Goal: Communication & Community: Answer question/provide support

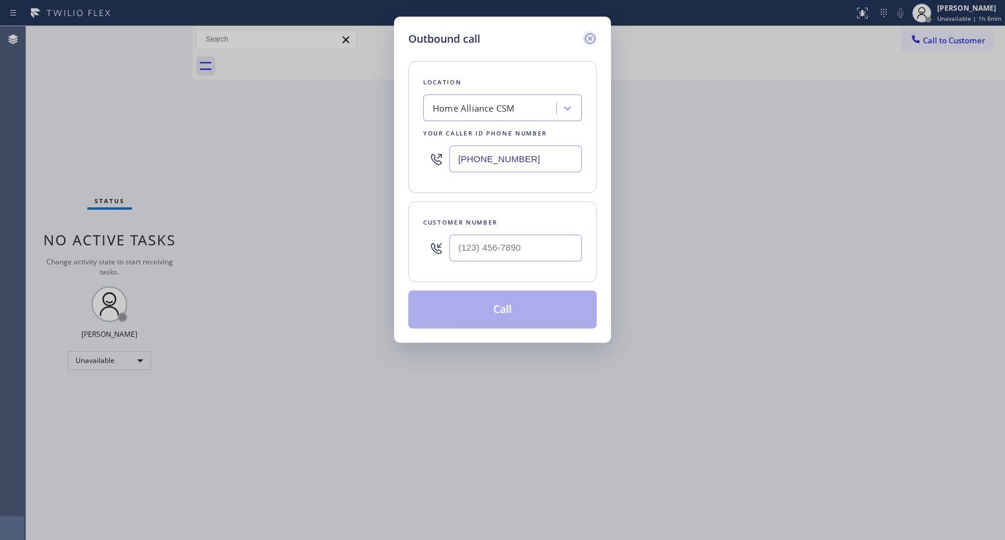
click at [589, 40] on icon at bounding box center [590, 38] width 11 height 11
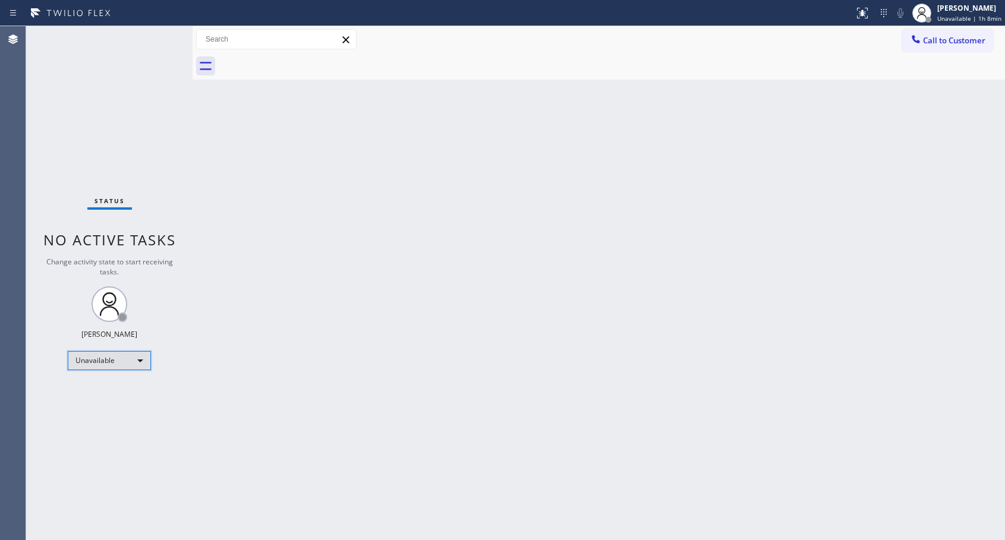
click at [133, 359] on div "Unavailable" at bounding box center [109, 360] width 83 height 19
click at [106, 390] on li "Available" at bounding box center [108, 392] width 81 height 14
click at [962, 31] on button "Call to Customer" at bounding box center [947, 40] width 91 height 23
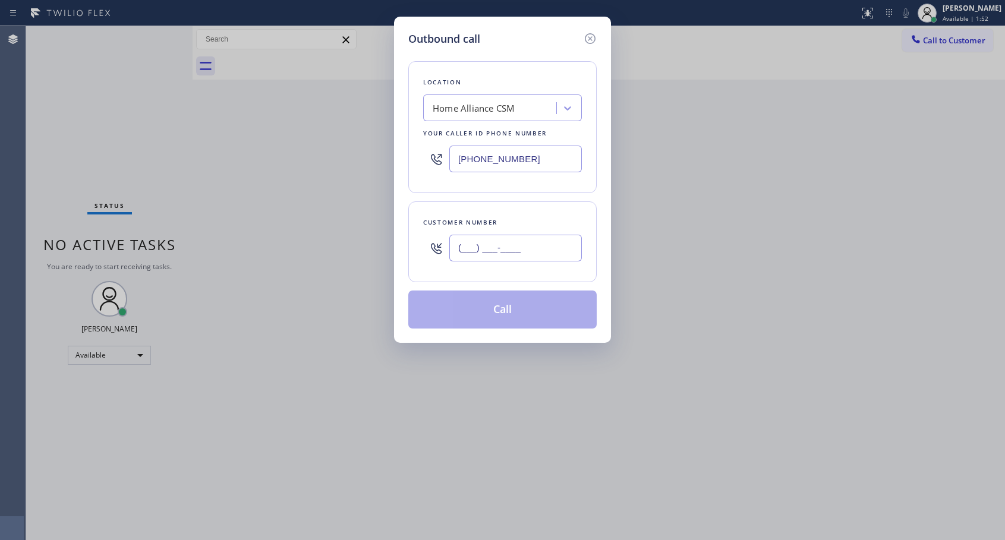
click at [514, 250] on input "(___) ___-____" at bounding box center [515, 248] width 132 height 27
paste input "818) 590-8272"
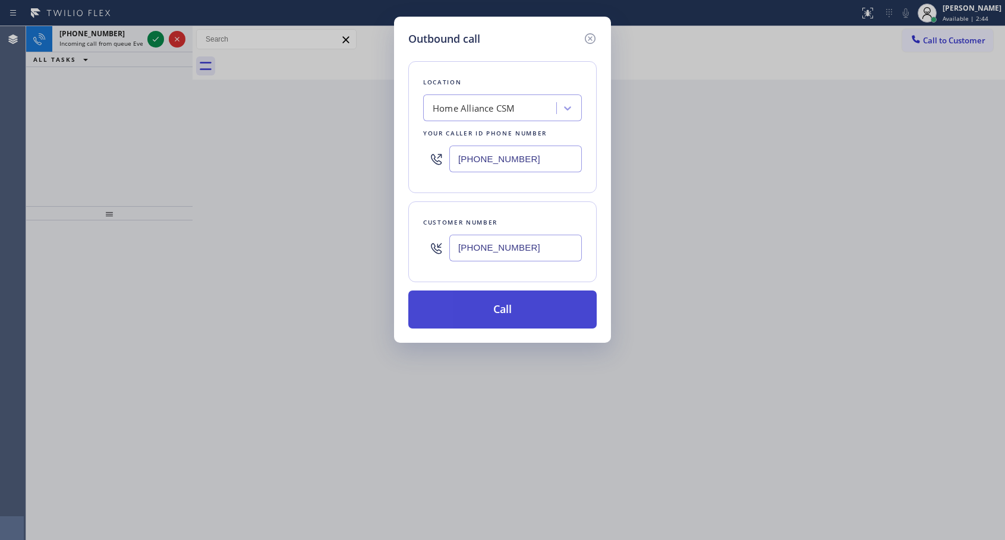
type input "[PHONE_NUMBER]"
click at [511, 314] on button "Call" at bounding box center [502, 309] width 188 height 38
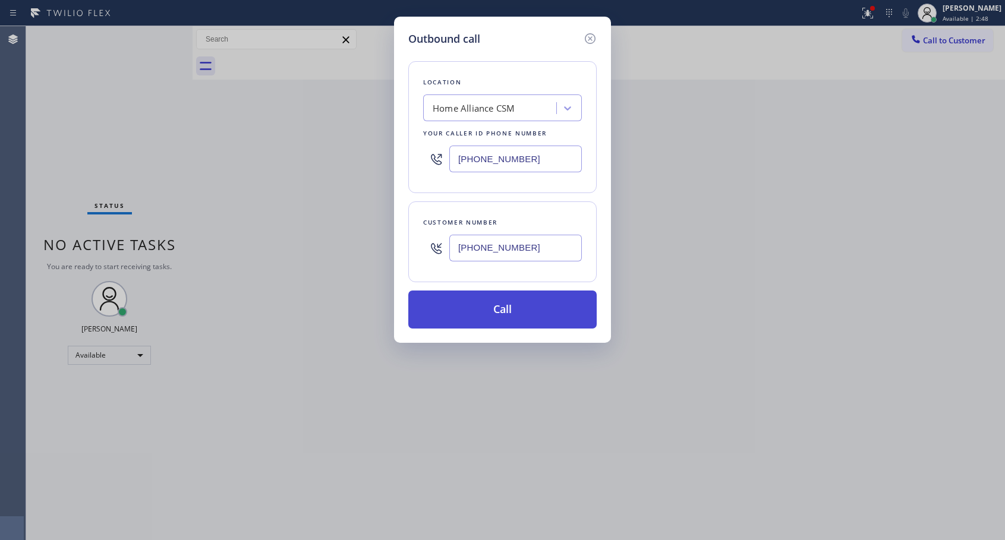
click at [538, 305] on button "Call" at bounding box center [502, 309] width 188 height 38
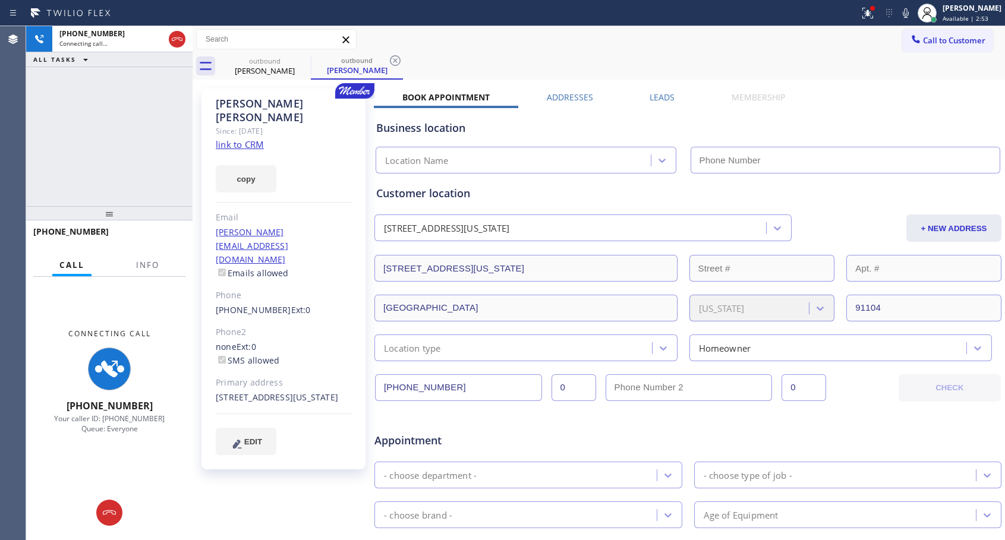
type input "[PHONE_NUMBER]"
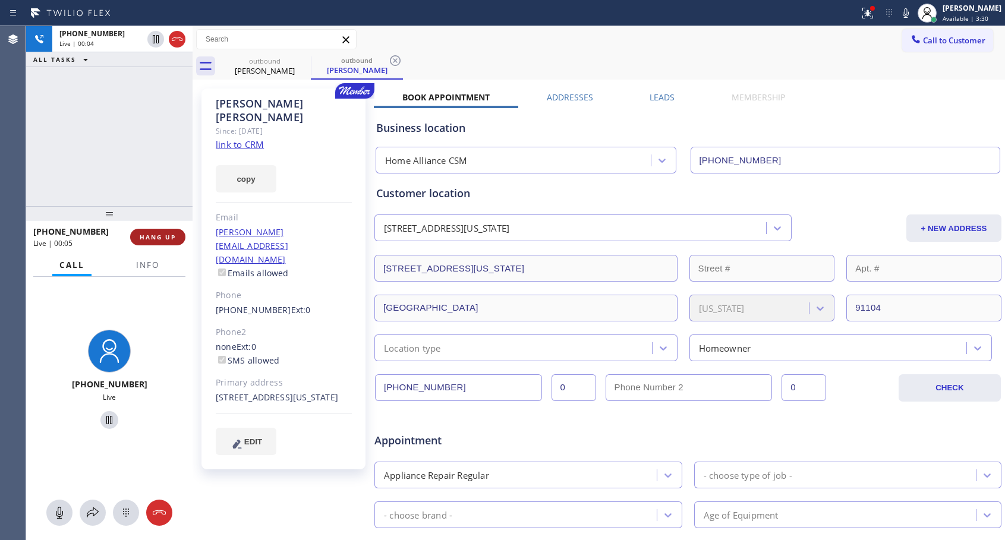
click at [154, 237] on span "HANG UP" at bounding box center [158, 237] width 36 height 8
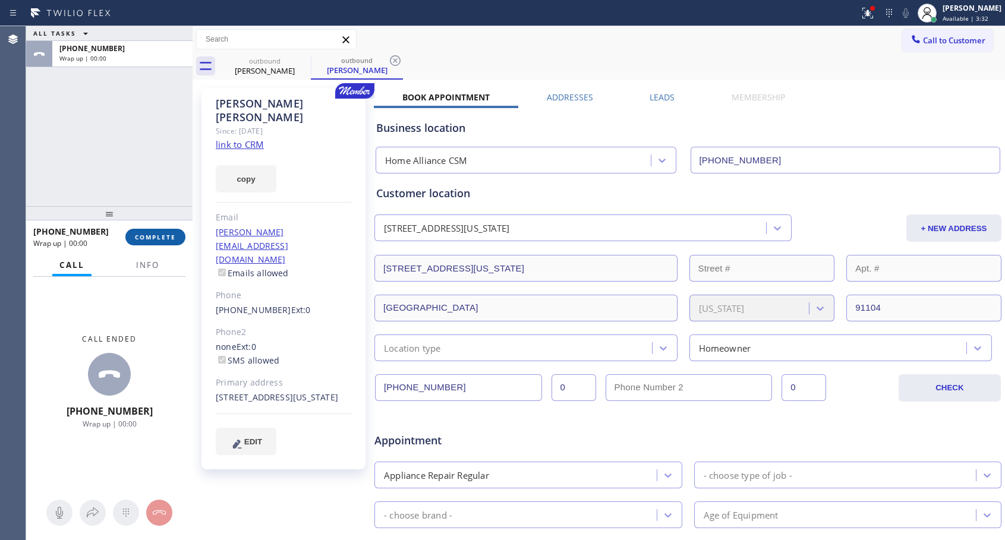
click at [154, 237] on span "COMPLETE" at bounding box center [155, 237] width 41 height 8
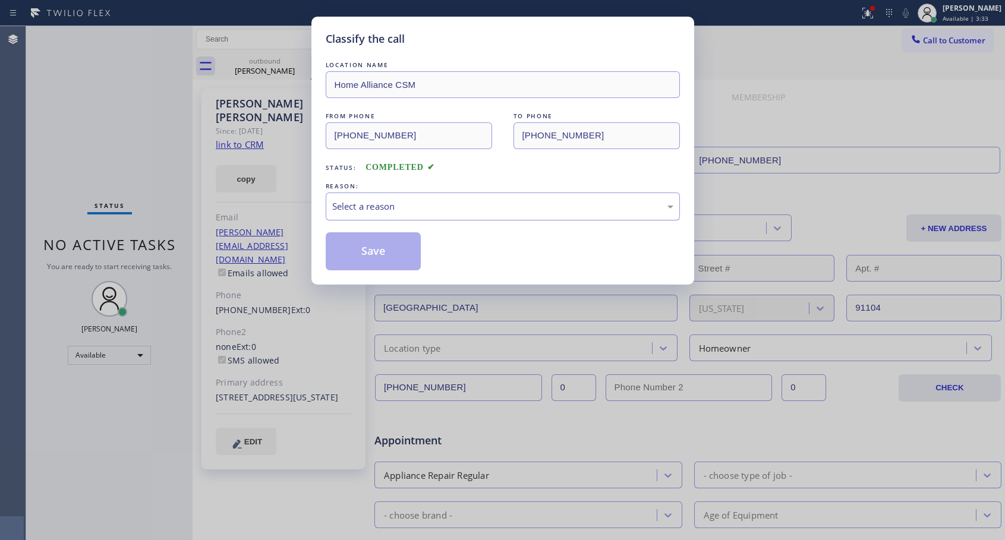
click at [489, 194] on div "Select a reason" at bounding box center [503, 206] width 354 height 28
click at [366, 251] on button "Save" at bounding box center [374, 251] width 96 height 38
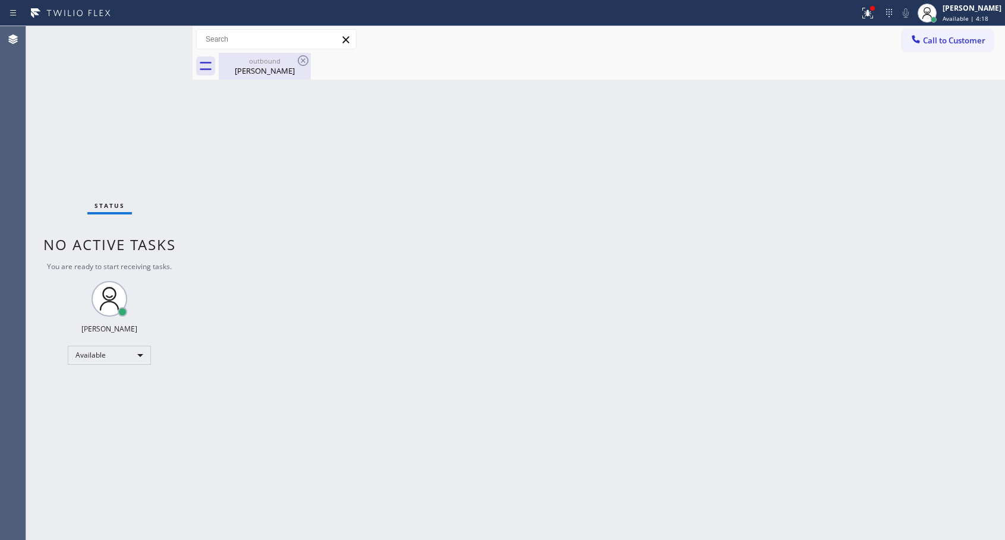
click at [250, 61] on div "outbound" at bounding box center [265, 60] width 90 height 9
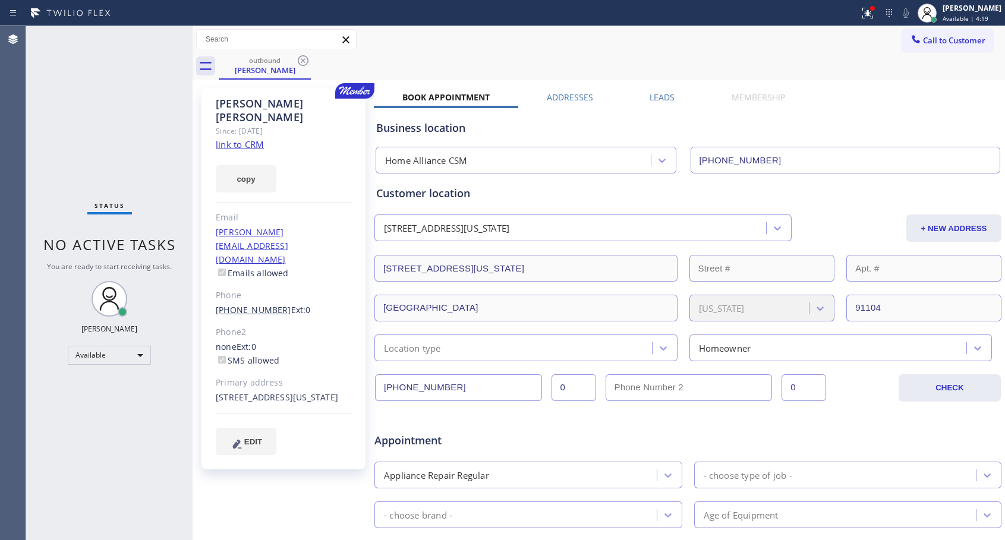
click at [255, 304] on link "[PHONE_NUMBER]" at bounding box center [253, 309] width 75 height 11
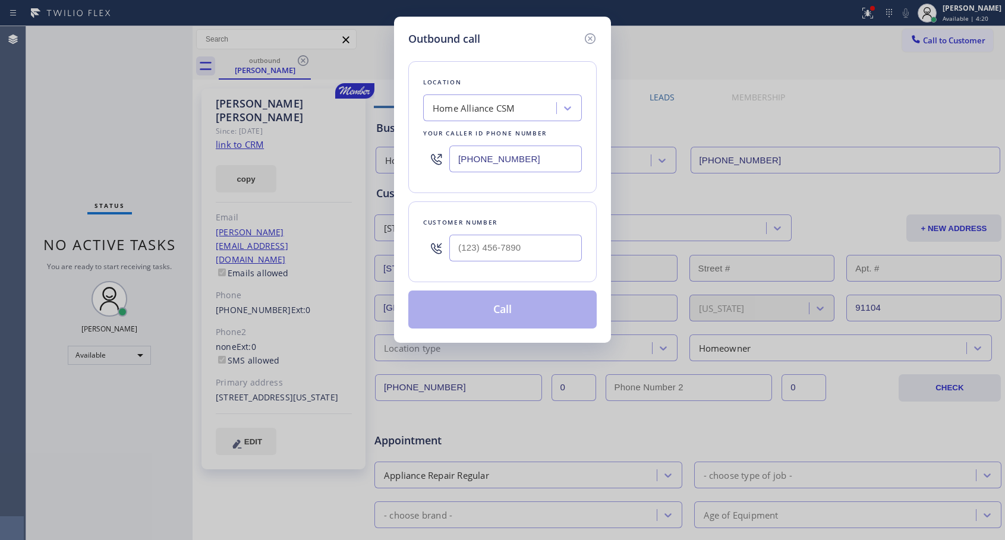
type input "[PHONE_NUMBER]"
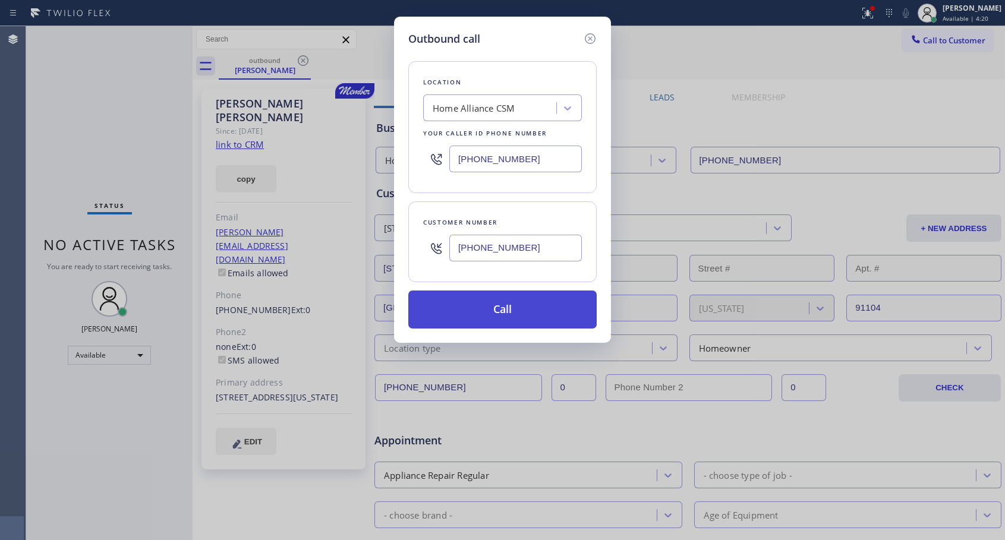
click at [533, 314] on button "Call" at bounding box center [502, 309] width 188 height 38
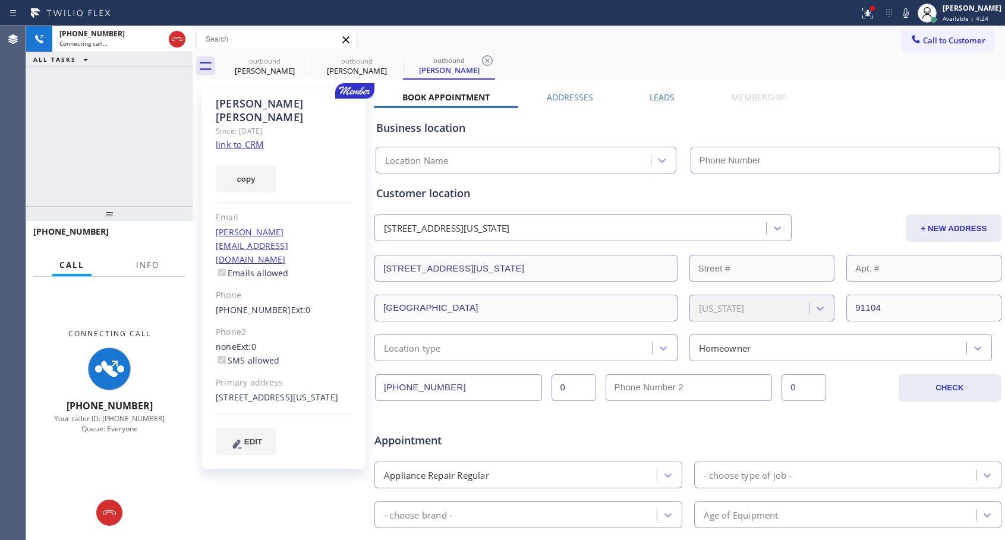
type input "[PHONE_NUMBER]"
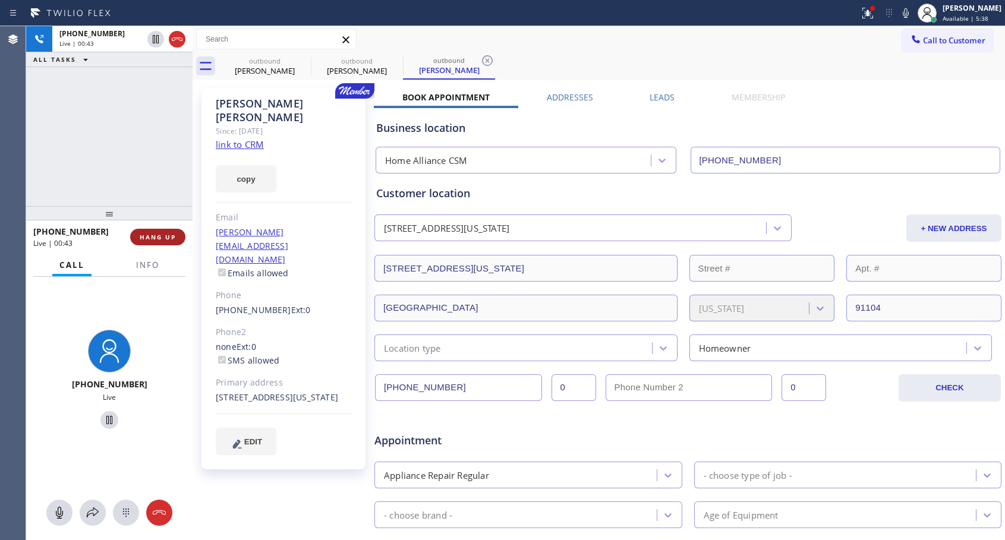
click at [172, 234] on span "HANG UP" at bounding box center [158, 237] width 36 height 8
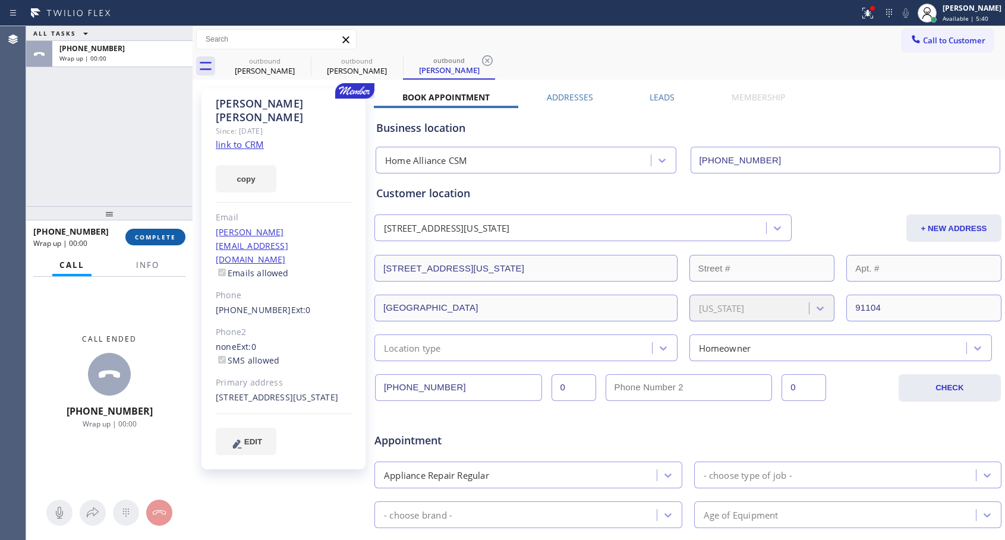
click at [172, 234] on span "COMPLETE" at bounding box center [155, 237] width 41 height 8
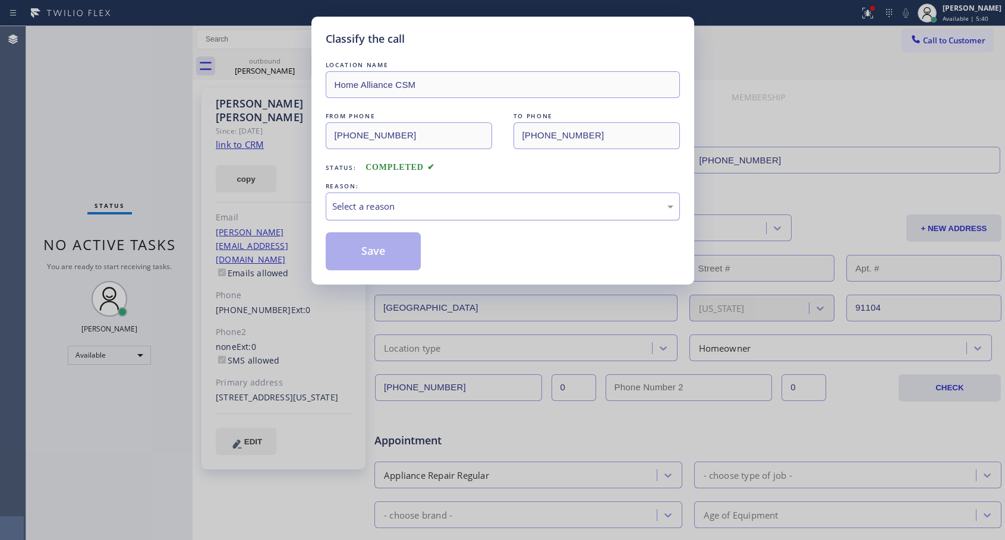
click at [472, 207] on div "Select a reason" at bounding box center [502, 207] width 341 height 14
click at [378, 251] on button "Save" at bounding box center [374, 251] width 96 height 38
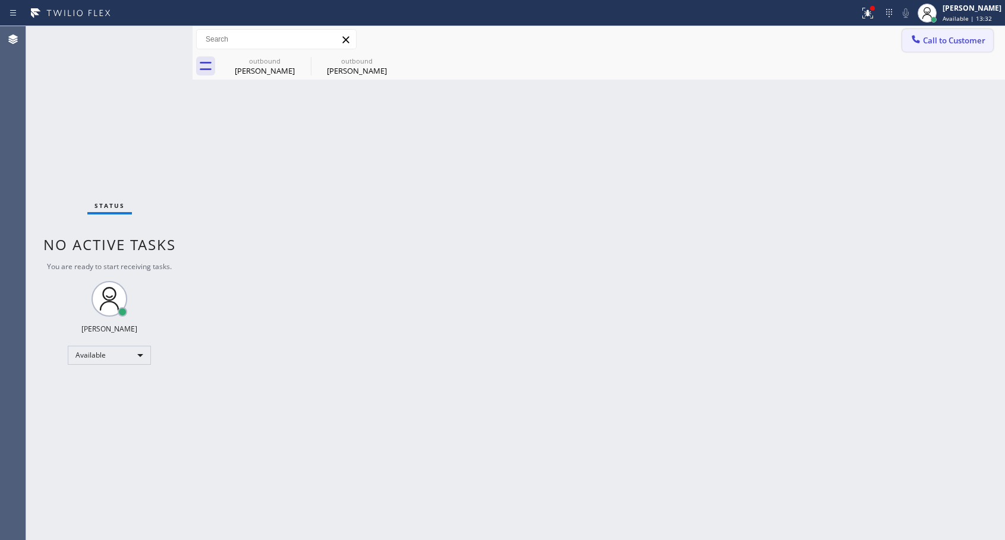
click at [935, 45] on span "Call to Customer" at bounding box center [954, 40] width 62 height 11
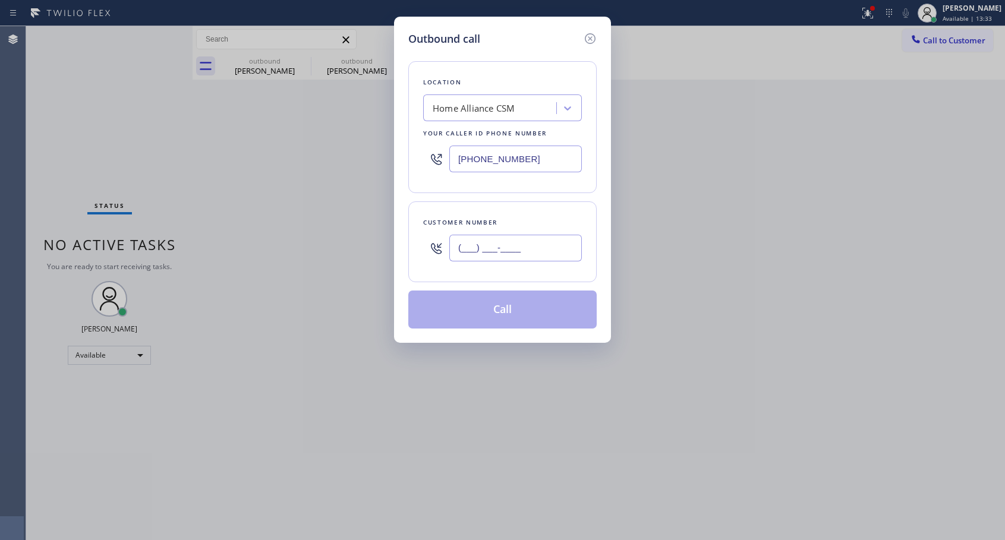
click at [512, 241] on input "(___) ___-____" at bounding box center [515, 248] width 132 height 27
paste input "415) 352-9118"
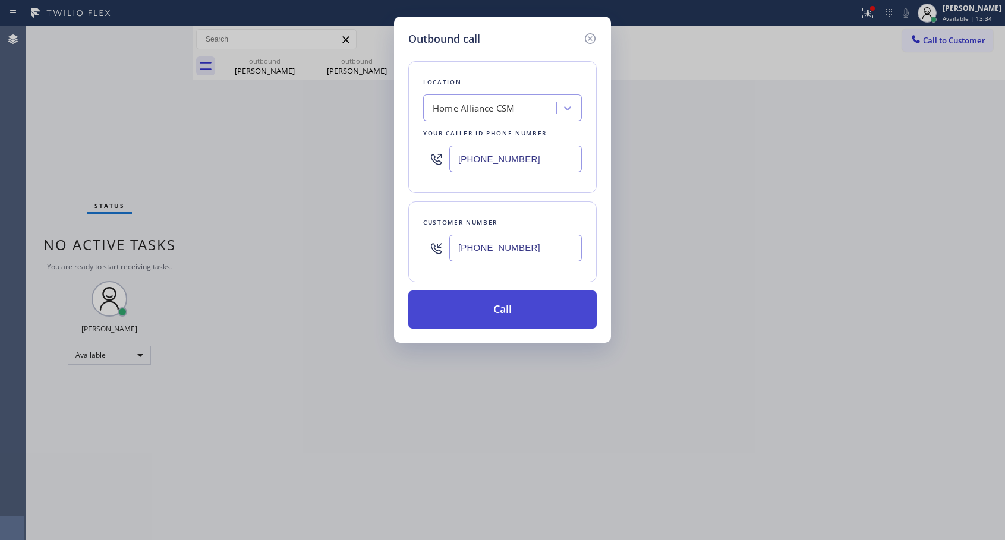
type input "[PHONE_NUMBER]"
click at [526, 318] on button "Call" at bounding box center [502, 309] width 188 height 38
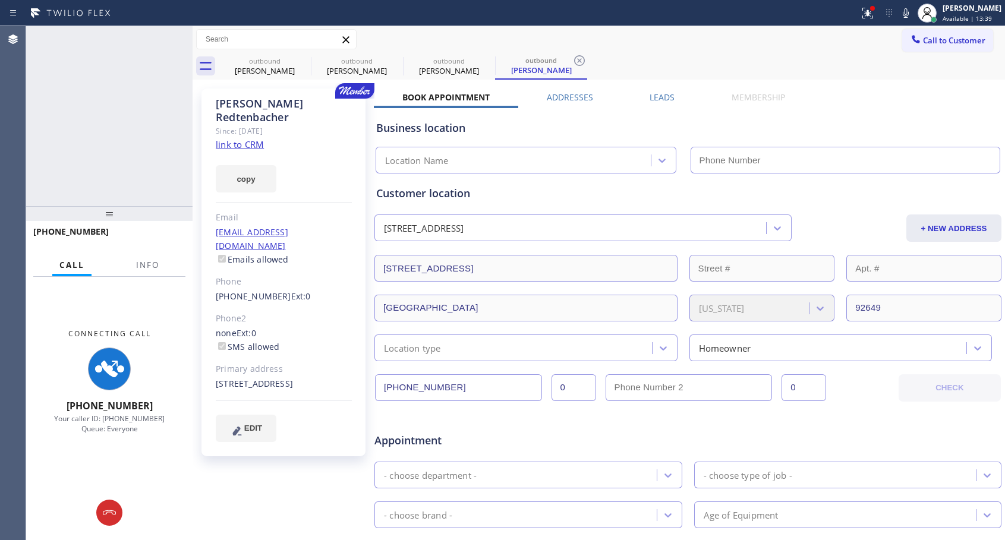
type input "[PHONE_NUMBER]"
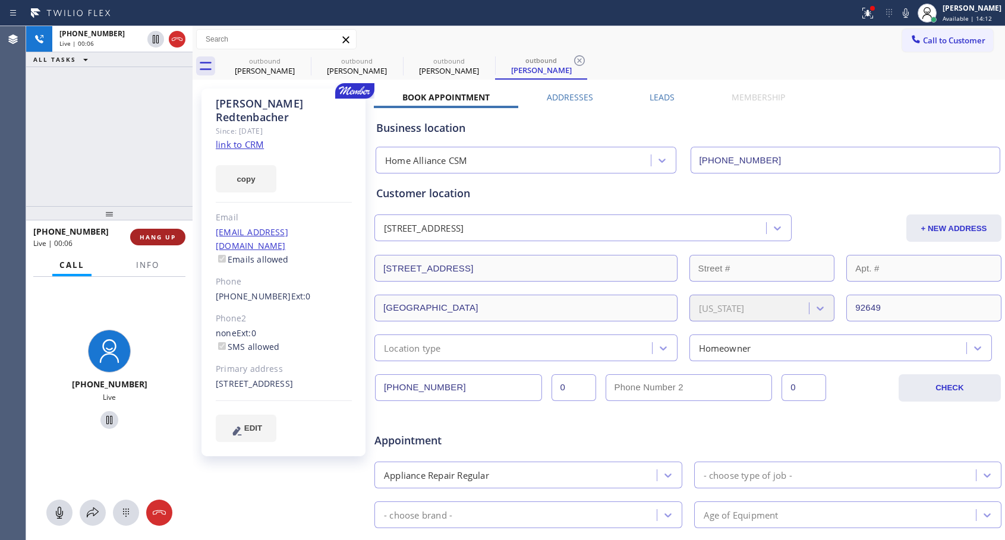
click at [169, 236] on span "HANG UP" at bounding box center [158, 237] width 36 height 8
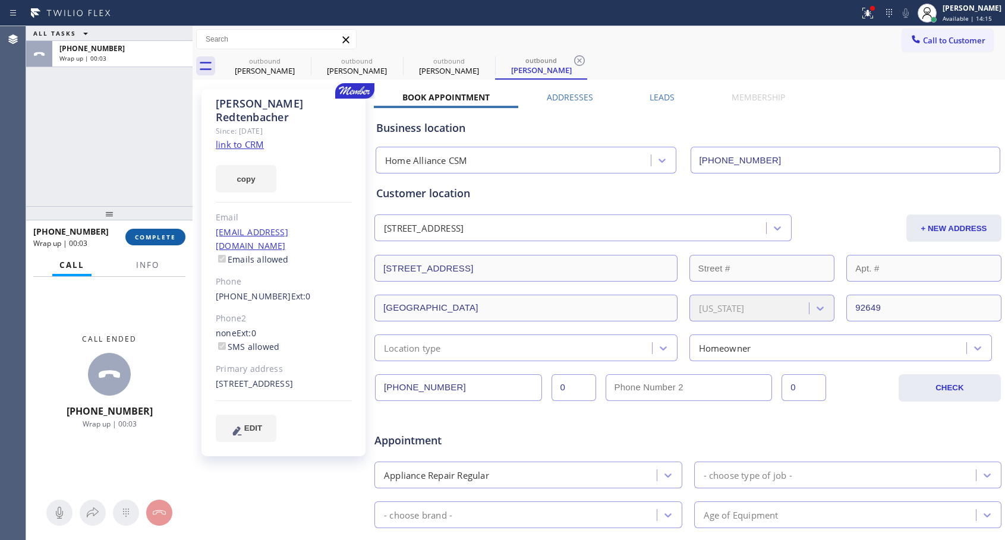
click at [170, 235] on span "COMPLETE" at bounding box center [155, 237] width 41 height 8
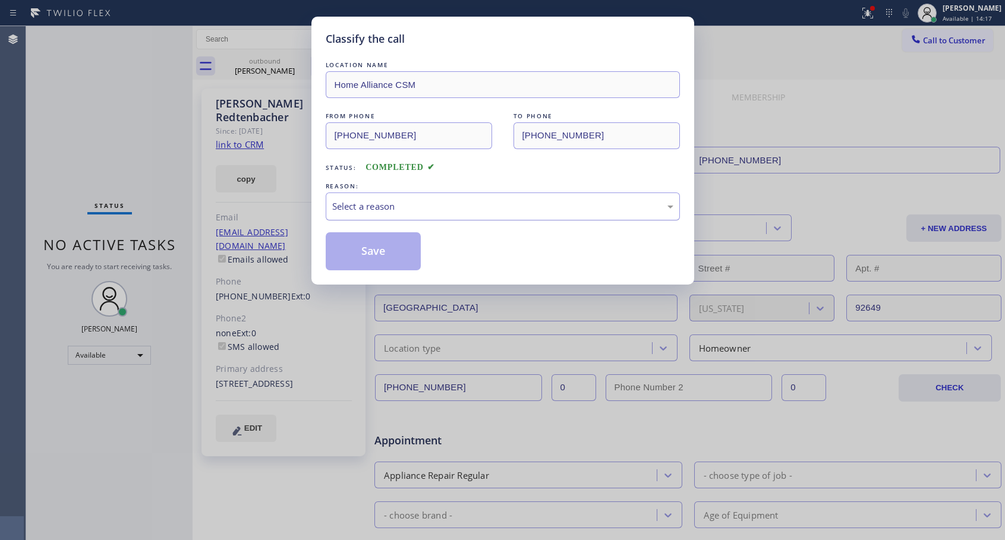
click at [623, 215] on div "Select a reason" at bounding box center [503, 206] width 354 height 28
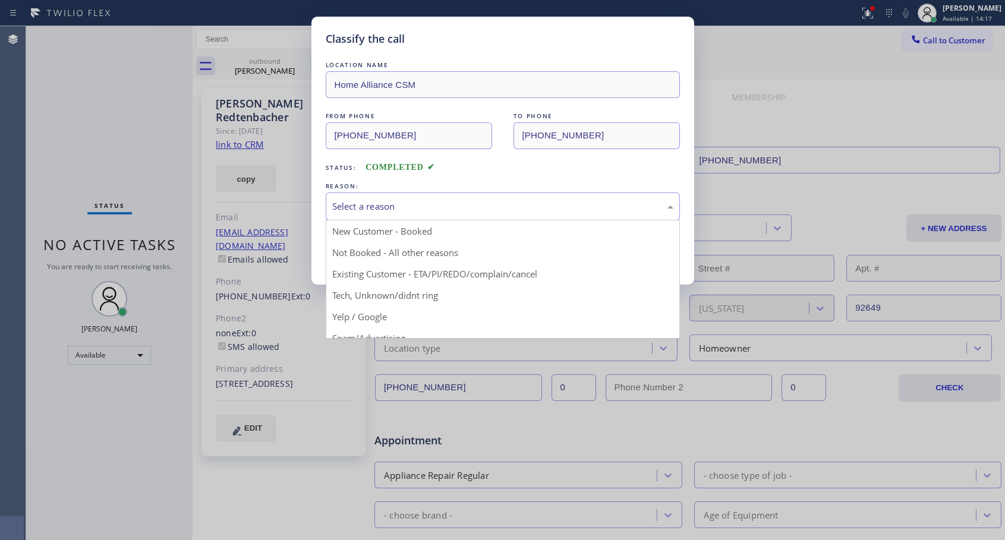
click at [629, 209] on div "Select a reason" at bounding box center [502, 207] width 341 height 14
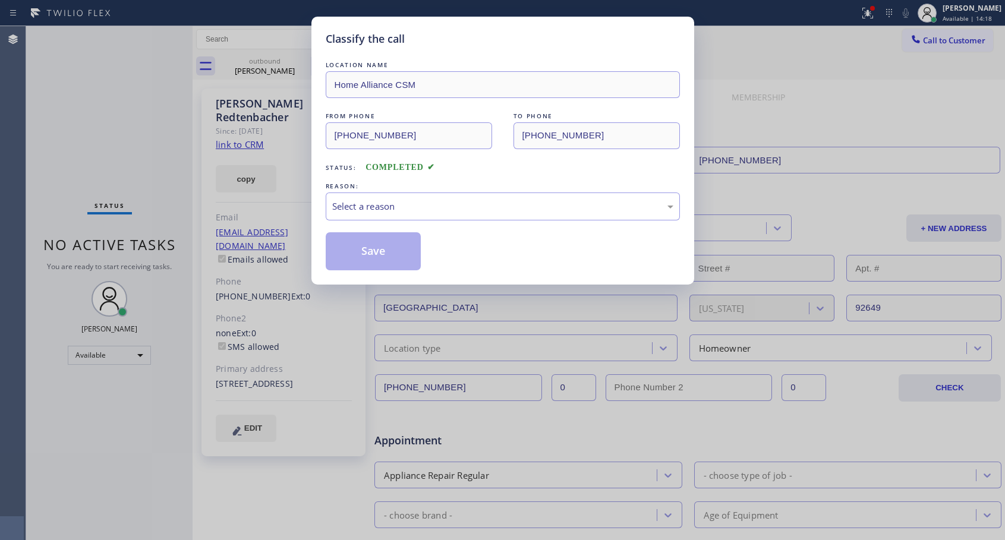
click at [526, 191] on div "REASON:" at bounding box center [503, 186] width 354 height 12
click at [437, 213] on div "Select a reason" at bounding box center [502, 207] width 341 height 14
click at [378, 254] on button "Save" at bounding box center [374, 251] width 96 height 38
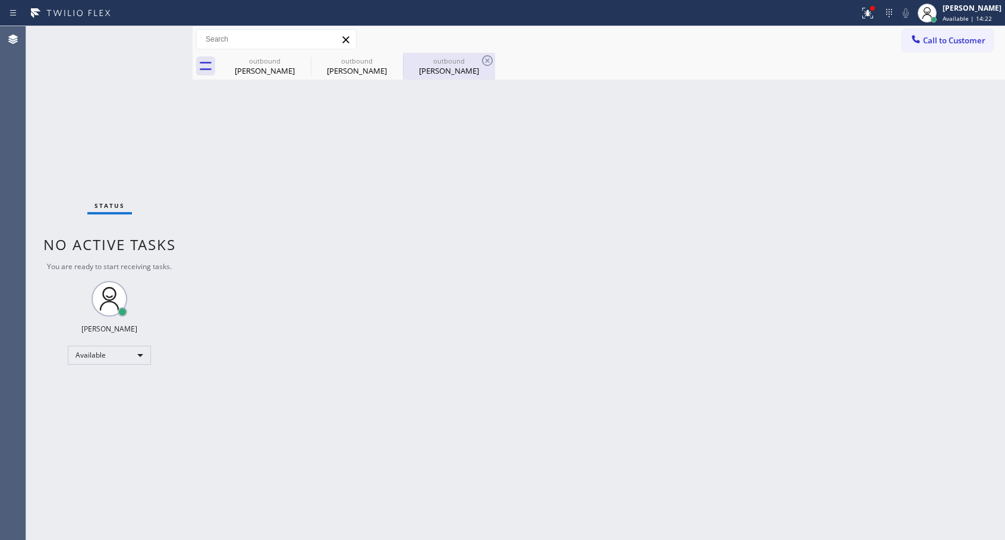
click at [450, 75] on div "[PERSON_NAME]" at bounding box center [449, 70] width 90 height 11
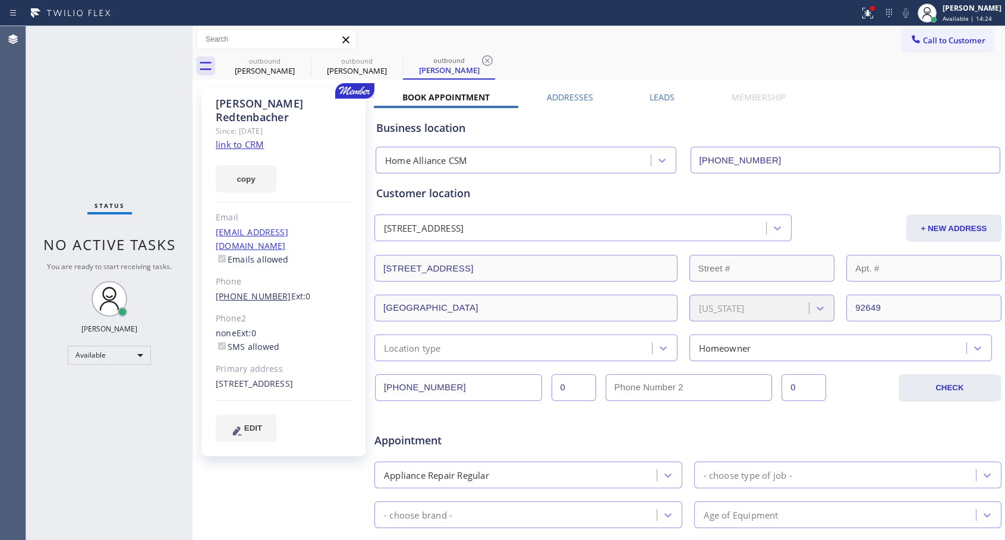
click at [251, 290] on link "[PHONE_NUMBER]" at bounding box center [253, 295] width 75 height 11
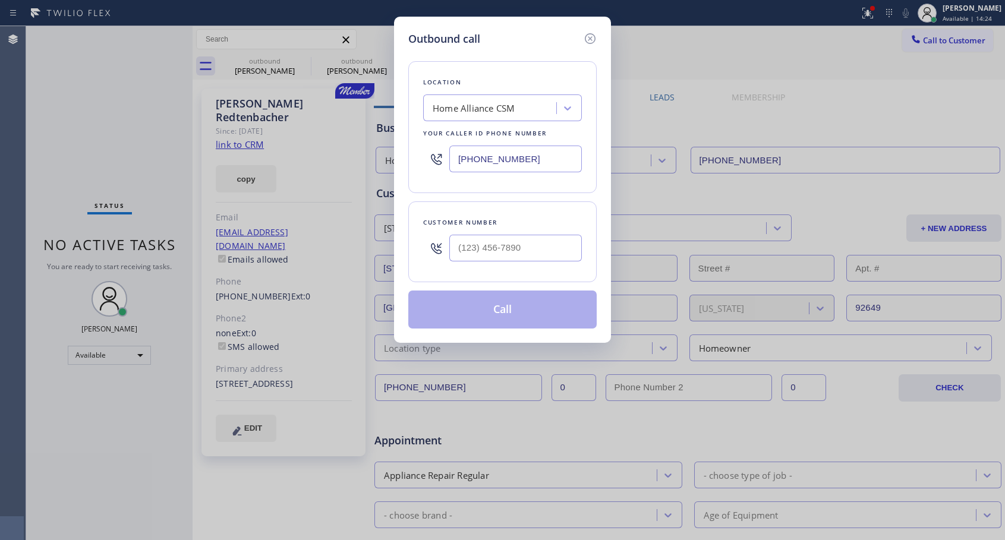
type input "[PHONE_NUMBER]"
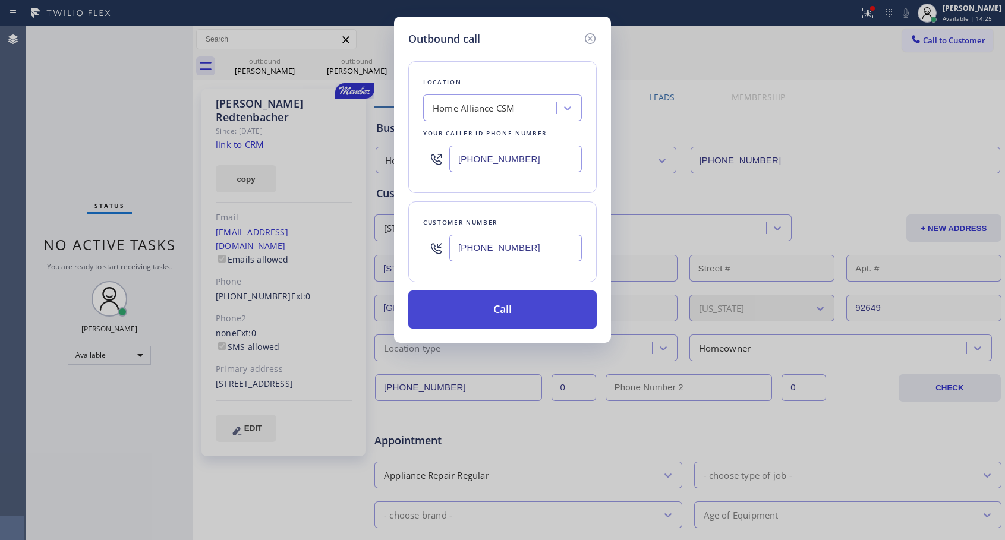
click at [469, 304] on button "Call" at bounding box center [502, 309] width 188 height 38
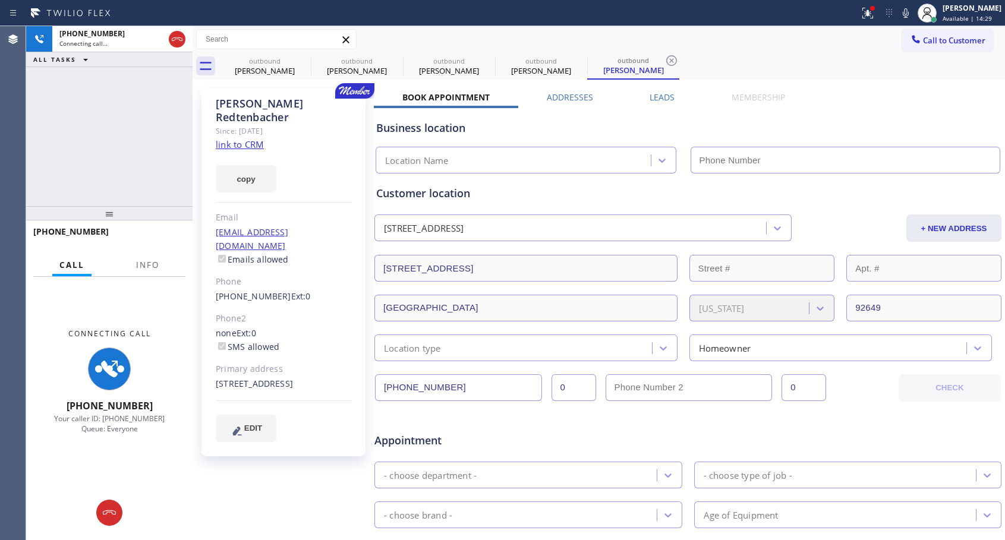
type input "[PHONE_NUMBER]"
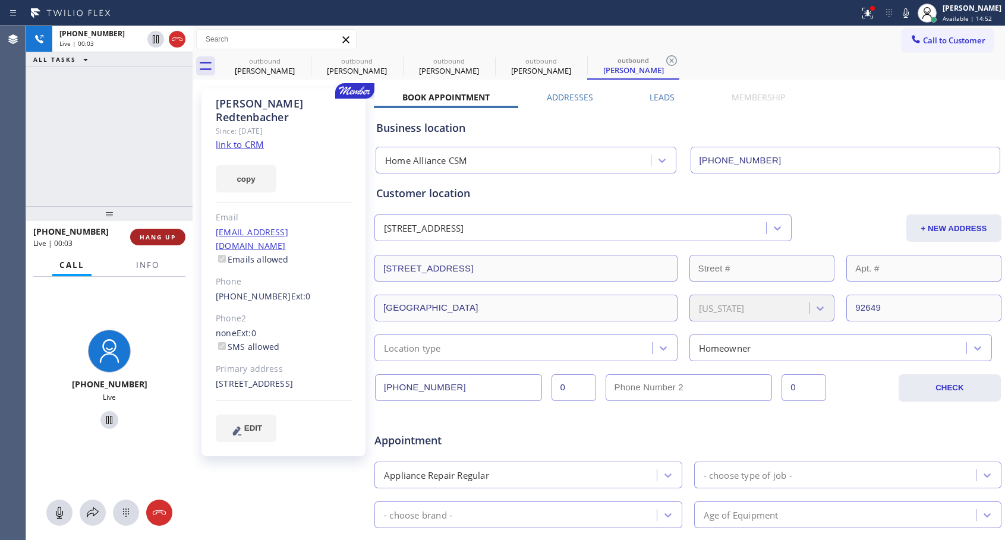
click at [161, 239] on span "HANG UP" at bounding box center [158, 237] width 36 height 8
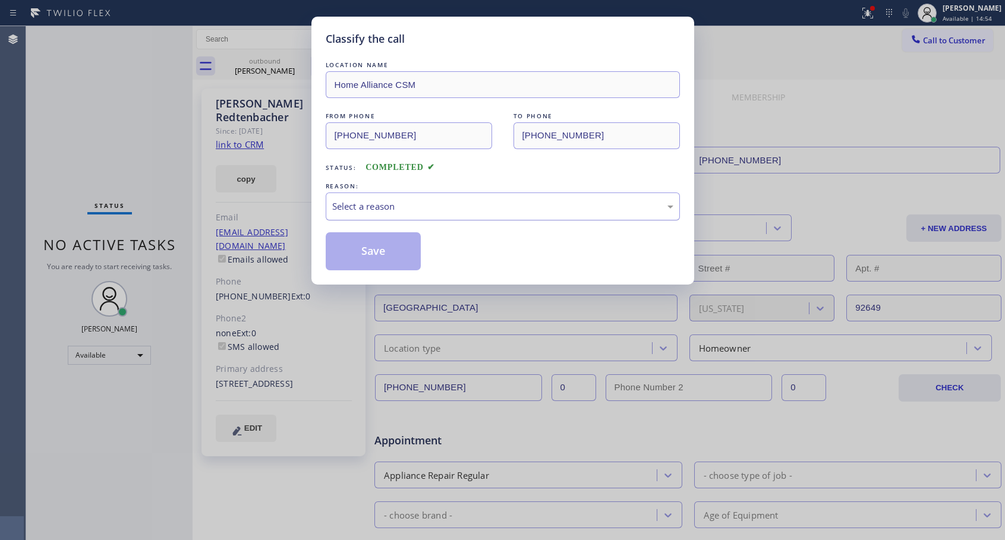
click at [390, 213] on div "Select a reason" at bounding box center [502, 207] width 341 height 14
click at [363, 247] on button "Save" at bounding box center [374, 251] width 96 height 38
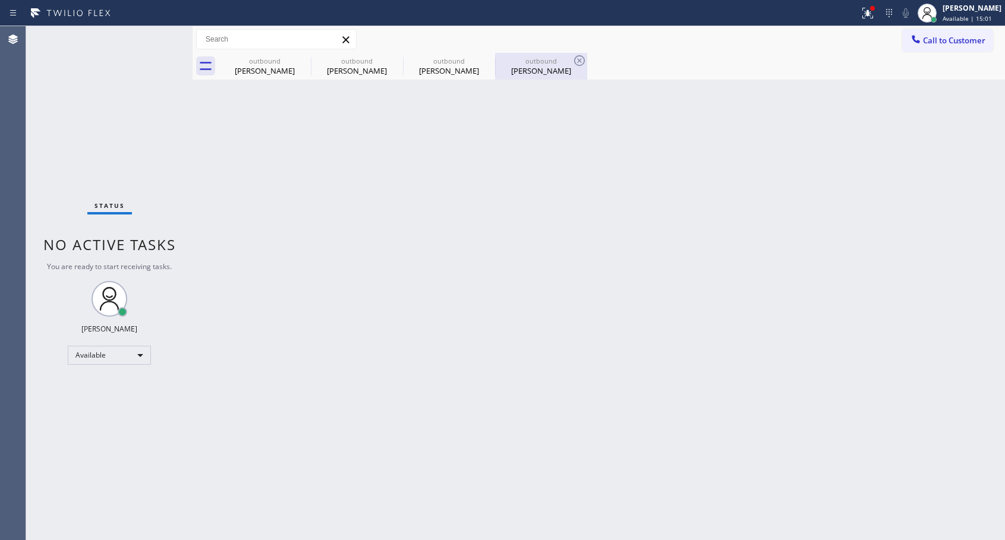
click at [544, 74] on div "[PERSON_NAME]" at bounding box center [541, 70] width 90 height 11
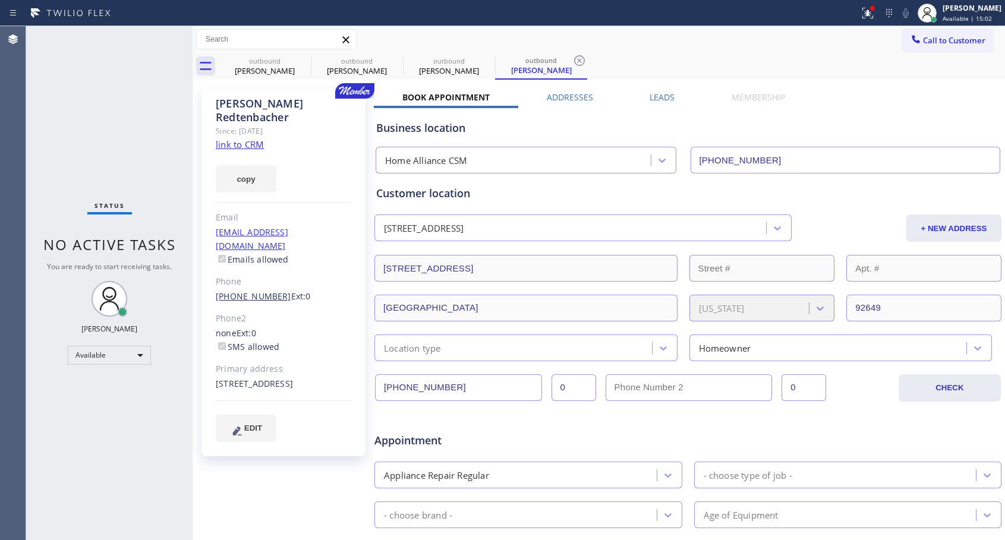
click at [268, 290] on link "[PHONE_NUMBER]" at bounding box center [253, 295] width 75 height 11
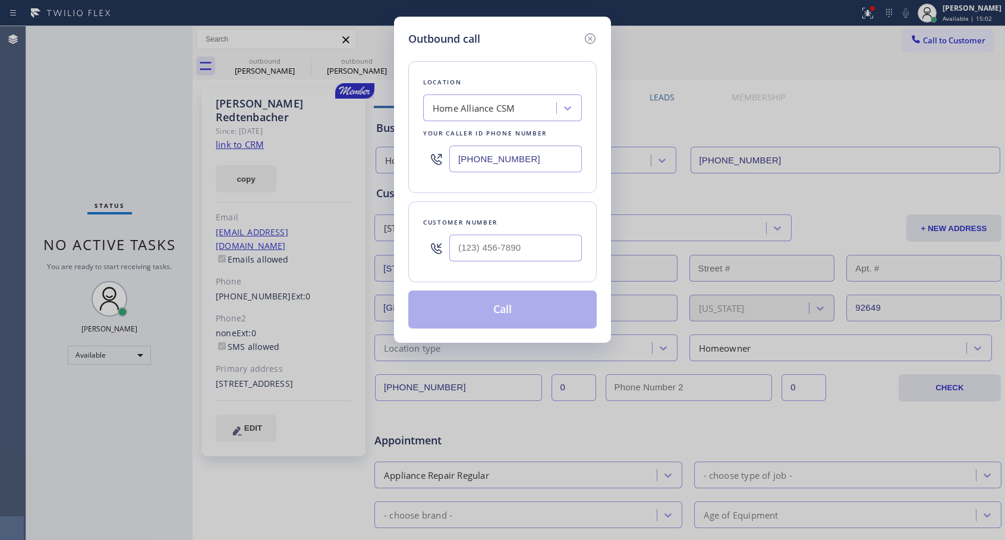
type input "[PHONE_NUMBER]"
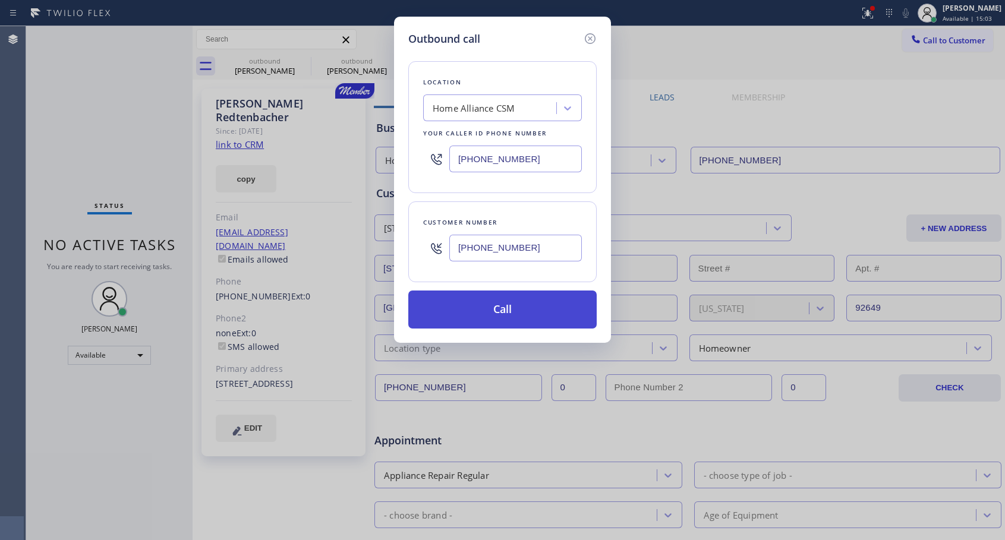
click at [482, 315] on button "Call" at bounding box center [502, 309] width 188 height 38
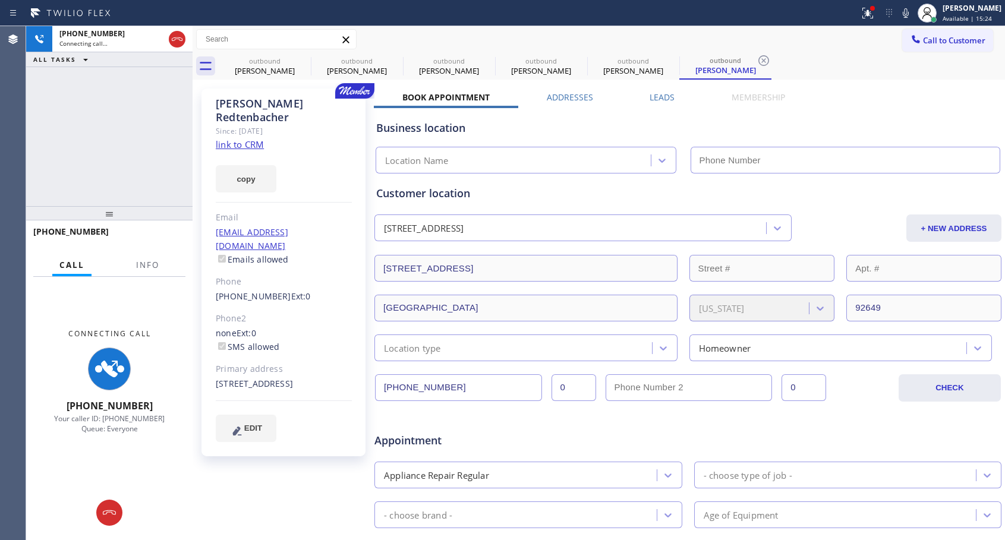
type input "[PHONE_NUMBER]"
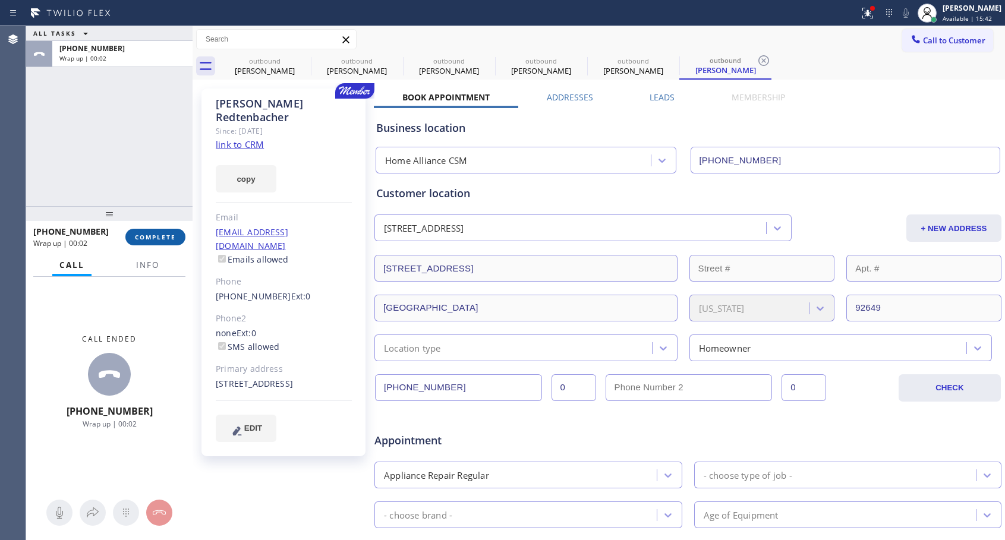
click at [156, 237] on span "COMPLETE" at bounding box center [155, 237] width 41 height 8
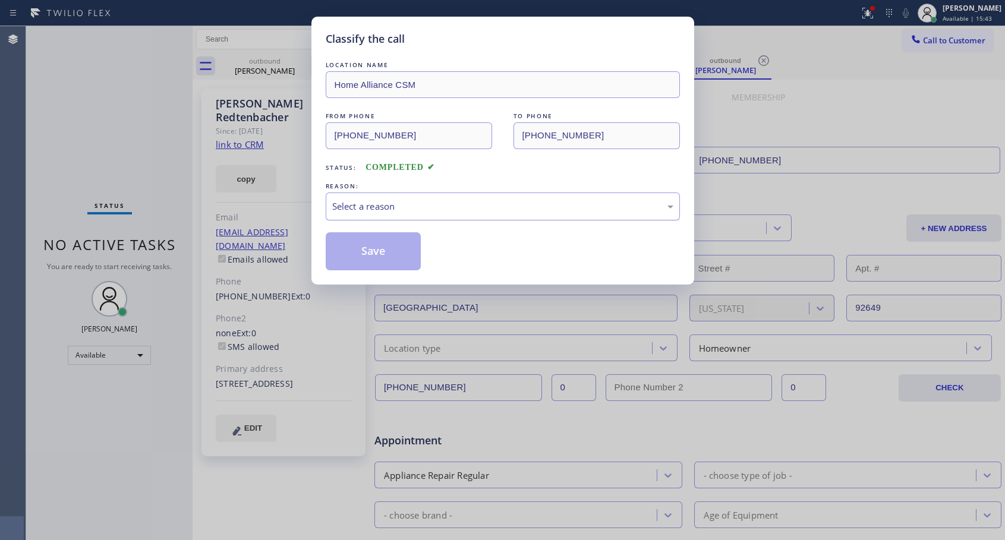
click at [459, 203] on div "Select a reason" at bounding box center [502, 207] width 341 height 14
click at [358, 250] on button "Save" at bounding box center [374, 251] width 96 height 38
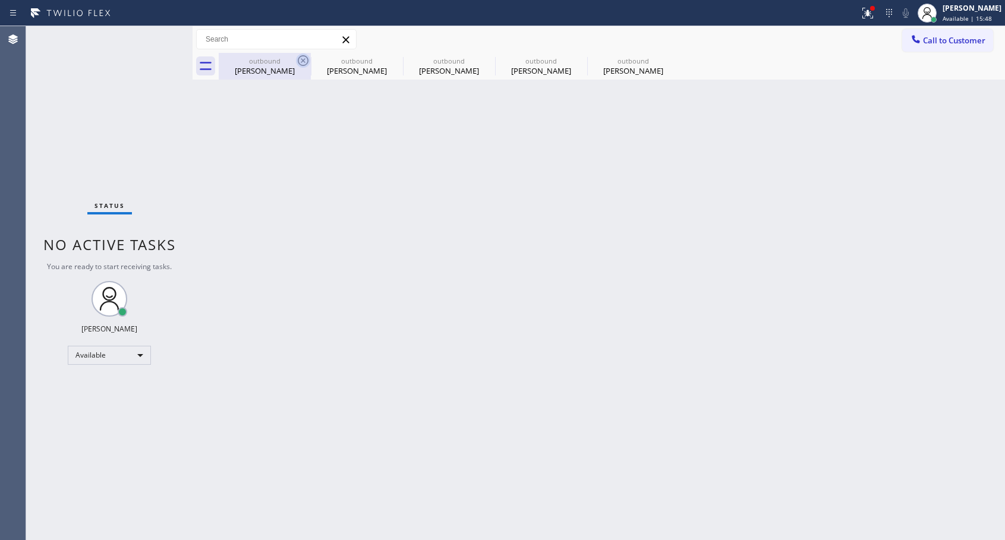
click at [302, 56] on icon at bounding box center [303, 60] width 11 height 11
click at [0, 0] on icon at bounding box center [0, 0] width 0 height 0
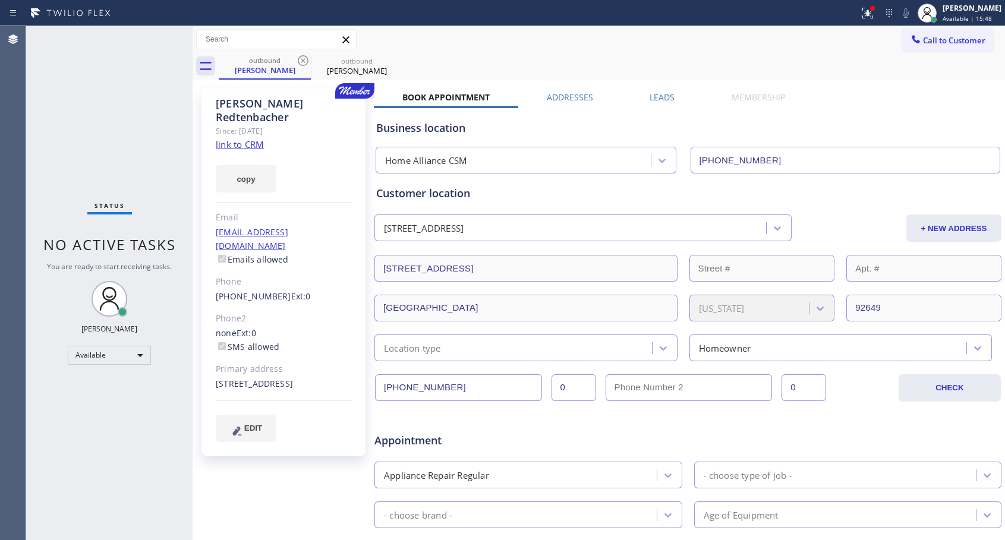
click at [302, 56] on icon at bounding box center [303, 60] width 11 height 11
click at [248, 290] on link "[PHONE_NUMBER]" at bounding box center [253, 295] width 75 height 11
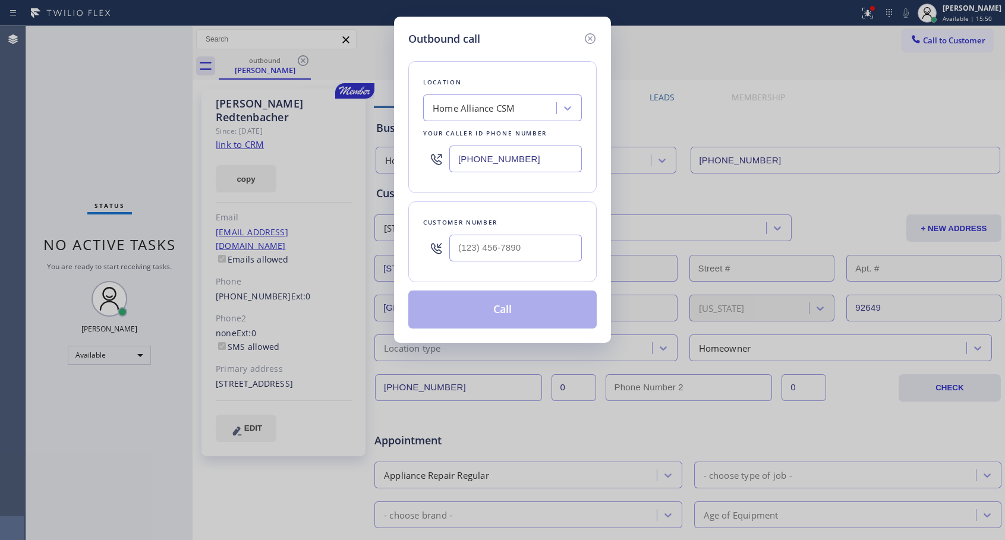
type input "[PHONE_NUMBER]"
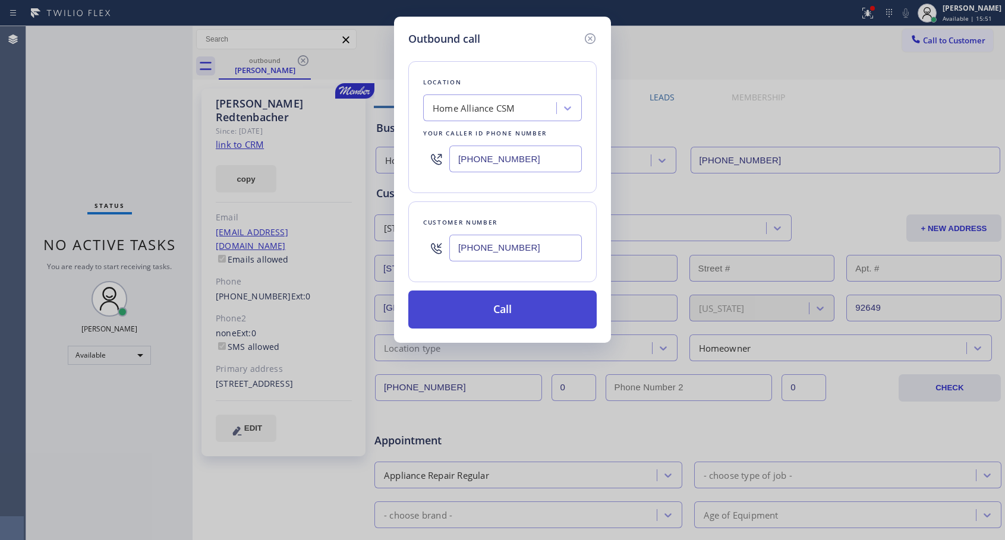
click at [498, 312] on button "Call" at bounding box center [502, 309] width 188 height 38
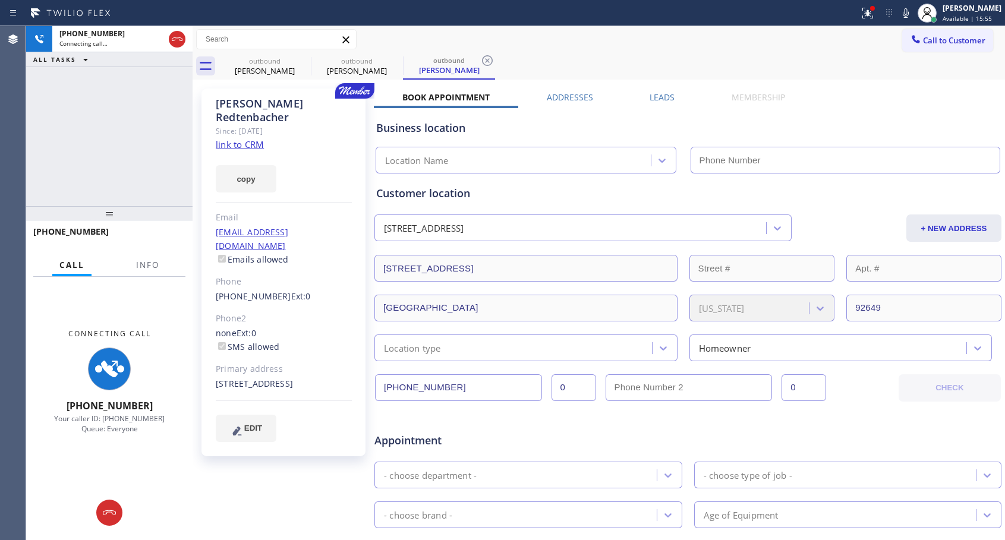
type input "[PHONE_NUMBER]"
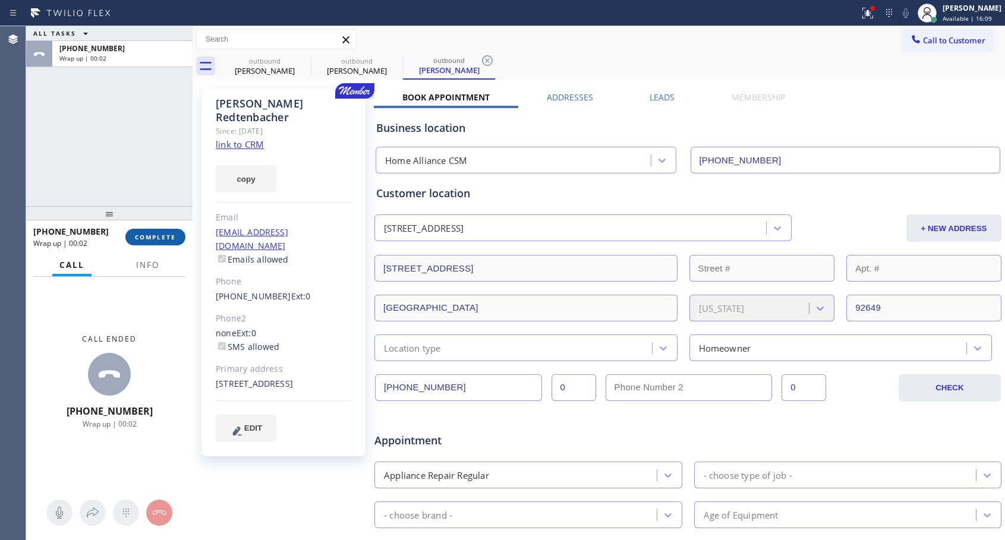
click at [160, 233] on span "COMPLETE" at bounding box center [155, 237] width 41 height 8
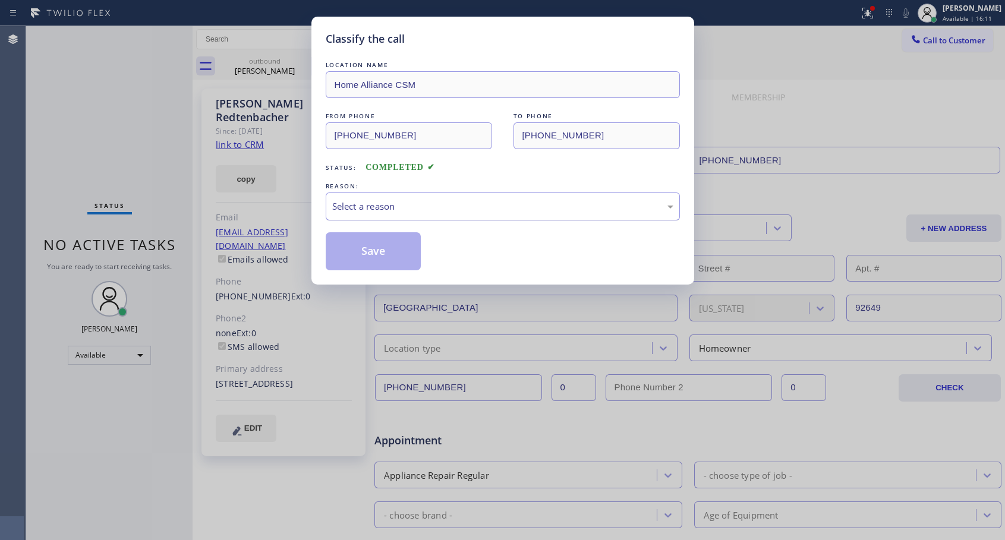
click at [469, 206] on div "Select a reason" at bounding box center [502, 207] width 341 height 14
click at [409, 252] on button "Save" at bounding box center [374, 251] width 96 height 38
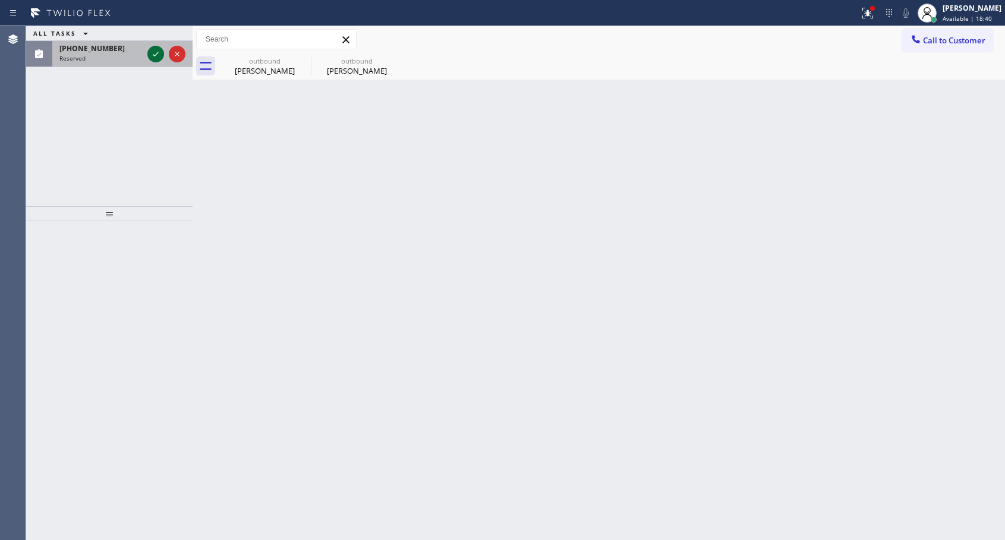
click at [154, 53] on icon at bounding box center [156, 54] width 14 height 14
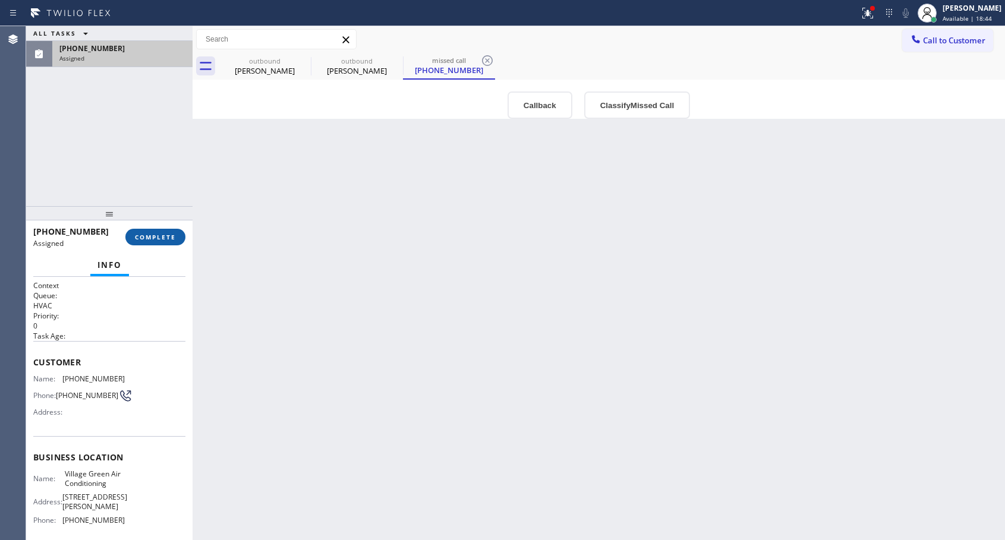
click at [164, 235] on span "COMPLETE" at bounding box center [155, 237] width 41 height 8
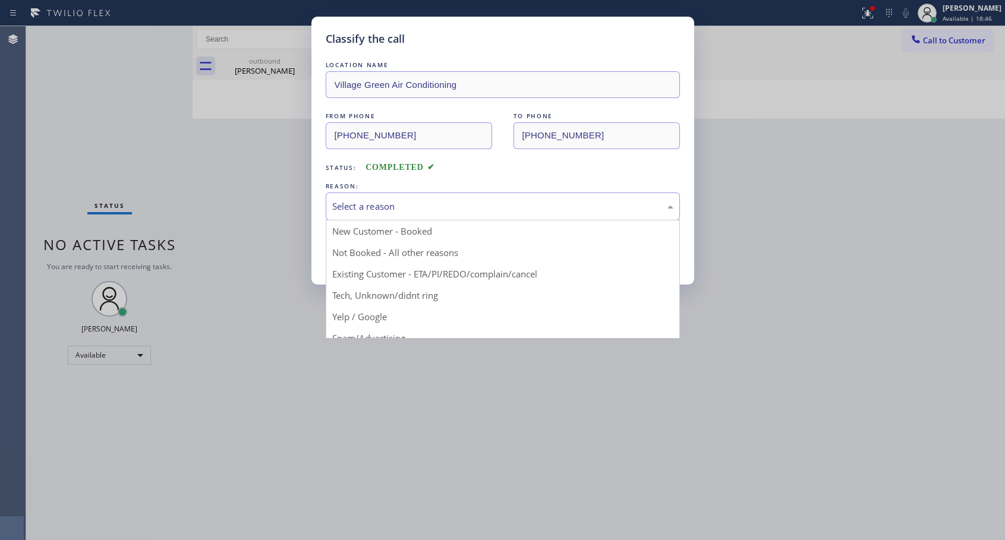
click at [461, 207] on div "Select a reason" at bounding box center [502, 207] width 341 height 14
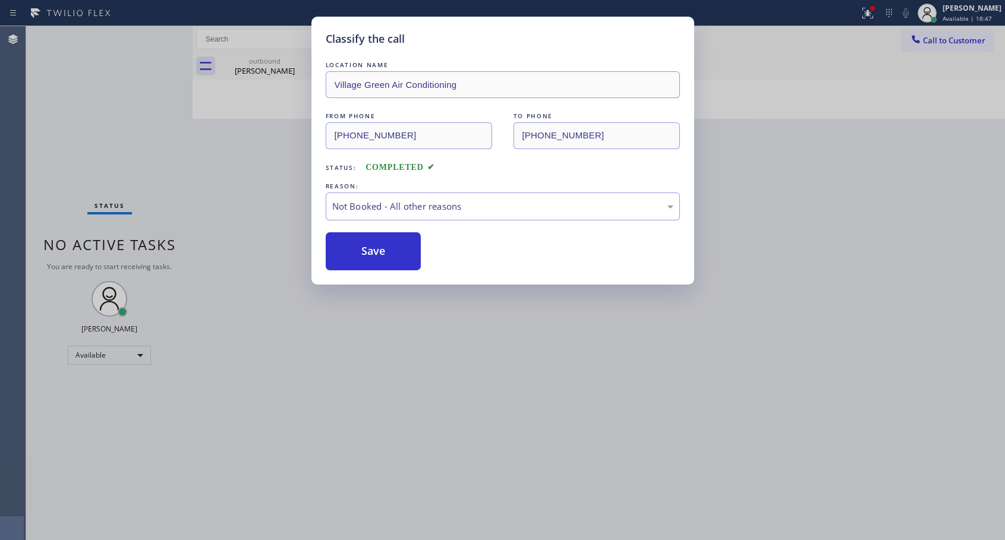
click at [386, 245] on button "Save" at bounding box center [374, 251] width 96 height 38
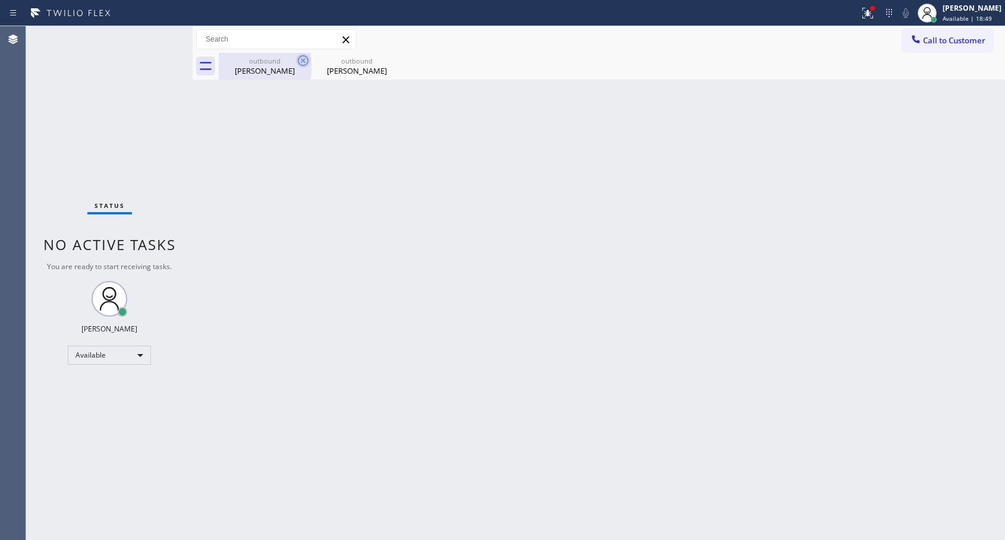
click at [307, 61] on icon at bounding box center [303, 60] width 14 height 14
click at [0, 0] on icon at bounding box center [0, 0] width 0 height 0
click at [307, 61] on div "outbound [PERSON_NAME] outbound [PERSON_NAME]" at bounding box center [612, 66] width 786 height 27
drag, startPoint x: 950, startPoint y: 40, endPoint x: 592, endPoint y: 229, distance: 405.0
click at [950, 40] on span "Call to Customer" at bounding box center [954, 40] width 62 height 11
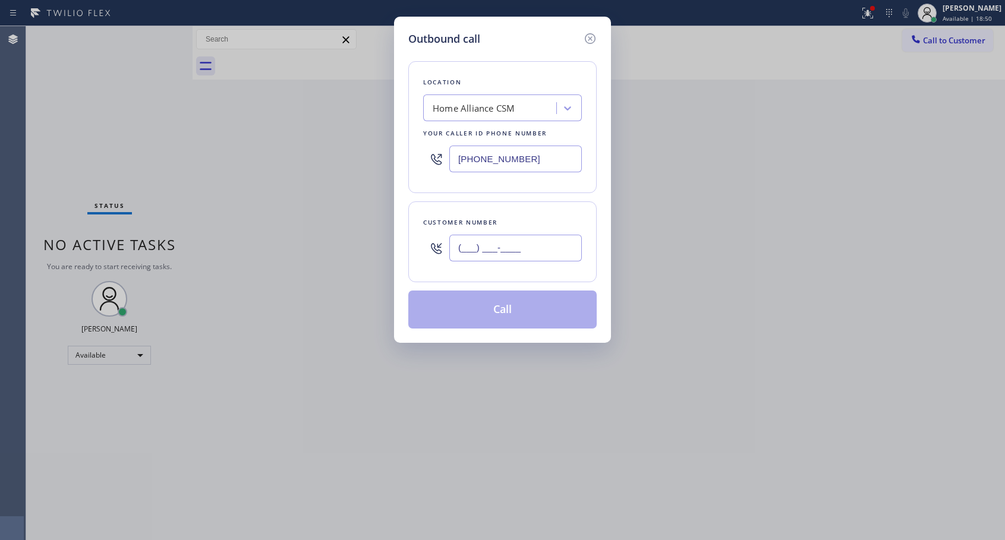
click at [525, 250] on input "(___) ___-____" at bounding box center [515, 248] width 132 height 27
paste input "305) 968-3871"
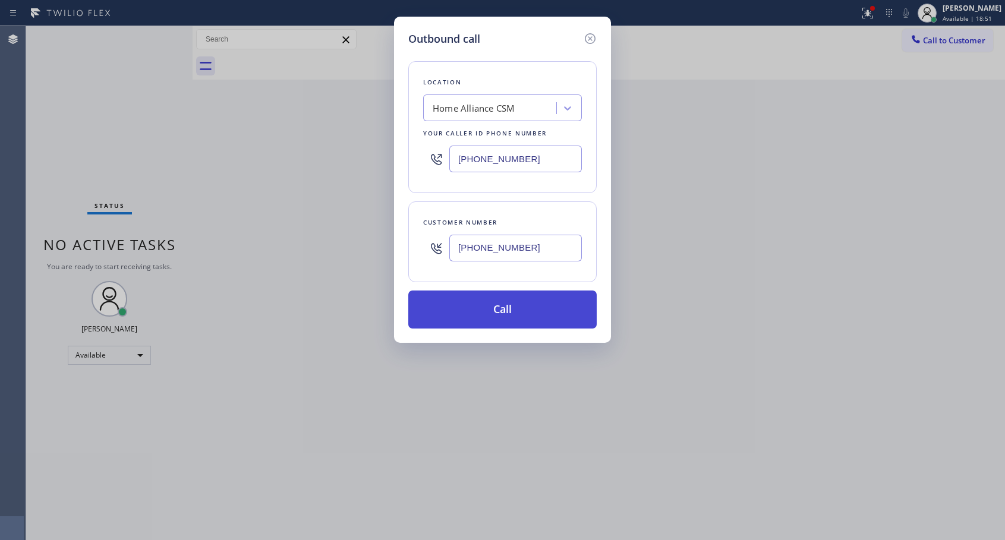
type input "[PHONE_NUMBER]"
click at [504, 315] on button "Call" at bounding box center [502, 309] width 188 height 38
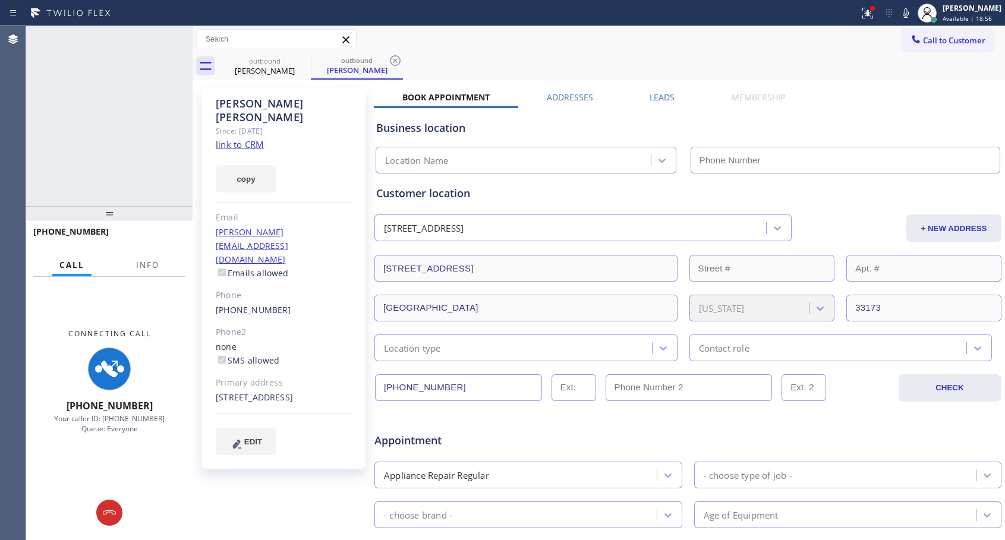
type input "[PHONE_NUMBER]"
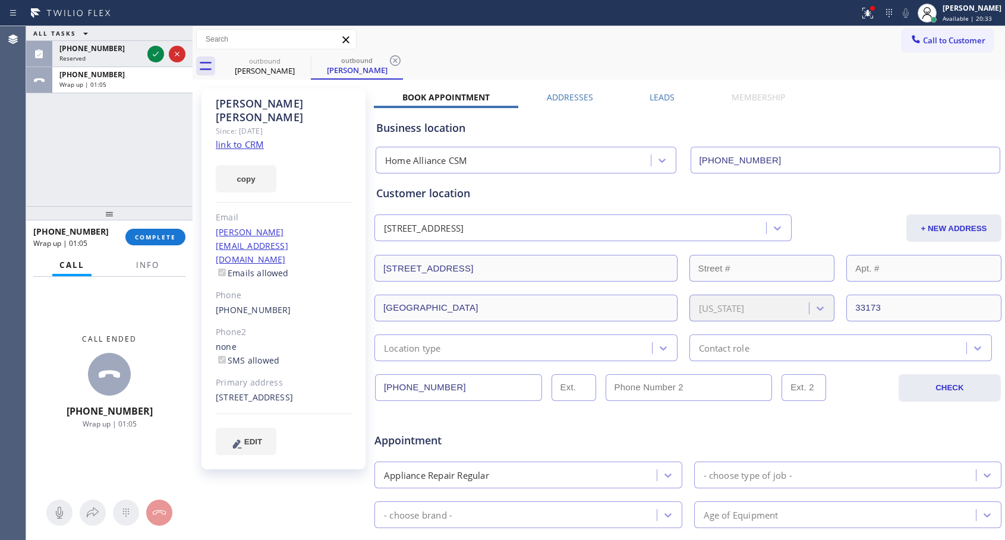
drag, startPoint x: 151, startPoint y: 232, endPoint x: 155, endPoint y: 213, distance: 19.3
click at [152, 233] on span "COMPLETE" at bounding box center [155, 237] width 41 height 8
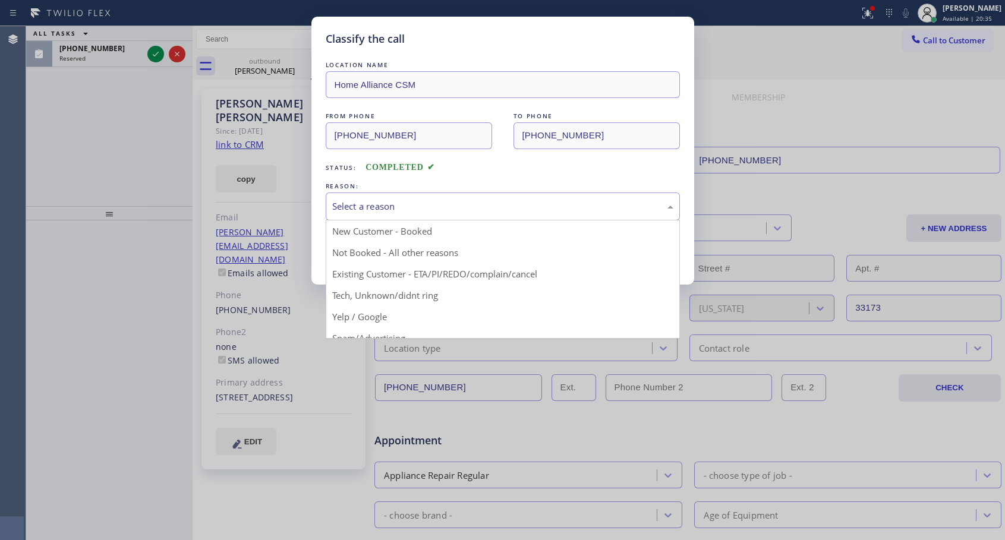
click at [412, 204] on div "Select a reason" at bounding box center [502, 207] width 341 height 14
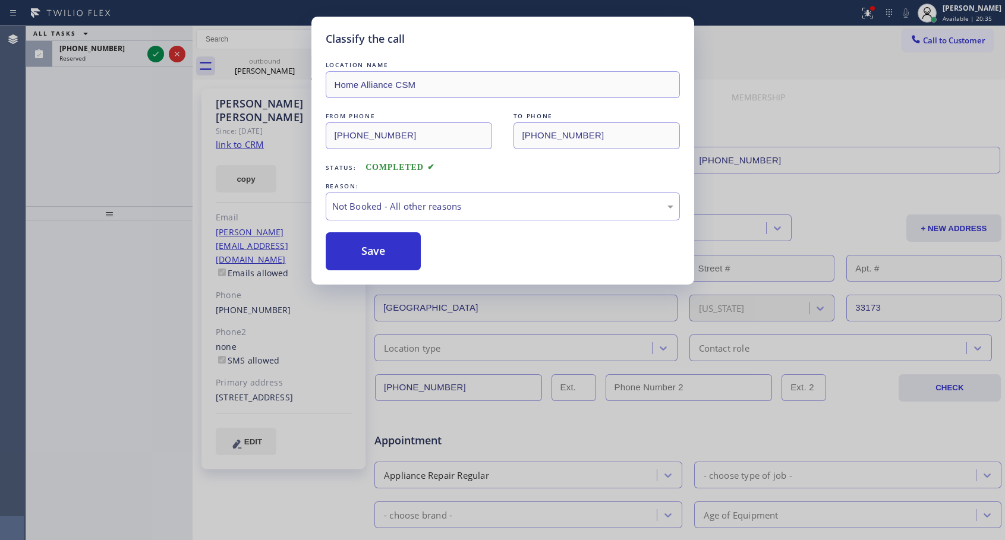
click at [360, 254] on button "Save" at bounding box center [374, 251] width 96 height 38
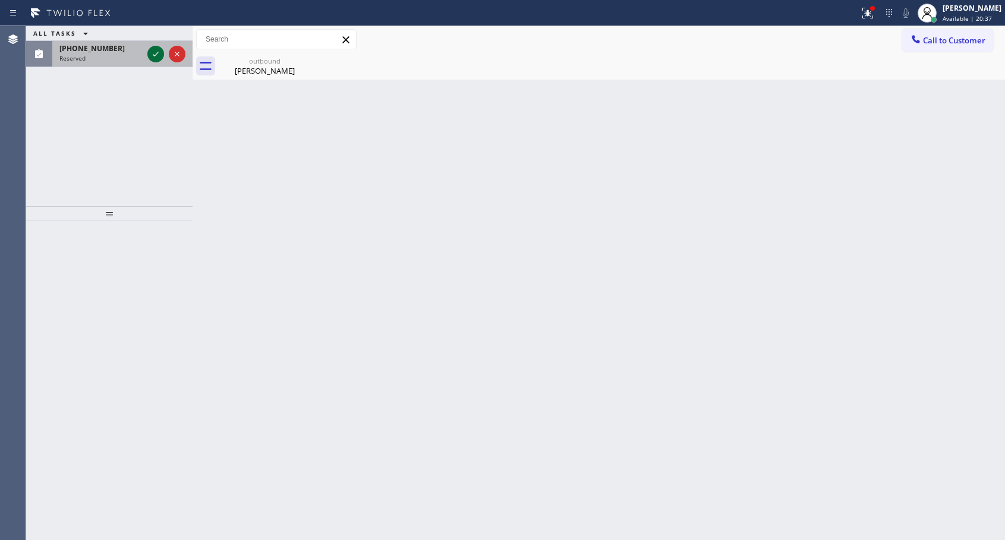
click at [159, 58] on icon at bounding box center [156, 54] width 14 height 14
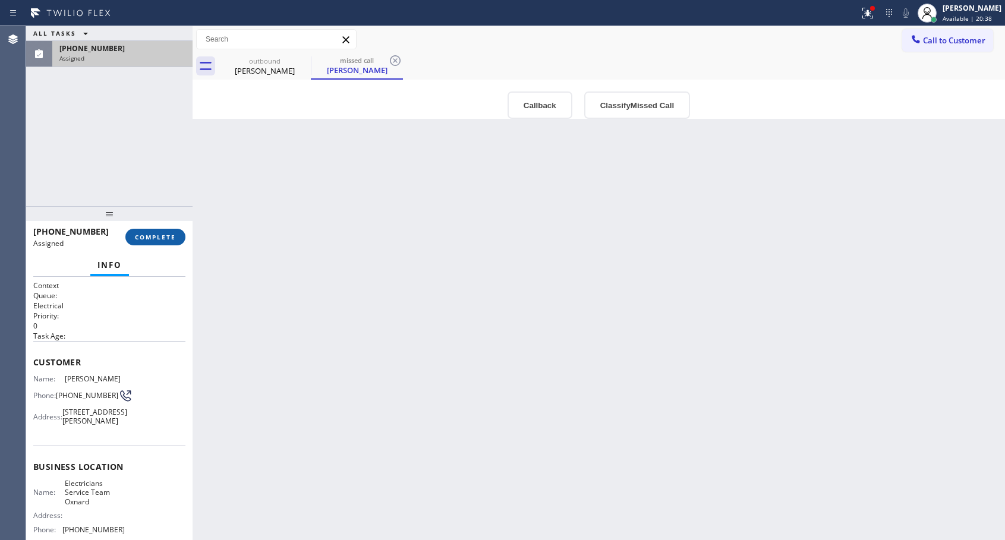
click at [156, 239] on span "COMPLETE" at bounding box center [155, 237] width 41 height 8
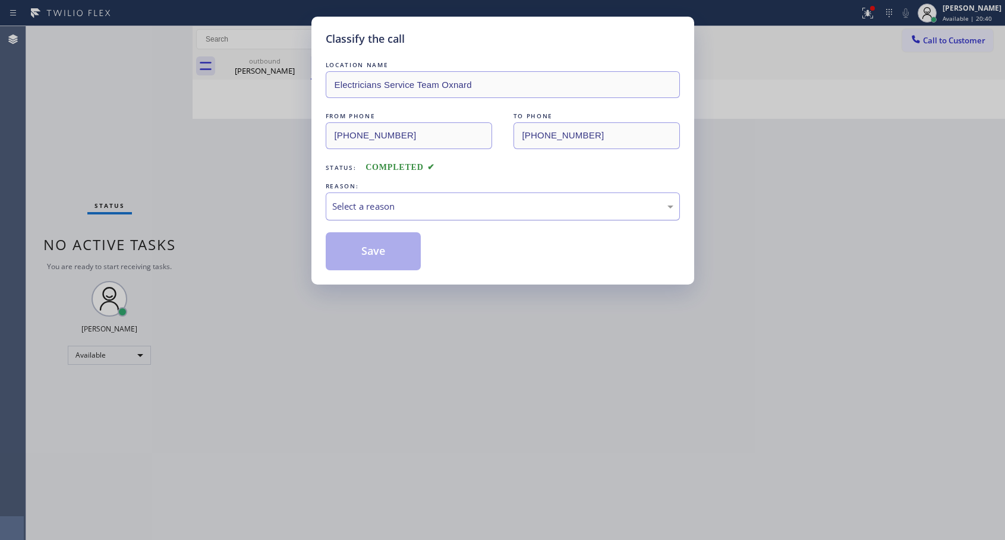
click at [381, 207] on div "Select a reason" at bounding box center [502, 207] width 341 height 14
click at [364, 255] on button "Save" at bounding box center [374, 251] width 96 height 38
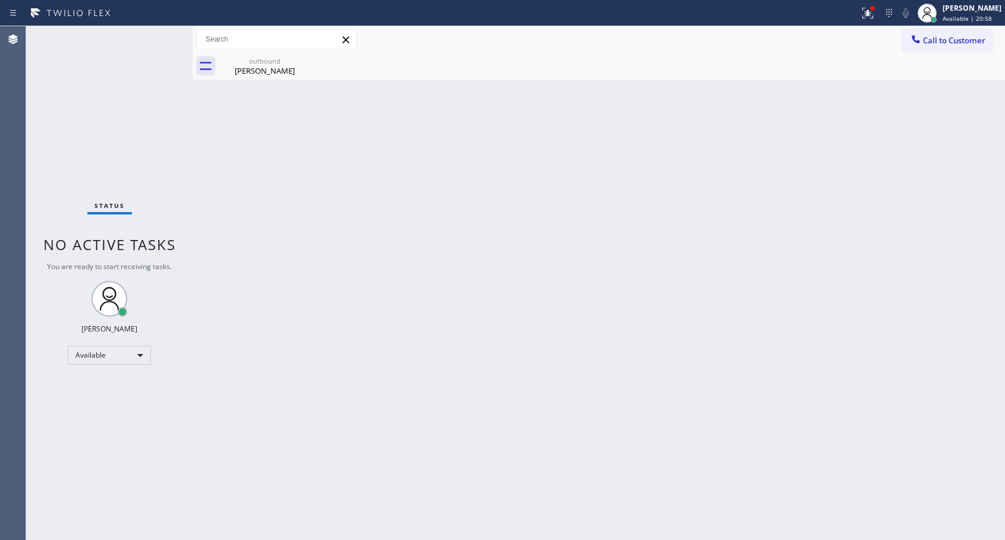
click at [916, 46] on div at bounding box center [915, 40] width 14 height 14
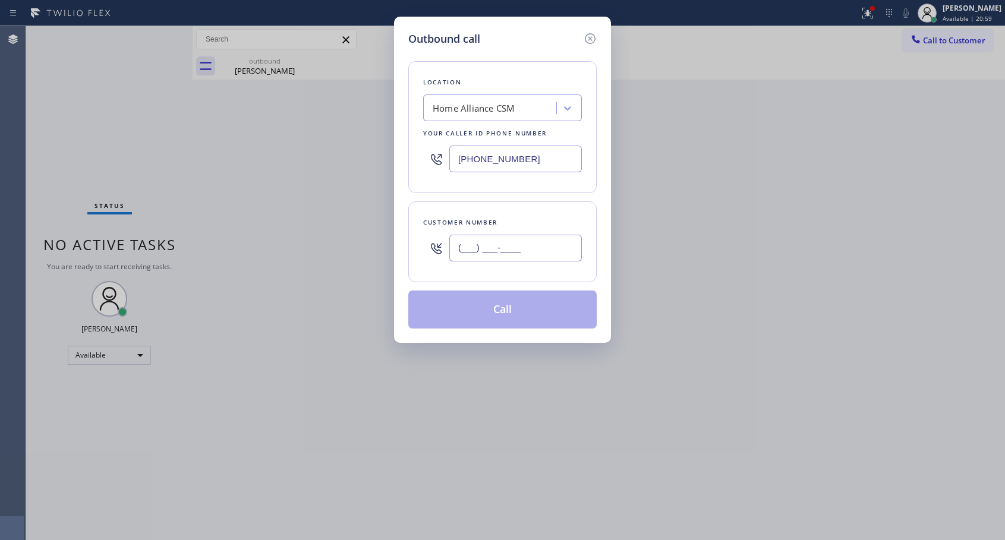
click at [533, 252] on input "(___) ___-____" at bounding box center [515, 248] width 132 height 27
paste input "310) 383-0525"
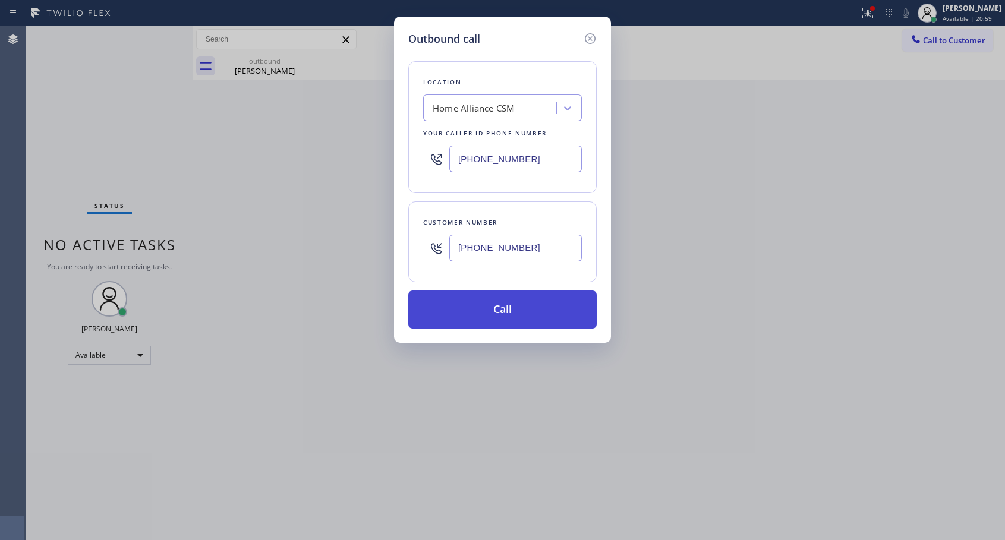
type input "[PHONE_NUMBER]"
click at [516, 317] on button "Call" at bounding box center [502, 309] width 188 height 38
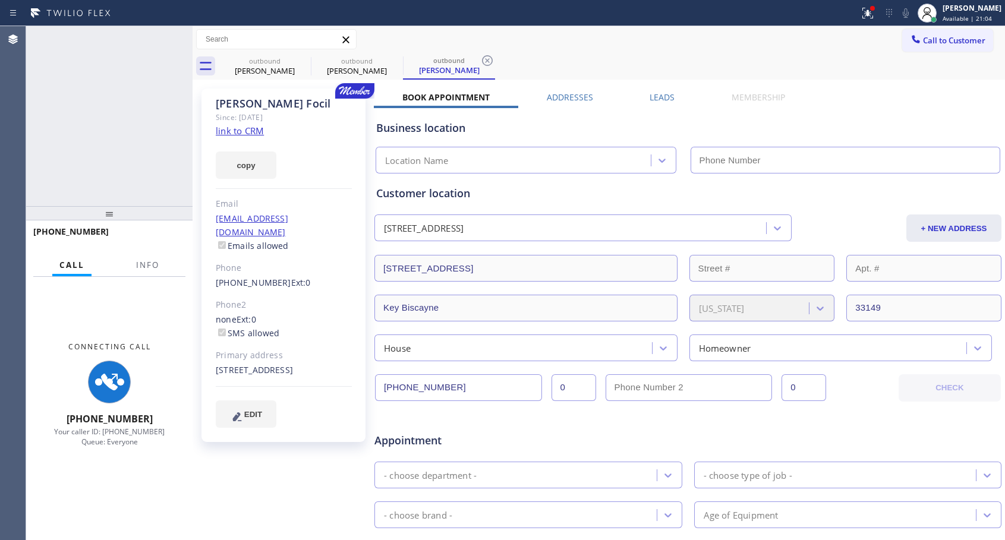
type input "[PHONE_NUMBER]"
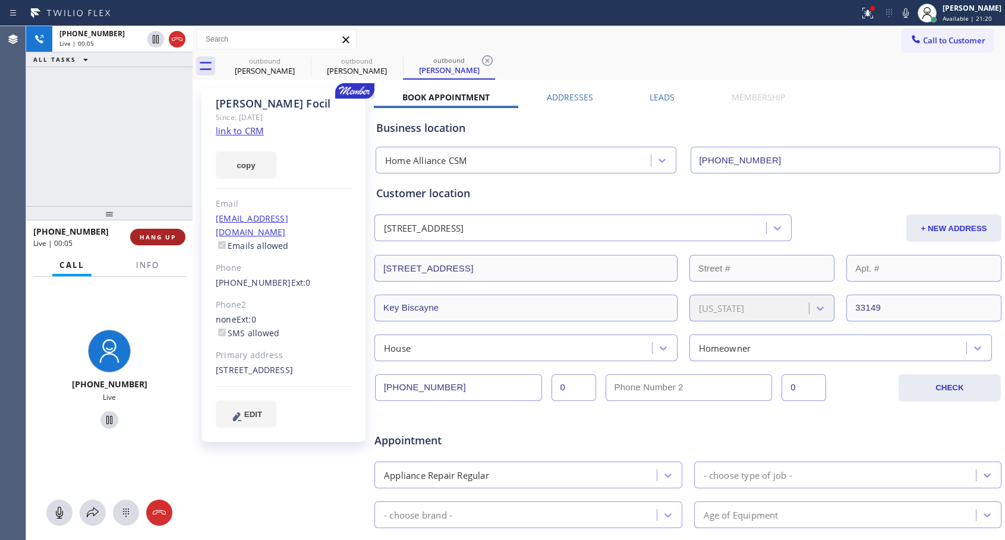
click at [169, 233] on span "HANG UP" at bounding box center [158, 237] width 36 height 8
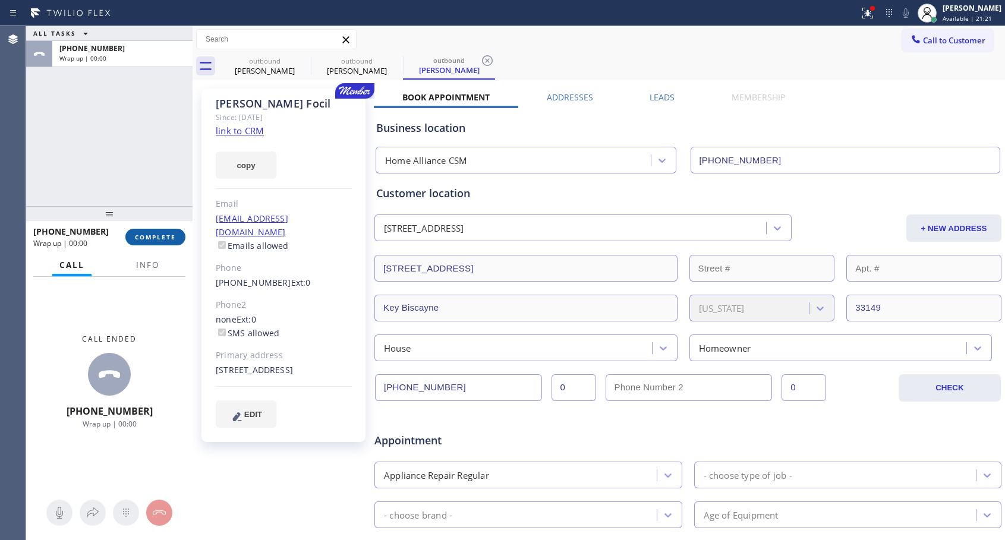
click at [169, 232] on button "COMPLETE" at bounding box center [155, 237] width 60 height 17
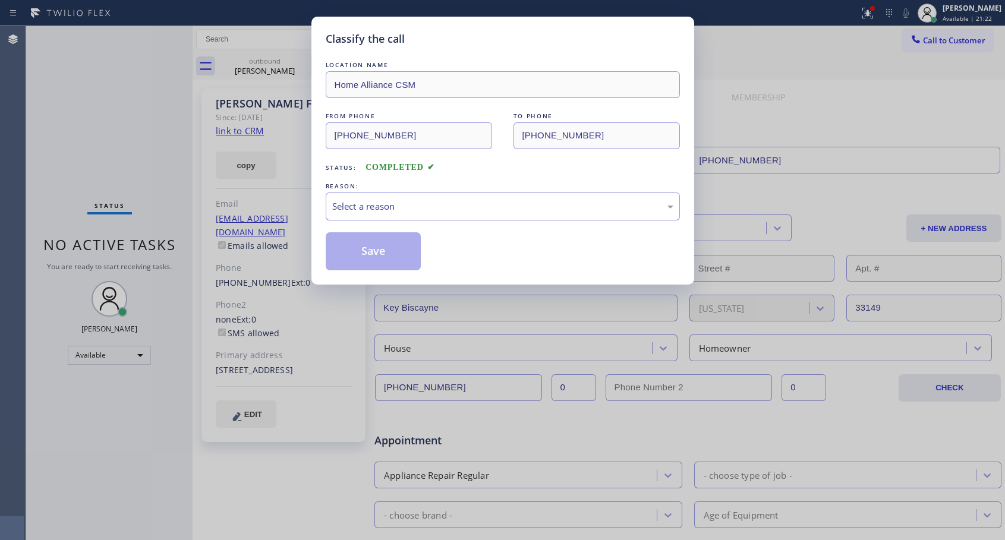
click at [444, 210] on div "Select a reason" at bounding box center [502, 207] width 341 height 14
click at [367, 248] on button "Save" at bounding box center [374, 251] width 96 height 38
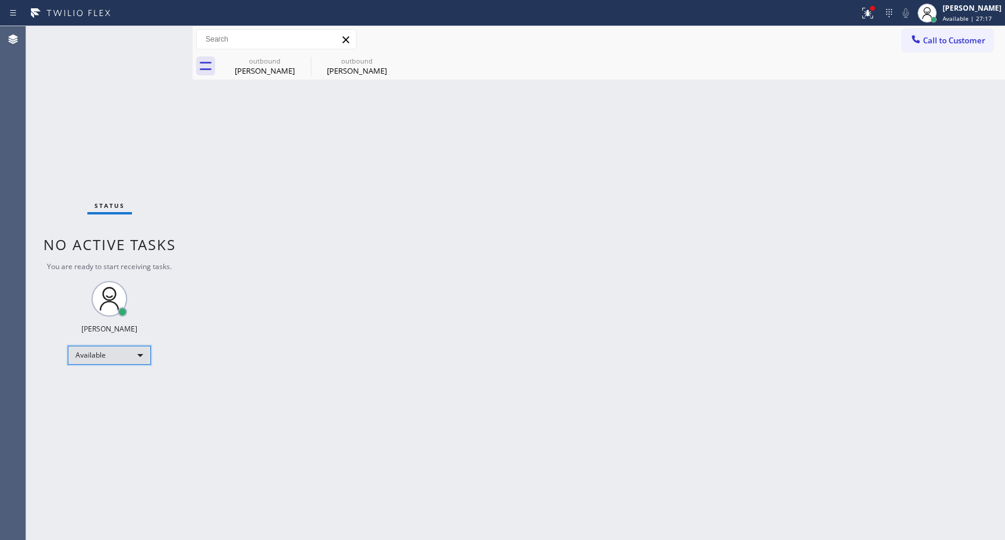
click at [140, 356] on div "Available" at bounding box center [109, 355] width 83 height 19
click at [109, 403] on li "Unavailable" at bounding box center [108, 401] width 81 height 14
click at [126, 356] on div "Unavailable" at bounding box center [109, 360] width 83 height 19
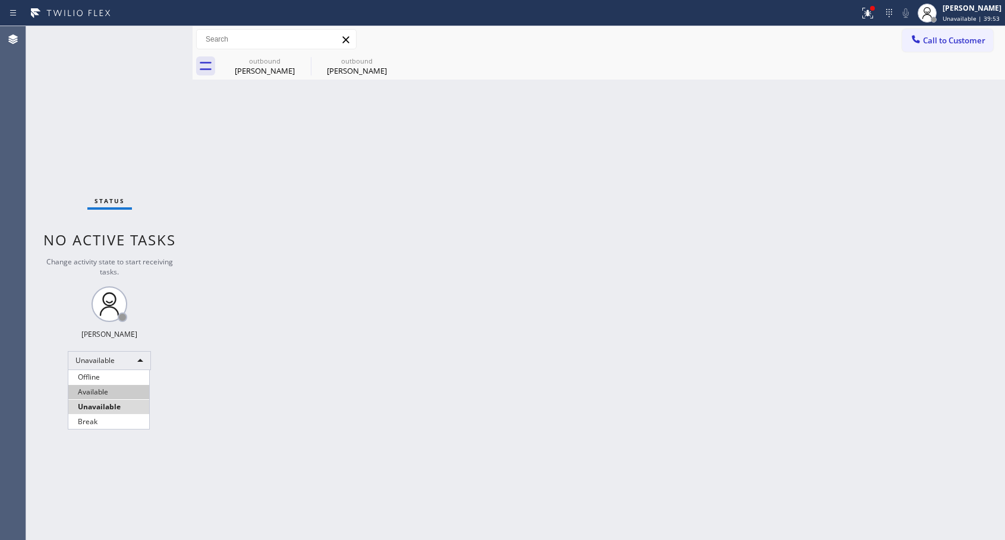
click at [100, 397] on li "Available" at bounding box center [108, 392] width 81 height 14
click at [356, 61] on div "outbound" at bounding box center [357, 60] width 90 height 9
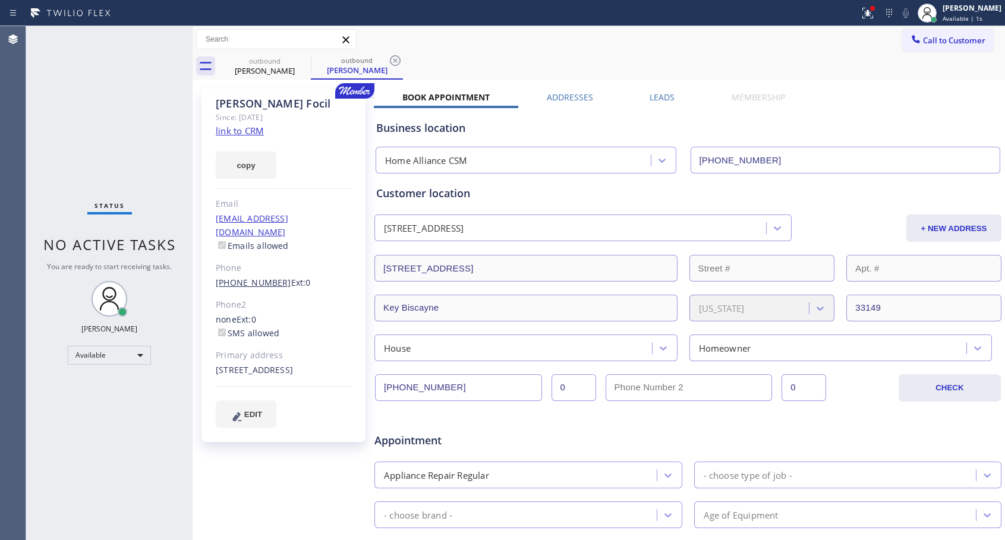
click at [261, 277] on link "[PHONE_NUMBER]" at bounding box center [253, 282] width 75 height 11
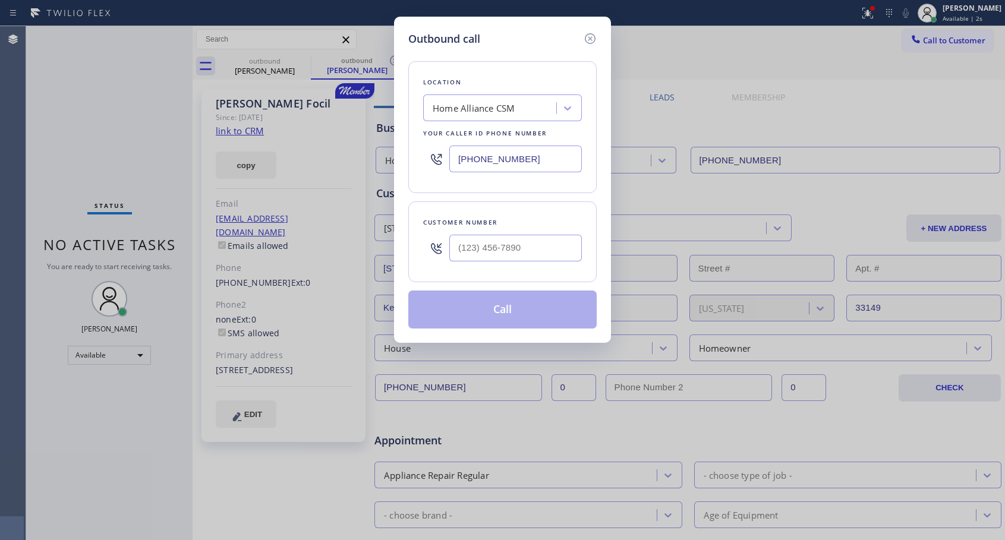
type input "[PHONE_NUMBER]"
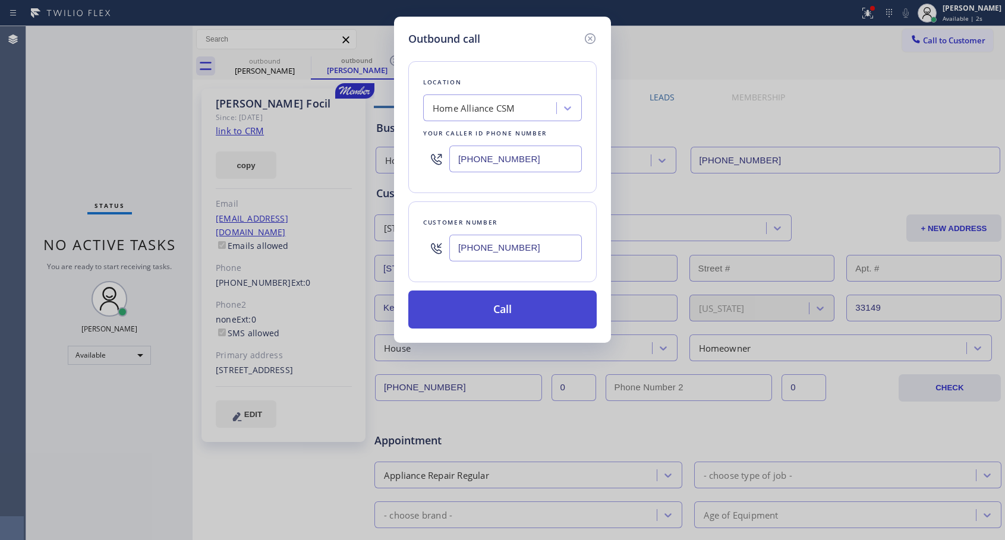
click at [534, 311] on button "Call" at bounding box center [502, 309] width 188 height 38
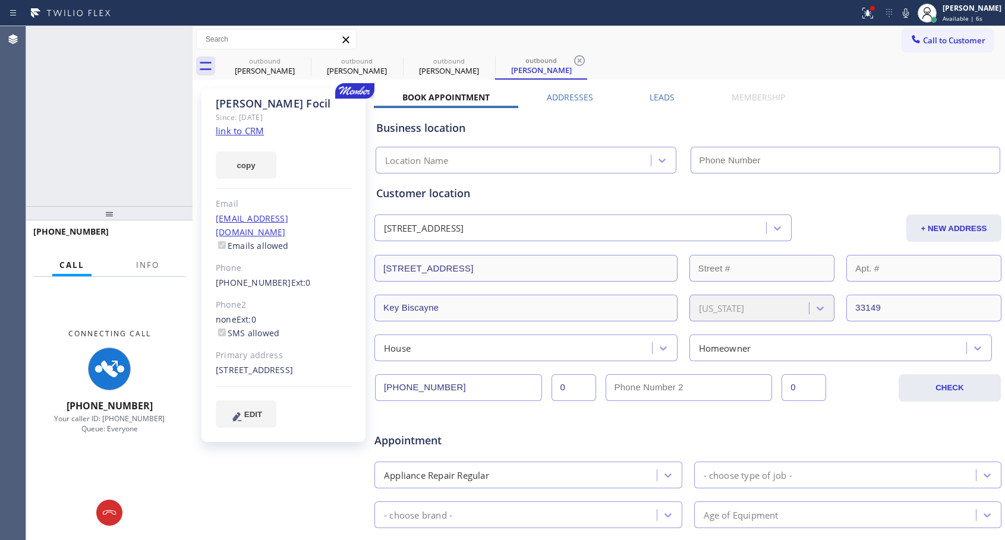
type input "[PHONE_NUMBER]"
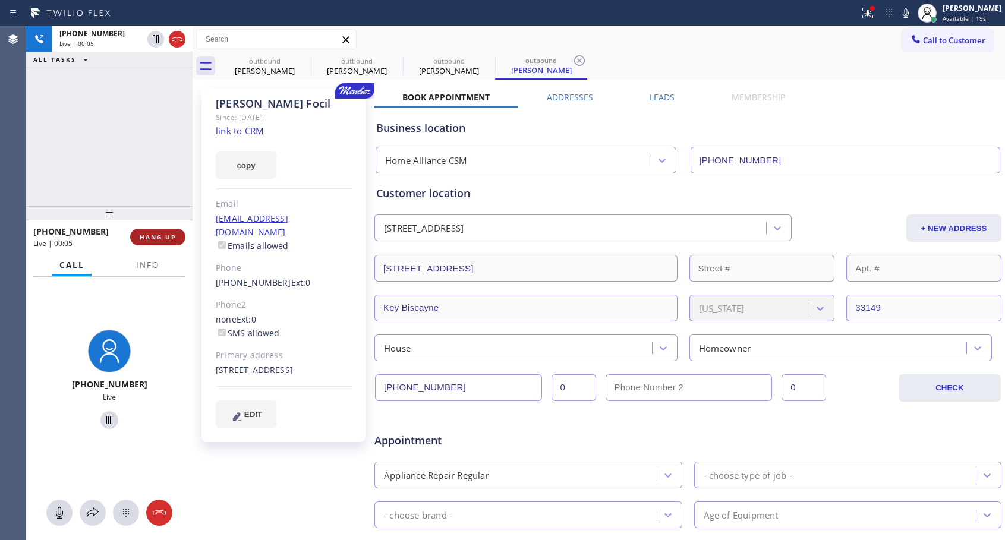
click at [170, 234] on span "HANG UP" at bounding box center [158, 237] width 36 height 8
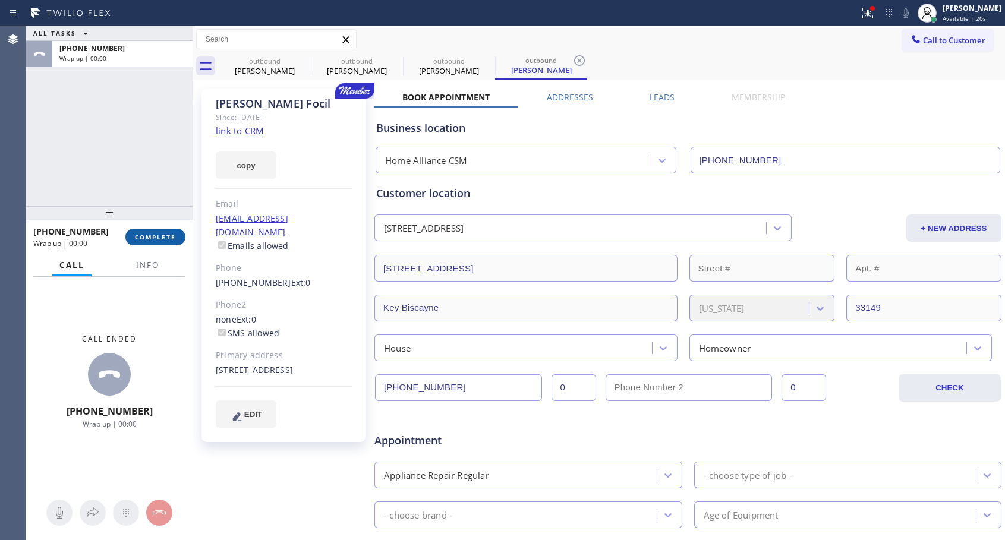
click at [170, 233] on span "COMPLETE" at bounding box center [155, 237] width 41 height 8
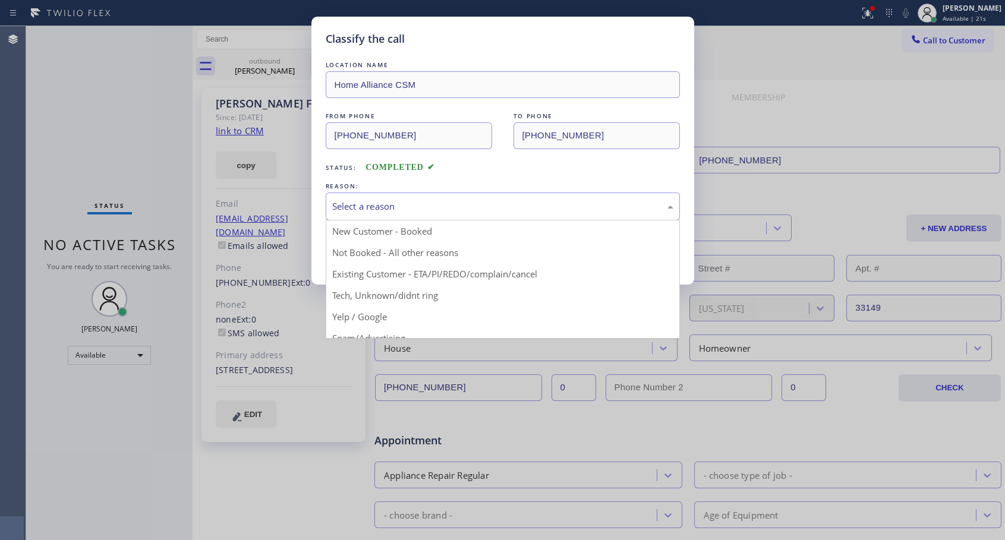
click at [425, 210] on div "Select a reason" at bounding box center [502, 207] width 341 height 14
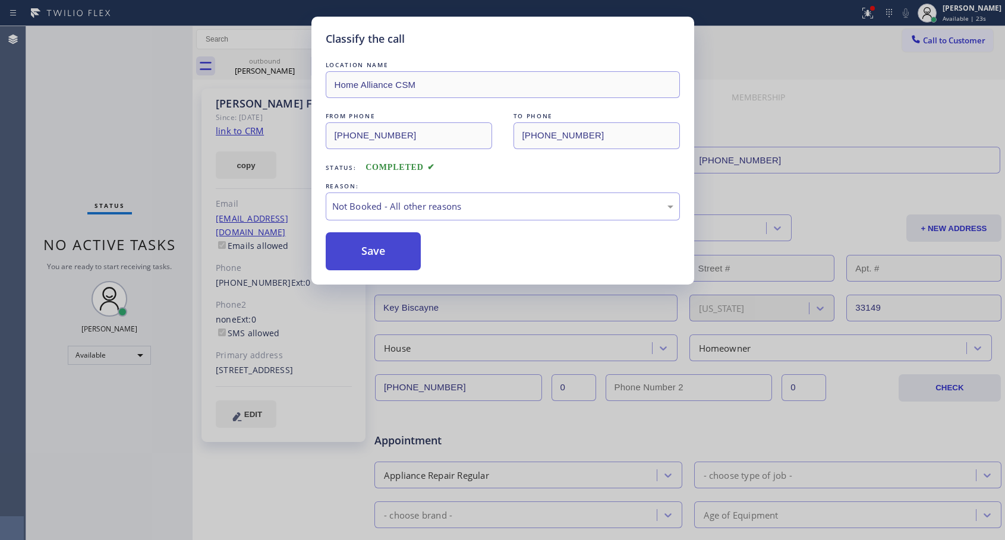
click at [391, 252] on button "Save" at bounding box center [374, 251] width 96 height 38
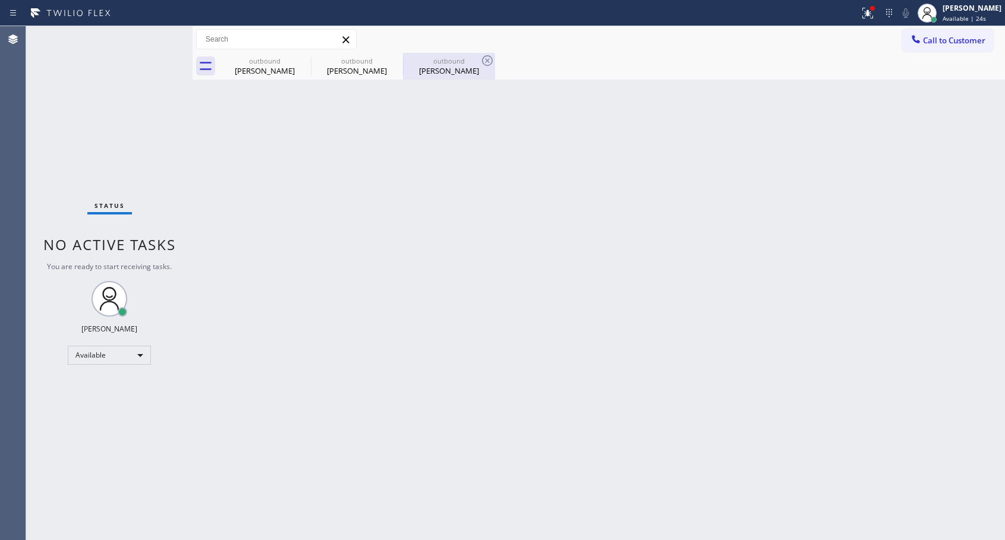
click at [431, 65] on div "outbound" at bounding box center [449, 60] width 90 height 9
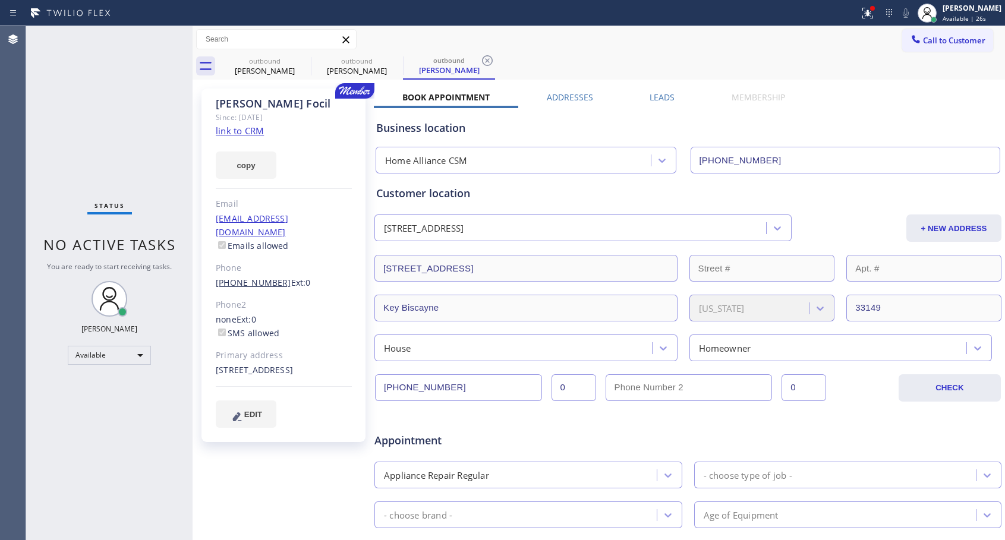
click at [260, 277] on link "[PHONE_NUMBER]" at bounding box center [253, 282] width 75 height 11
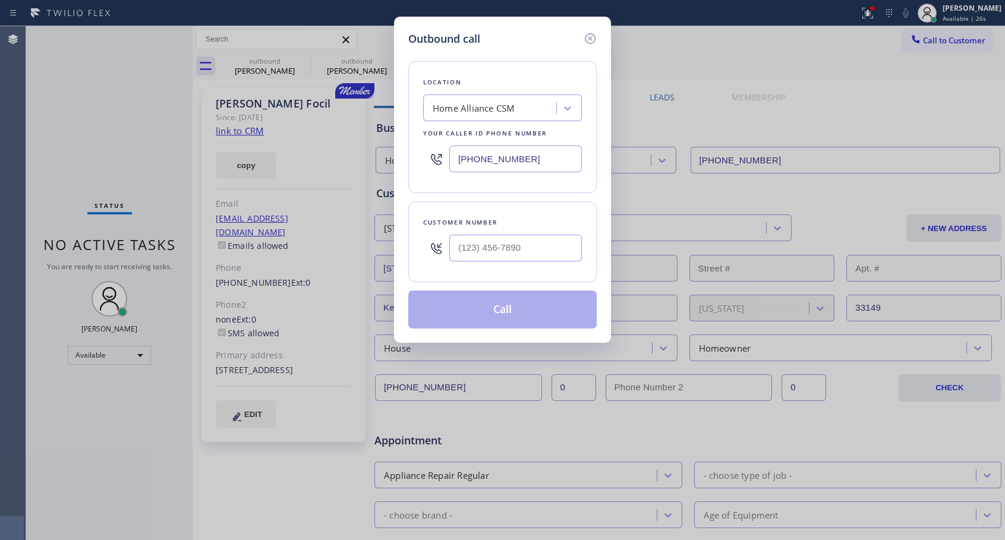
type input "[PHONE_NUMBER]"
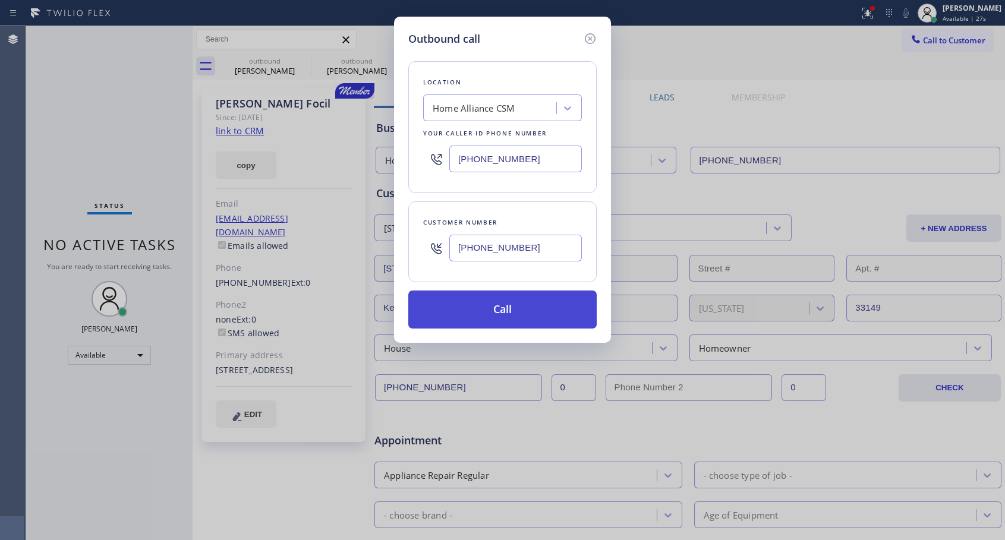
click at [454, 304] on button "Call" at bounding box center [502, 309] width 188 height 38
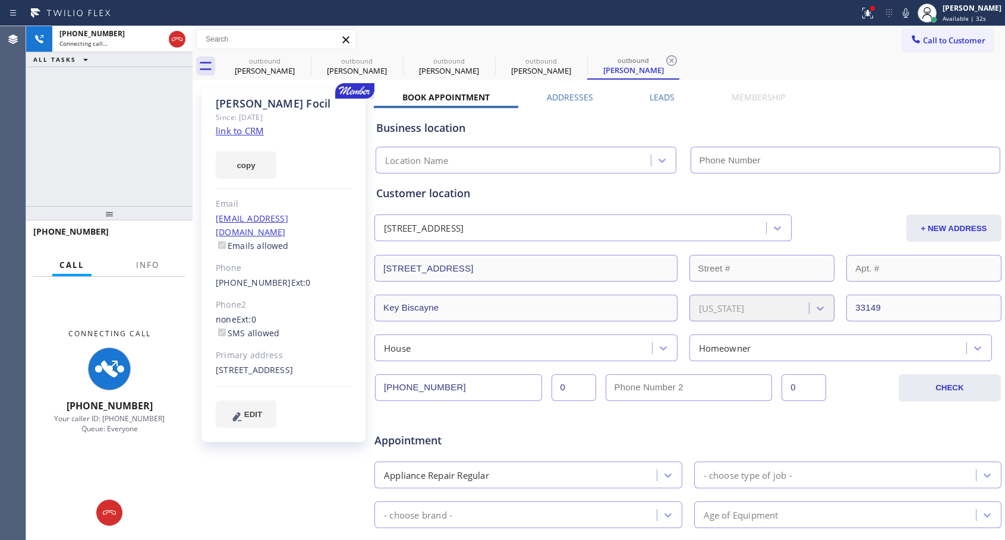
type input "[PHONE_NUMBER]"
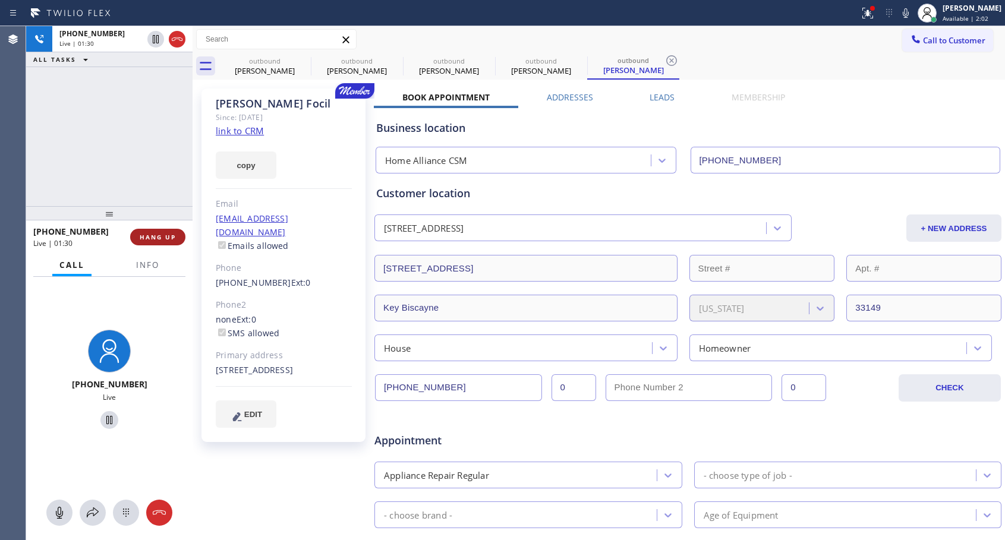
click at [158, 241] on button "HANG UP" at bounding box center [157, 237] width 55 height 17
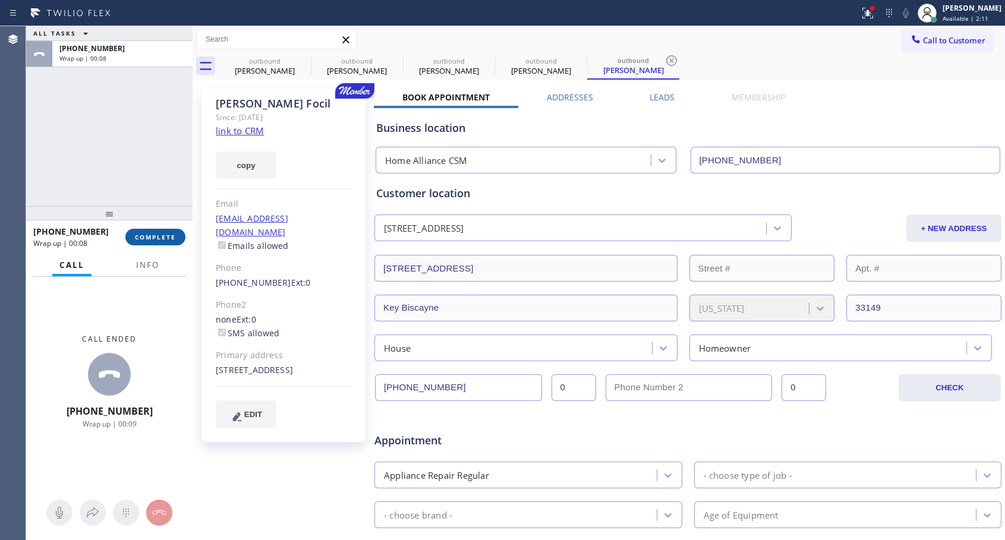
click at [147, 236] on span "COMPLETE" at bounding box center [155, 237] width 41 height 8
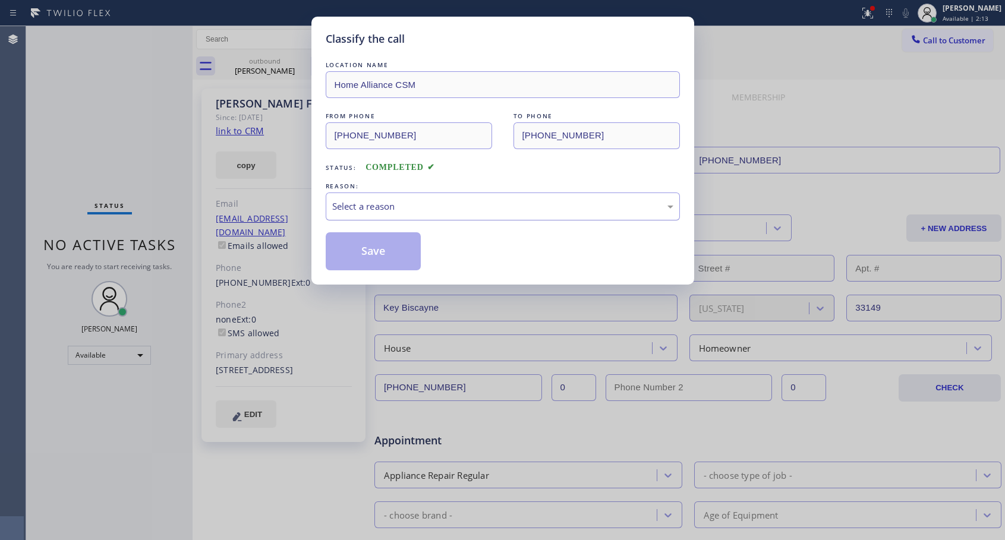
drag, startPoint x: 400, startPoint y: 201, endPoint x: 394, endPoint y: 213, distance: 13.0
click at [400, 202] on div "Select a reason" at bounding box center [502, 207] width 341 height 14
click at [375, 255] on button "Save" at bounding box center [374, 251] width 96 height 38
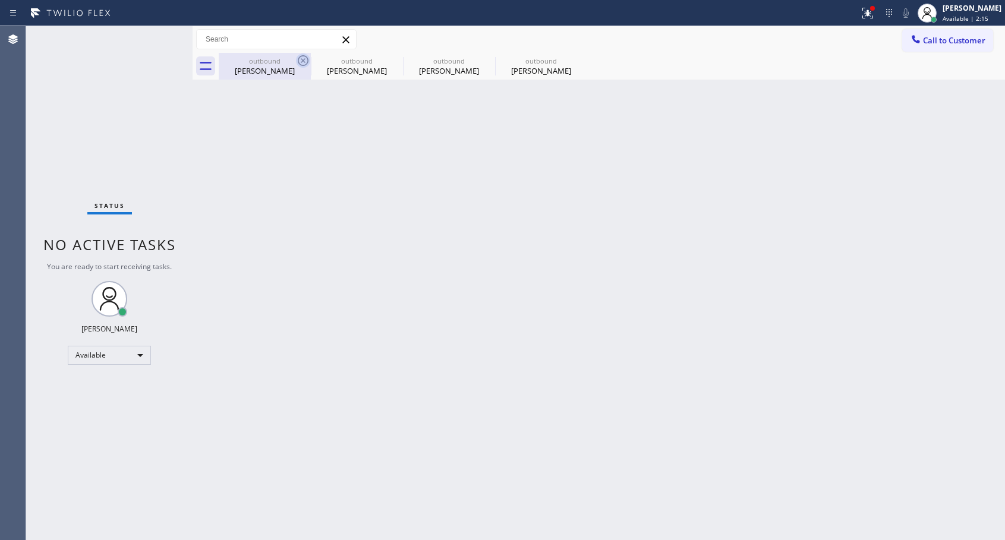
click at [302, 63] on icon at bounding box center [303, 60] width 14 height 14
click at [0, 0] on icon at bounding box center [0, 0] width 0 height 0
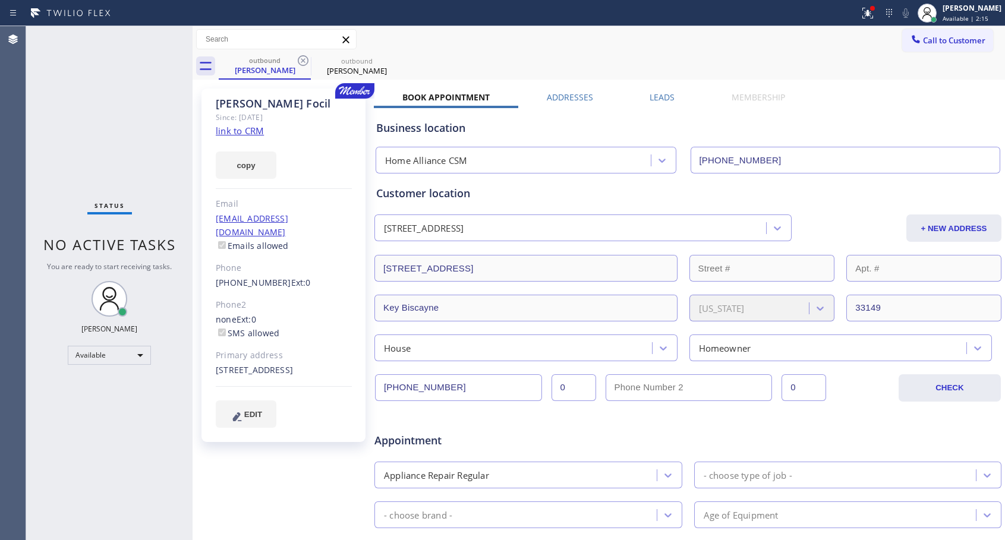
click at [302, 63] on icon at bounding box center [303, 60] width 14 height 14
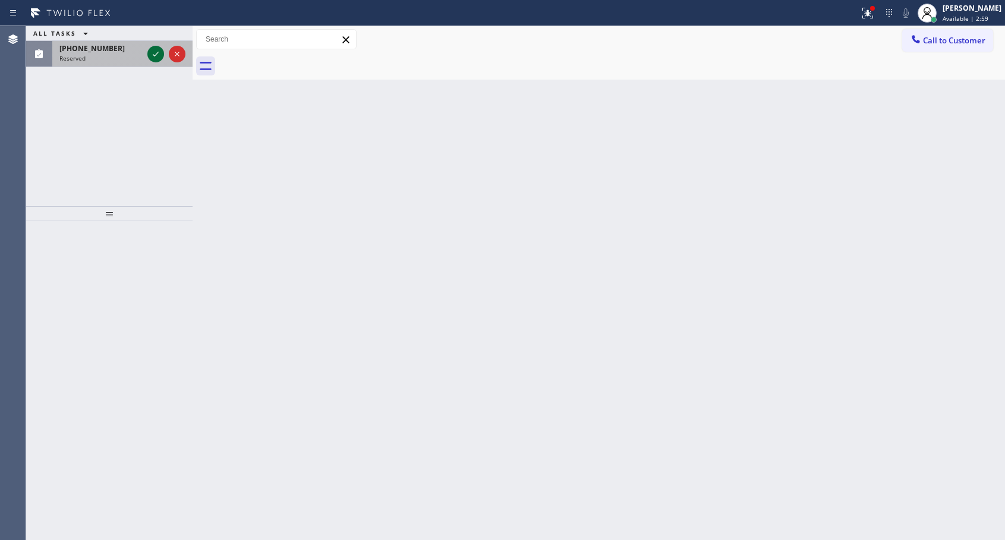
click at [157, 57] on icon at bounding box center [156, 54] width 14 height 14
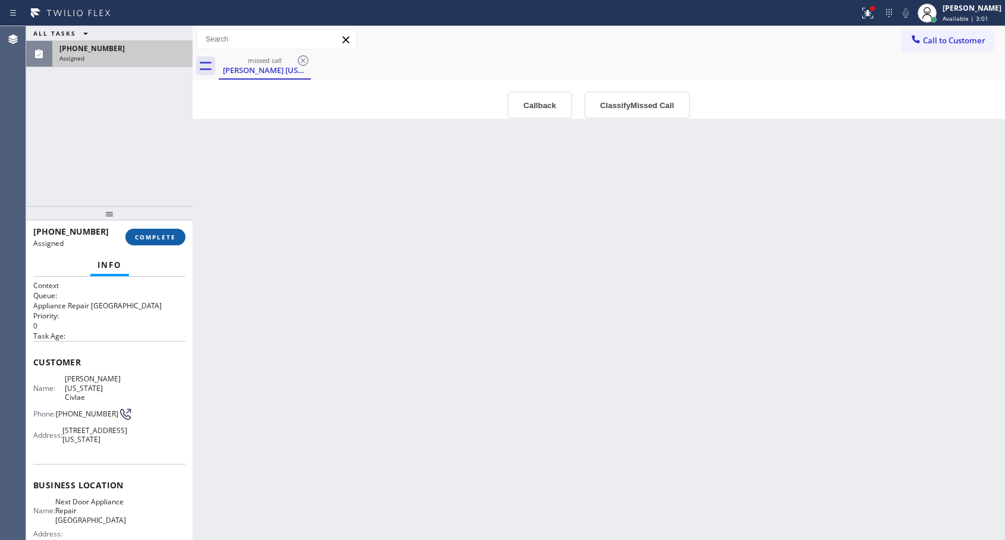
click at [152, 236] on span "COMPLETE" at bounding box center [155, 237] width 41 height 8
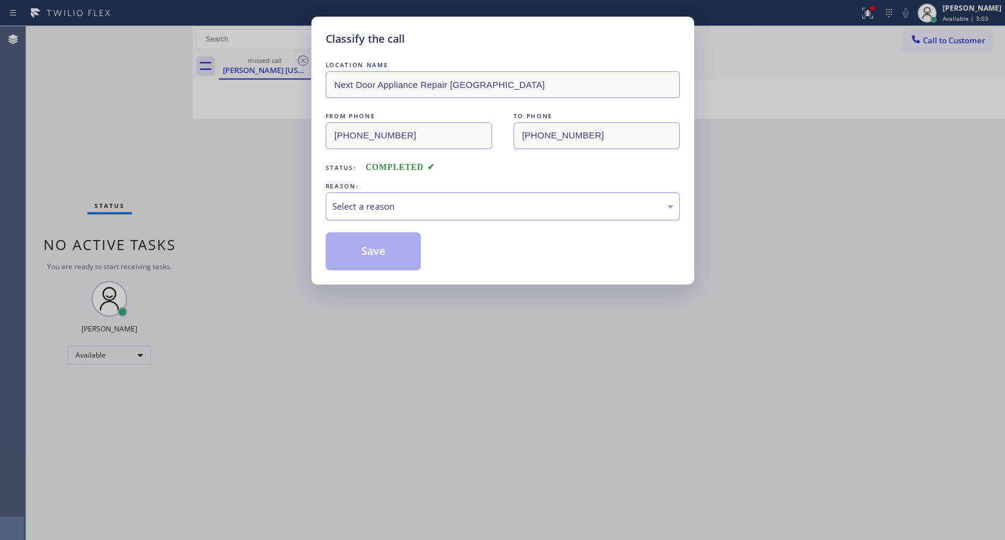
click at [438, 201] on div "Select a reason" at bounding box center [502, 207] width 341 height 14
click at [363, 257] on button "Save" at bounding box center [374, 251] width 96 height 38
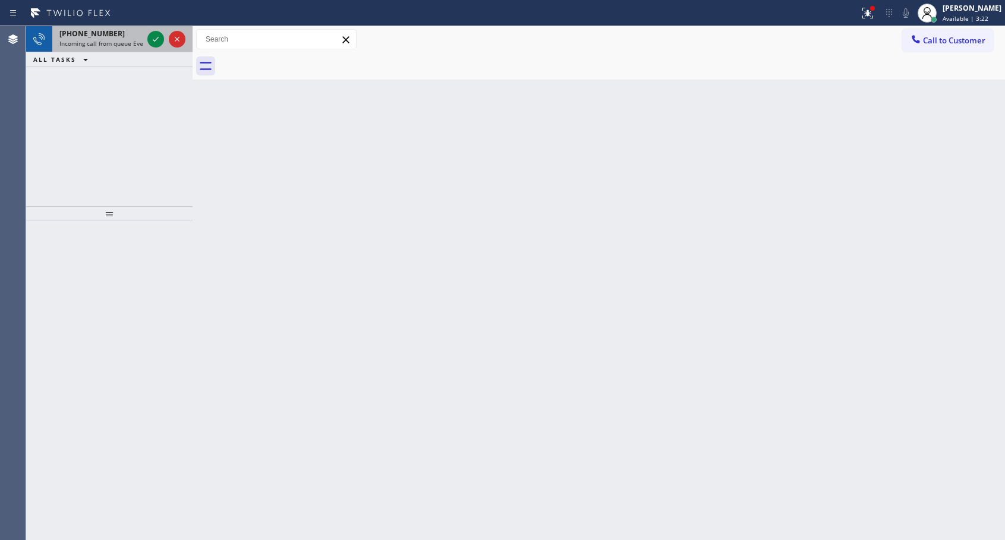
click at [93, 38] on span "[PHONE_NUMBER]" at bounding box center [91, 34] width 65 height 10
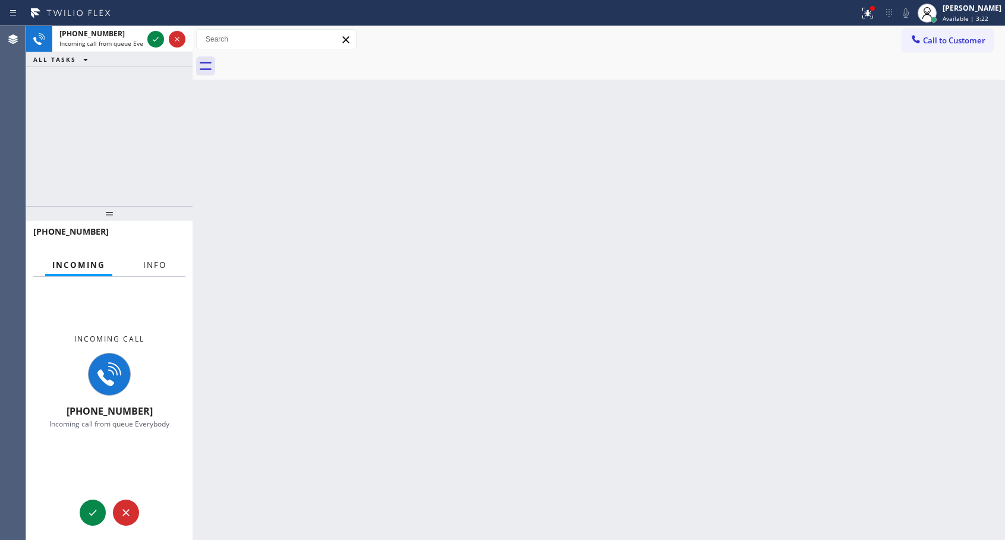
click at [153, 267] on span "Info" at bounding box center [154, 265] width 23 height 11
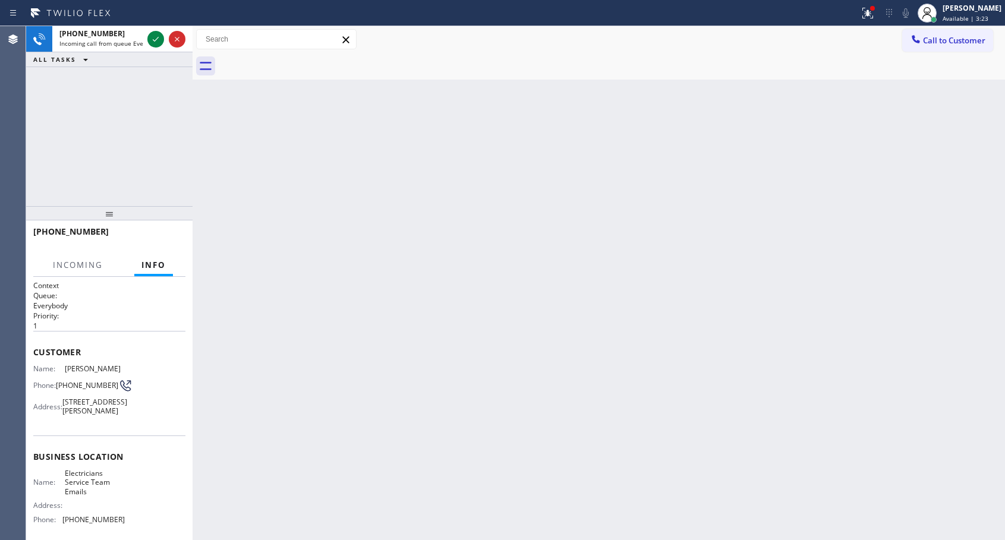
click at [153, 267] on span "Info" at bounding box center [153, 265] width 24 height 11
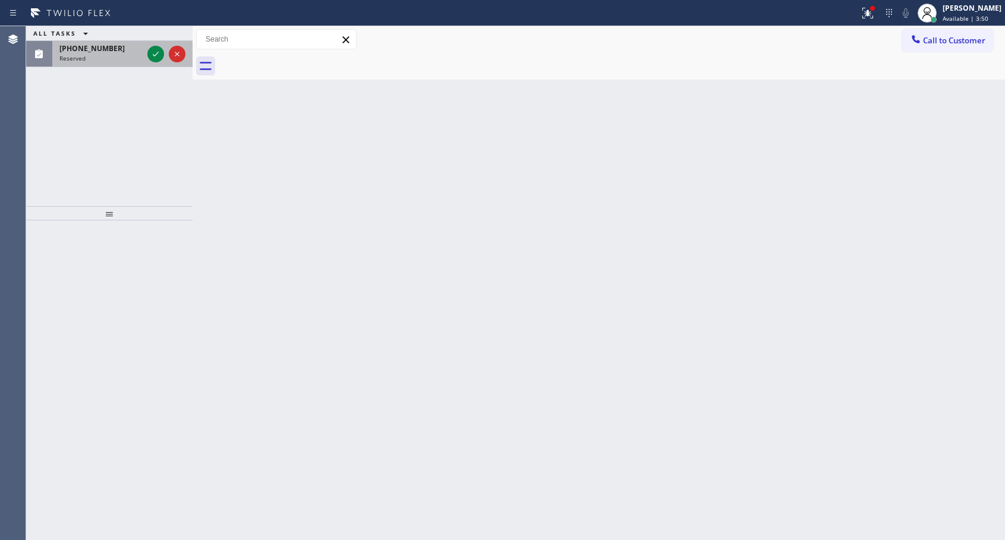
click at [102, 53] on span "[PHONE_NUMBER]" at bounding box center [91, 48] width 65 height 10
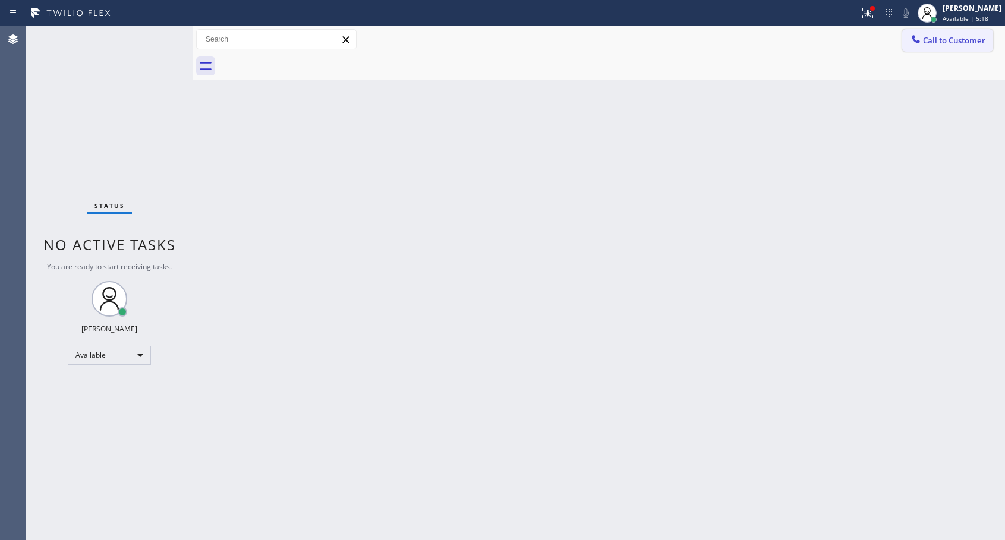
click at [925, 40] on span "Call to Customer" at bounding box center [954, 40] width 62 height 11
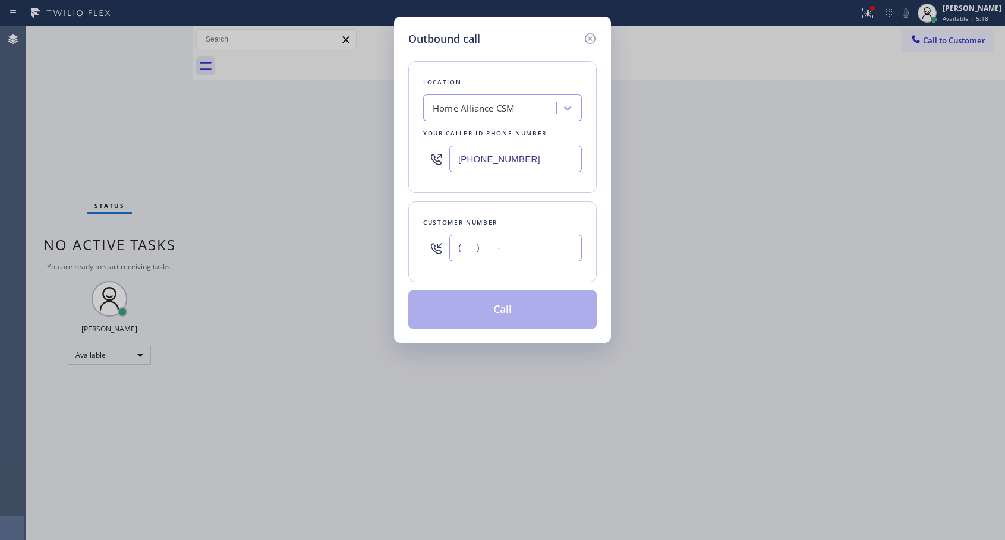
click at [513, 244] on input "(___) ___-____" at bounding box center [515, 248] width 132 height 27
paste input "614) 477-3189"
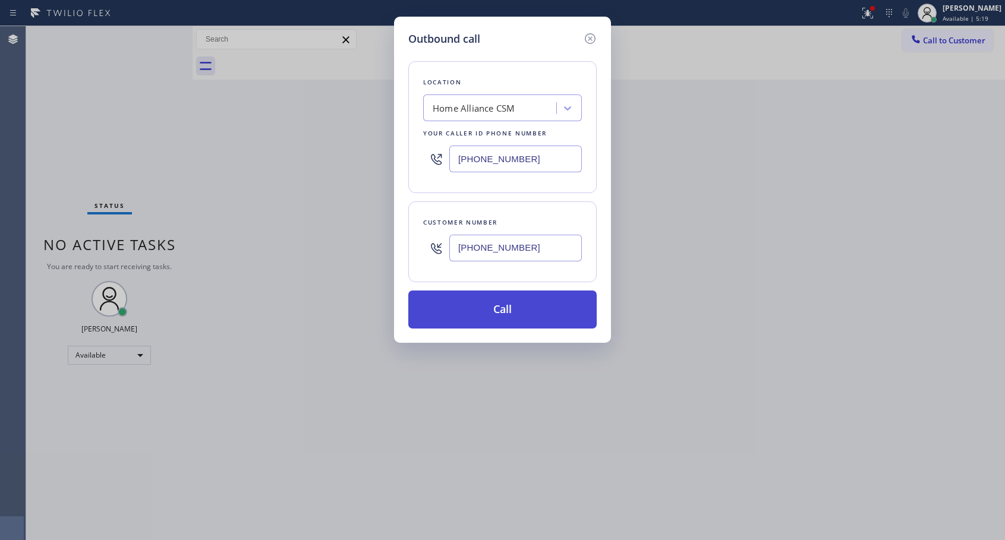
type input "[PHONE_NUMBER]"
click at [497, 318] on button "Call" at bounding box center [502, 309] width 188 height 38
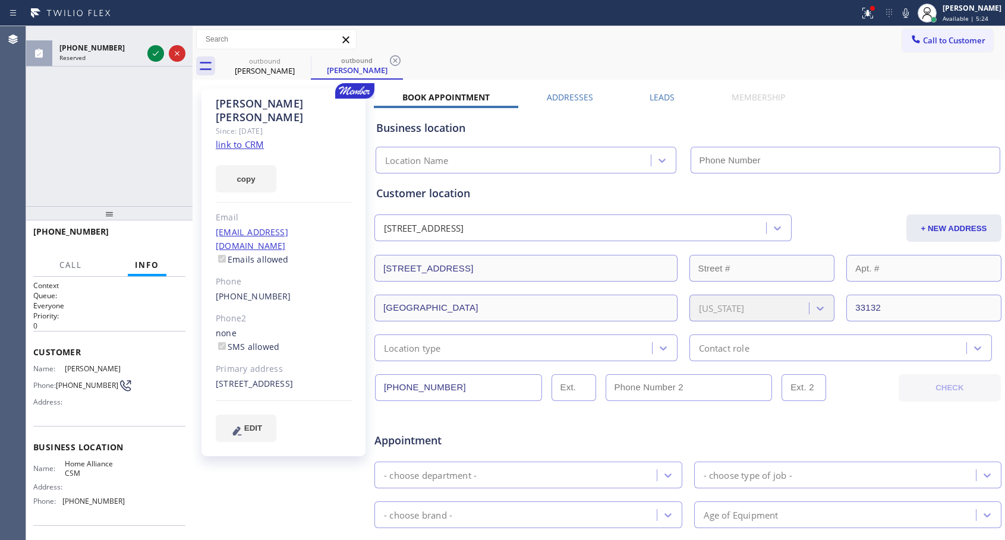
type input "[PHONE_NUMBER]"
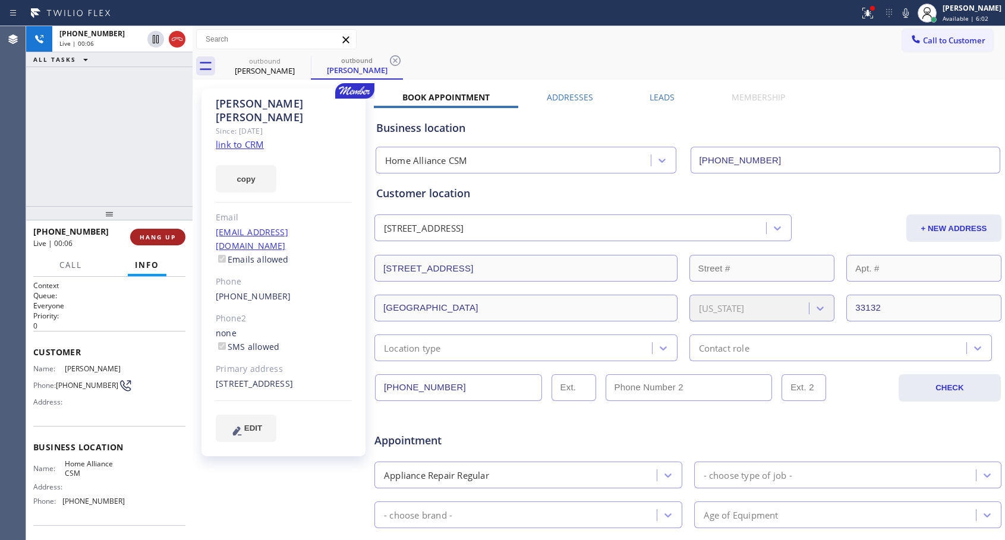
click at [169, 236] on span "HANG UP" at bounding box center [158, 237] width 36 height 8
click at [169, 236] on span "COMPLETE" at bounding box center [155, 237] width 41 height 8
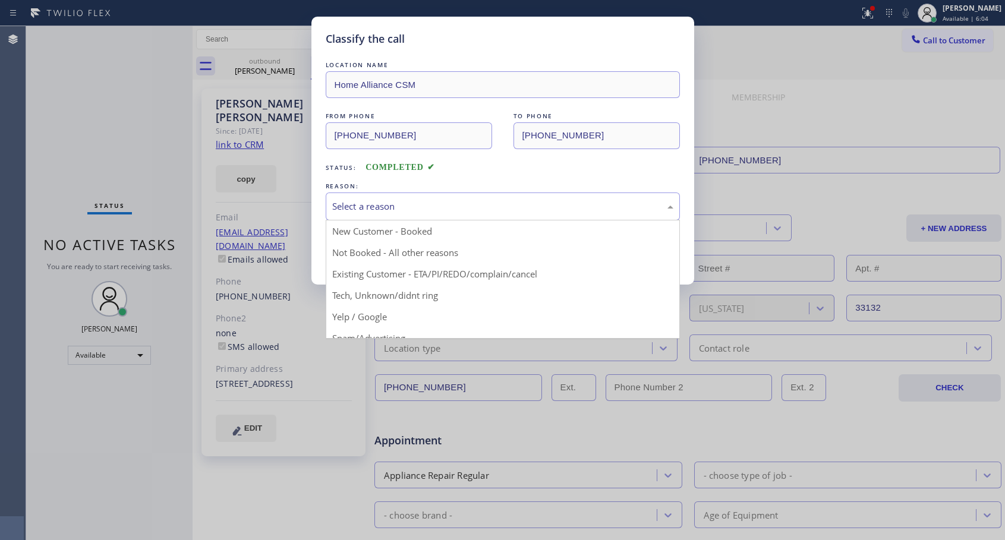
click at [639, 197] on div "Select a reason" at bounding box center [503, 206] width 354 height 28
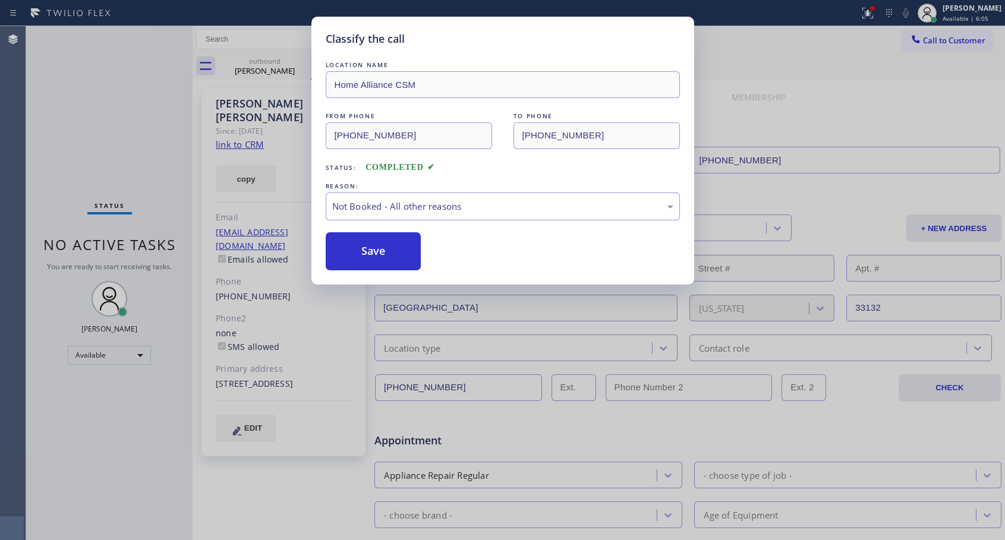
click at [512, 258] on div "Save" at bounding box center [503, 251] width 354 height 38
click at [384, 257] on button "Save" at bounding box center [374, 251] width 96 height 38
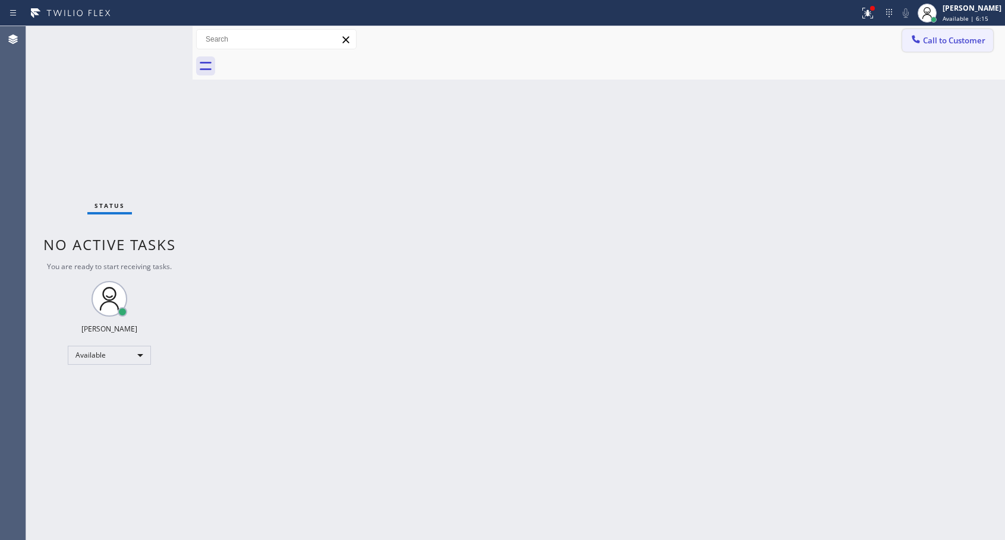
click at [928, 38] on span "Call to Customer" at bounding box center [954, 40] width 62 height 11
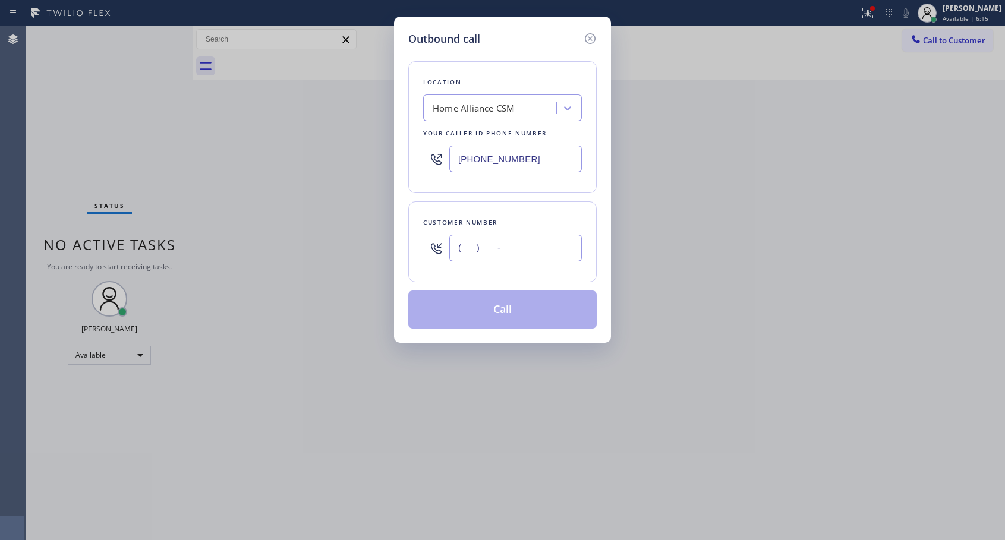
click at [521, 244] on input "(___) ___-____" at bounding box center [515, 248] width 132 height 27
paste input "614) 477-3189"
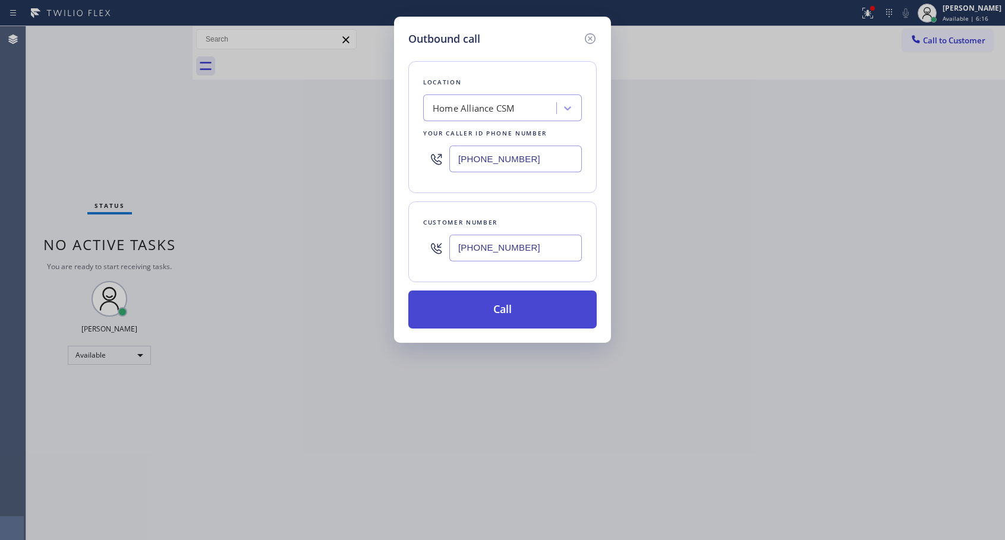
type input "[PHONE_NUMBER]"
drag, startPoint x: 516, startPoint y: 310, endPoint x: 479, endPoint y: 374, distance: 74.0
click at [518, 308] on button "Call" at bounding box center [502, 309] width 188 height 38
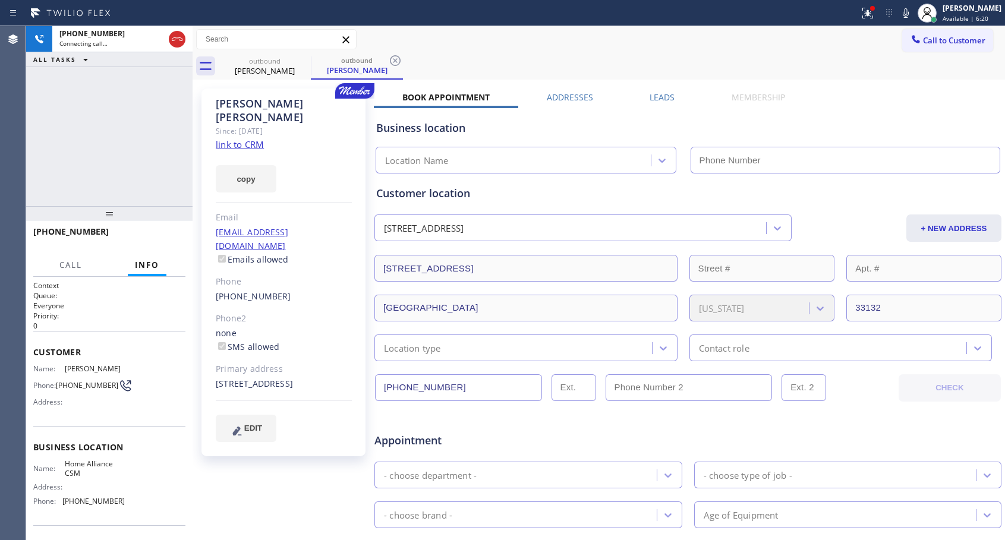
type input "[PHONE_NUMBER]"
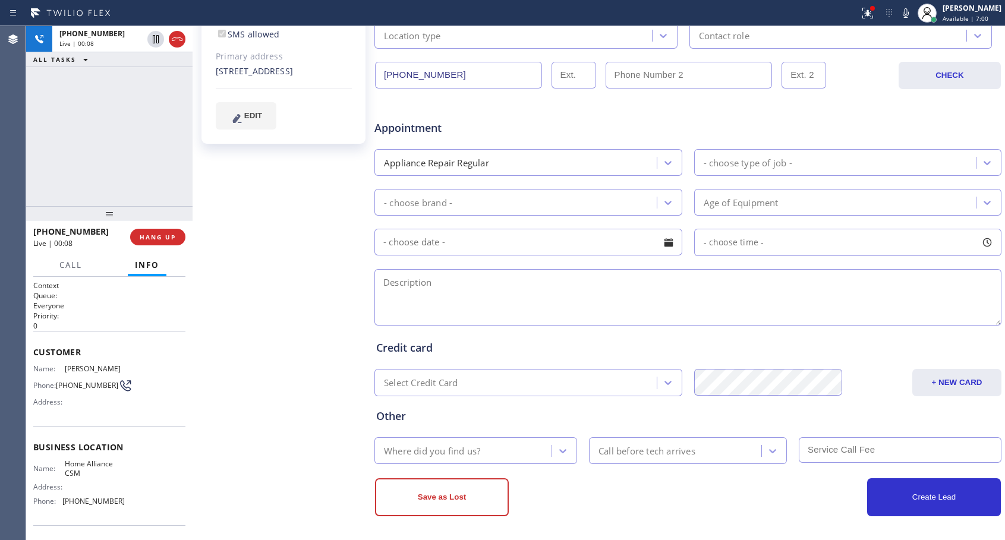
scroll to position [315, 0]
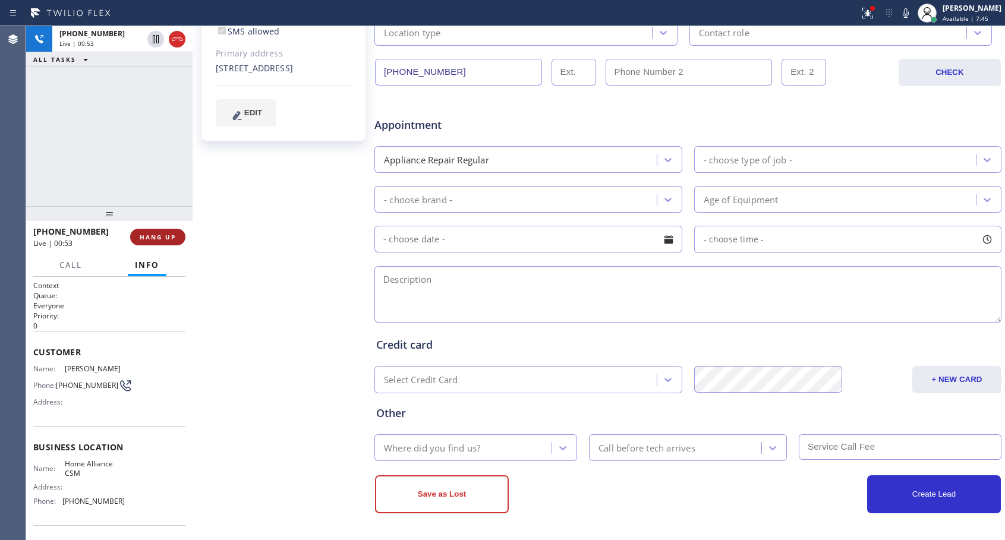
click at [159, 241] on span "HANG UP" at bounding box center [158, 237] width 36 height 8
click at [163, 240] on span "HANG UP" at bounding box center [158, 237] width 36 height 8
click at [167, 234] on span "COMPLETE" at bounding box center [155, 237] width 41 height 8
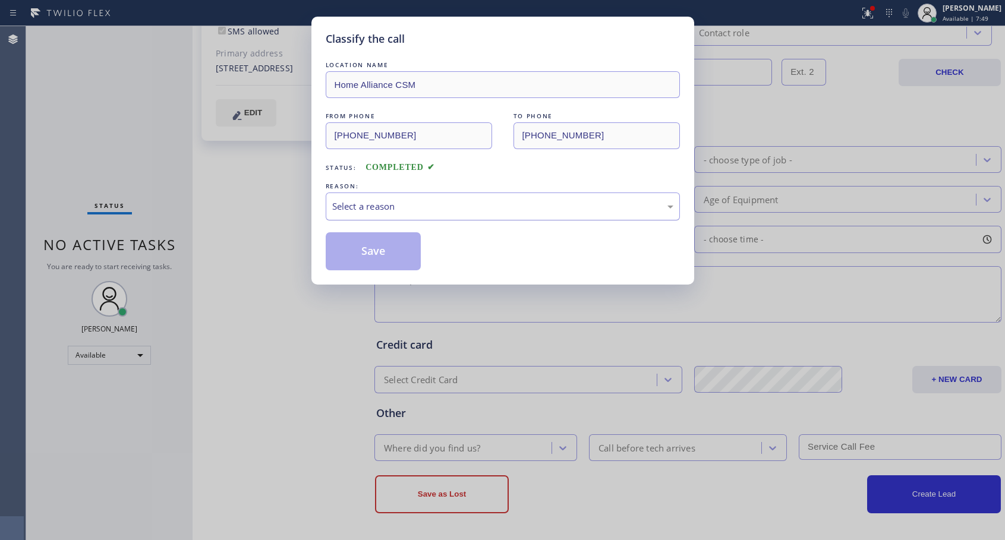
click at [465, 195] on div "Select a reason" at bounding box center [503, 206] width 354 height 28
click at [377, 251] on button "Save" at bounding box center [374, 251] width 96 height 38
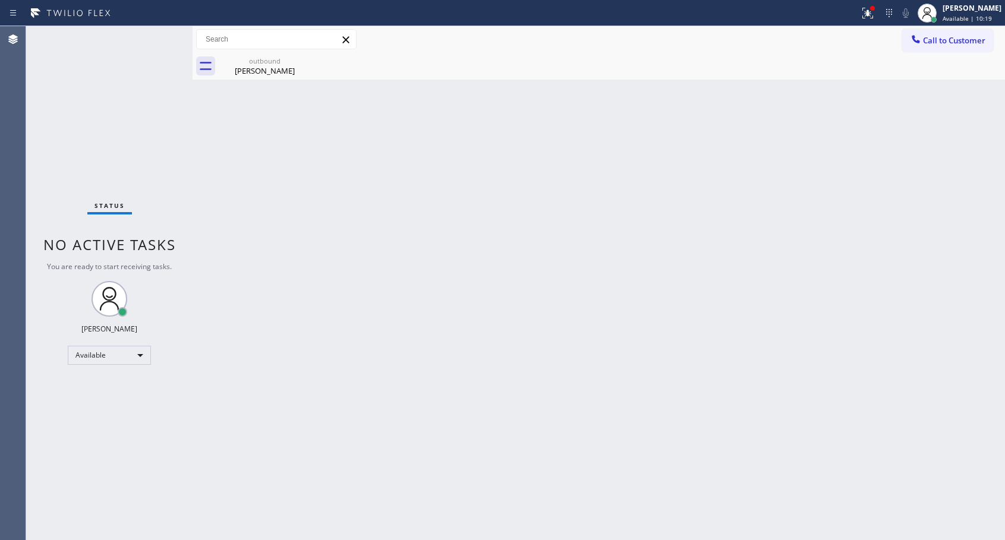
click at [152, 50] on div "Status No active tasks You are ready to start receiving tasks. [PERSON_NAME] Av…" at bounding box center [109, 283] width 166 height 514
click at [917, 36] on icon at bounding box center [916, 39] width 12 height 12
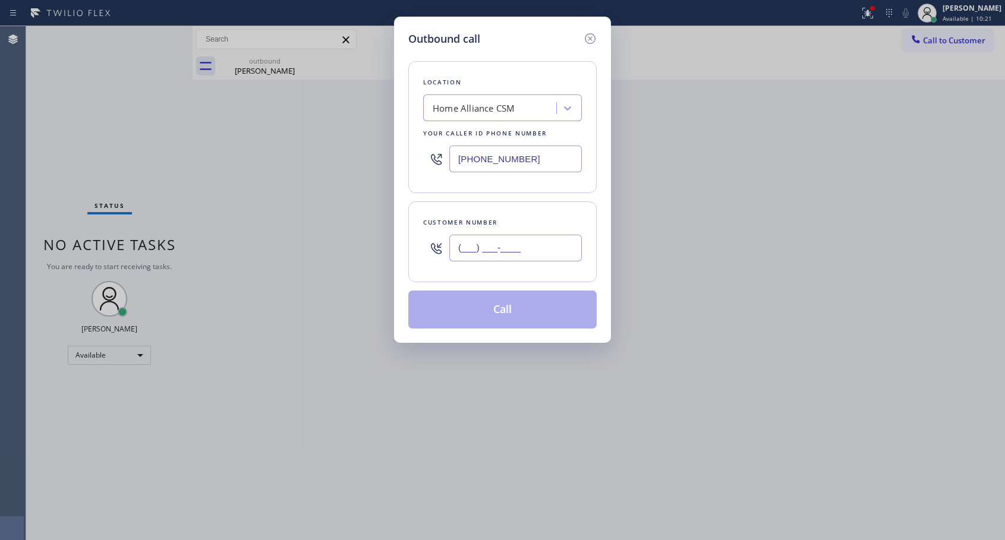
click at [477, 240] on input "(___) ___-____" at bounding box center [515, 248] width 132 height 27
paste input "916) 224-8351"
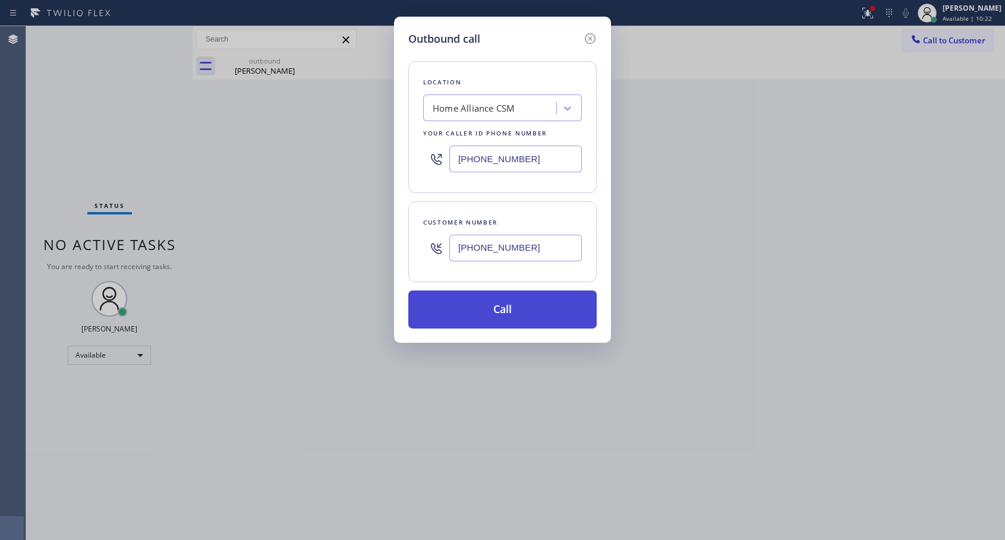
type input "[PHONE_NUMBER]"
click at [525, 305] on button "Call" at bounding box center [502, 309] width 188 height 38
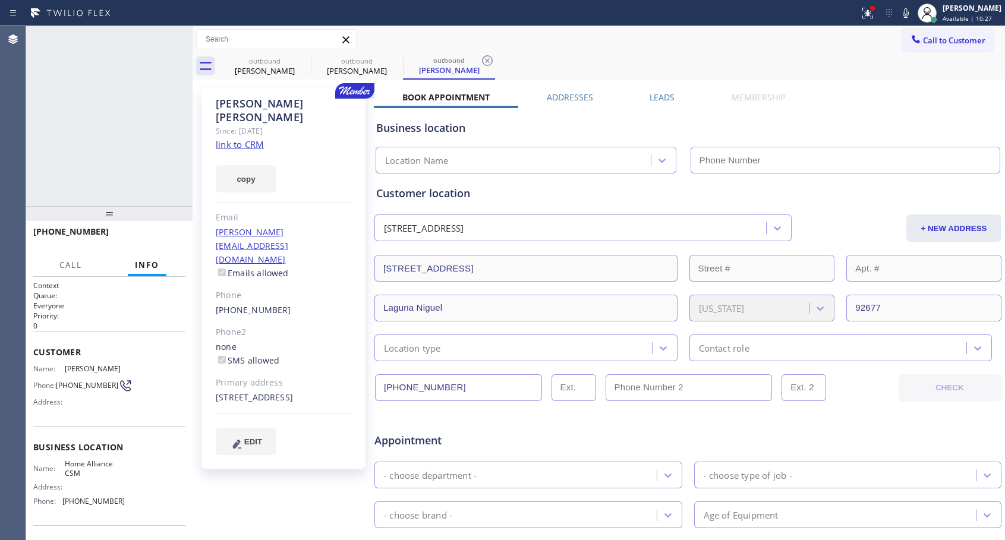
type input "[PHONE_NUMBER]"
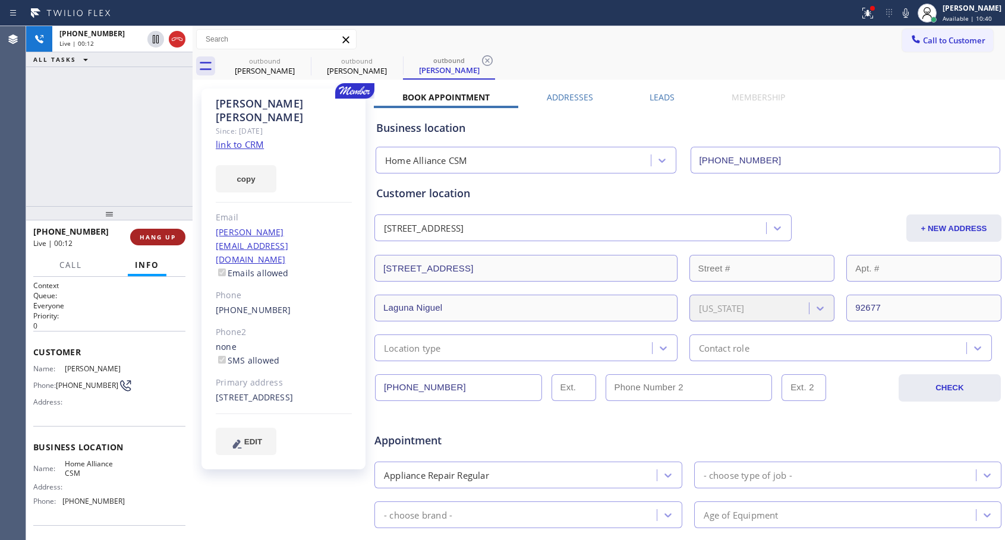
click at [147, 238] on span "HANG UP" at bounding box center [158, 237] width 36 height 8
click at [147, 238] on span "COMPLETE" at bounding box center [155, 237] width 41 height 8
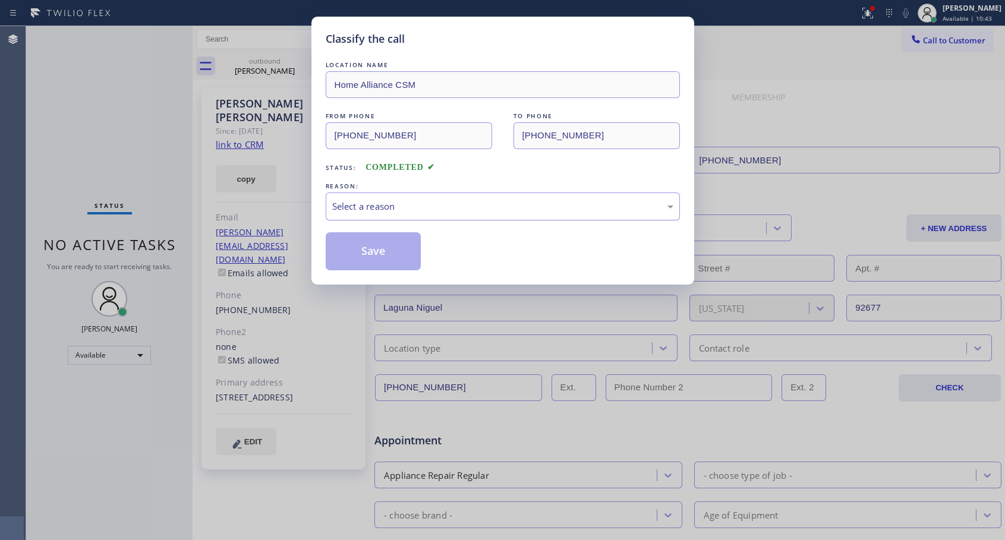
click at [503, 206] on div "Select a reason" at bounding box center [502, 207] width 341 height 14
click at [362, 254] on button "Save" at bounding box center [374, 251] width 96 height 38
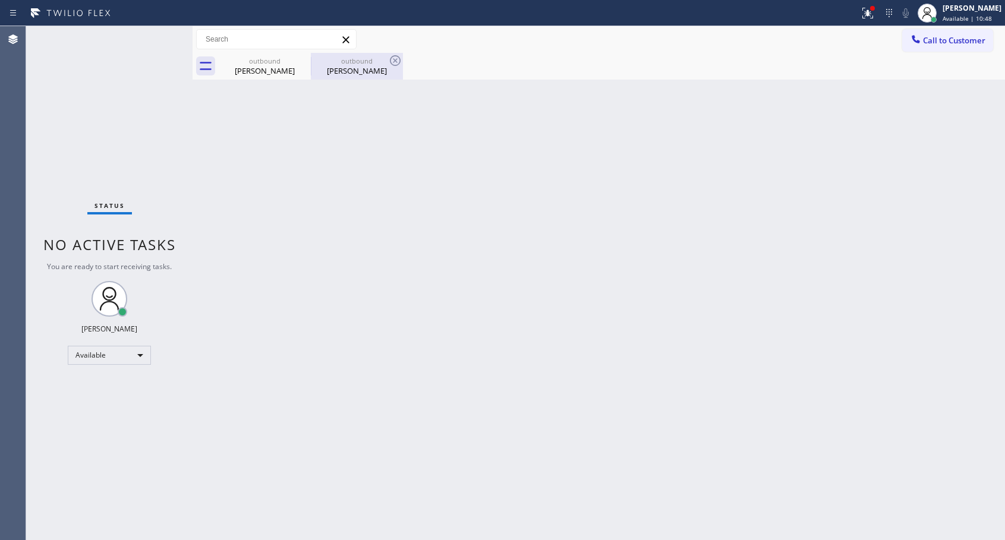
click at [362, 69] on div "[PERSON_NAME]" at bounding box center [357, 70] width 90 height 11
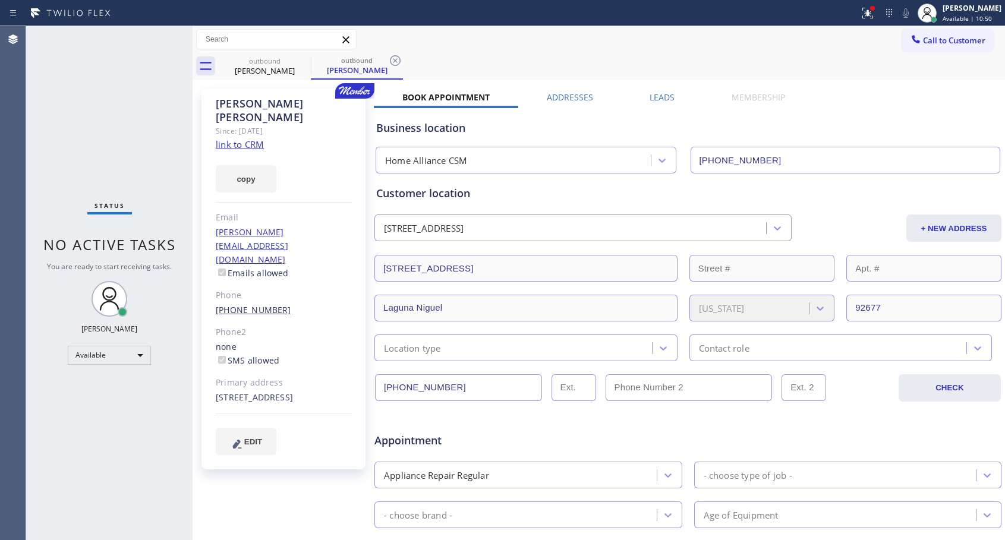
click at [244, 304] on link "[PHONE_NUMBER]" at bounding box center [253, 309] width 75 height 11
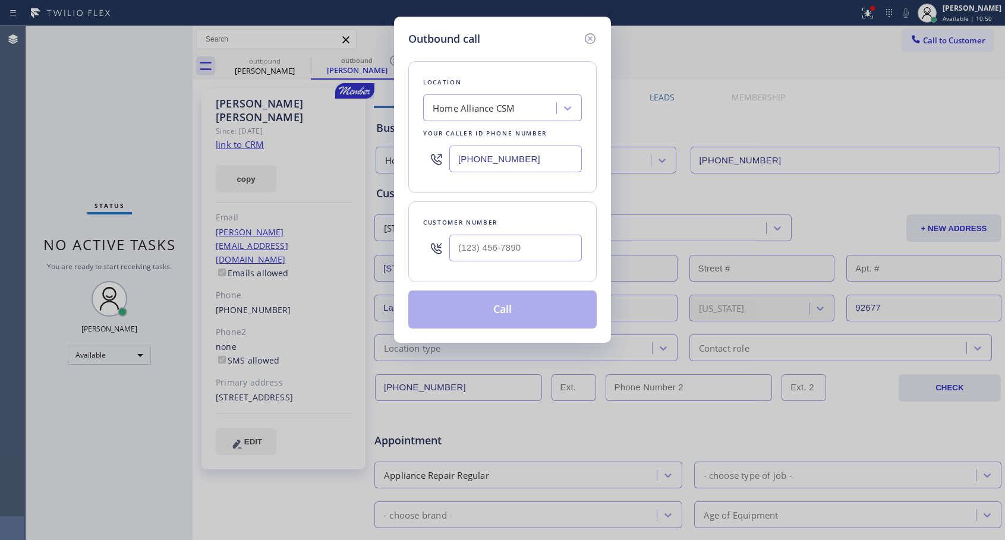
type input "[PHONE_NUMBER]"
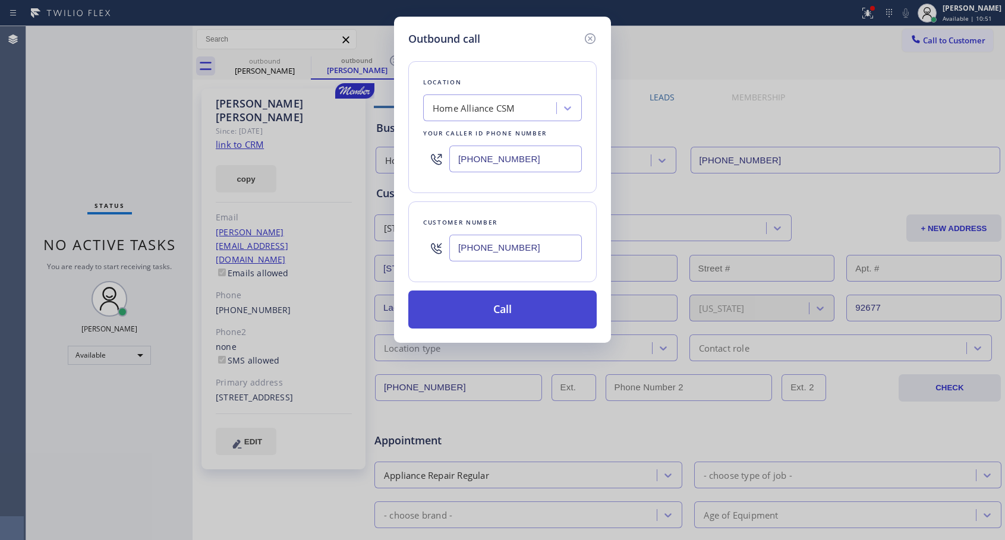
click at [501, 311] on button "Call" at bounding box center [502, 309] width 188 height 38
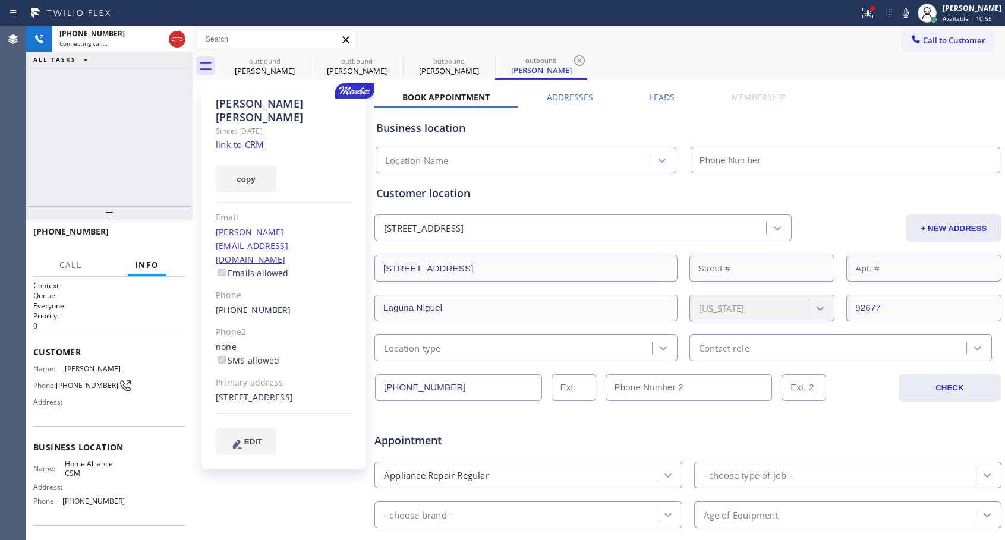
type input "[PHONE_NUMBER]"
click at [160, 236] on span "HANG UP" at bounding box center [158, 237] width 36 height 8
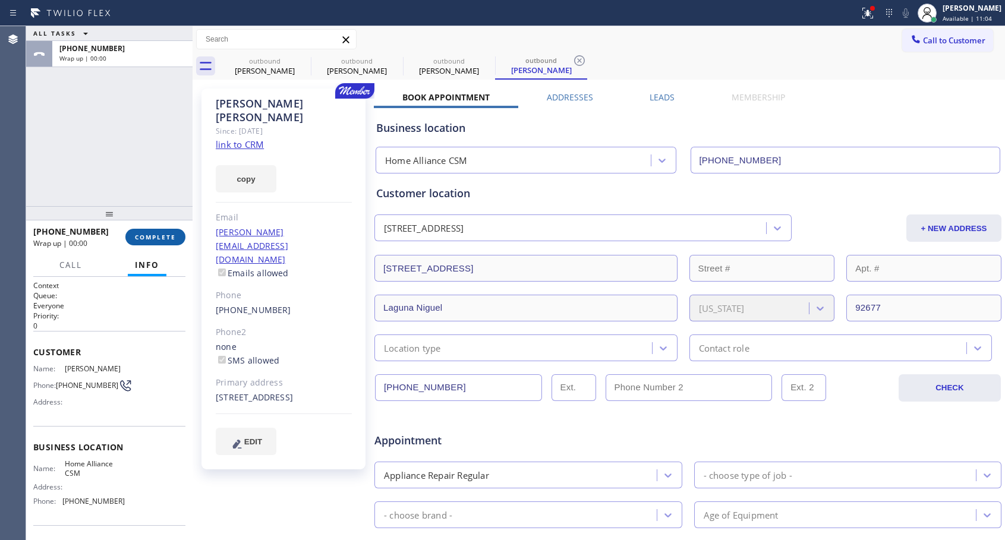
click at [160, 236] on span "COMPLETE" at bounding box center [155, 237] width 41 height 8
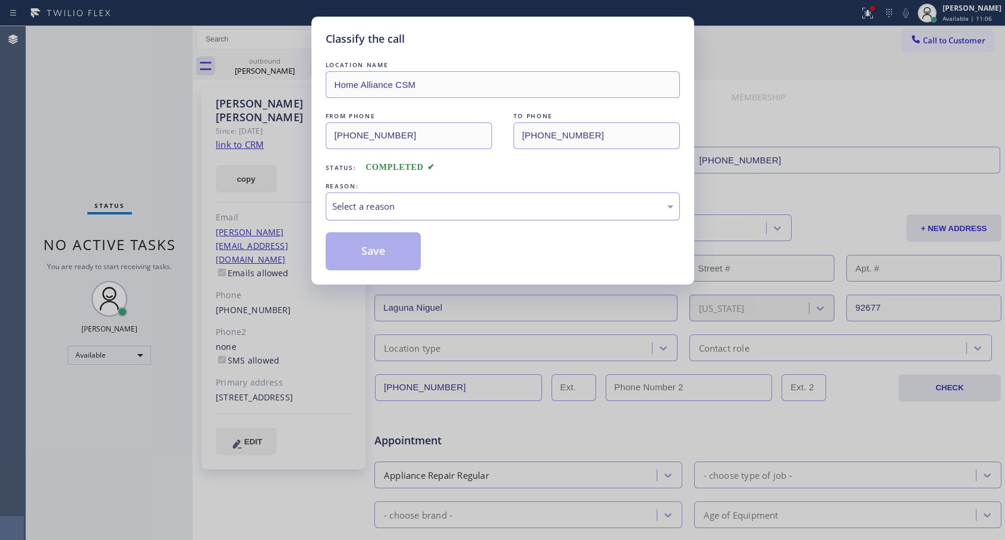
click at [468, 208] on div "Select a reason" at bounding box center [502, 207] width 341 height 14
click at [389, 254] on button "Save" at bounding box center [374, 251] width 96 height 38
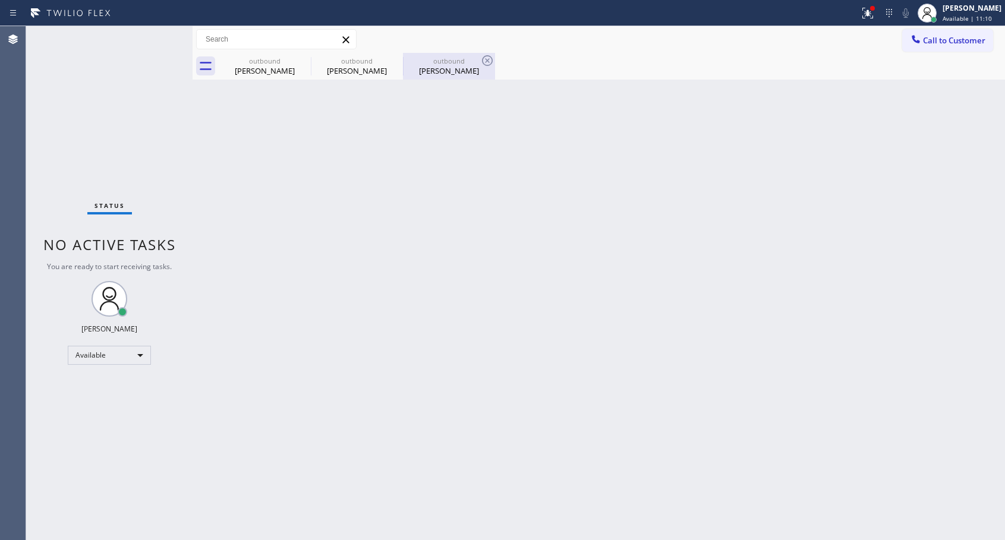
click at [447, 67] on div "[PERSON_NAME]" at bounding box center [449, 70] width 90 height 11
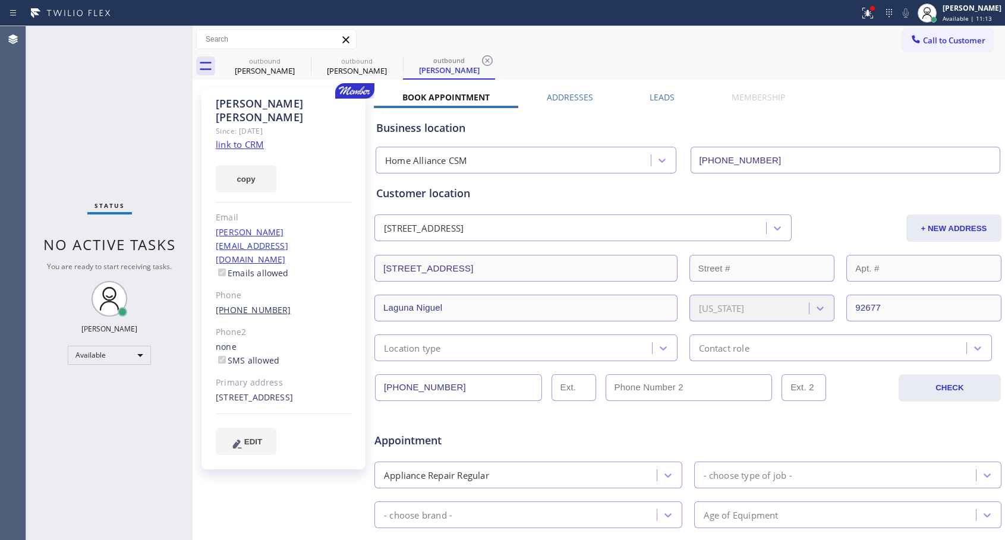
click at [263, 304] on link "[PHONE_NUMBER]" at bounding box center [253, 309] width 75 height 11
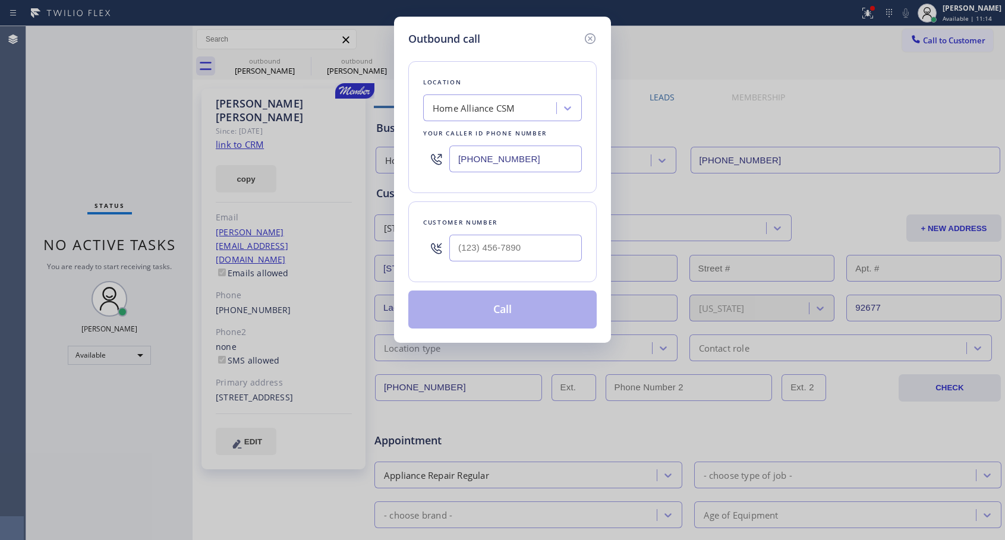
type input "[PHONE_NUMBER]"
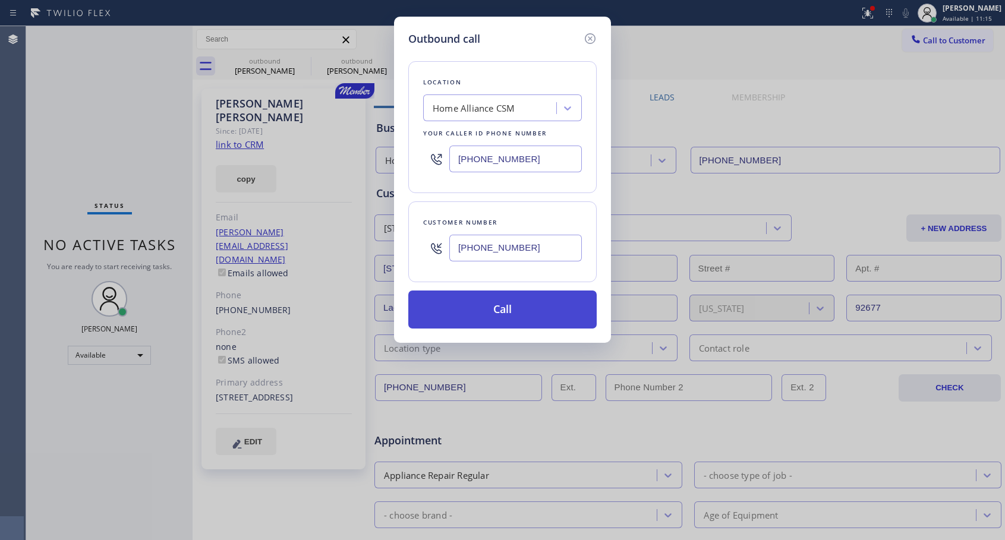
click at [479, 302] on button "Call" at bounding box center [502, 309] width 188 height 38
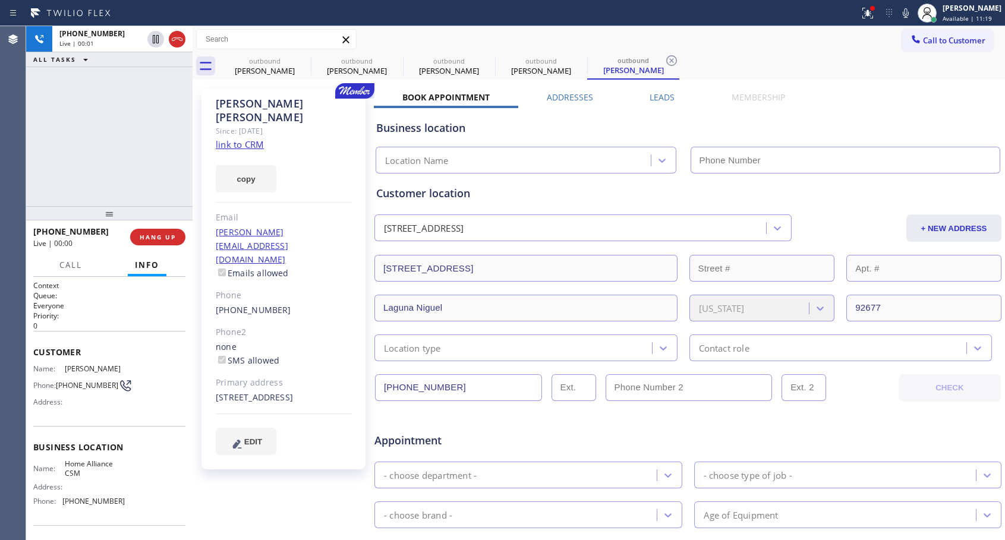
type input "[PHONE_NUMBER]"
click at [162, 237] on span "HANG UP" at bounding box center [158, 237] width 36 height 8
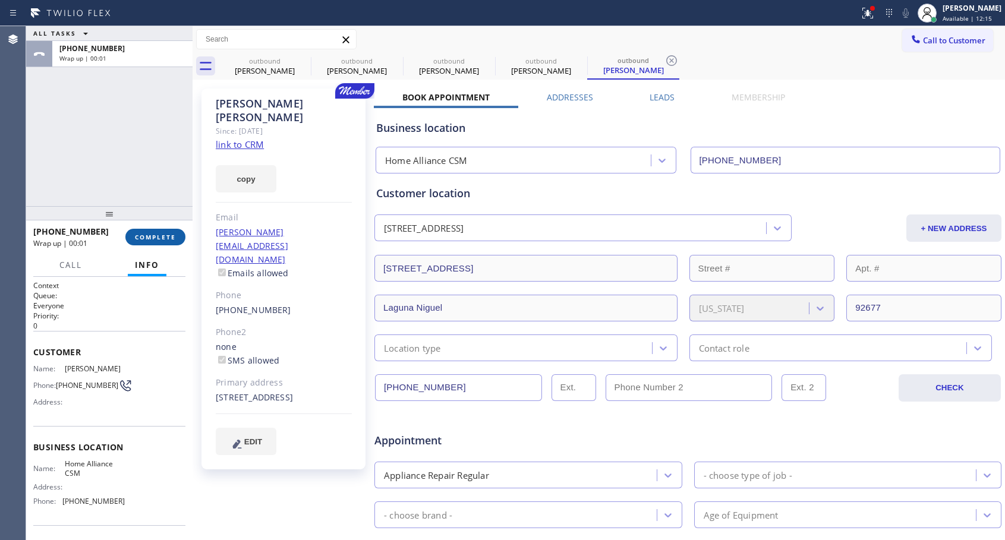
click at [172, 230] on button "COMPLETE" at bounding box center [155, 237] width 60 height 17
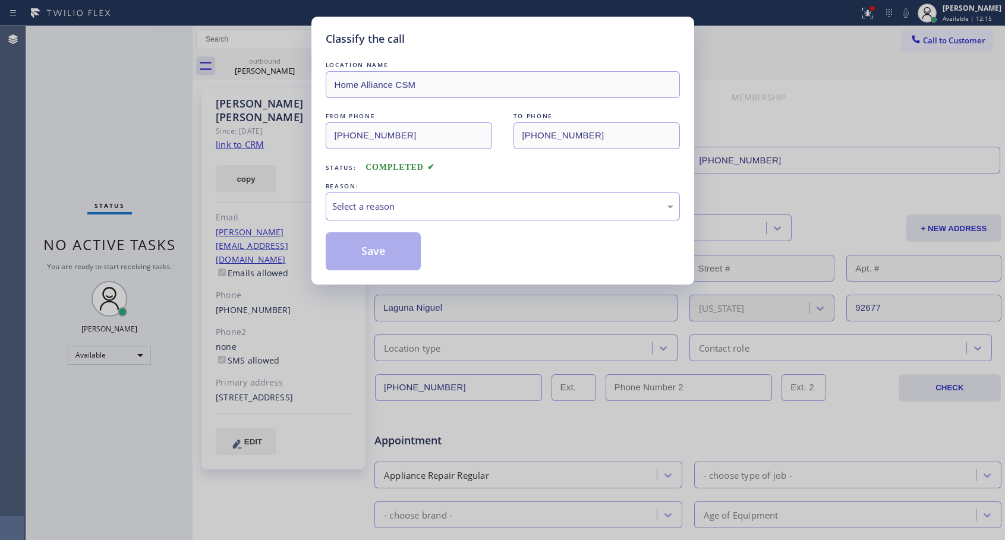
click at [456, 201] on div "Select a reason" at bounding box center [502, 207] width 341 height 14
click at [345, 251] on button "Save" at bounding box center [374, 251] width 96 height 38
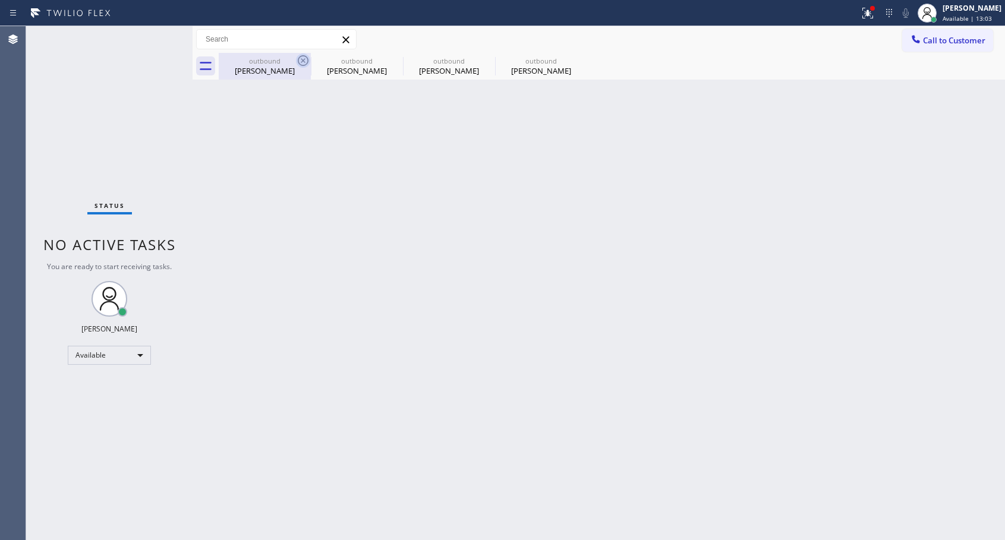
click at [301, 61] on icon at bounding box center [303, 60] width 14 height 14
click at [0, 0] on icon at bounding box center [0, 0] width 0 height 0
click at [574, 61] on icon at bounding box center [579, 60] width 11 height 11
click at [302, 61] on div "outbound [PERSON_NAME] outbound [PERSON_NAME] outbound [PERSON_NAME] outbound […" at bounding box center [612, 66] width 786 height 27
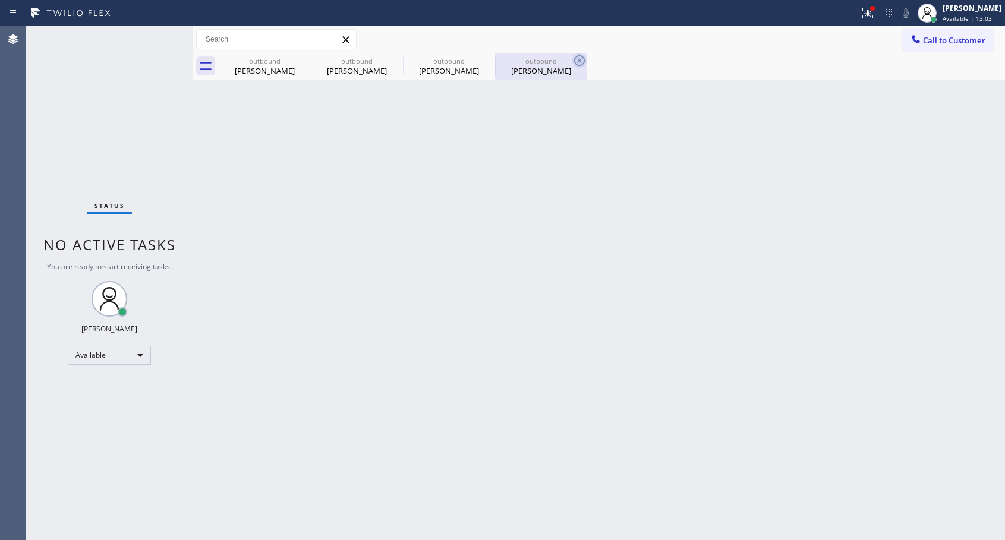
click at [302, 61] on div "outbound [PERSON_NAME] outbound [PERSON_NAME] outbound [PERSON_NAME] outbound […" at bounding box center [612, 66] width 786 height 27
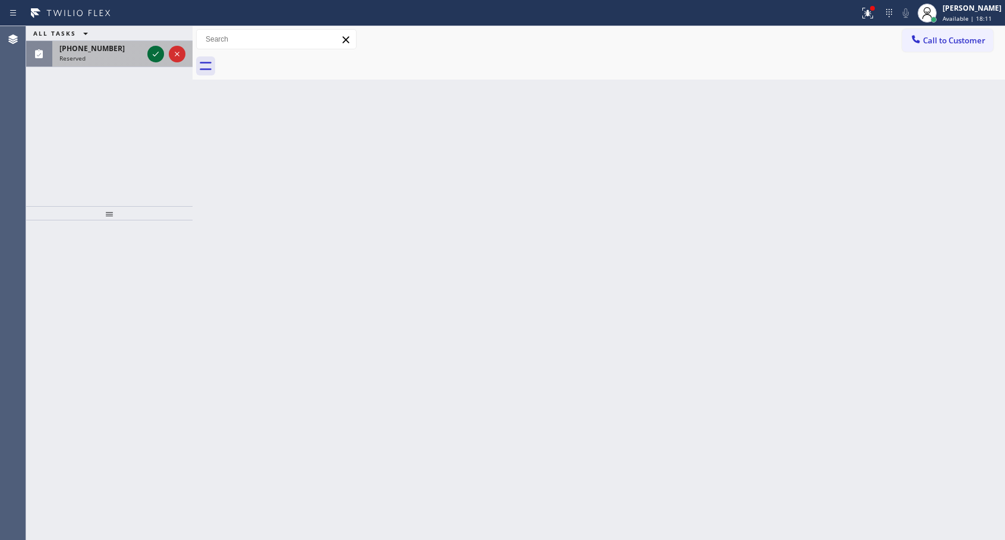
click at [156, 49] on icon at bounding box center [156, 54] width 14 height 14
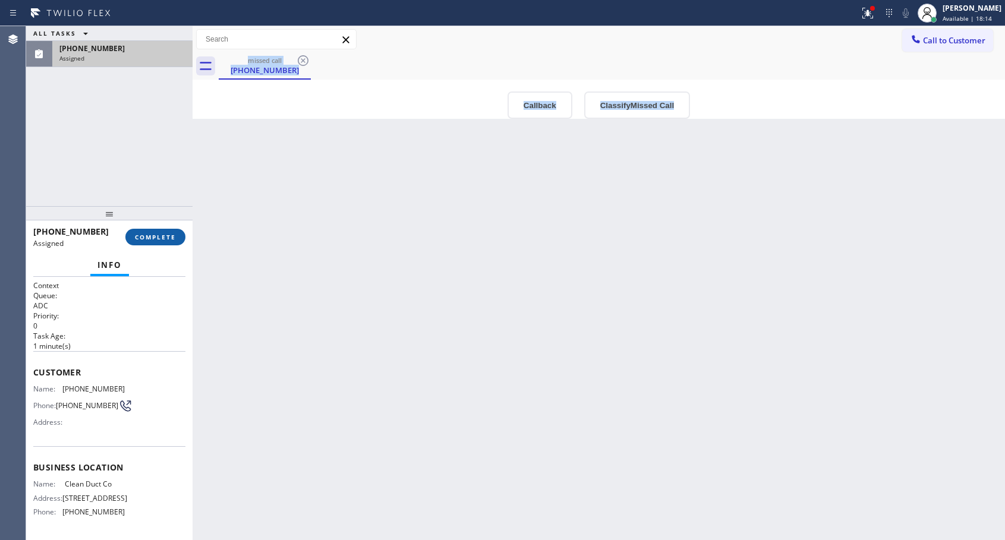
click at [145, 232] on button "COMPLETE" at bounding box center [155, 237] width 60 height 17
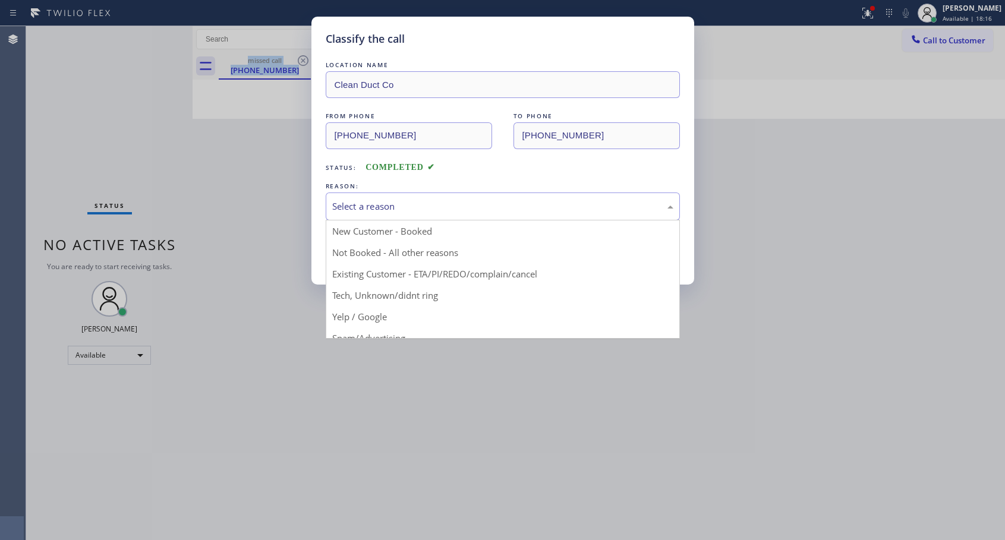
click at [423, 207] on div "Select a reason" at bounding box center [502, 207] width 341 height 14
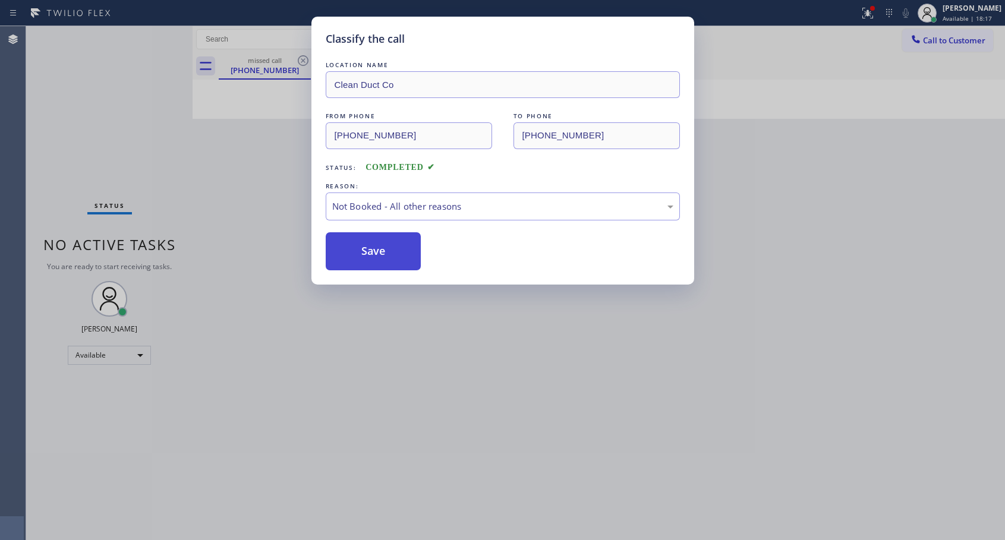
click at [369, 243] on button "Save" at bounding box center [374, 251] width 96 height 38
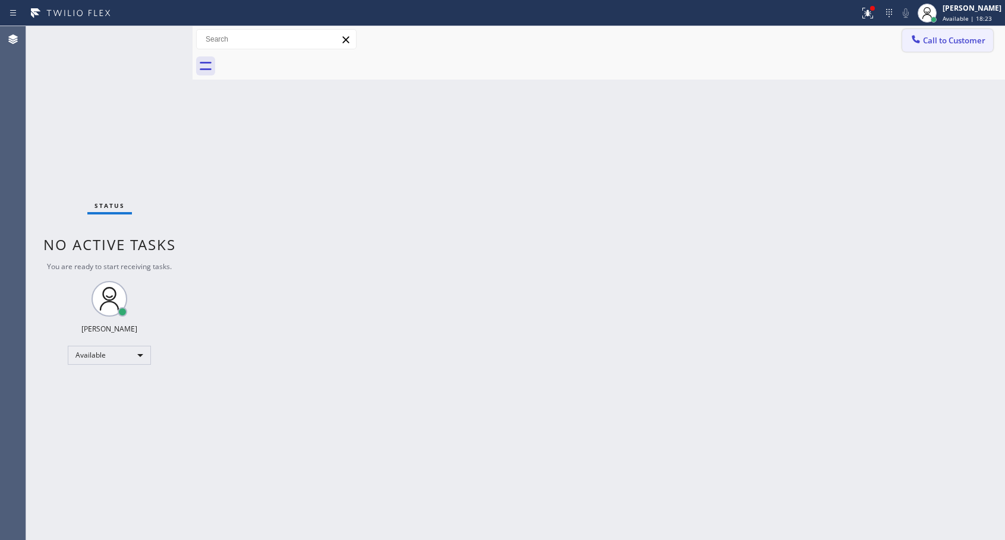
click at [920, 42] on icon at bounding box center [916, 39] width 12 height 12
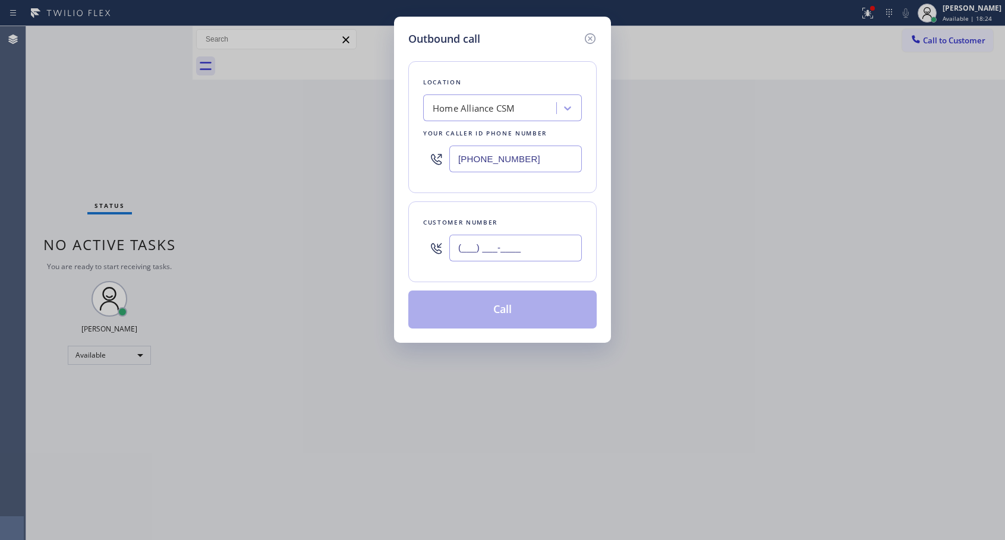
click at [540, 257] on input "(___) ___-____" at bounding box center [515, 248] width 132 height 27
paste input "650) 407-9105"
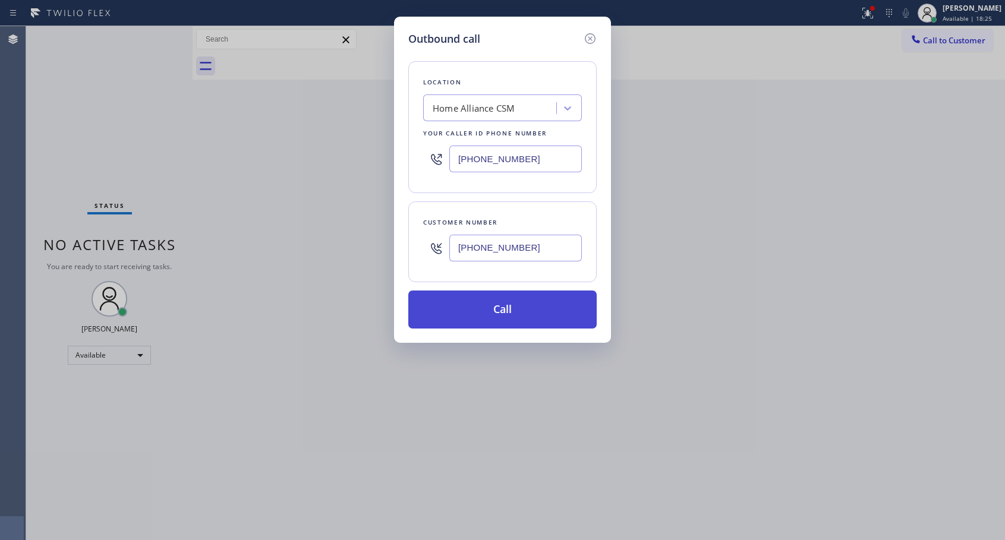
type input "[PHONE_NUMBER]"
click at [518, 313] on button "Call" at bounding box center [502, 309] width 188 height 38
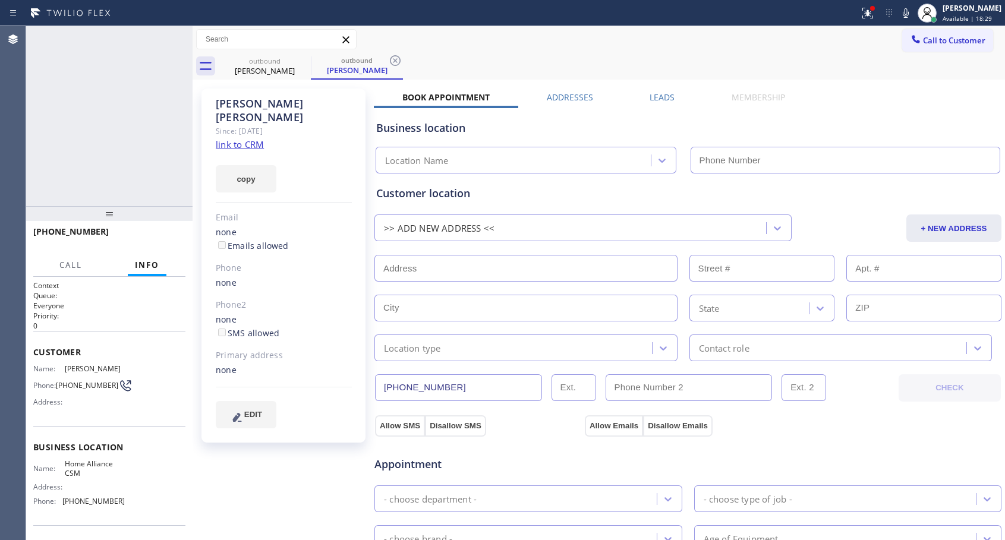
type input "[PHONE_NUMBER]"
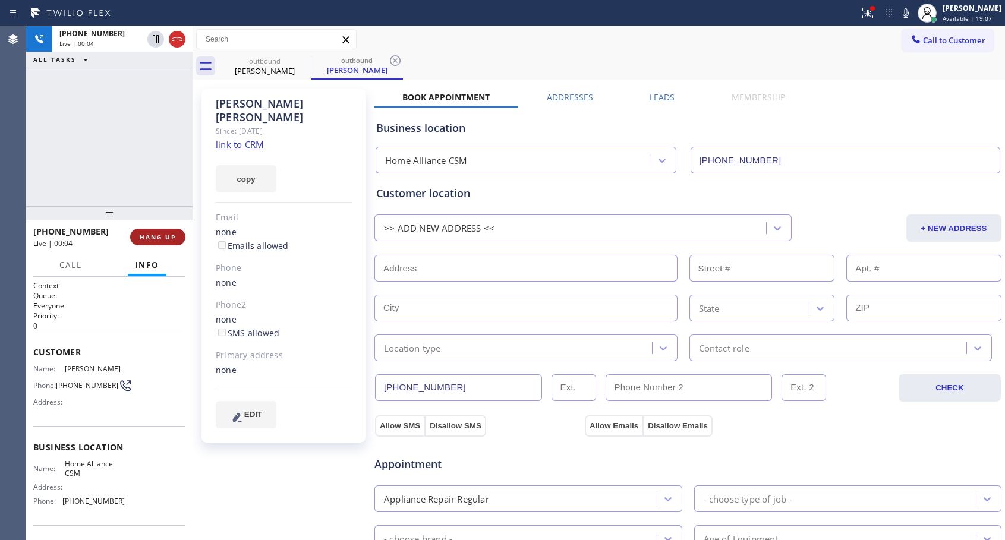
click at [170, 239] on span "HANG UP" at bounding box center [158, 237] width 36 height 8
click at [155, 239] on span "COMPLETE" at bounding box center [155, 237] width 41 height 8
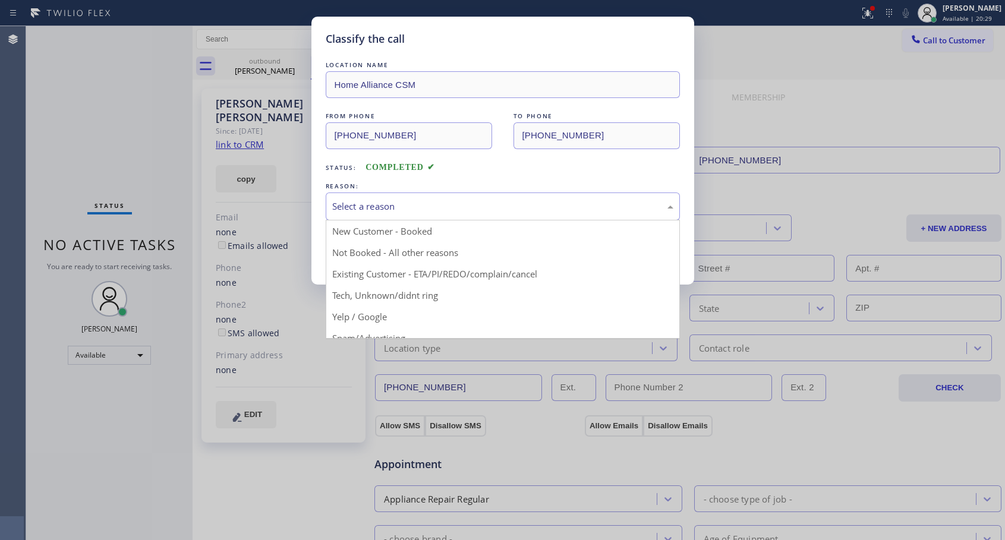
click at [554, 213] on div "Select a reason" at bounding box center [503, 206] width 354 height 28
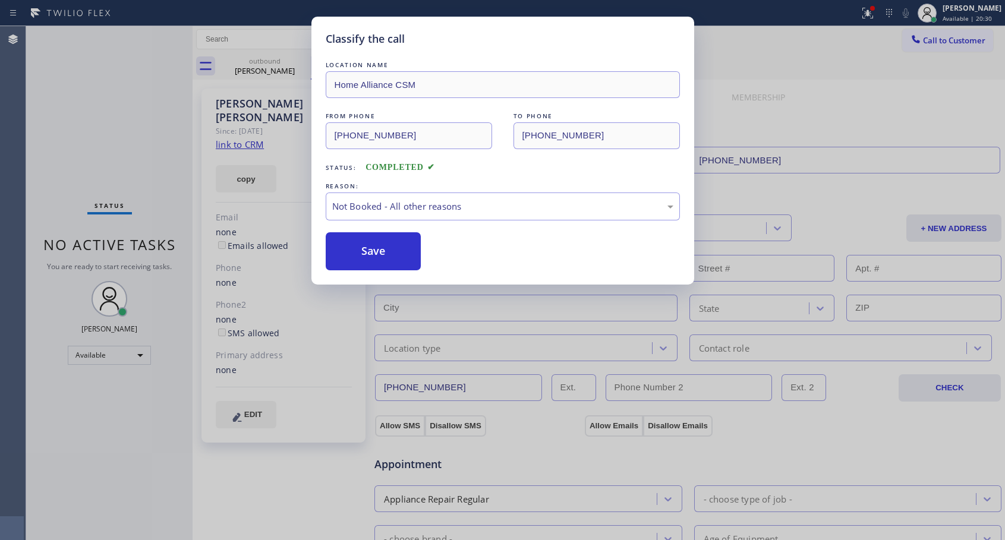
click at [388, 259] on button "Save" at bounding box center [374, 251] width 96 height 38
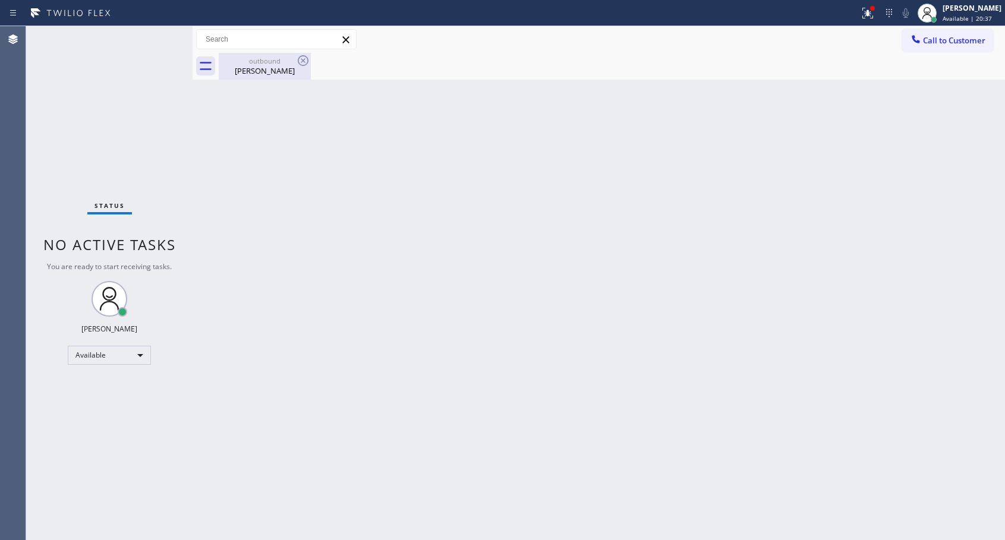
click at [255, 67] on div "[PERSON_NAME]" at bounding box center [265, 70] width 90 height 11
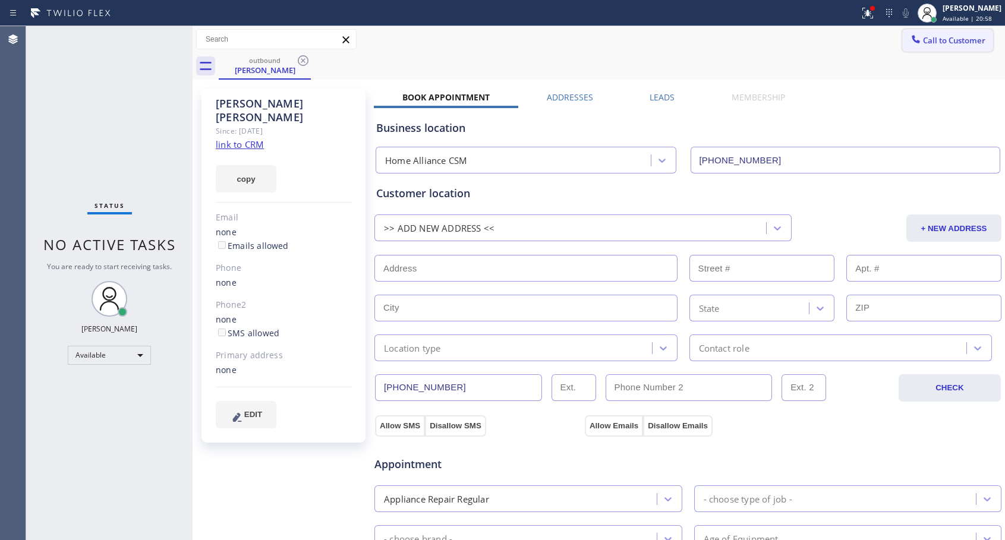
click at [920, 46] on button "Call to Customer" at bounding box center [947, 40] width 91 height 23
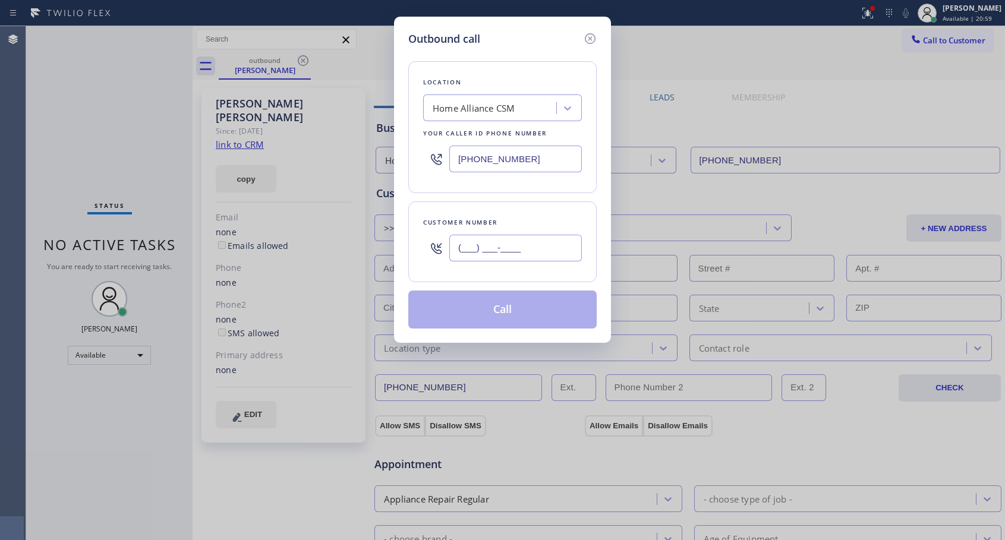
click at [514, 260] on input "(___) ___-____" at bounding box center [515, 248] width 132 height 27
paste input "650) 407-9105"
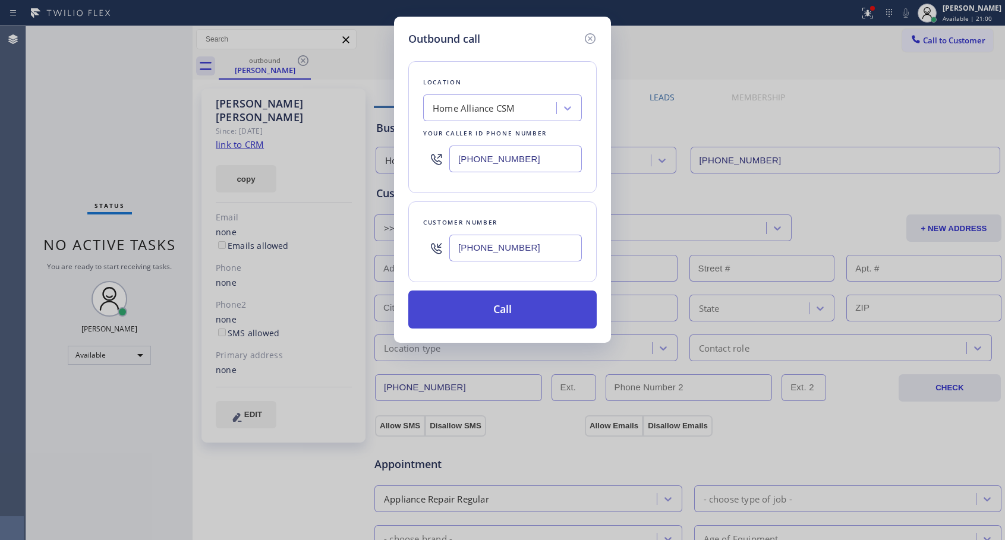
type input "[PHONE_NUMBER]"
click at [473, 307] on button "Call" at bounding box center [502, 309] width 188 height 38
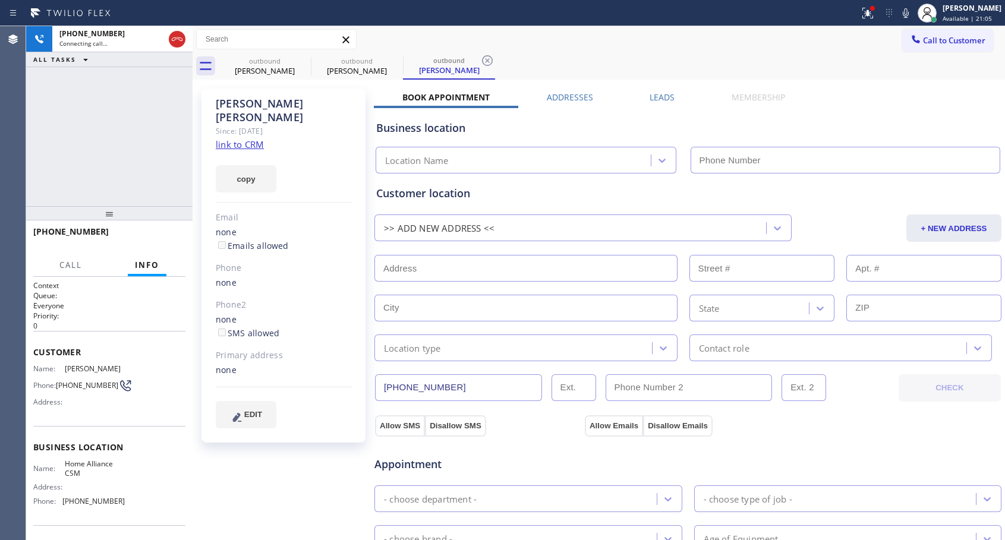
type input "[PHONE_NUMBER]"
click at [163, 239] on span "HANG UP" at bounding box center [158, 237] width 36 height 8
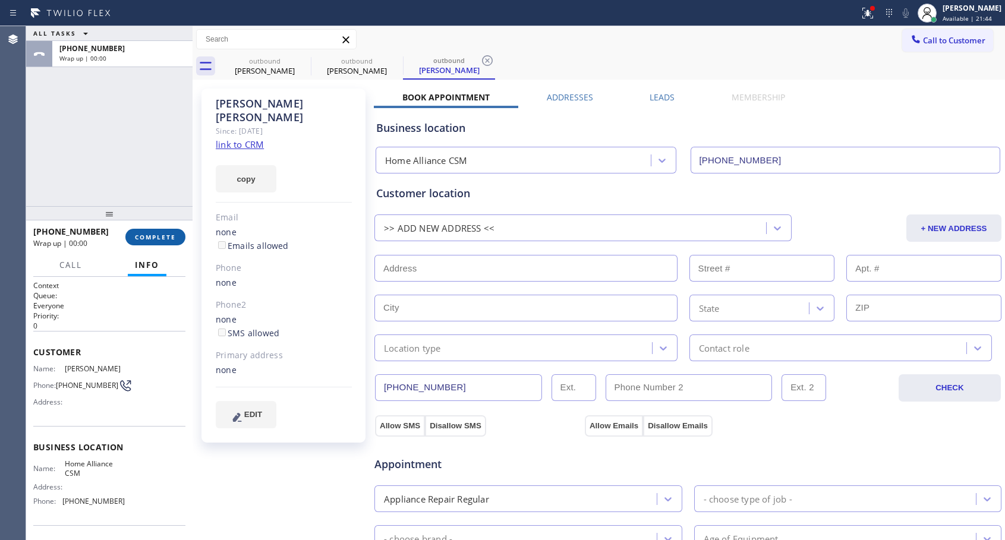
click at [163, 239] on span "COMPLETE" at bounding box center [155, 237] width 41 height 8
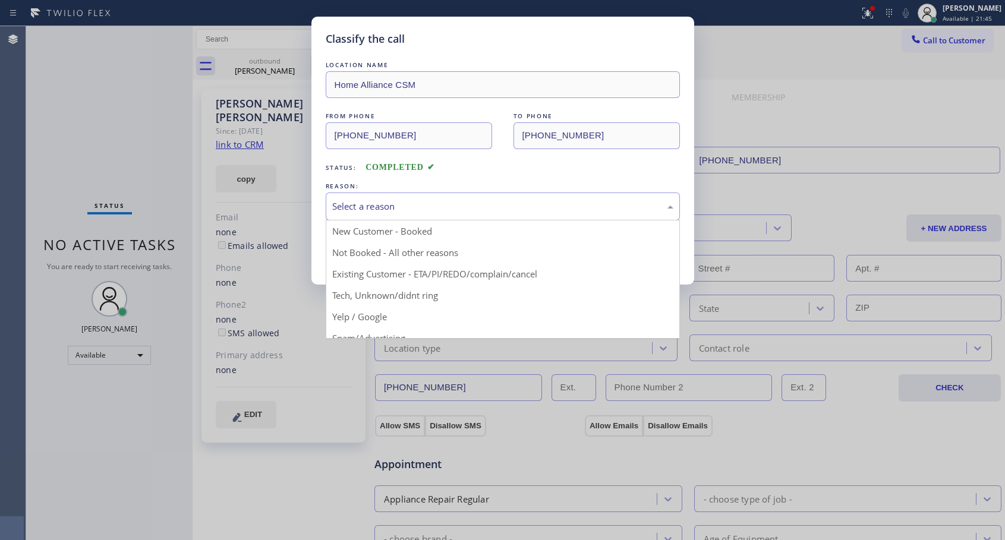
click at [385, 200] on div "Select a reason" at bounding box center [502, 207] width 341 height 14
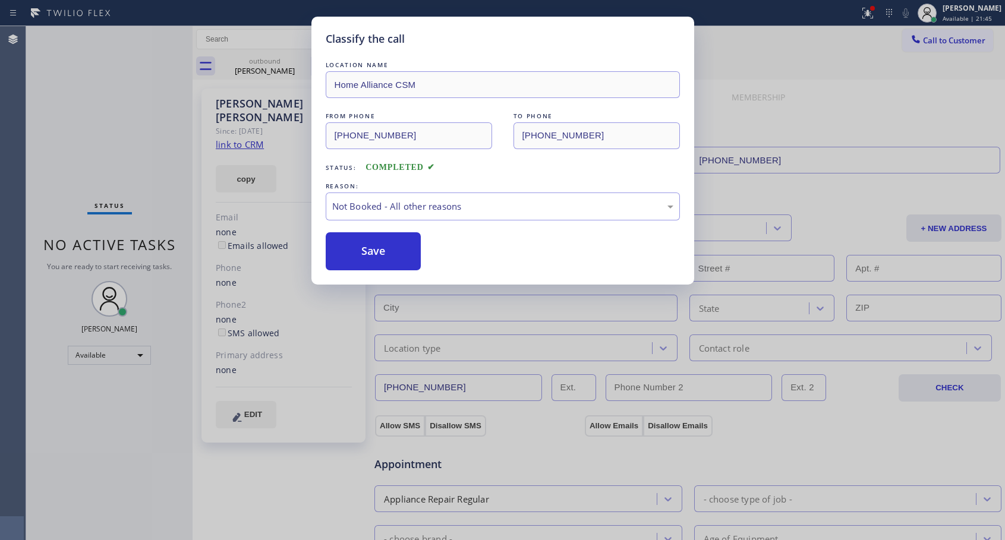
click at [383, 257] on button "Save" at bounding box center [374, 251] width 96 height 38
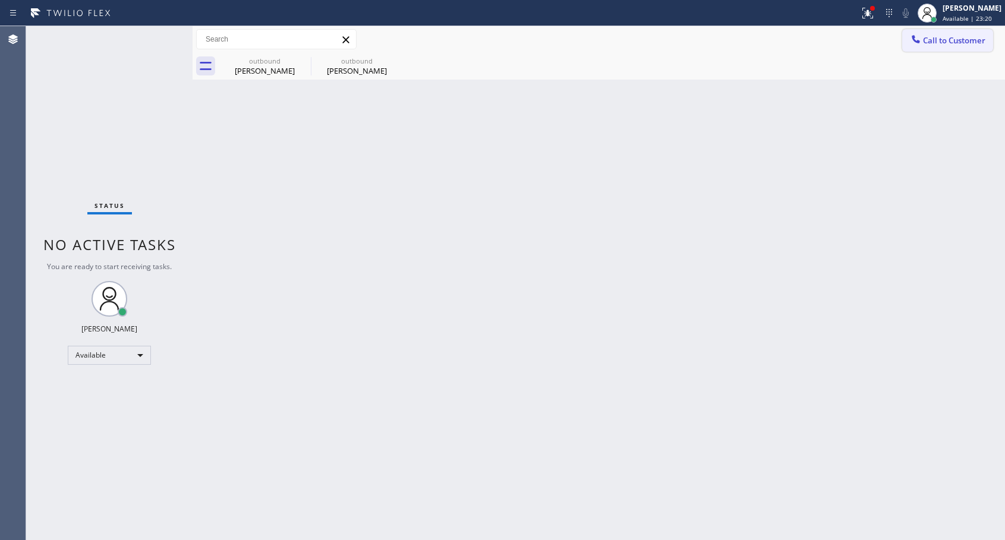
click at [930, 32] on button "Call to Customer" at bounding box center [947, 40] width 91 height 23
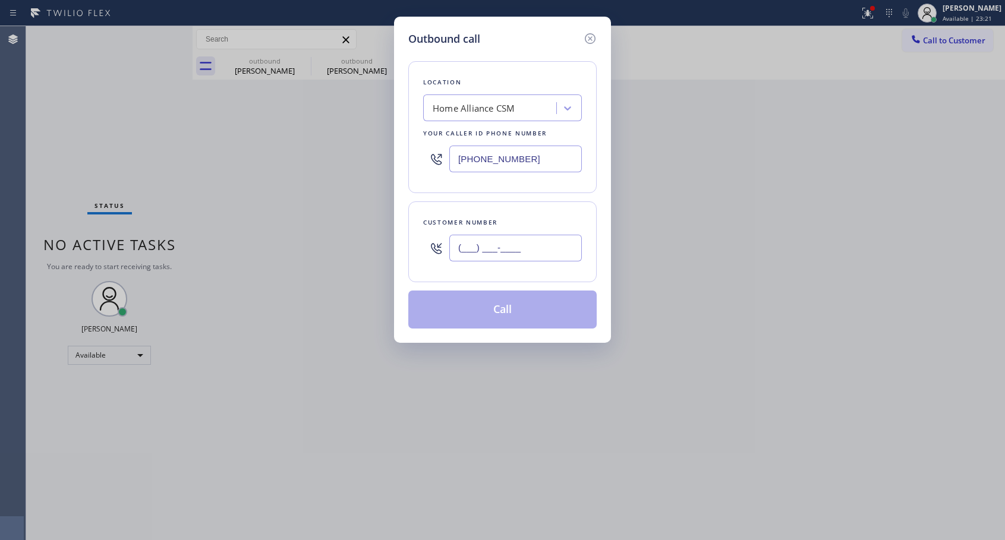
click at [565, 252] on input "(___) ___-____" at bounding box center [515, 248] width 132 height 27
paste input "650) 407-9105"
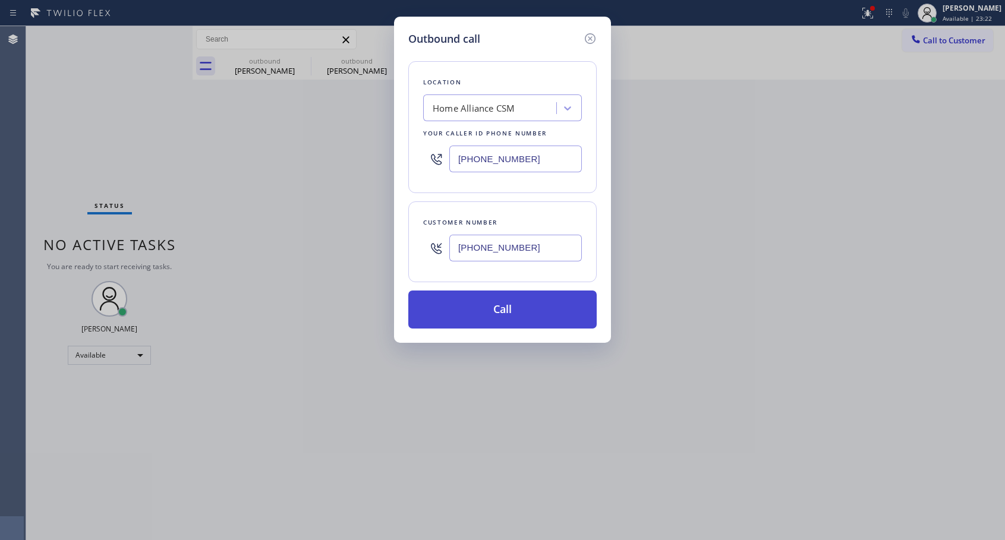
type input "[PHONE_NUMBER]"
click at [516, 327] on button "Call" at bounding box center [502, 309] width 188 height 38
click at [516, 312] on button "Call" at bounding box center [502, 309] width 188 height 38
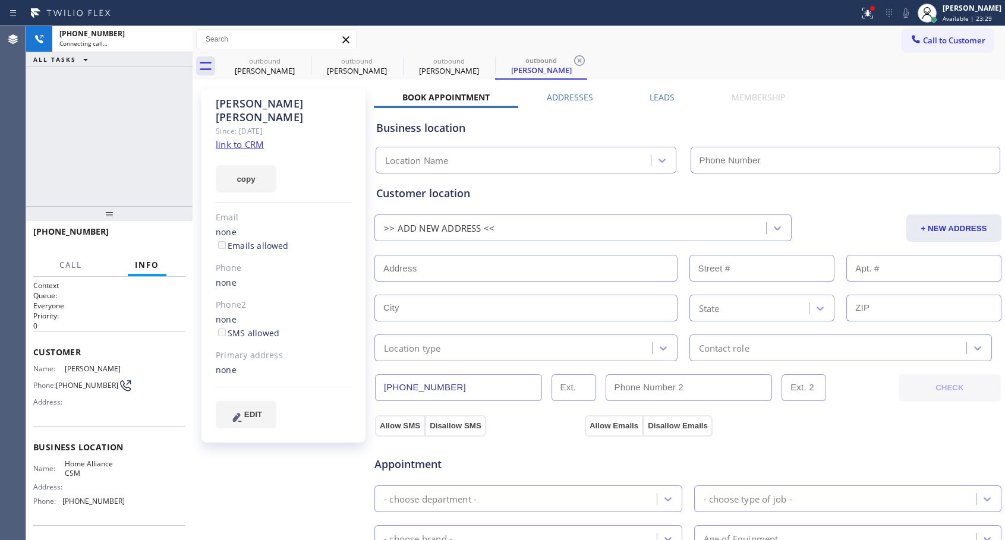
type input "[PHONE_NUMBER]"
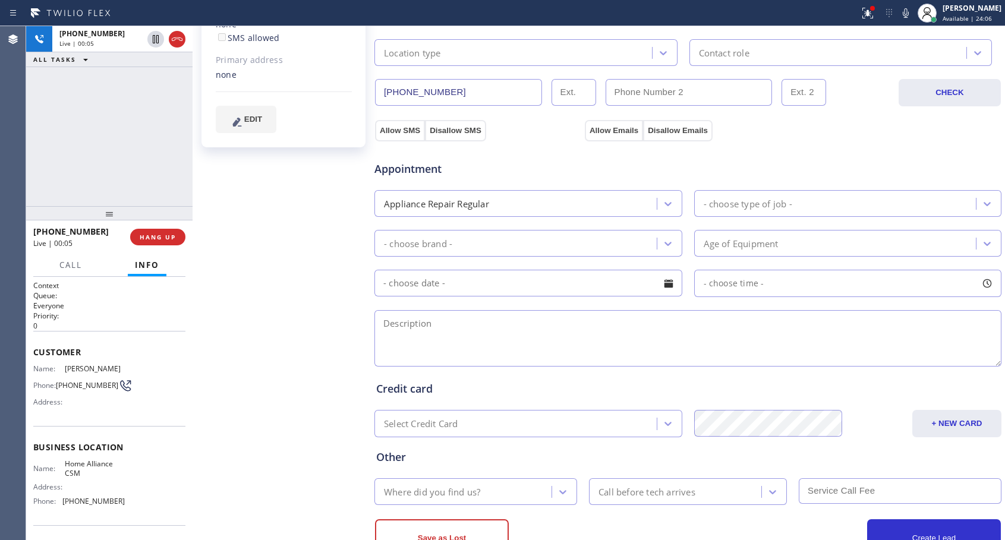
scroll to position [297, 0]
click at [160, 237] on span "HANG UP" at bounding box center [158, 237] width 36 height 8
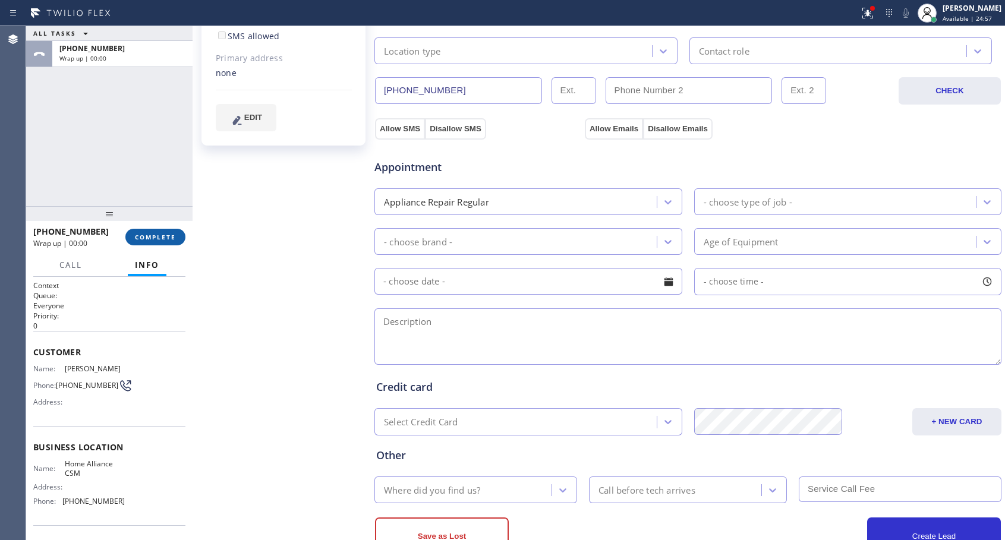
click at [160, 237] on span "COMPLETE" at bounding box center [155, 237] width 41 height 8
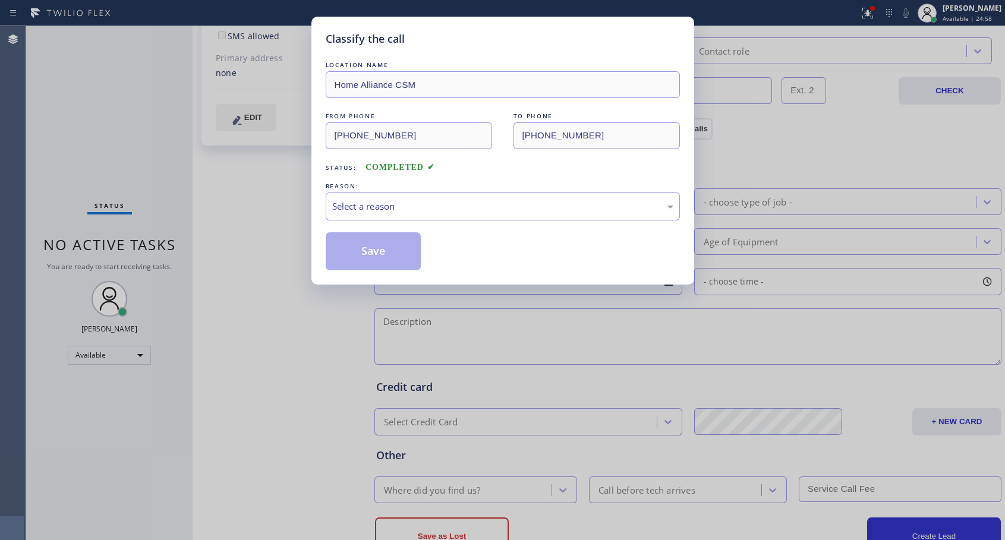
click at [370, 201] on div "Select a reason" at bounding box center [502, 207] width 341 height 14
click at [367, 248] on button "Save" at bounding box center [374, 251] width 96 height 38
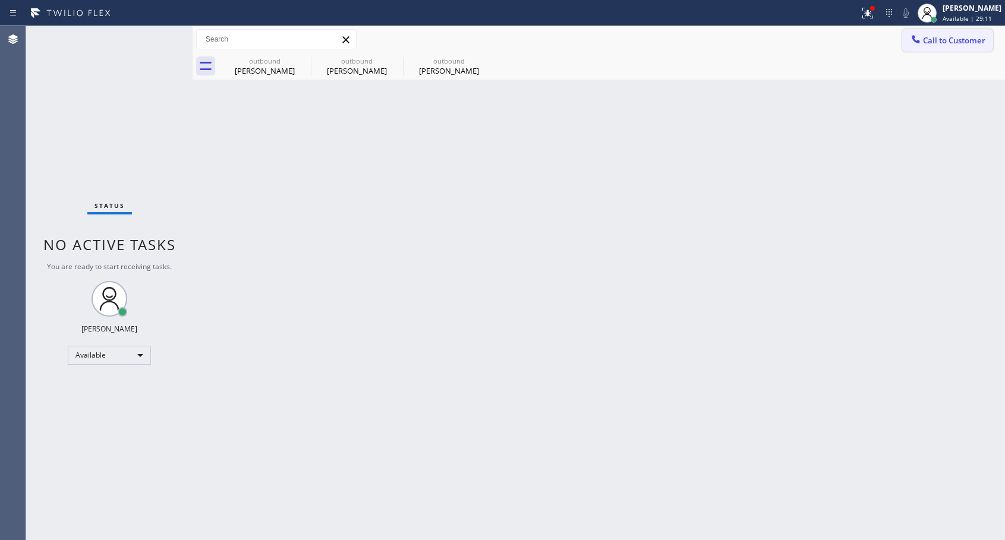
click at [929, 40] on span "Call to Customer" at bounding box center [954, 40] width 62 height 11
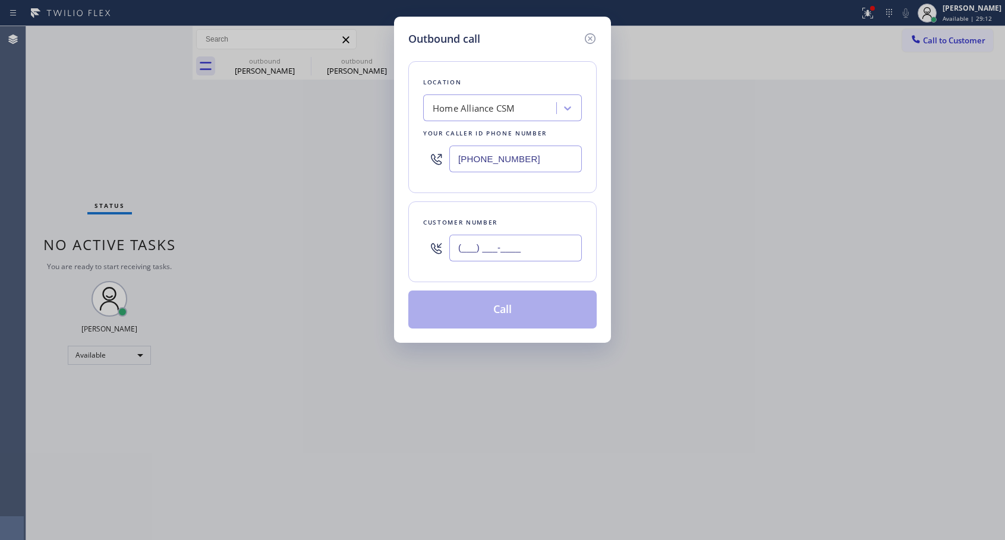
click at [479, 245] on input "(___) ___-____" at bounding box center [515, 248] width 132 height 27
paste input "954) 605-1314"
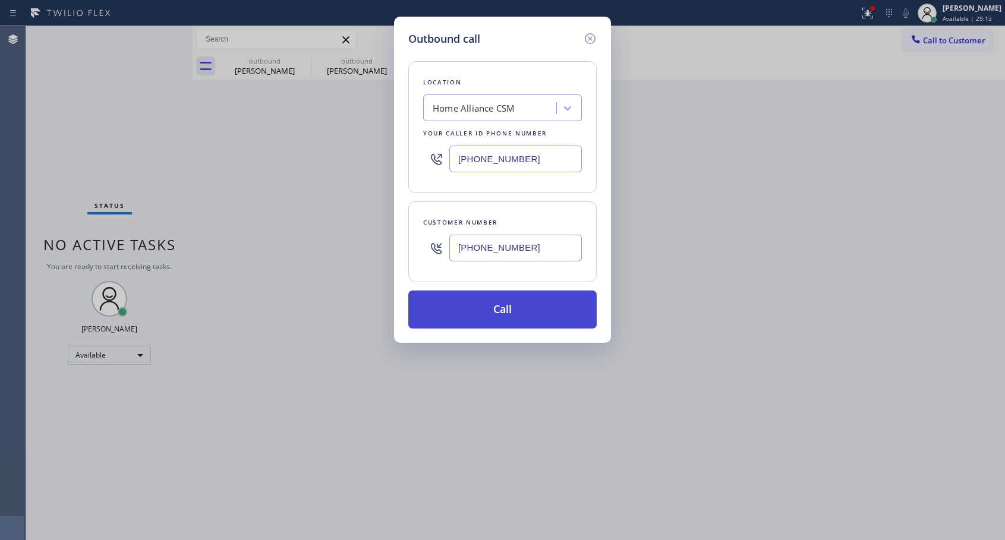
type input "[PHONE_NUMBER]"
click at [506, 307] on button "Call" at bounding box center [502, 309] width 188 height 38
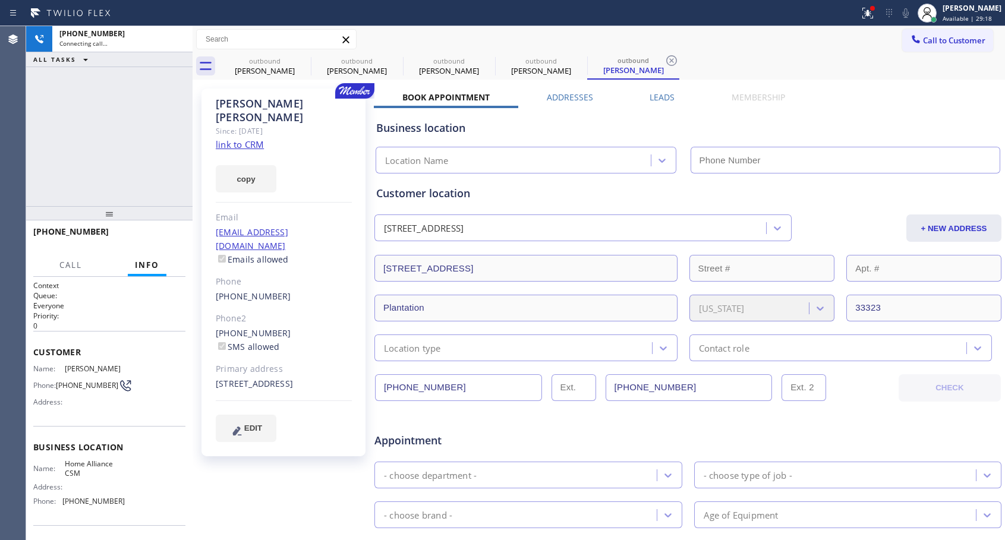
type input "[PHONE_NUMBER]"
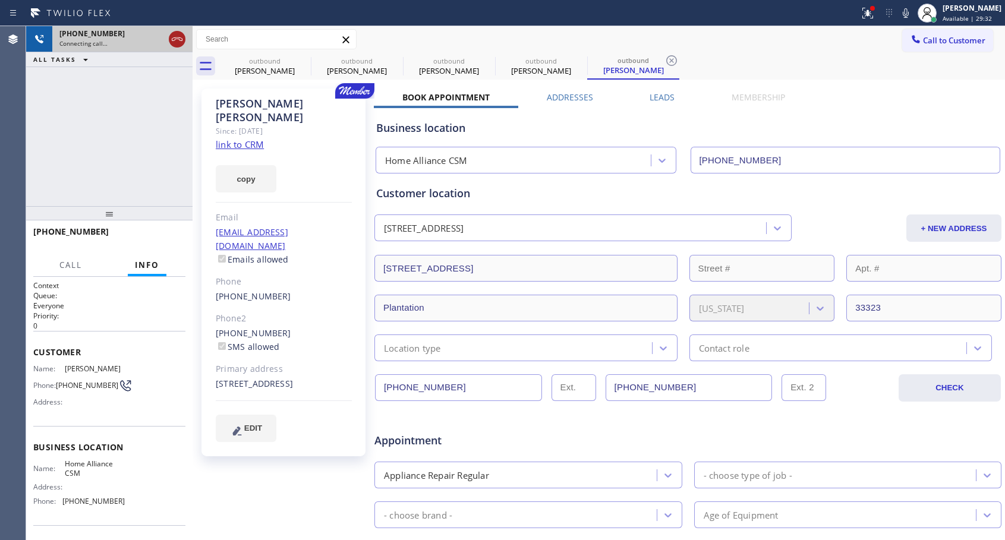
click at [180, 40] on icon at bounding box center [177, 39] width 14 height 14
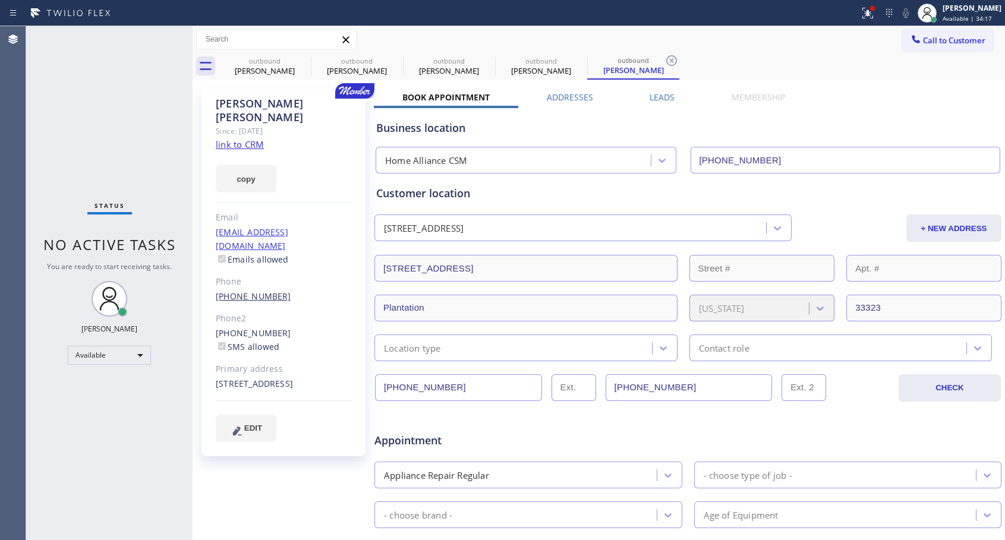
click at [264, 290] on link "[PHONE_NUMBER]" at bounding box center [253, 295] width 75 height 11
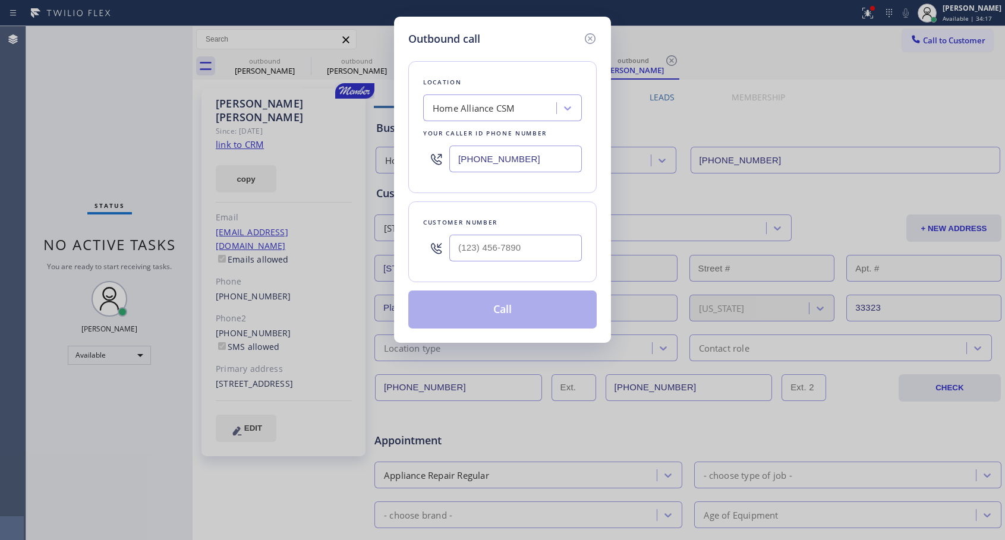
type input "[PHONE_NUMBER]"
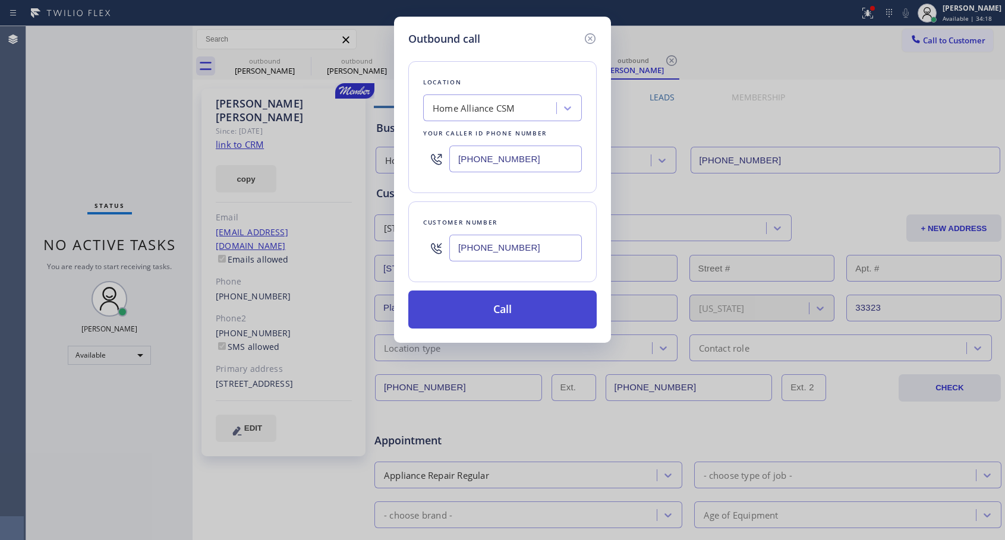
click at [479, 307] on button "Call" at bounding box center [502, 309] width 188 height 38
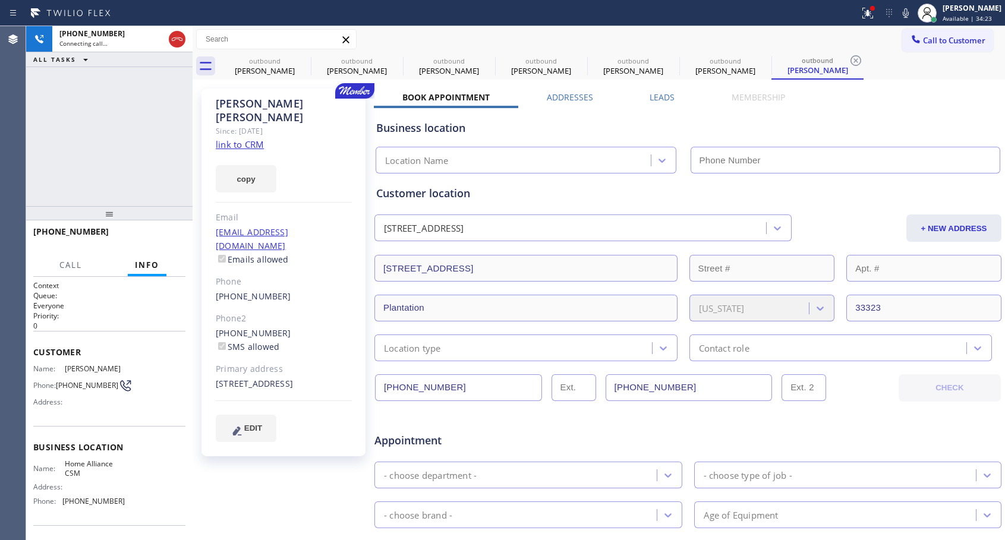
type input "[PHONE_NUMBER]"
click at [145, 242] on button "HANG UP" at bounding box center [157, 237] width 55 height 17
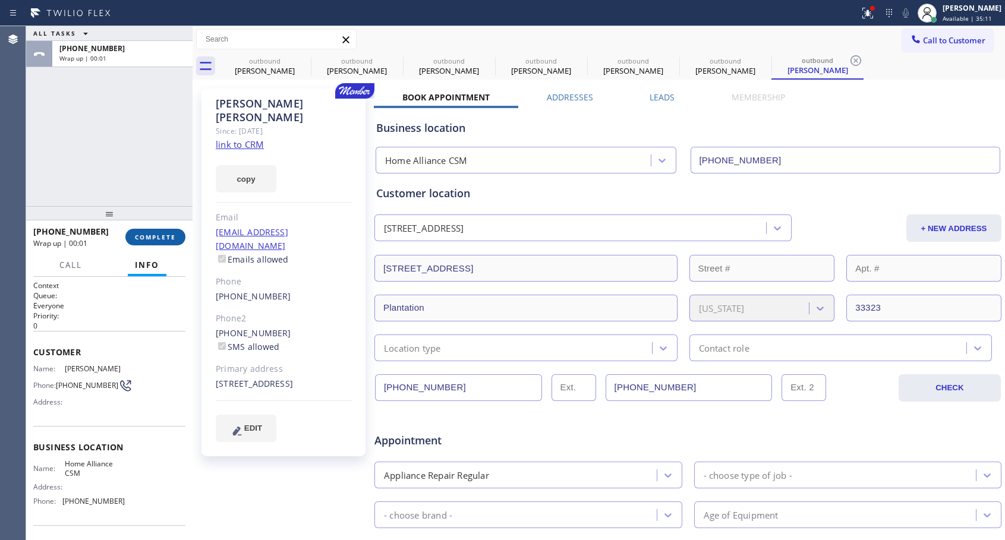
click at [145, 242] on button "COMPLETE" at bounding box center [155, 237] width 60 height 17
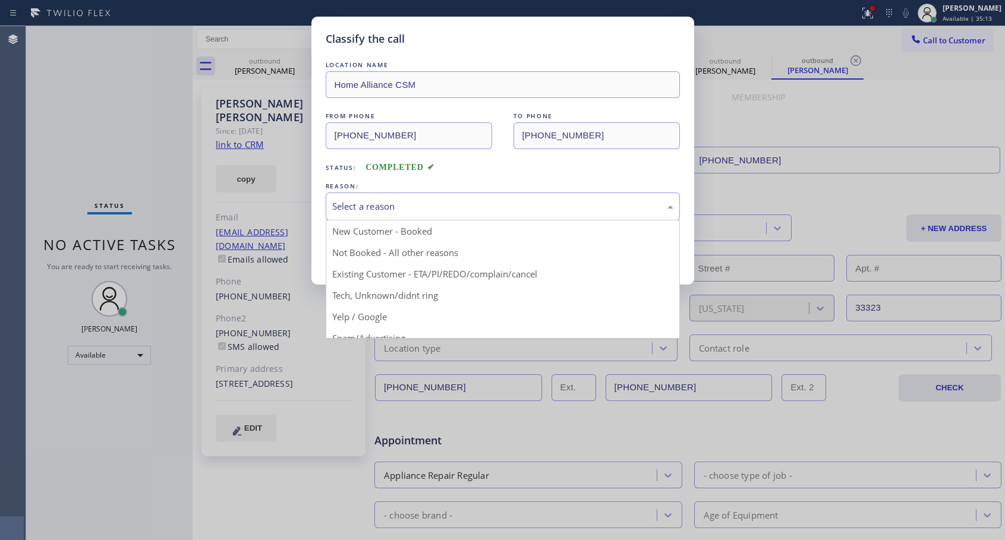
click at [383, 206] on div "Select a reason" at bounding box center [502, 207] width 341 height 14
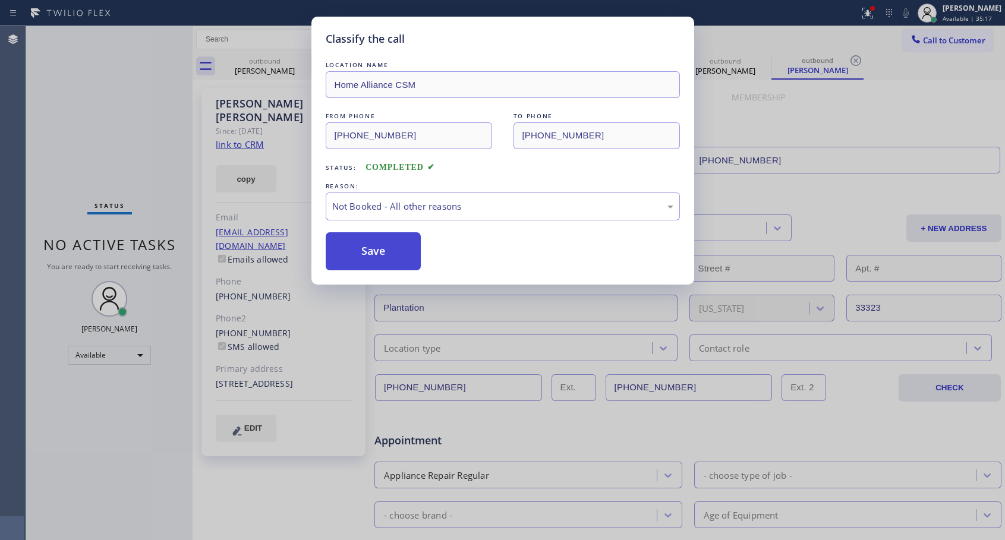
click at [387, 255] on button "Save" at bounding box center [374, 251] width 96 height 38
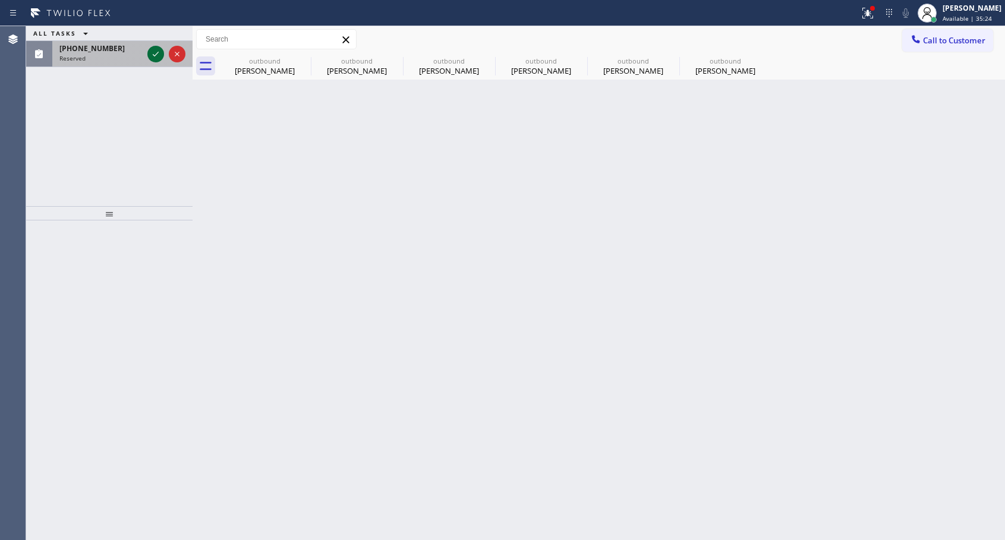
click at [154, 48] on icon at bounding box center [156, 54] width 14 height 14
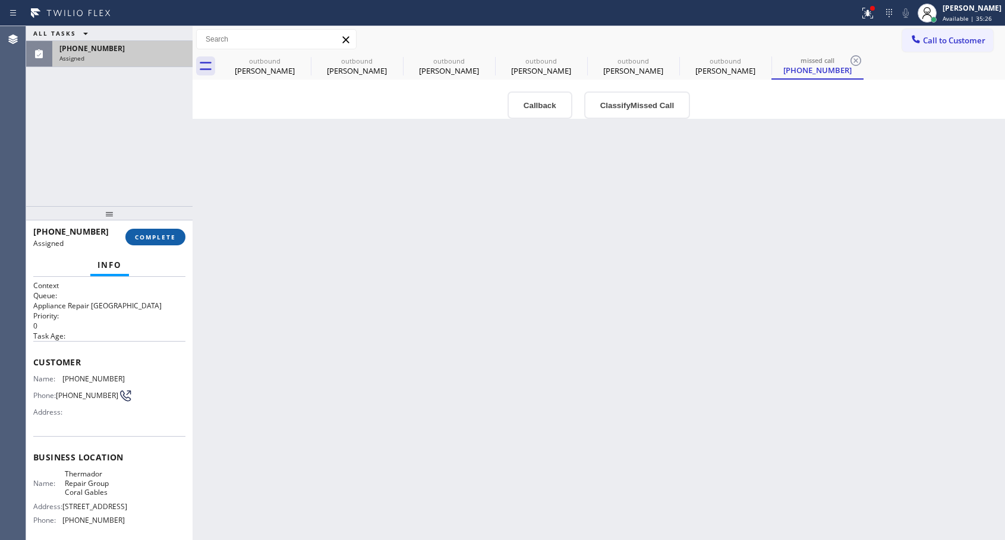
click at [169, 233] on span "COMPLETE" at bounding box center [155, 237] width 41 height 8
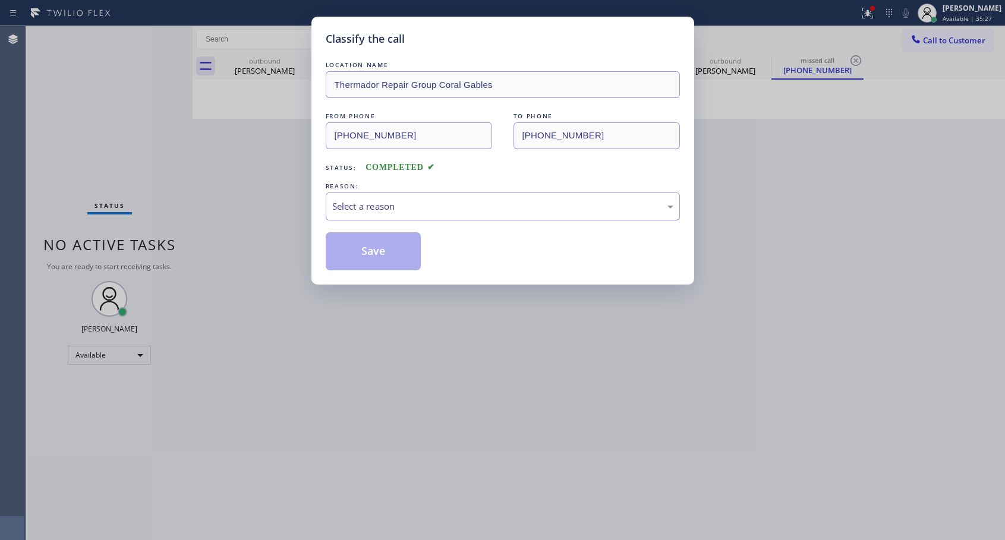
drag, startPoint x: 402, startPoint y: 201, endPoint x: 392, endPoint y: 208, distance: 11.5
click at [400, 203] on div "Select a reason" at bounding box center [502, 207] width 341 height 14
click at [348, 250] on button "Save" at bounding box center [374, 251] width 96 height 38
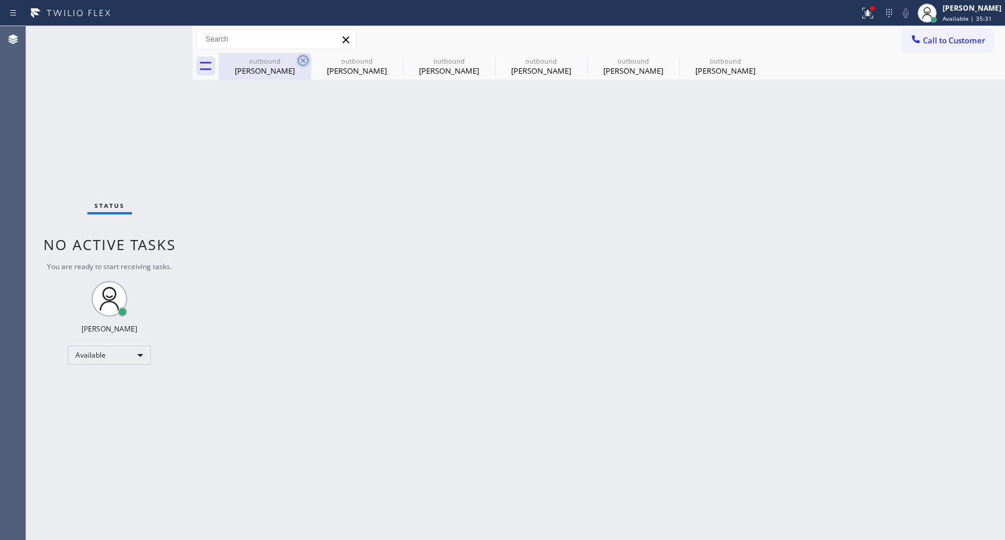
click at [302, 57] on icon at bounding box center [303, 60] width 14 height 14
click at [0, 0] on icon at bounding box center [0, 0] width 0 height 0
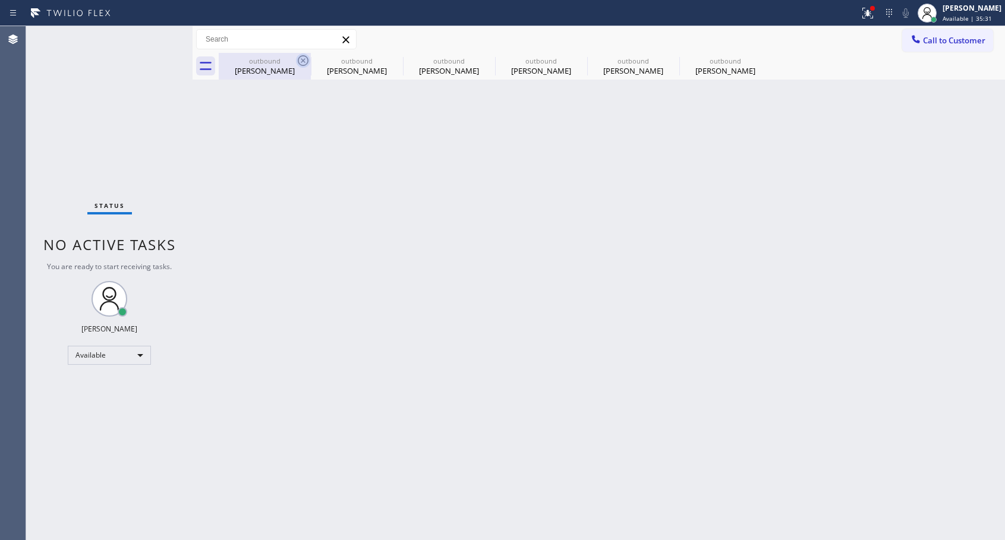
click at [0, 0] on icon at bounding box center [0, 0] width 0 height 0
click at [302, 57] on div "outbound [PERSON_NAME] outbound [PERSON_NAME] outbound [PERSON_NAME] outbound […" at bounding box center [612, 66] width 786 height 27
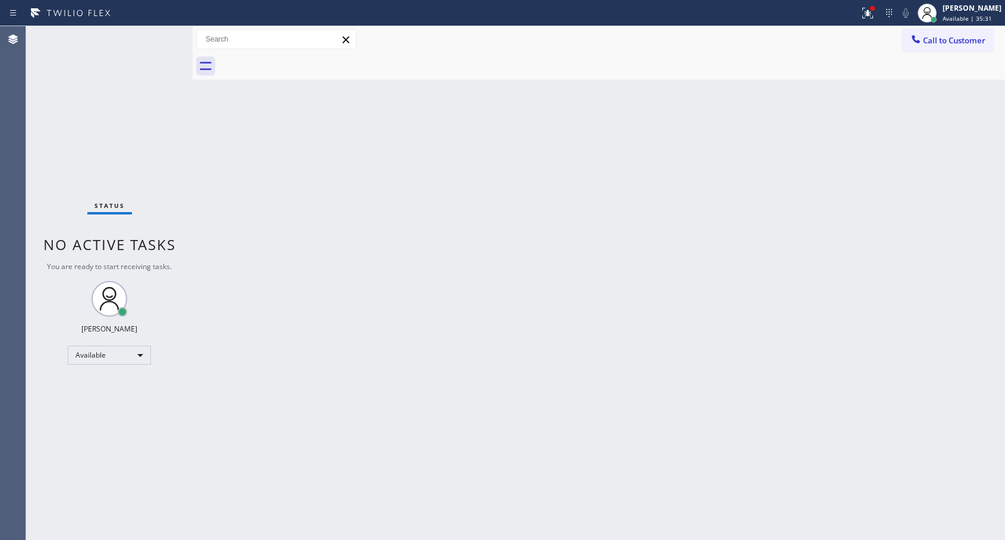
click at [302, 57] on div at bounding box center [612, 66] width 786 height 27
click at [953, 46] on button "Call to Customer" at bounding box center [947, 40] width 91 height 23
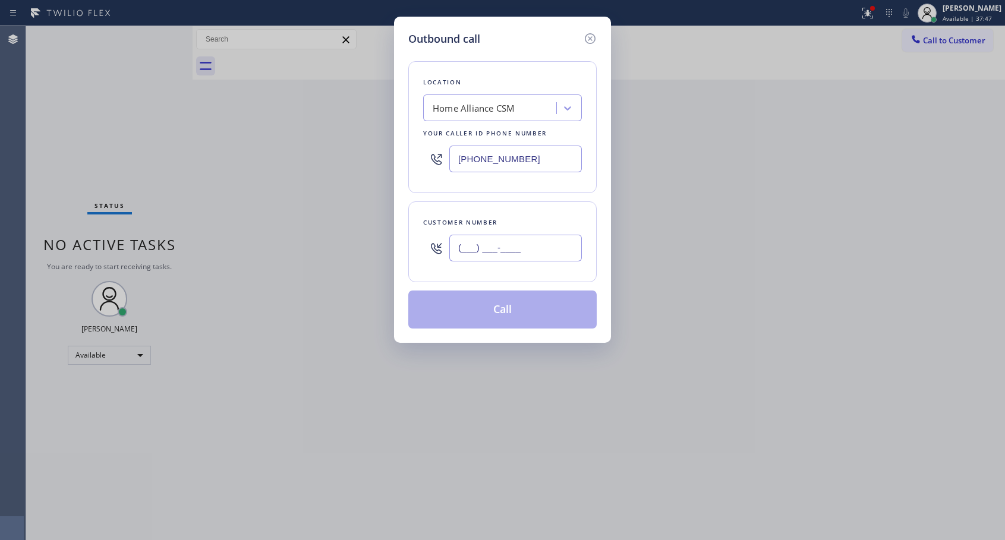
click at [532, 246] on input "(___) ___-____" at bounding box center [515, 248] width 132 height 27
paste input "310) 489-4507"
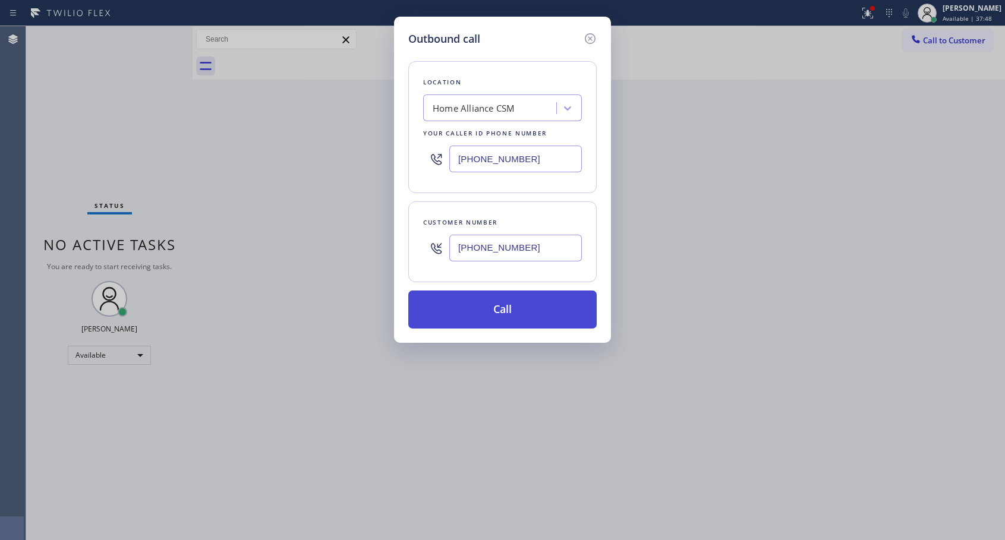
type input "[PHONE_NUMBER]"
click at [503, 312] on button "Call" at bounding box center [502, 309] width 188 height 38
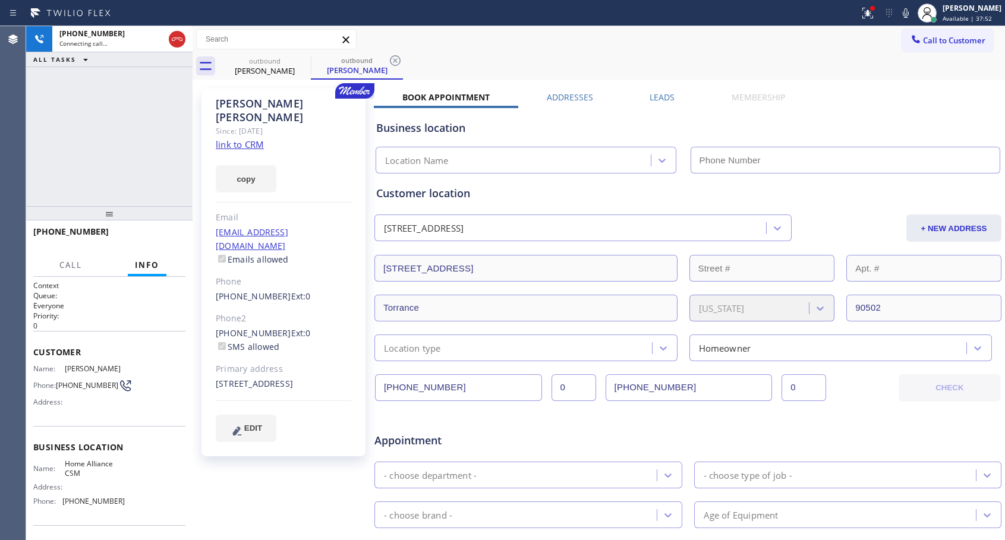
type input "[PHONE_NUMBER]"
click at [171, 234] on span "HANG UP" at bounding box center [158, 237] width 36 height 8
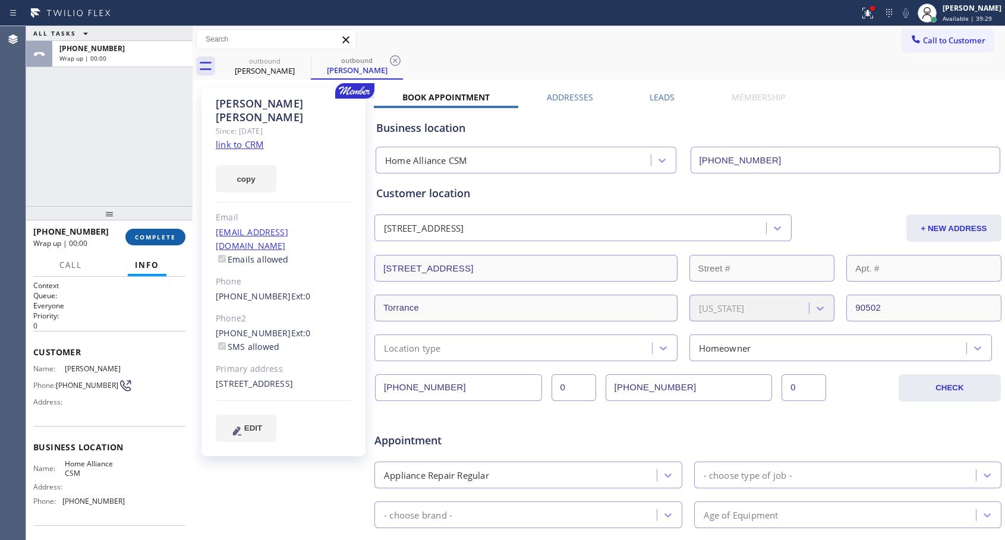
click at [171, 234] on span "COMPLETE" at bounding box center [155, 237] width 41 height 8
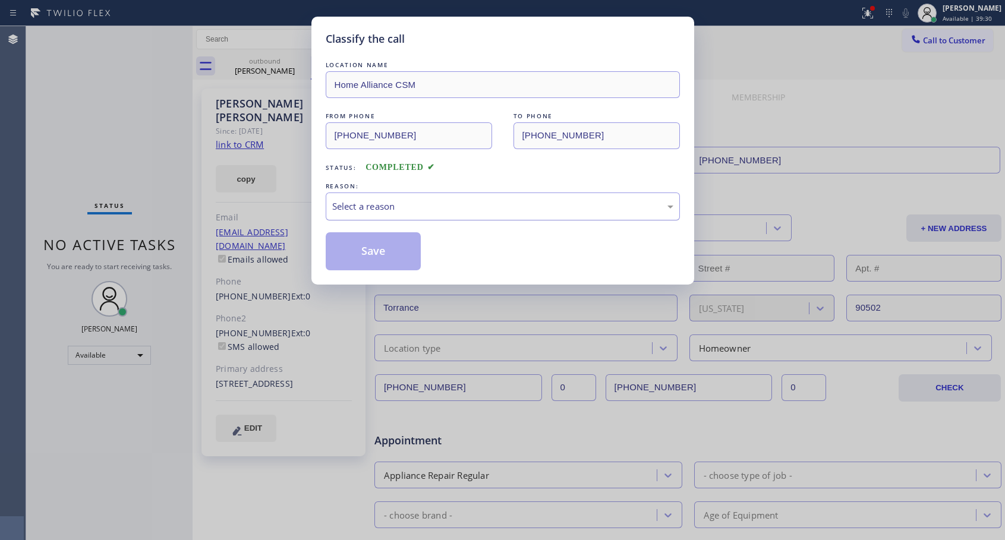
click at [380, 203] on div "Select a reason" at bounding box center [502, 207] width 341 height 14
click at [375, 256] on button "Save" at bounding box center [374, 251] width 96 height 38
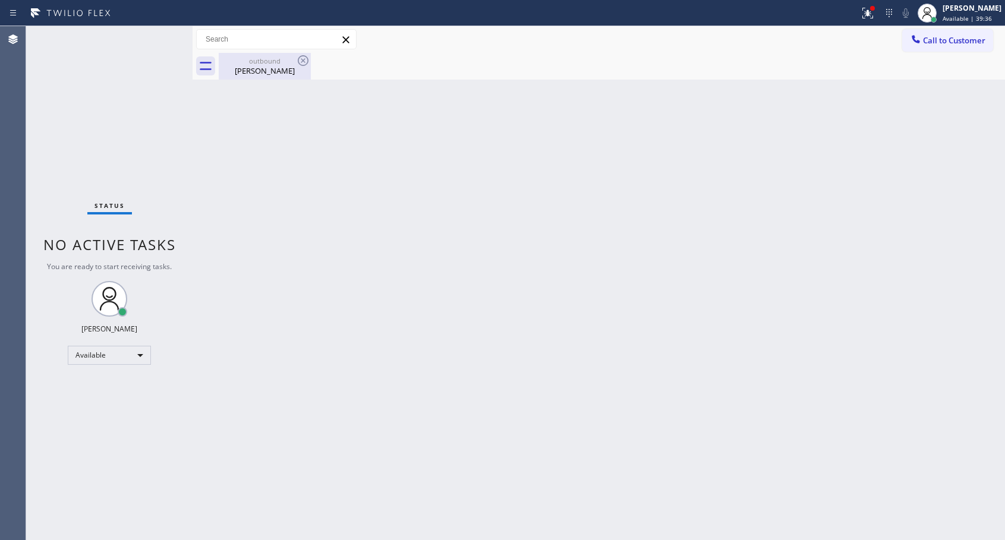
click at [261, 72] on div "[PERSON_NAME]" at bounding box center [265, 70] width 90 height 11
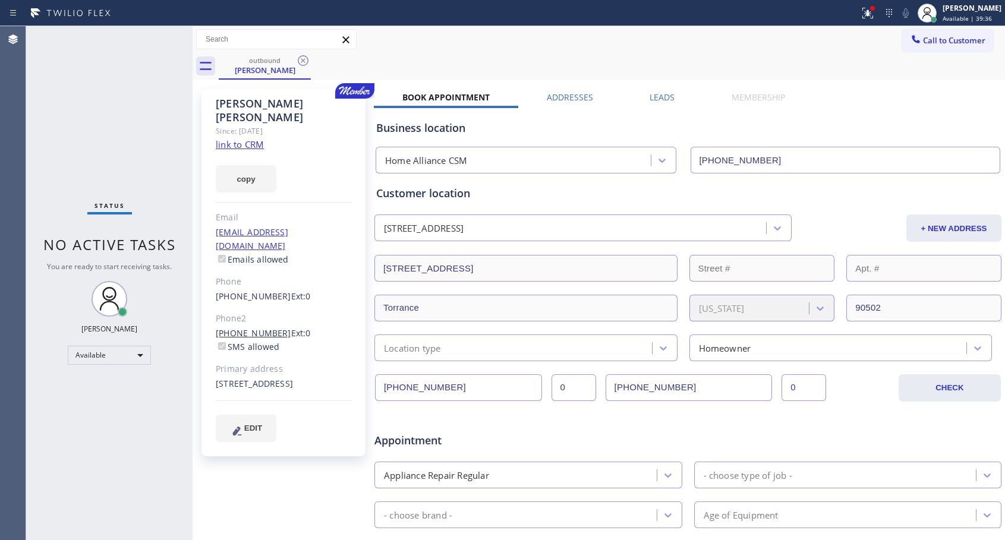
click at [265, 327] on link "[PHONE_NUMBER]" at bounding box center [253, 332] width 75 height 11
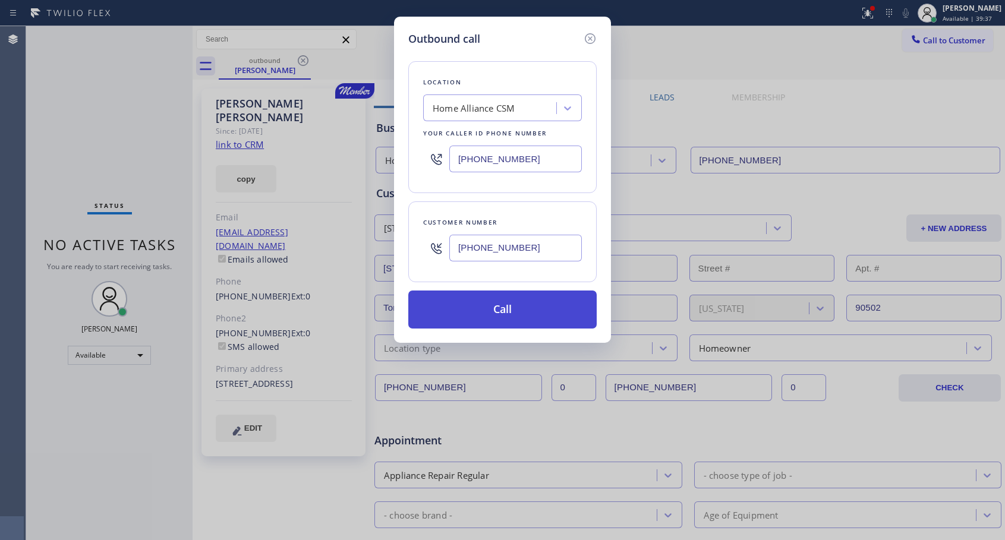
type input "[PHONE_NUMBER]"
click at [484, 307] on button "Call" at bounding box center [502, 309] width 188 height 38
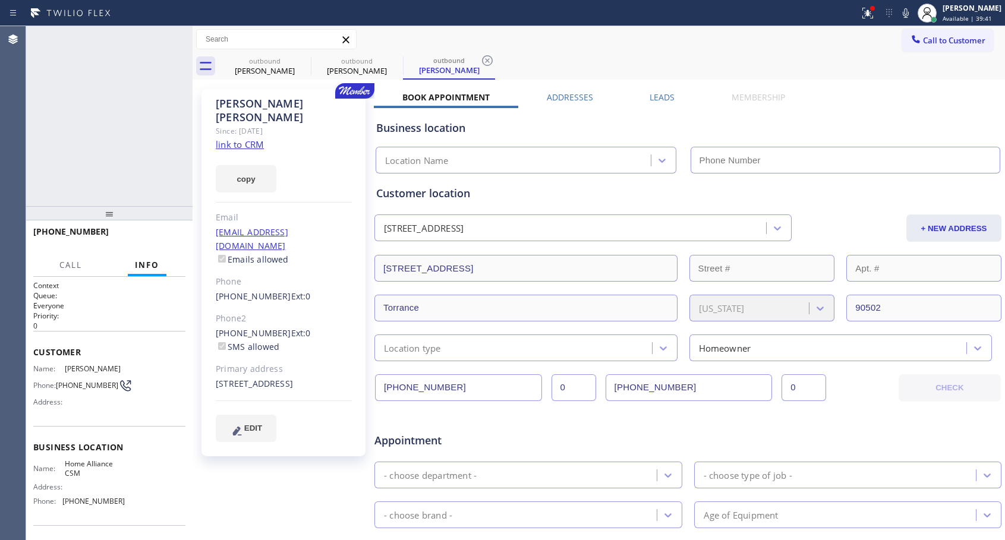
type input "[PHONE_NUMBER]"
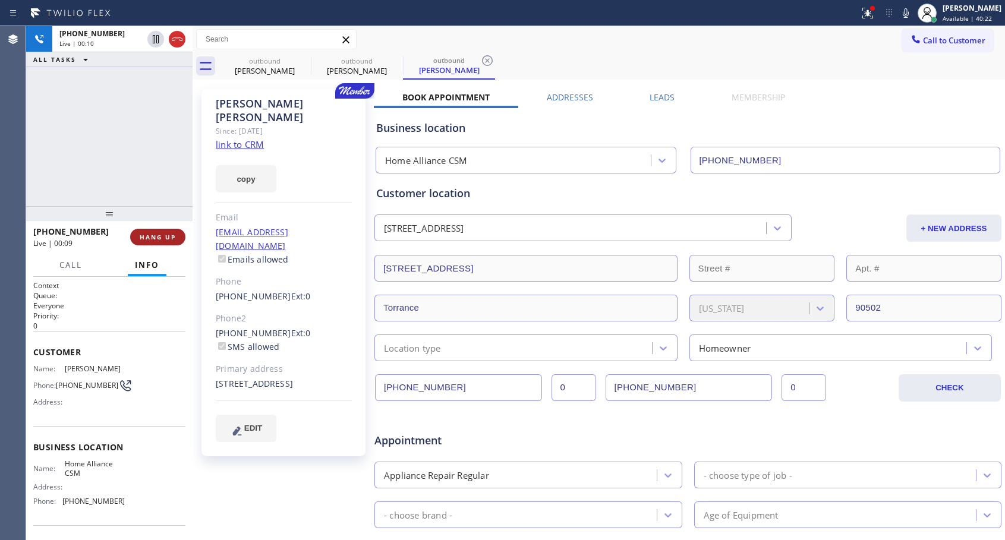
click at [172, 236] on span "HANG UP" at bounding box center [158, 237] width 36 height 8
click at [172, 229] on button "COMPLETE" at bounding box center [155, 237] width 60 height 17
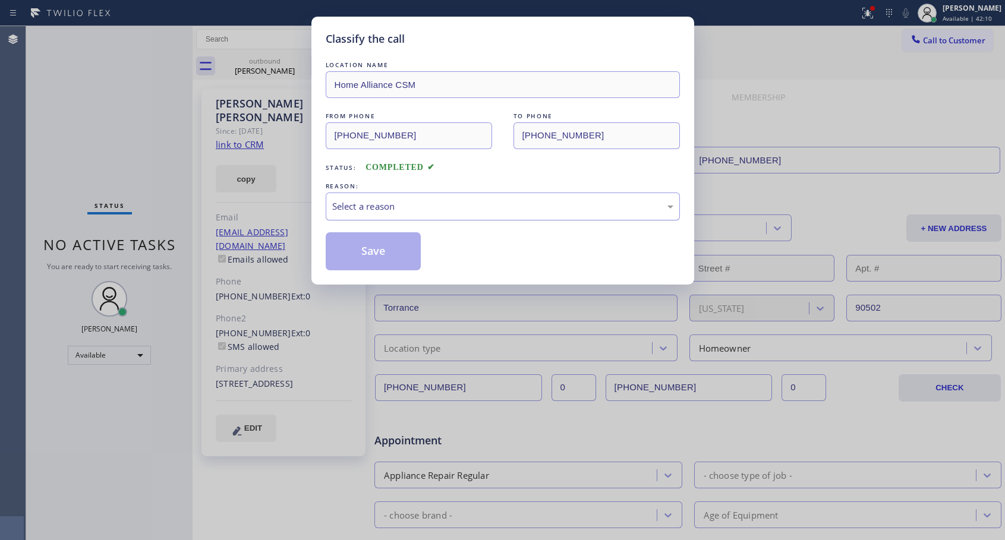
click at [396, 200] on div "Select a reason" at bounding box center [502, 207] width 341 height 14
click at [386, 248] on button "Save" at bounding box center [374, 251] width 96 height 38
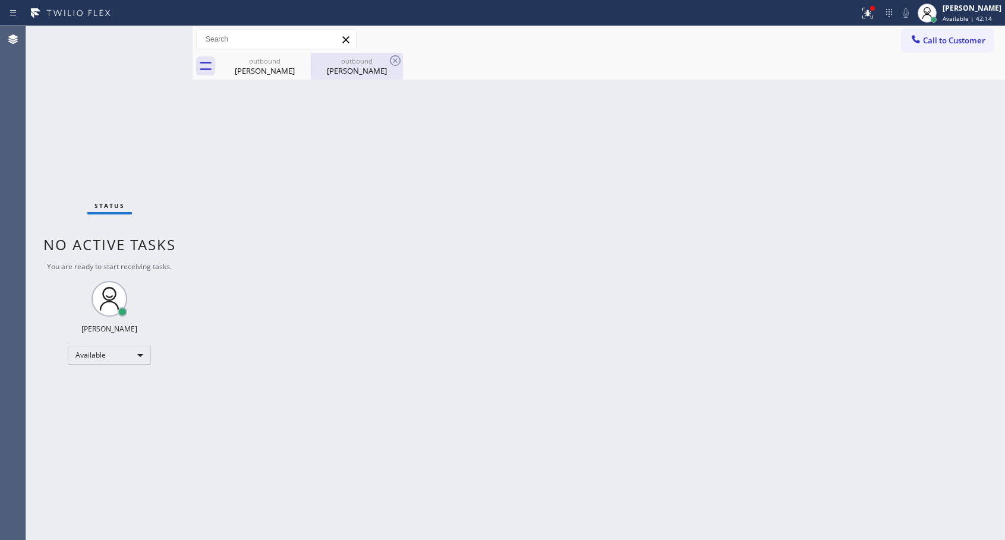
click at [348, 72] on div "[PERSON_NAME]" at bounding box center [357, 70] width 90 height 11
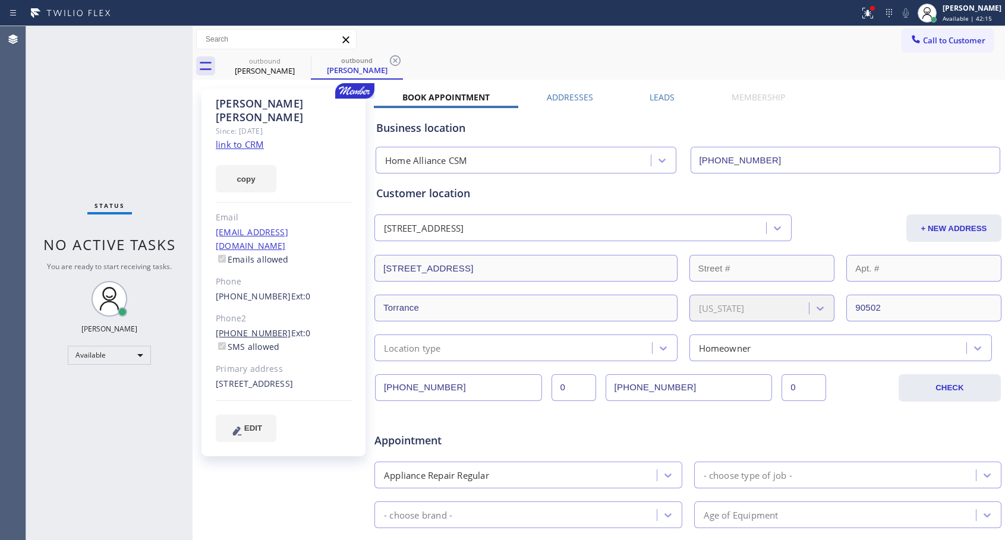
click at [238, 327] on link "[PHONE_NUMBER]" at bounding box center [253, 332] width 75 height 11
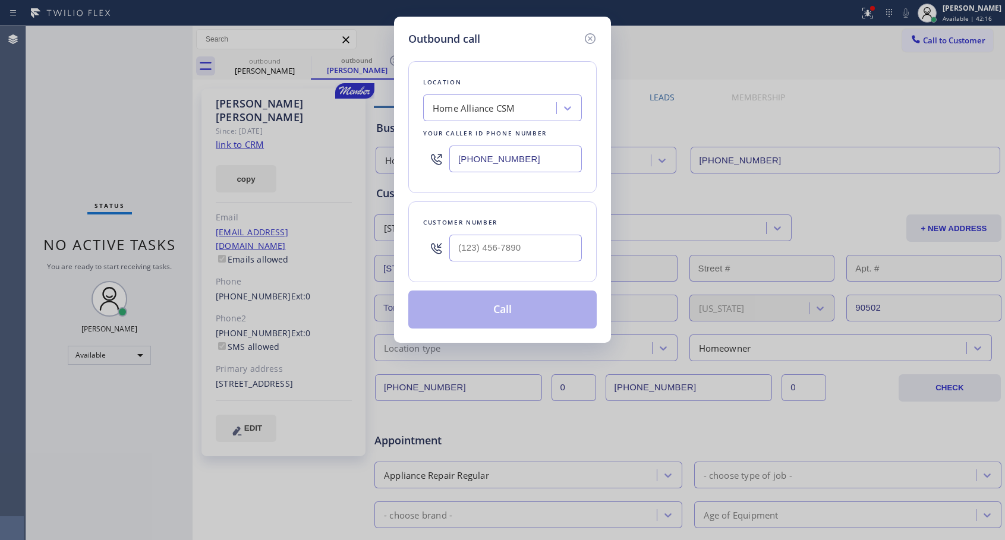
type input "[PHONE_NUMBER]"
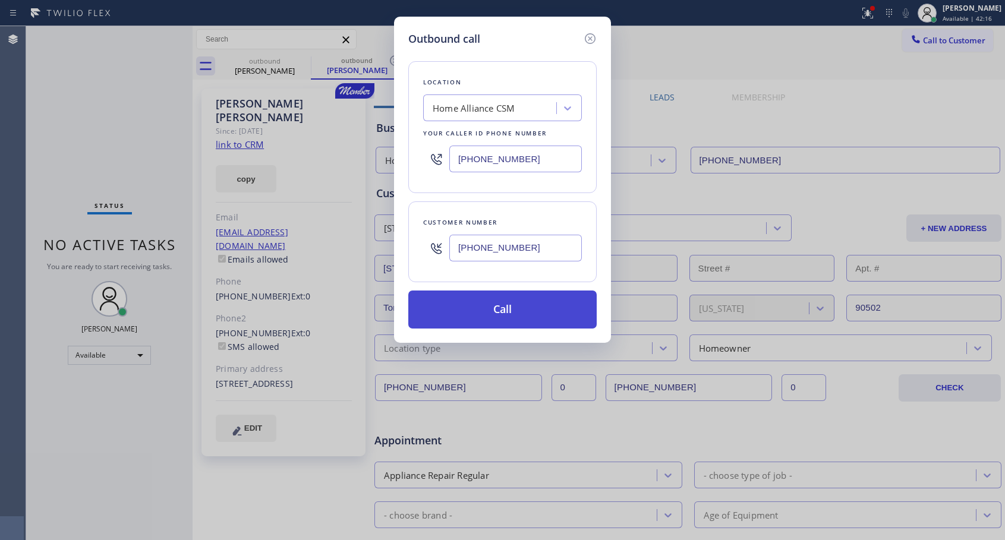
click at [468, 320] on button "Call" at bounding box center [502, 309] width 188 height 38
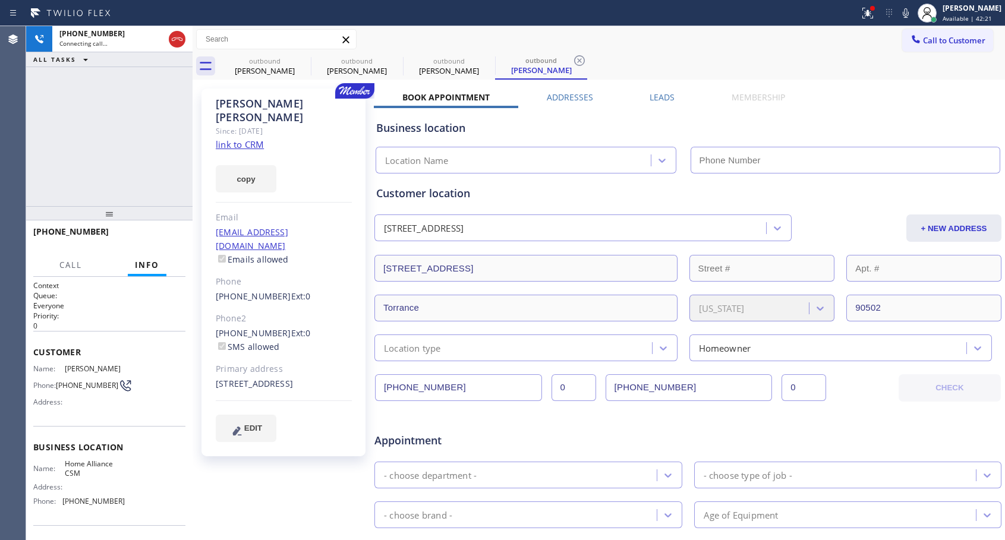
type input "[PHONE_NUMBER]"
click at [162, 238] on span "HANG UP" at bounding box center [158, 237] width 36 height 8
click at [163, 238] on span "HANG UP" at bounding box center [158, 237] width 36 height 8
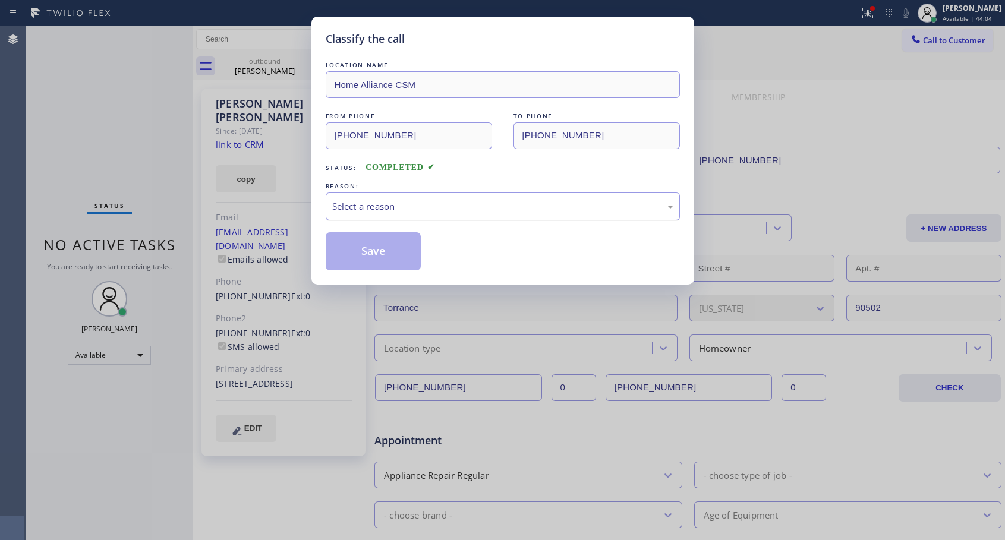
click at [367, 206] on div "Select a reason" at bounding box center [502, 207] width 341 height 14
click at [358, 254] on button "Save" at bounding box center [374, 251] width 96 height 38
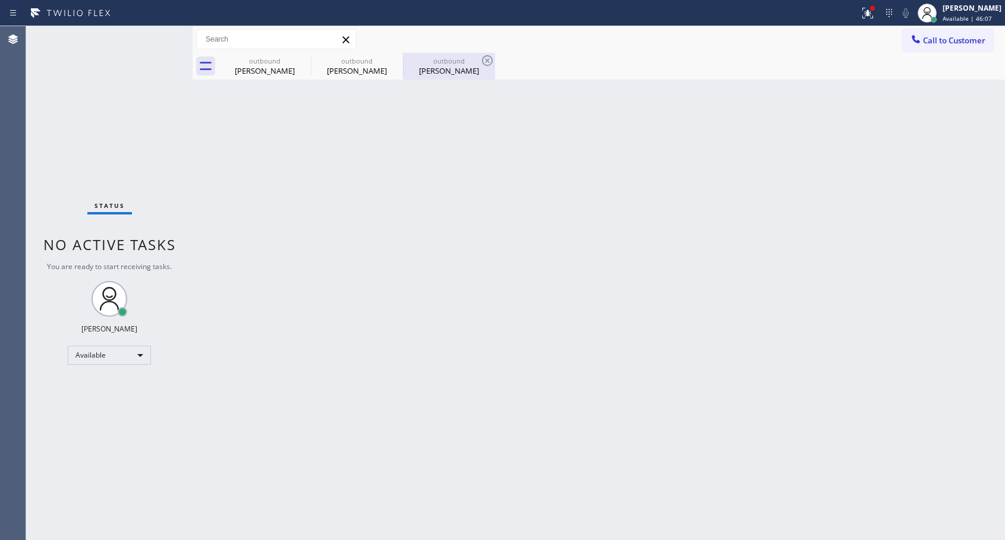
click at [447, 64] on div "outbound" at bounding box center [449, 60] width 90 height 9
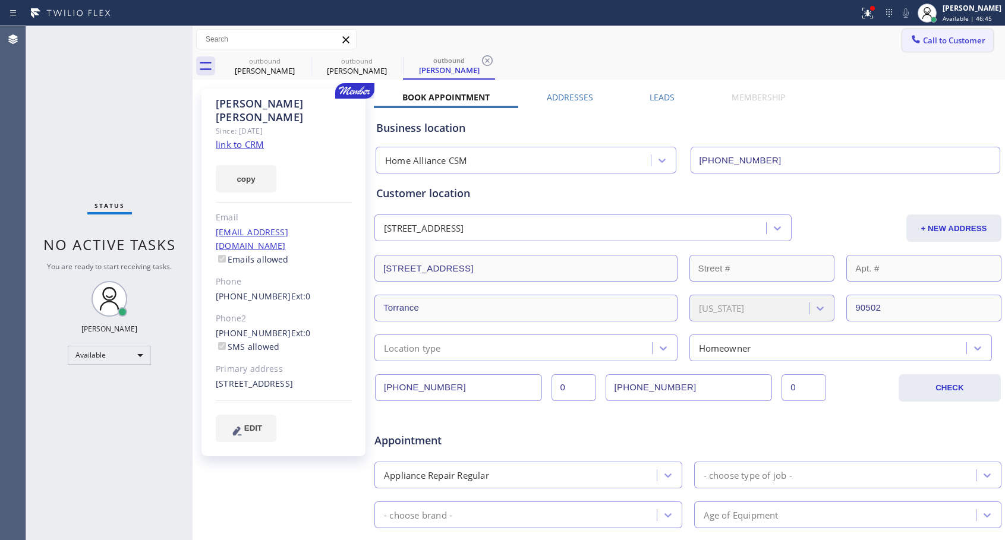
click at [929, 43] on span "Call to Customer" at bounding box center [954, 40] width 62 height 11
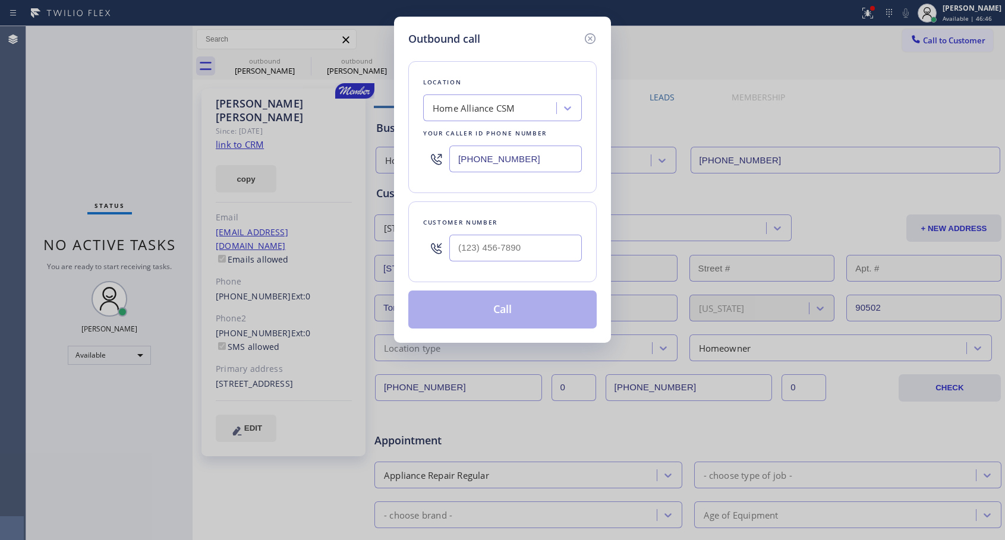
click at [520, 263] on div at bounding box center [515, 248] width 132 height 39
click at [523, 250] on input "(___) ___-____" at bounding box center [515, 248] width 132 height 27
paste input "305) 310-0707"
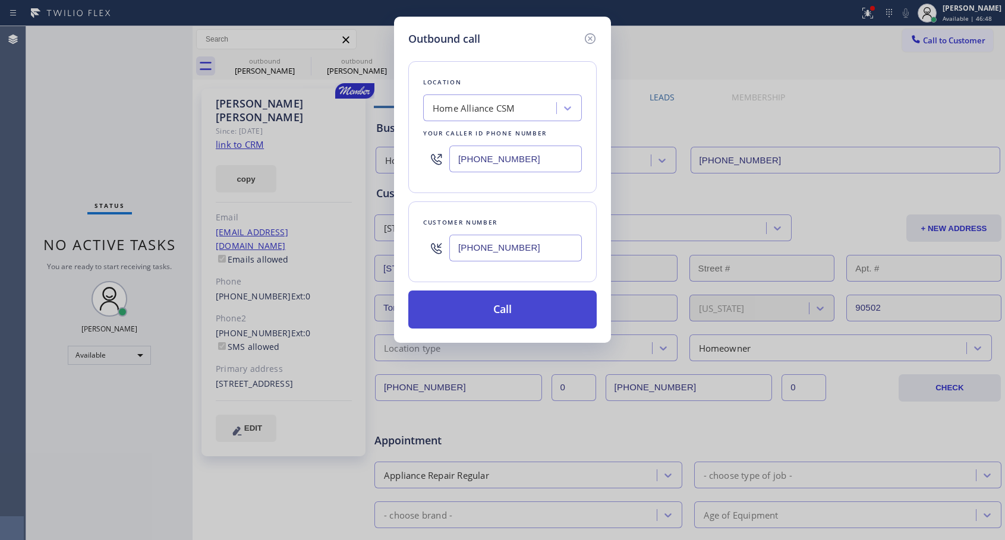
type input "[PHONE_NUMBER]"
click at [506, 311] on button "Call" at bounding box center [502, 309] width 188 height 38
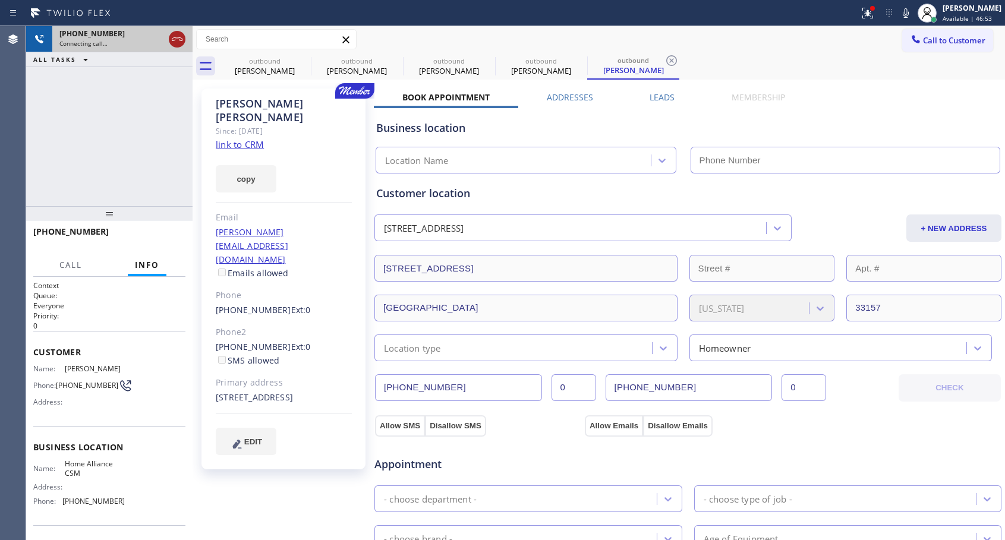
type input "[PHONE_NUMBER]"
click at [172, 37] on icon at bounding box center [177, 39] width 14 height 14
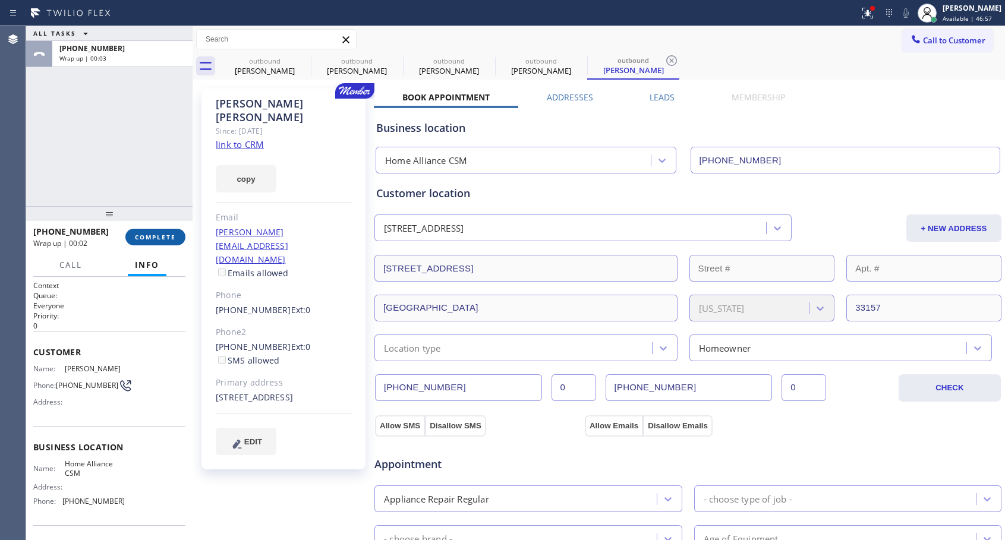
click at [149, 241] on span "COMPLETE" at bounding box center [155, 237] width 41 height 8
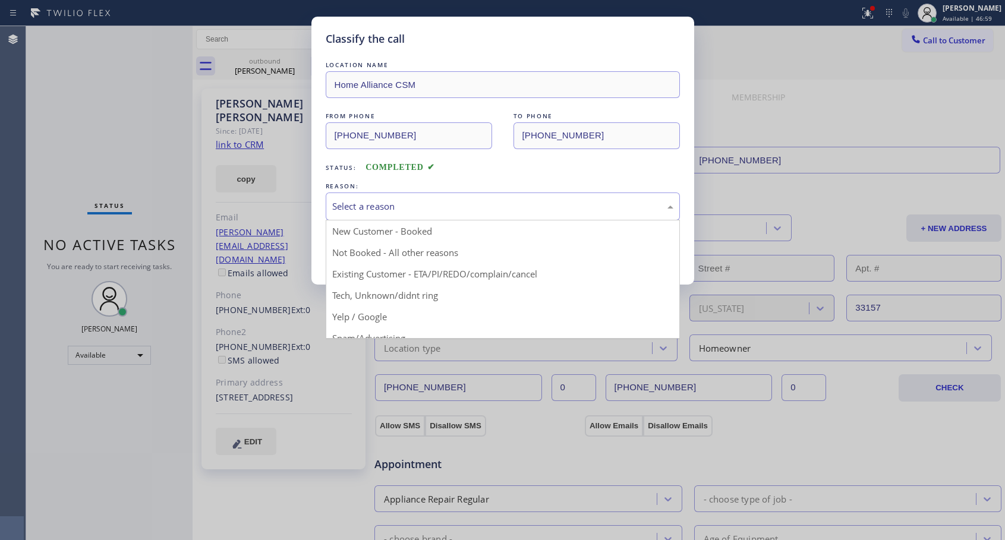
click at [416, 207] on div "Select a reason" at bounding box center [502, 207] width 341 height 14
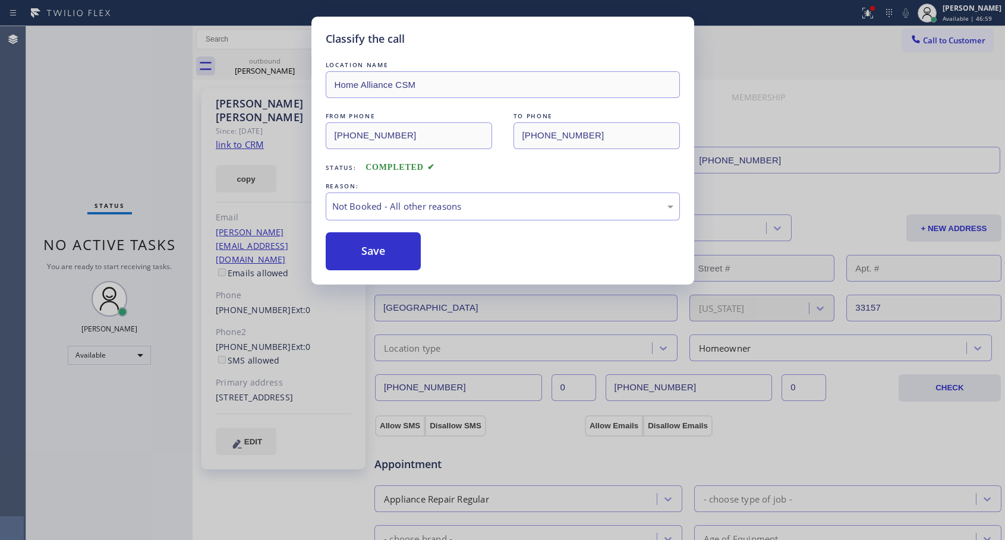
click at [393, 255] on button "Save" at bounding box center [374, 251] width 96 height 38
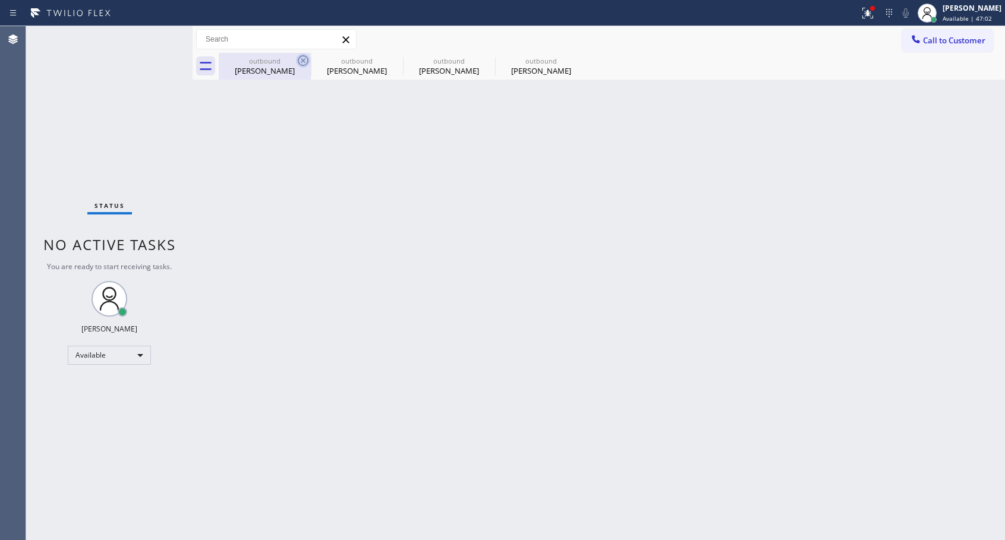
click at [299, 58] on icon at bounding box center [303, 60] width 11 height 11
click at [0, 0] on icon at bounding box center [0, 0] width 0 height 0
click at [299, 58] on div at bounding box center [612, 66] width 786 height 27
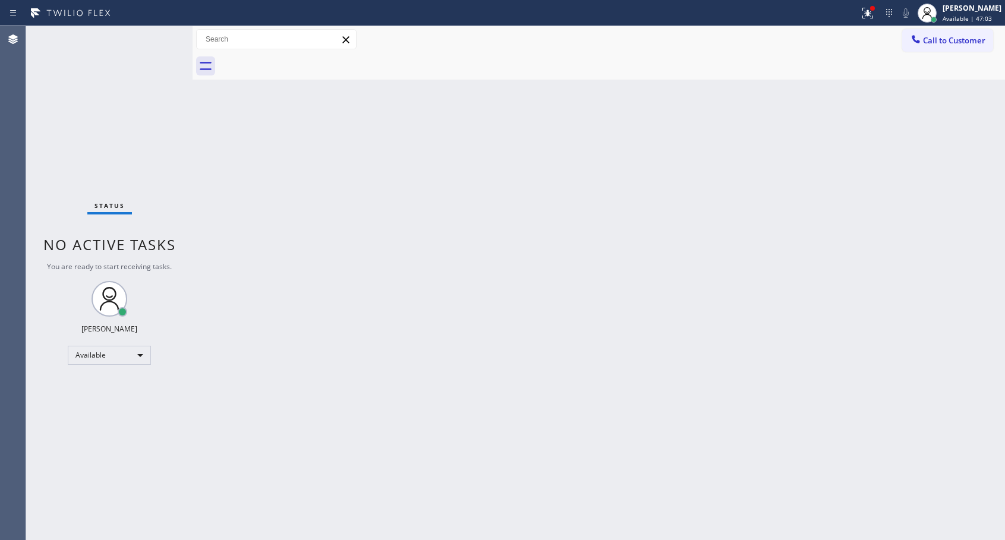
click at [299, 58] on div at bounding box center [612, 66] width 786 height 27
click at [937, 43] on span "Call to Customer" at bounding box center [954, 40] width 62 height 11
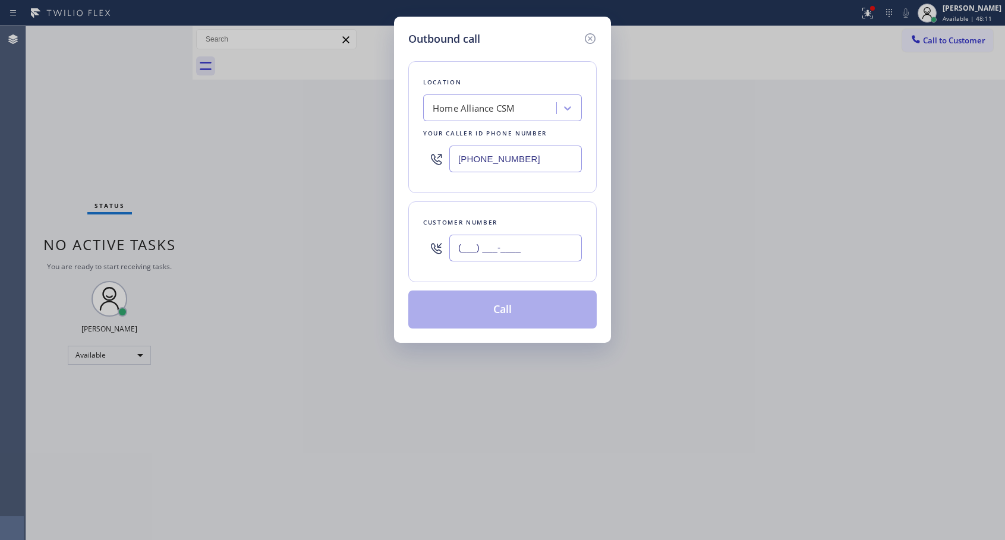
click at [551, 242] on input "(___) ___-____" at bounding box center [515, 248] width 132 height 27
paste input "571) 220-6460"
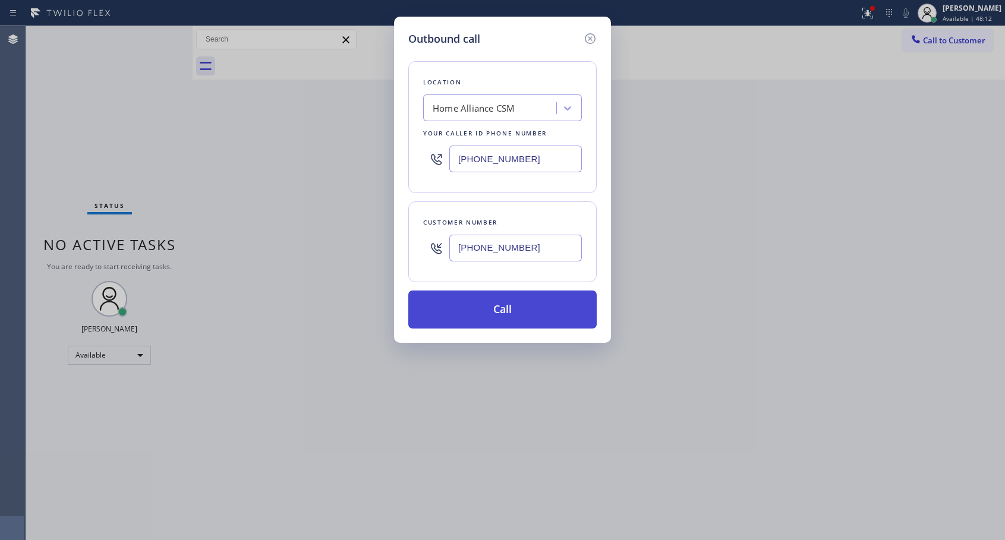
type input "[PHONE_NUMBER]"
click at [506, 307] on button "Call" at bounding box center [502, 309] width 188 height 38
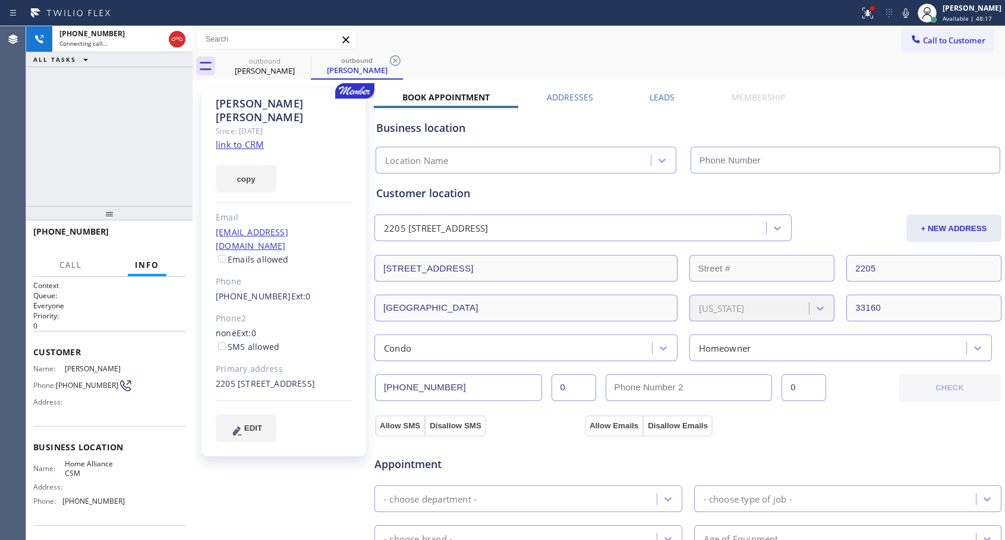
type input "[PHONE_NUMBER]"
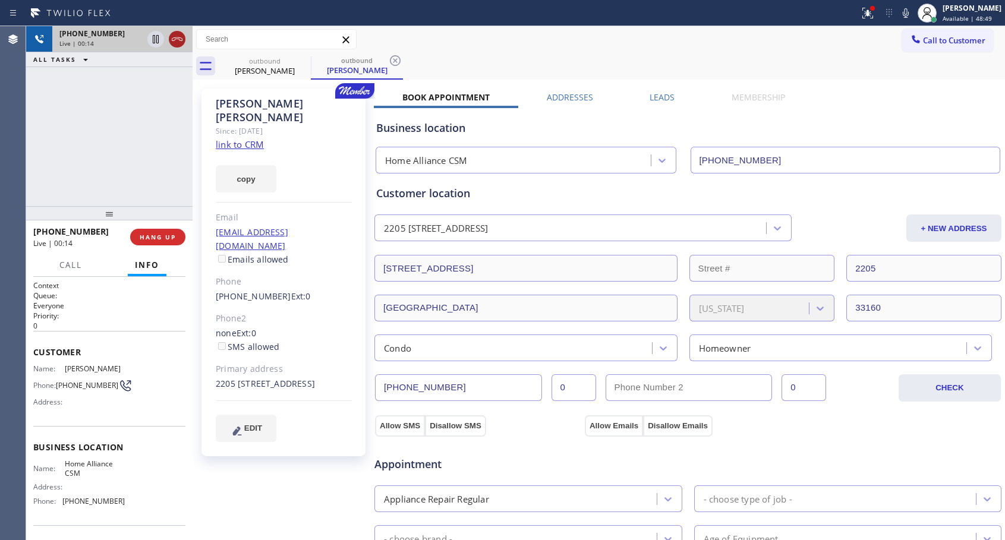
click at [178, 40] on icon at bounding box center [177, 39] width 14 height 14
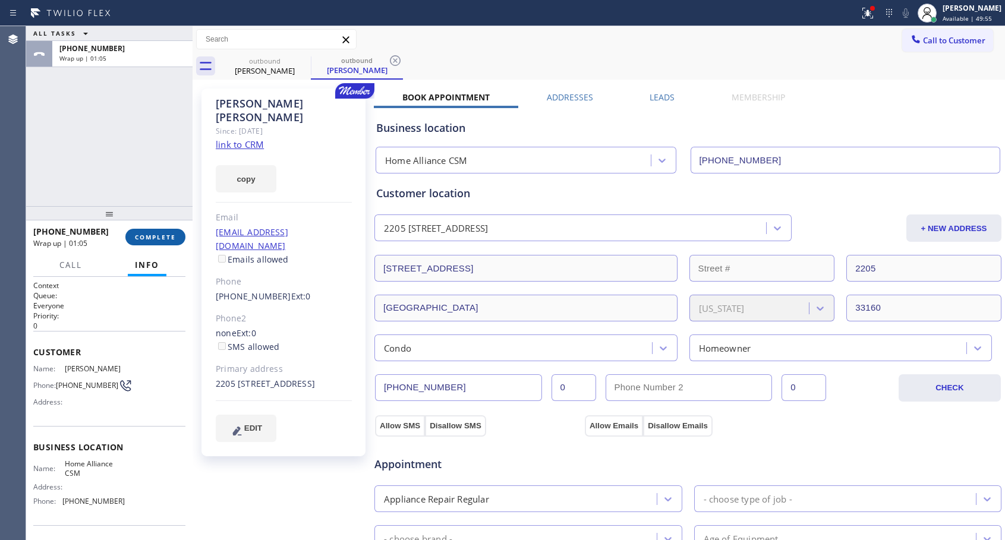
click at [156, 238] on span "COMPLETE" at bounding box center [155, 237] width 41 height 8
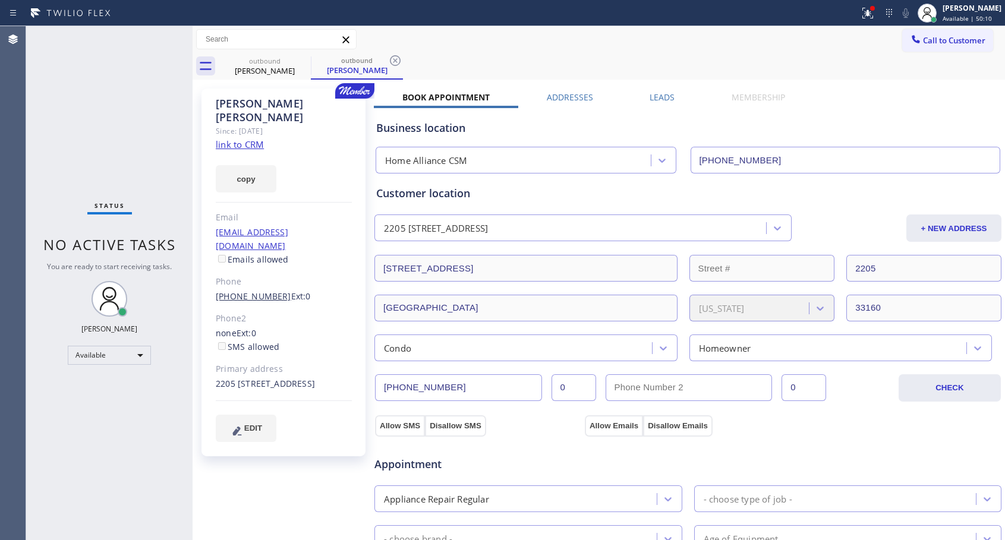
click at [257, 290] on link "[PHONE_NUMBER]" at bounding box center [253, 295] width 75 height 11
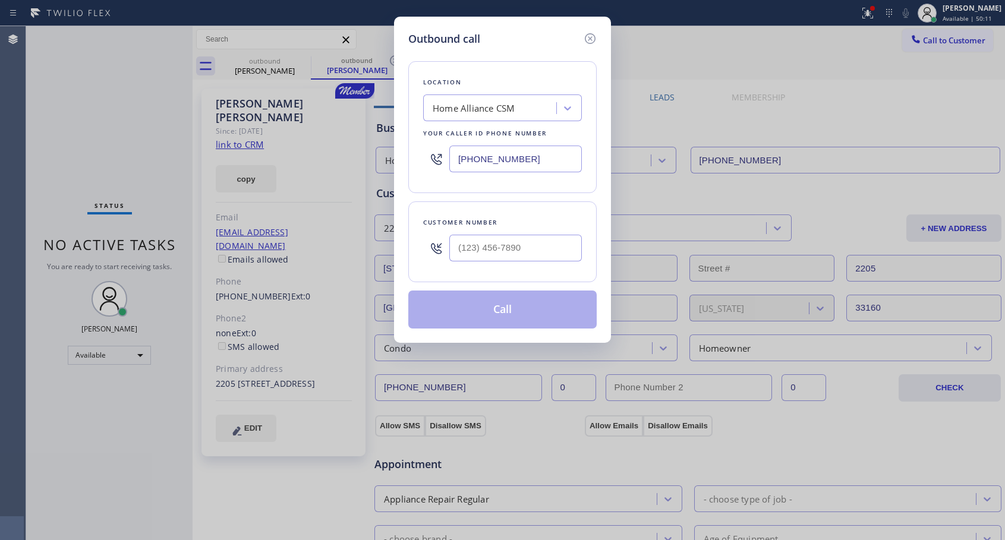
type input "[PHONE_NUMBER]"
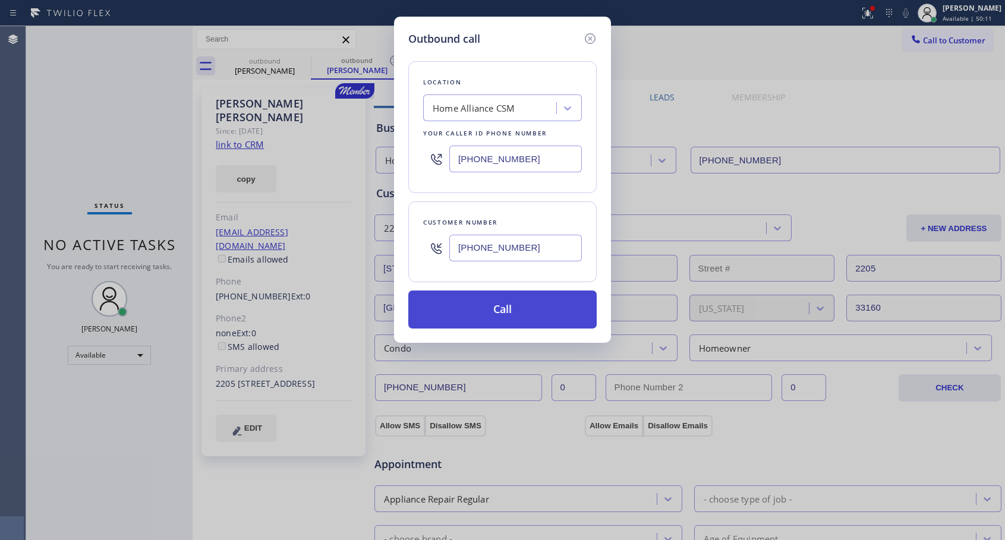
click at [506, 320] on button "Call" at bounding box center [502, 309] width 188 height 38
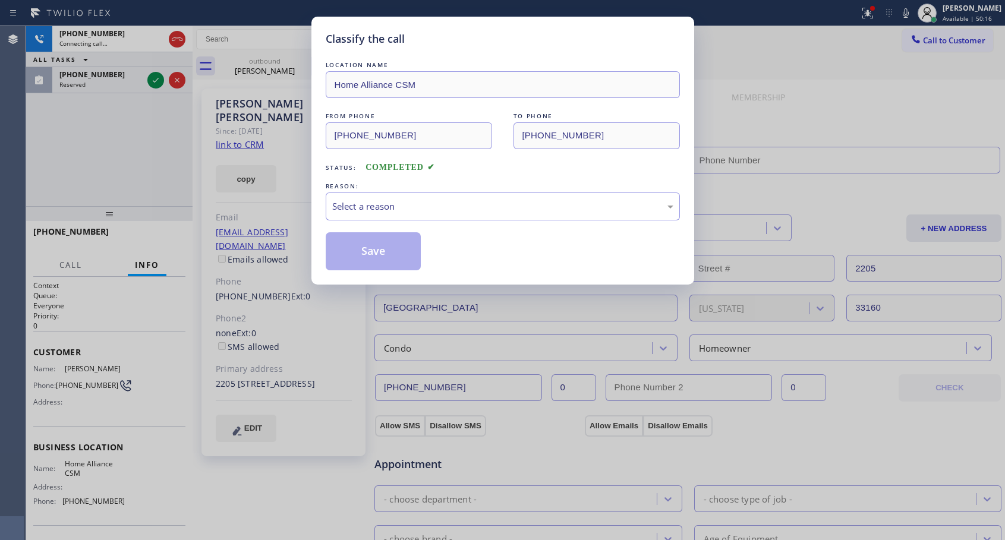
type input "[PHONE_NUMBER]"
click at [537, 212] on div "Select a reason" at bounding box center [502, 207] width 341 height 14
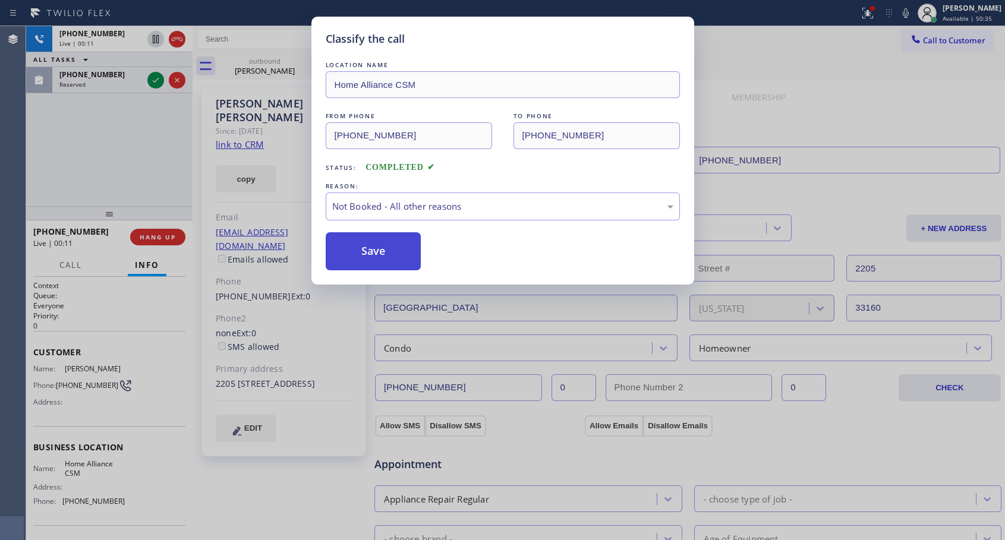
click at [413, 260] on button "Save" at bounding box center [374, 251] width 96 height 38
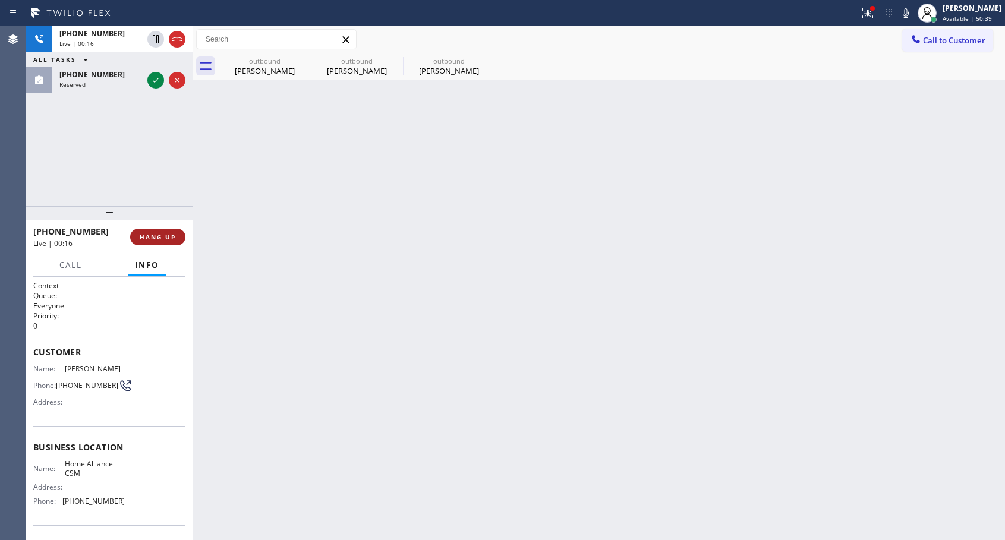
click at [159, 241] on button "HANG UP" at bounding box center [157, 237] width 55 height 17
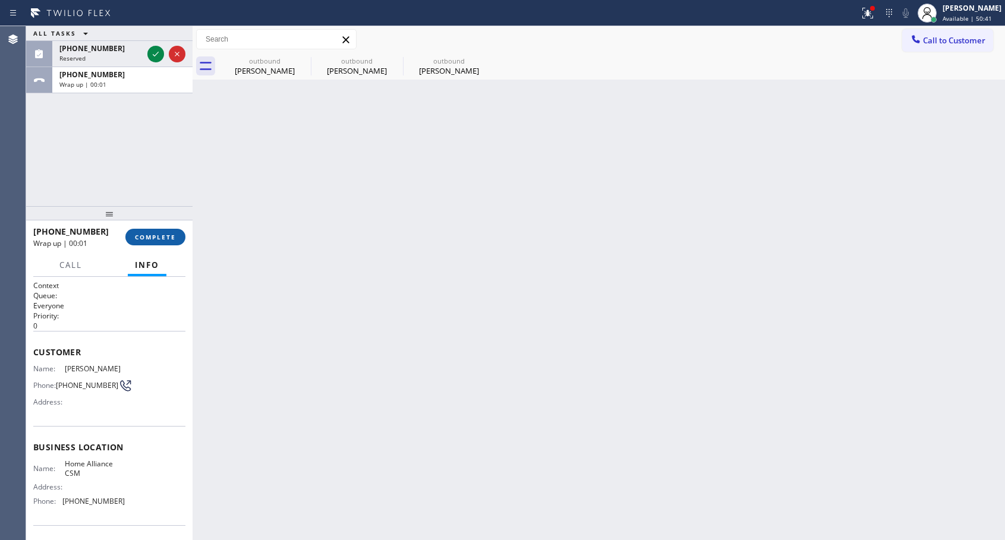
click at [159, 239] on span "COMPLETE" at bounding box center [155, 237] width 41 height 8
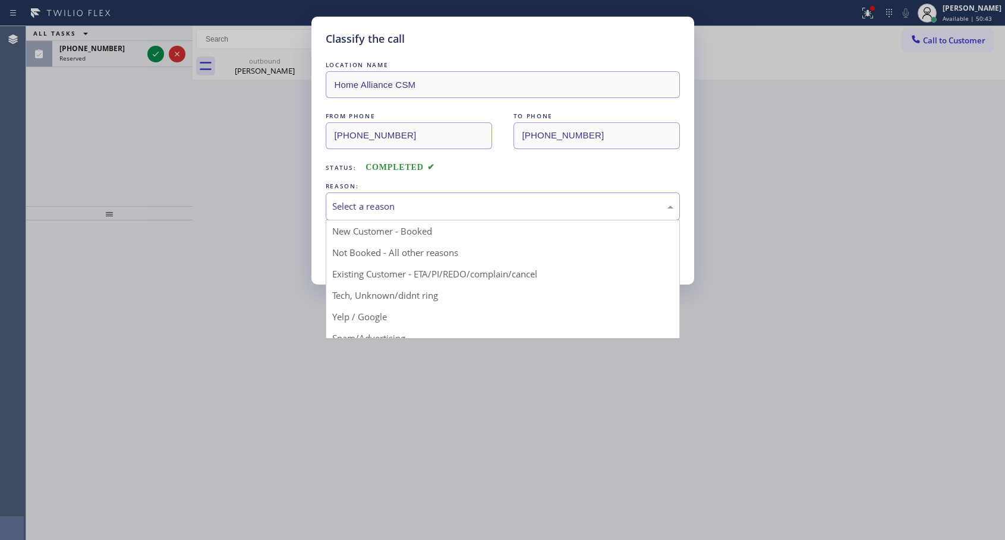
click at [403, 201] on div "Select a reason" at bounding box center [502, 207] width 341 height 14
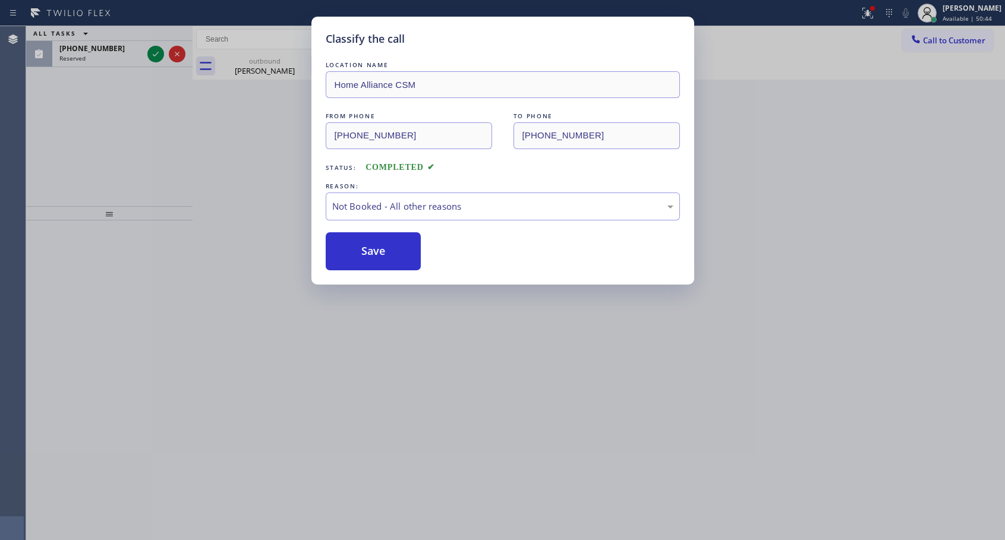
click at [377, 250] on button "Save" at bounding box center [374, 251] width 96 height 38
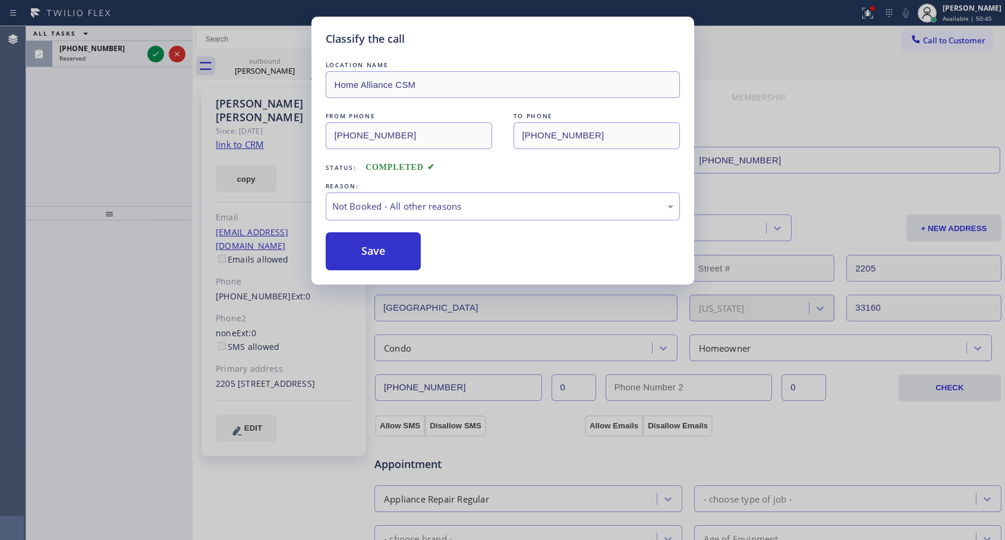
click at [100, 58] on div "Classify the call LOCATION NAME Home Alliance CSM FROM PHONE [PHONE_NUMBER] TO …" at bounding box center [502, 270] width 1005 height 540
click at [100, 58] on div "Reserved" at bounding box center [100, 58] width 83 height 8
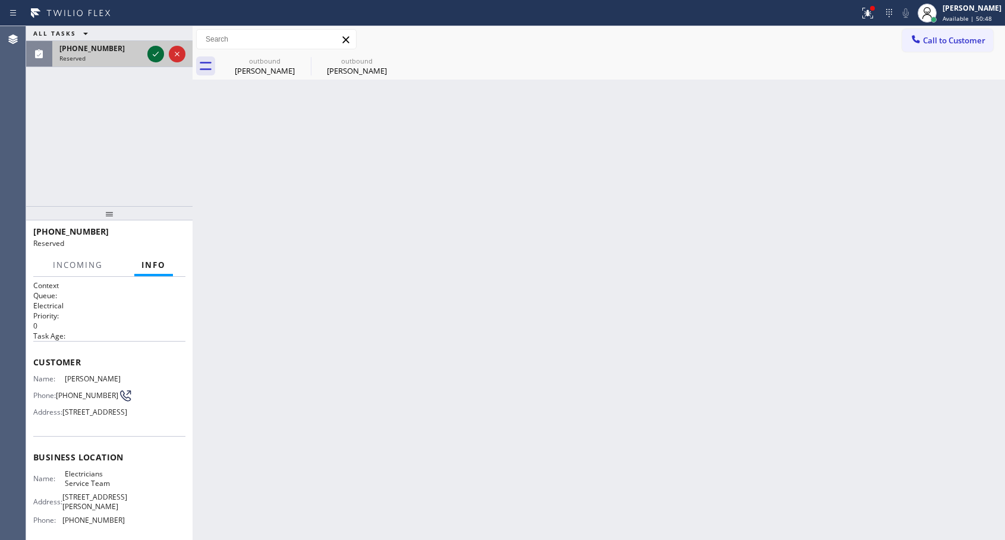
click at [154, 56] on icon at bounding box center [156, 54] width 14 height 14
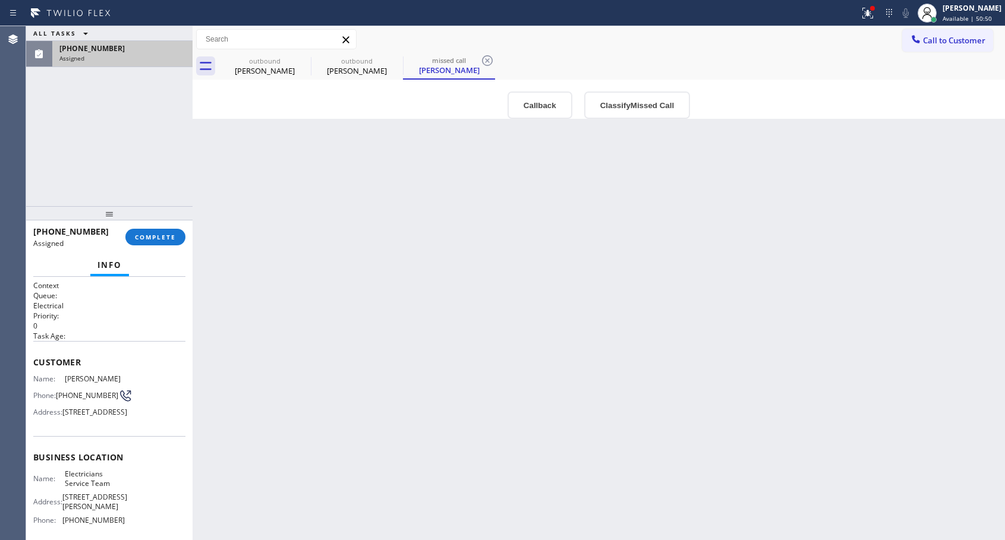
click at [80, 383] on span "[PERSON_NAME]" at bounding box center [94, 378] width 59 height 9
click at [56, 242] on span "Assigned" at bounding box center [48, 243] width 30 height 10
click at [91, 379] on span "[PERSON_NAME]" at bounding box center [94, 378] width 59 height 9
click at [91, 378] on span "[PERSON_NAME]" at bounding box center [94, 378] width 59 height 9
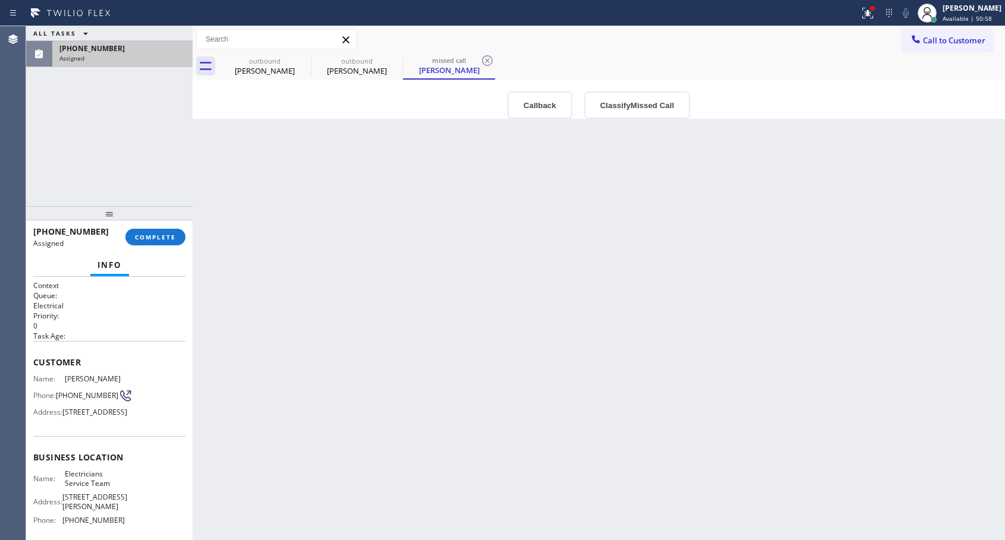
click at [82, 400] on span "[PHONE_NUMBER]" at bounding box center [87, 395] width 62 height 9
copy div "[PHONE_NUMBER]"
click at [155, 235] on span "COMPLETE" at bounding box center [155, 237] width 41 height 8
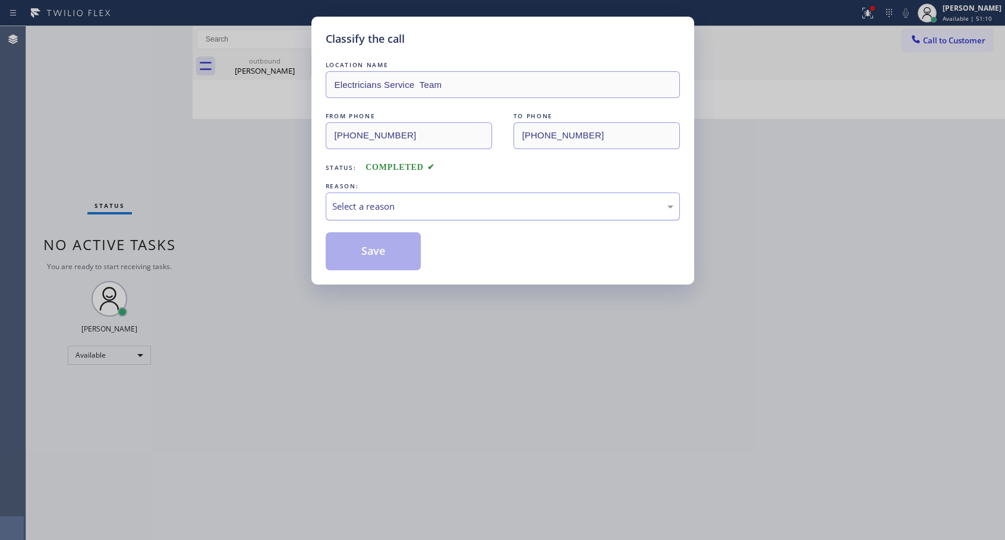
click at [450, 210] on div "Select a reason" at bounding box center [502, 207] width 341 height 14
click at [354, 254] on button "Save" at bounding box center [374, 251] width 96 height 38
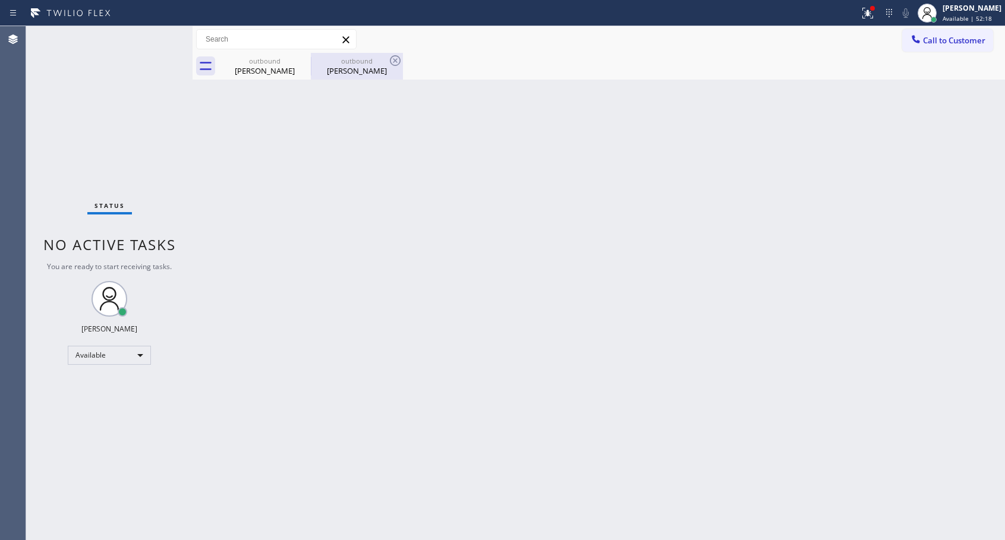
click at [344, 70] on div "[PERSON_NAME]" at bounding box center [357, 70] width 90 height 11
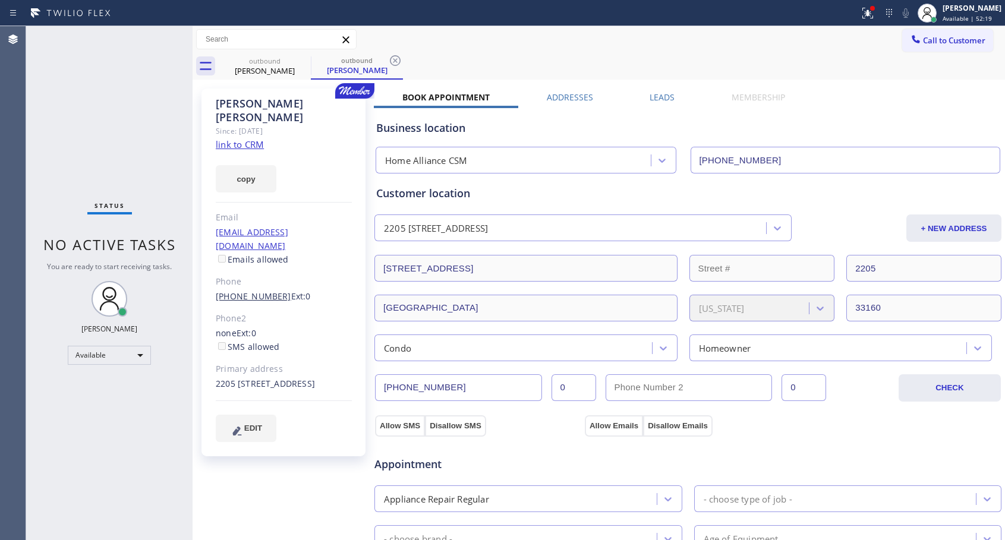
click at [243, 290] on link "[PHONE_NUMBER]" at bounding box center [253, 295] width 75 height 11
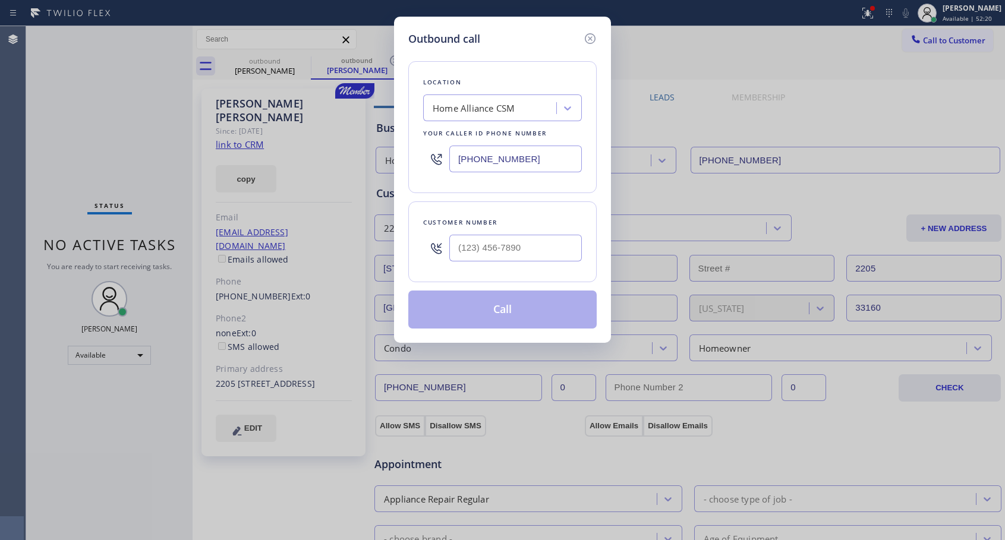
type input "[PHONE_NUMBER]"
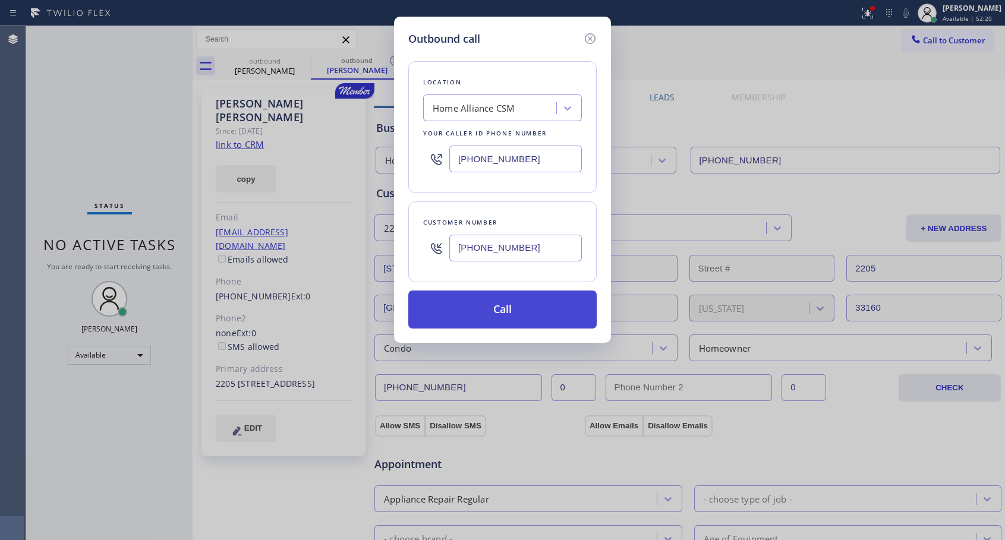
click at [487, 312] on button "Call" at bounding box center [502, 309] width 188 height 38
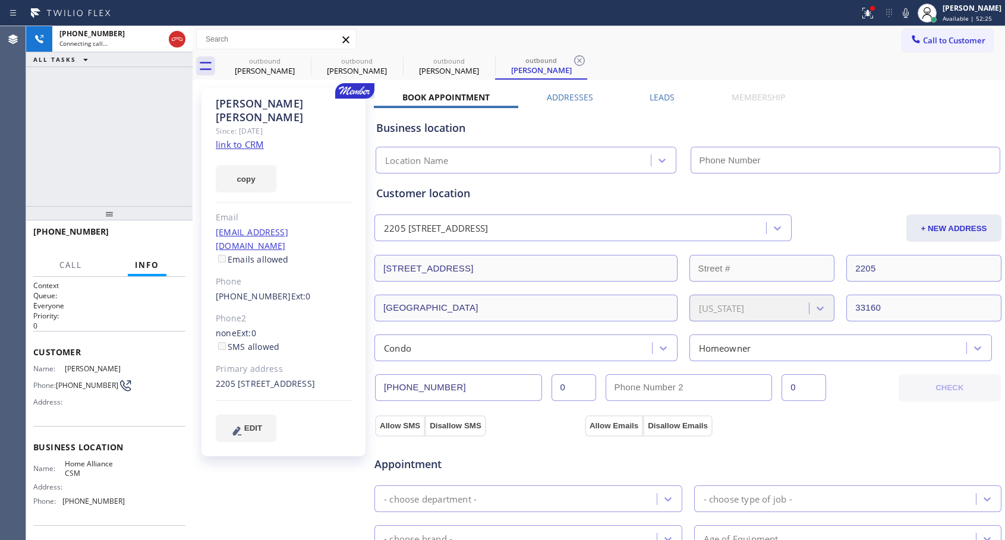
type input "[PHONE_NUMBER]"
click at [151, 237] on span "HANG UP" at bounding box center [158, 237] width 36 height 8
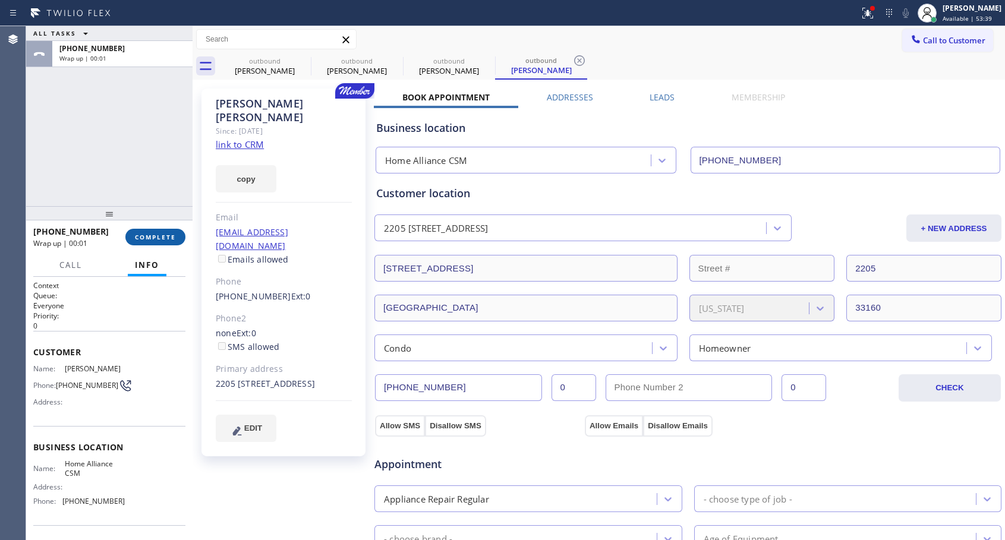
click at [151, 238] on span "COMPLETE" at bounding box center [155, 237] width 41 height 8
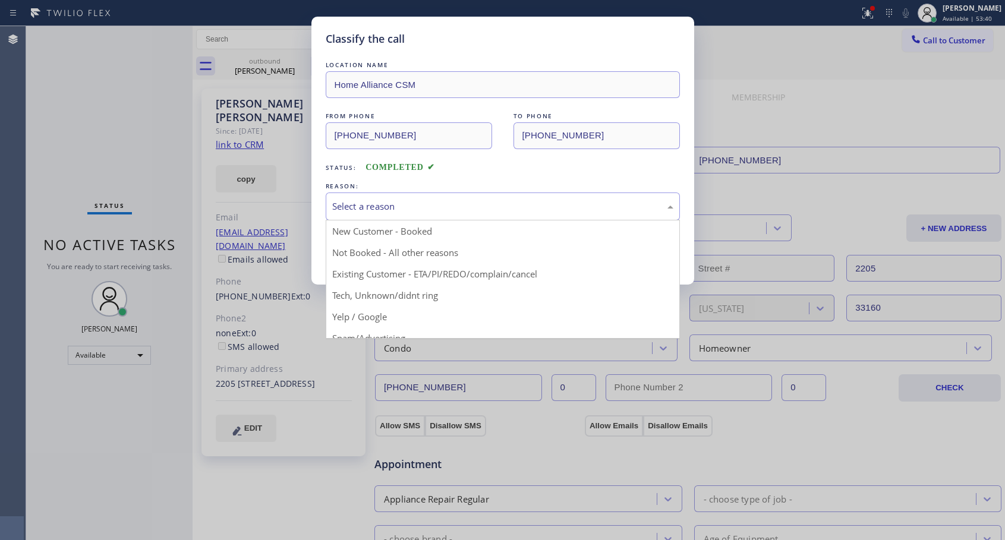
click at [400, 205] on div "Select a reason" at bounding box center [502, 207] width 341 height 14
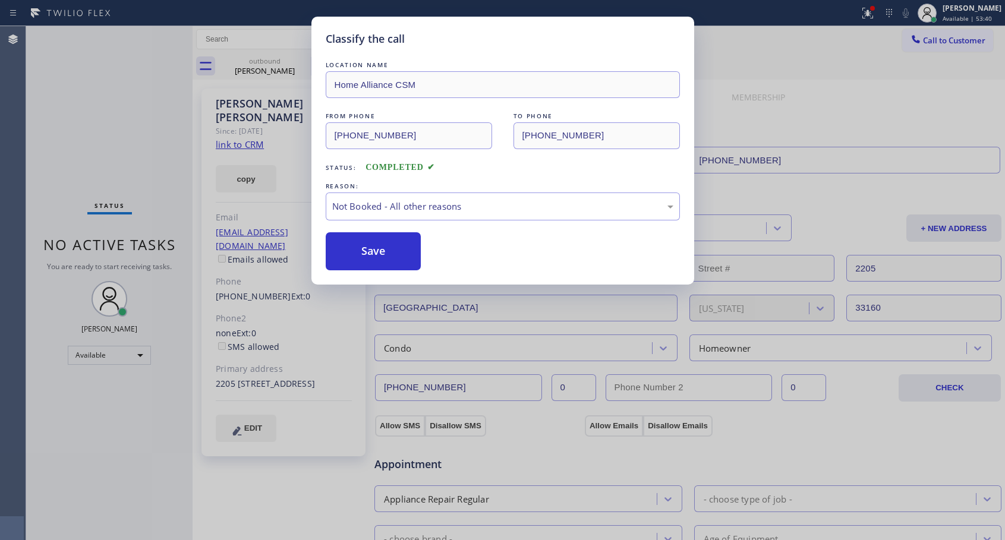
click at [363, 252] on button "Save" at bounding box center [374, 251] width 96 height 38
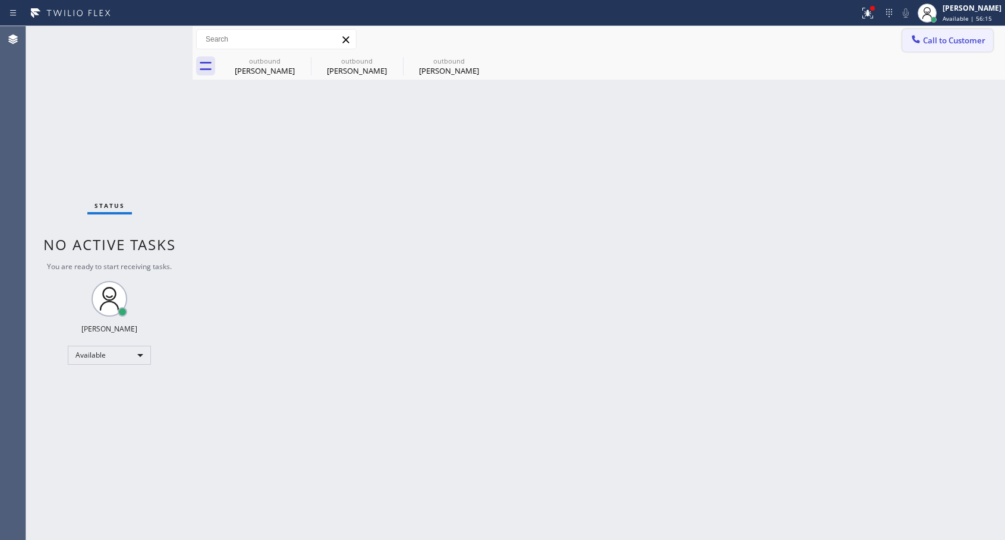
click at [922, 36] on div at bounding box center [915, 40] width 14 height 14
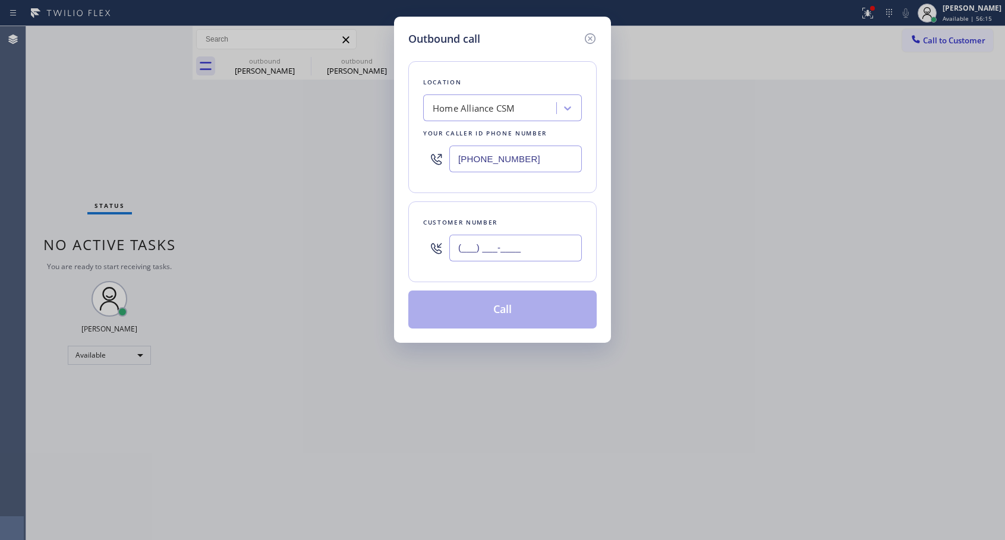
click at [511, 255] on input "(___) ___-____" at bounding box center [515, 248] width 132 height 27
paste input "415) 215-4446"
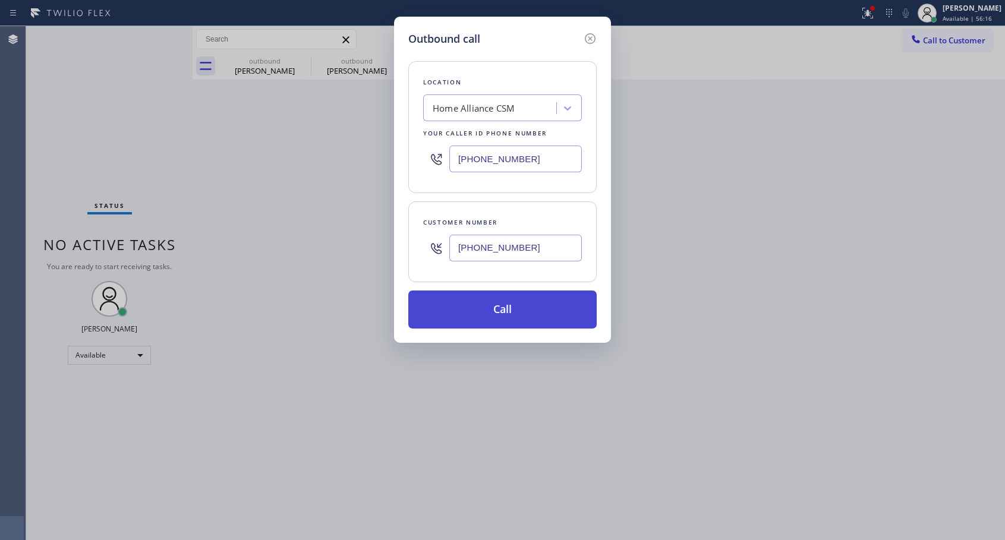
type input "[PHONE_NUMBER]"
click at [521, 316] on button "Call" at bounding box center [502, 309] width 188 height 38
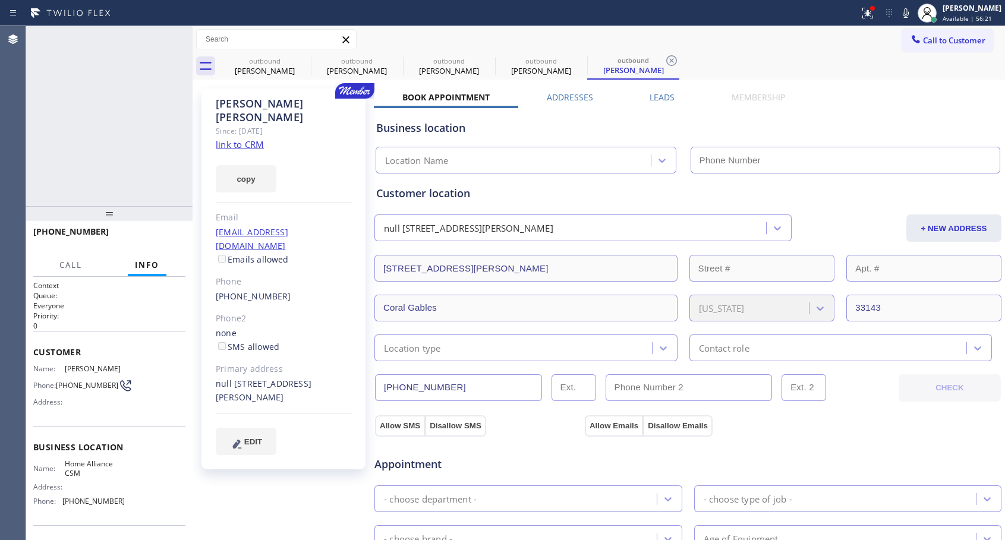
type input "[PHONE_NUMBER]"
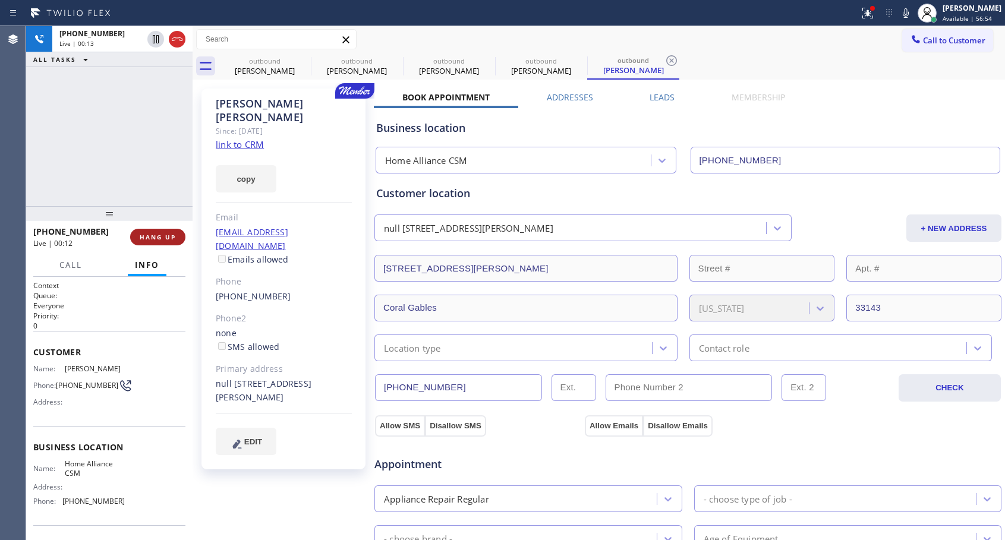
click at [148, 237] on span "HANG UP" at bounding box center [158, 237] width 36 height 8
click at [148, 237] on span "COMPLETE" at bounding box center [155, 237] width 41 height 8
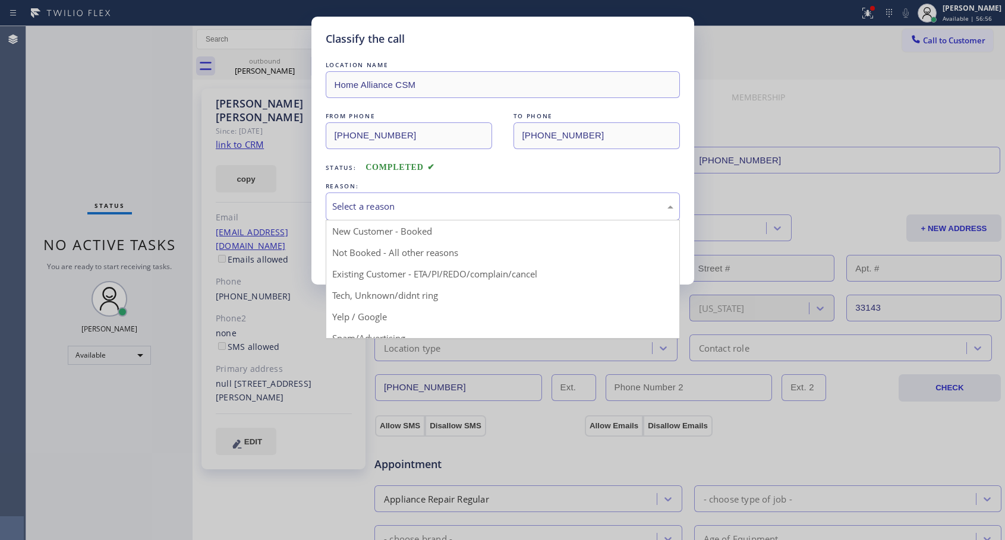
click at [530, 206] on div "Select a reason" at bounding box center [502, 207] width 341 height 14
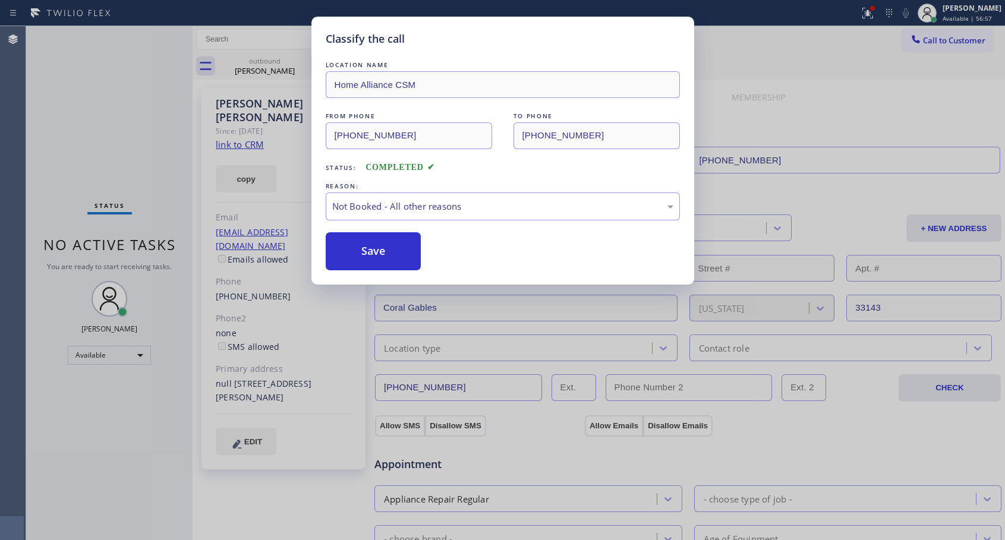
click at [391, 252] on button "Save" at bounding box center [374, 251] width 96 height 38
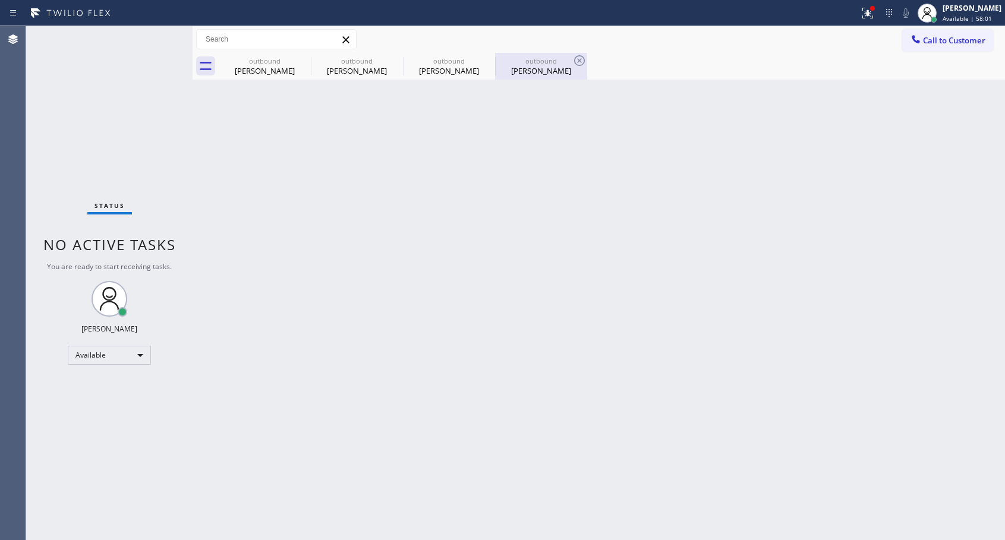
click at [548, 65] on div "[PERSON_NAME]" at bounding box center [541, 70] width 90 height 11
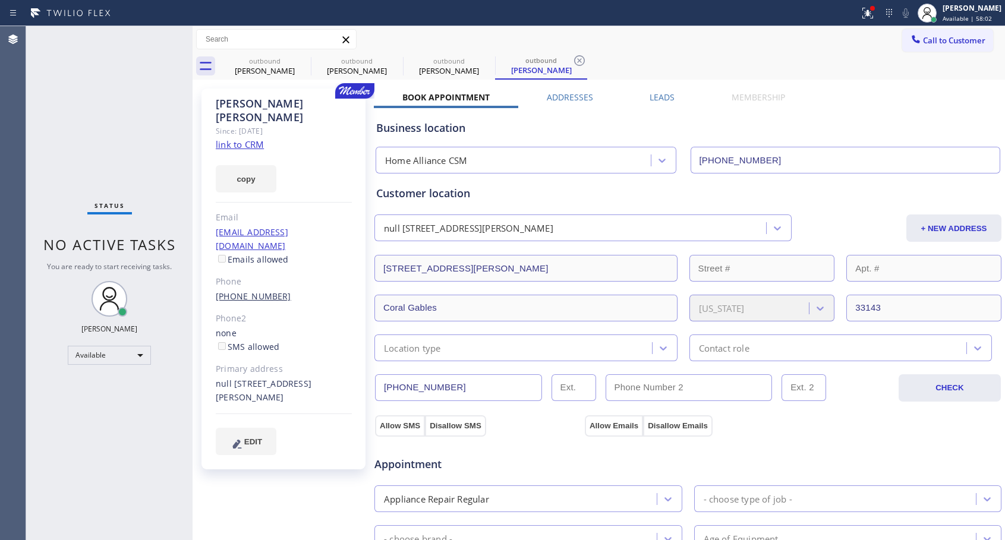
click at [238, 290] on link "[PHONE_NUMBER]" at bounding box center [253, 295] width 75 height 11
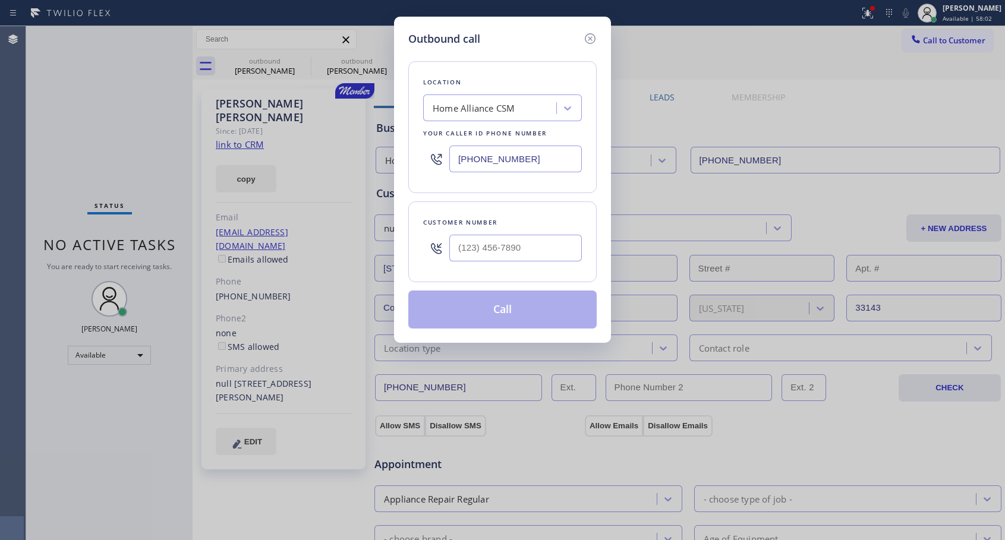
type input "[PHONE_NUMBER]"
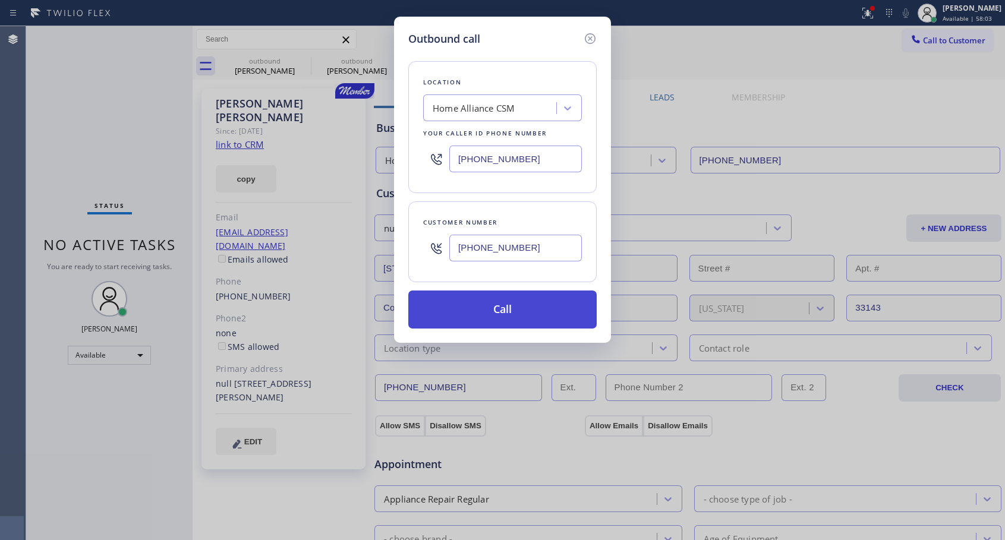
click at [499, 316] on button "Call" at bounding box center [502, 309] width 188 height 38
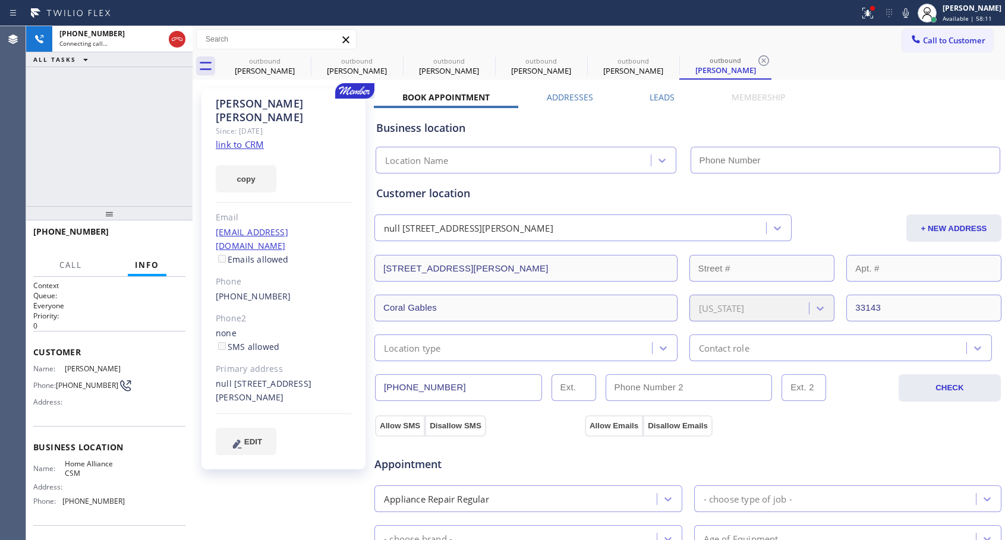
type input "[PHONE_NUMBER]"
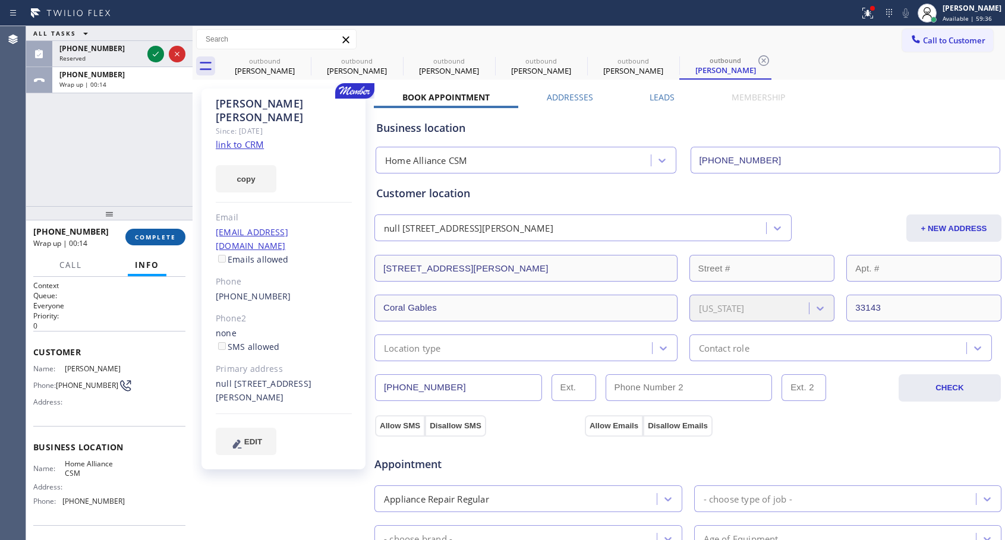
click at [160, 234] on span "COMPLETE" at bounding box center [155, 237] width 41 height 8
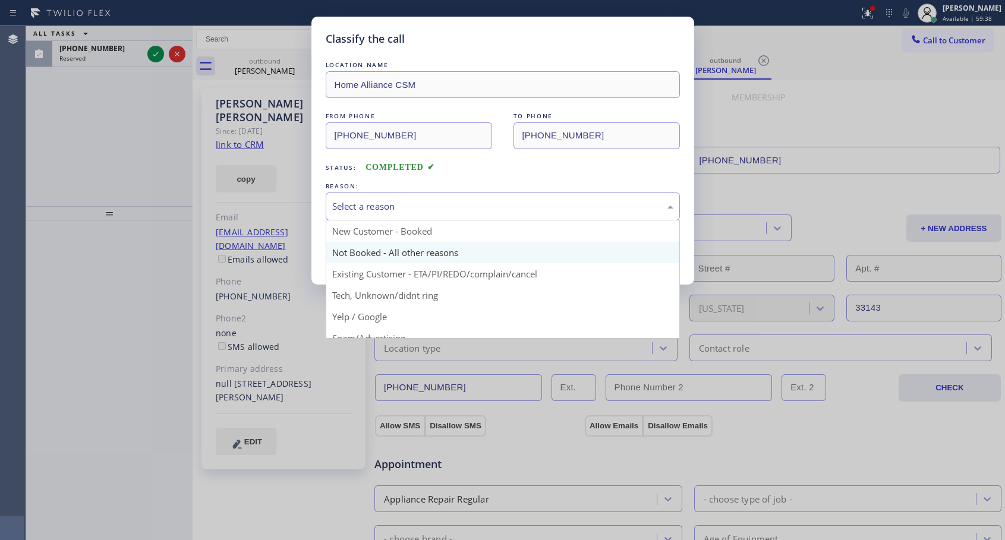
drag, startPoint x: 381, startPoint y: 202, endPoint x: 367, endPoint y: 249, distance: 49.0
click at [381, 202] on div "Select a reason" at bounding box center [502, 207] width 341 height 14
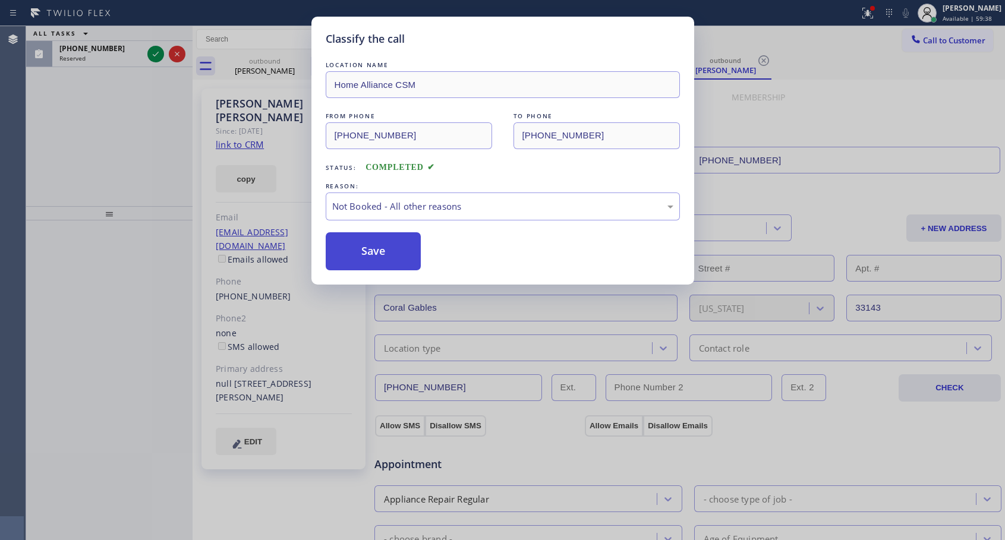
click at [367, 250] on button "Save" at bounding box center [374, 251] width 96 height 38
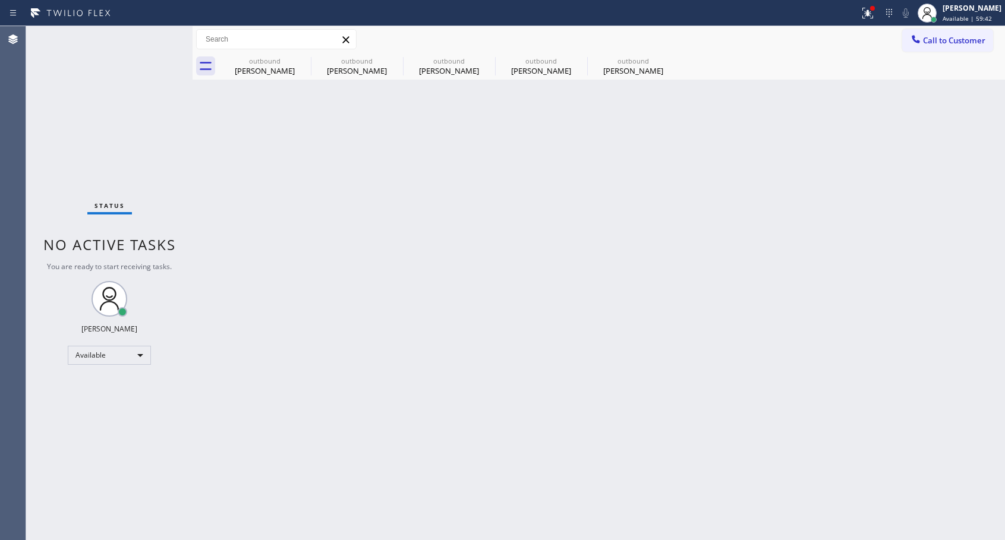
click at [146, 49] on div "Status No active tasks You are ready to start receiving tasks. [PERSON_NAME] Av…" at bounding box center [109, 283] width 166 height 514
click at [631, 64] on div "outbound" at bounding box center [633, 60] width 90 height 9
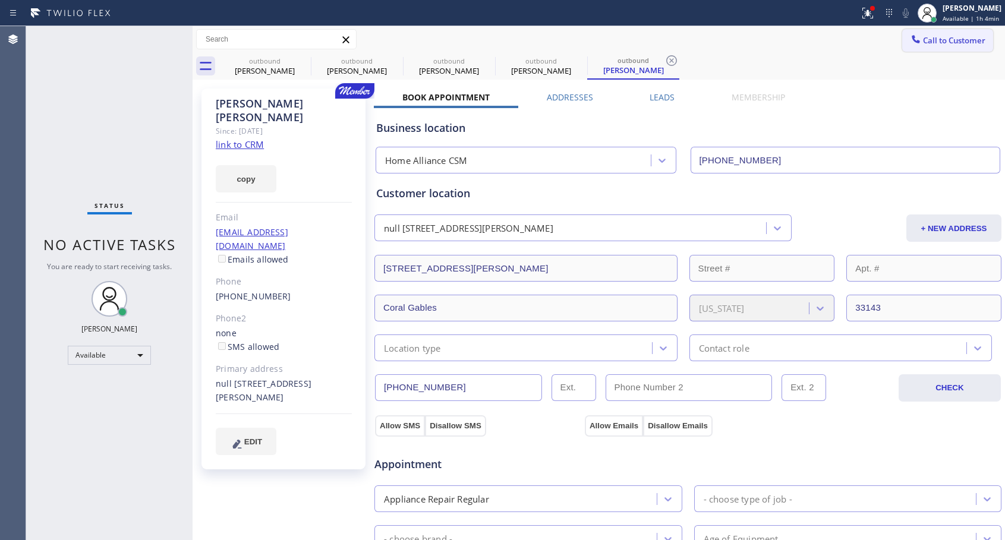
click at [958, 40] on span "Call to Customer" at bounding box center [954, 40] width 62 height 11
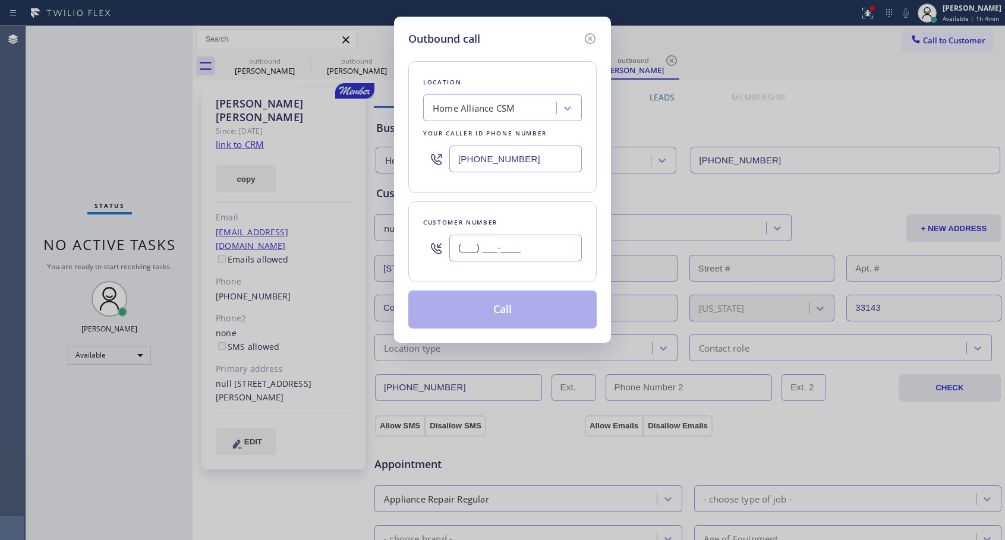
click at [558, 249] on input "(___) ___-____" at bounding box center [515, 248] width 132 height 27
paste input "310) 569-5473"
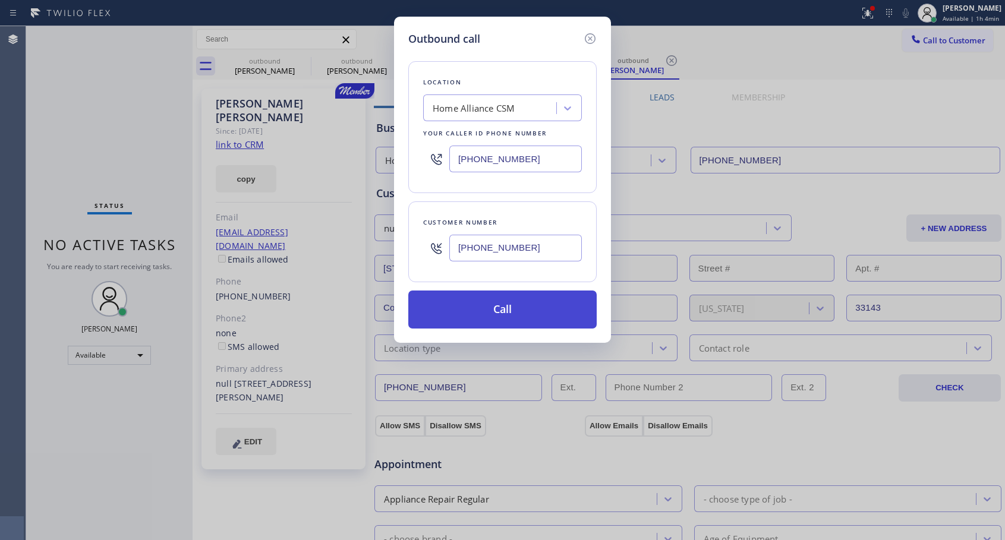
type input "[PHONE_NUMBER]"
click at [510, 311] on button "Call" at bounding box center [502, 309] width 188 height 38
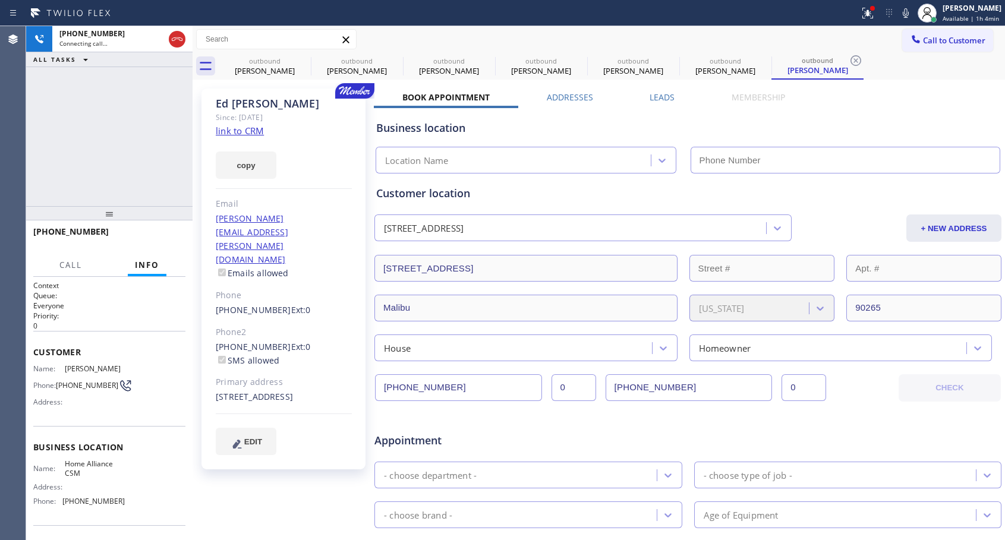
type input "[PHONE_NUMBER]"
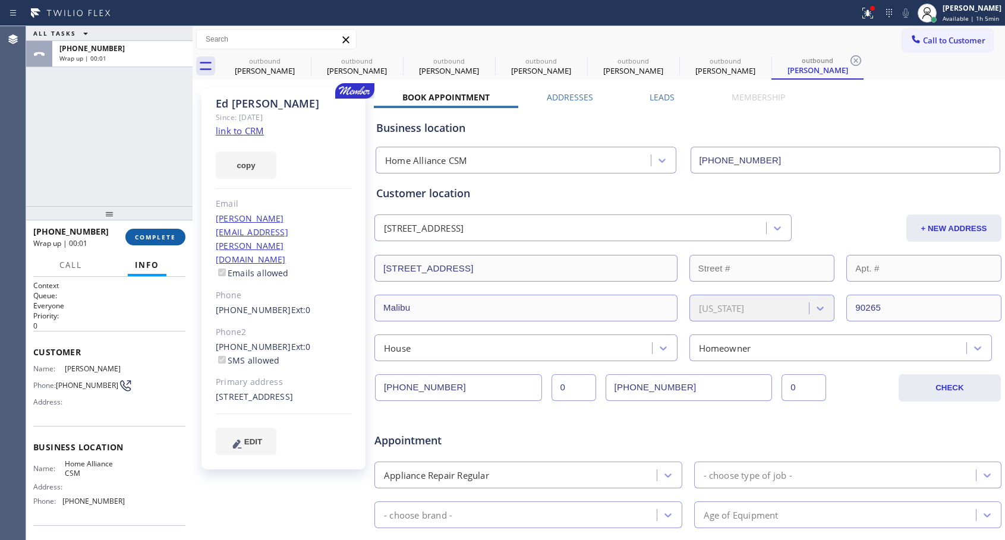
click at [156, 238] on span "COMPLETE" at bounding box center [155, 237] width 41 height 8
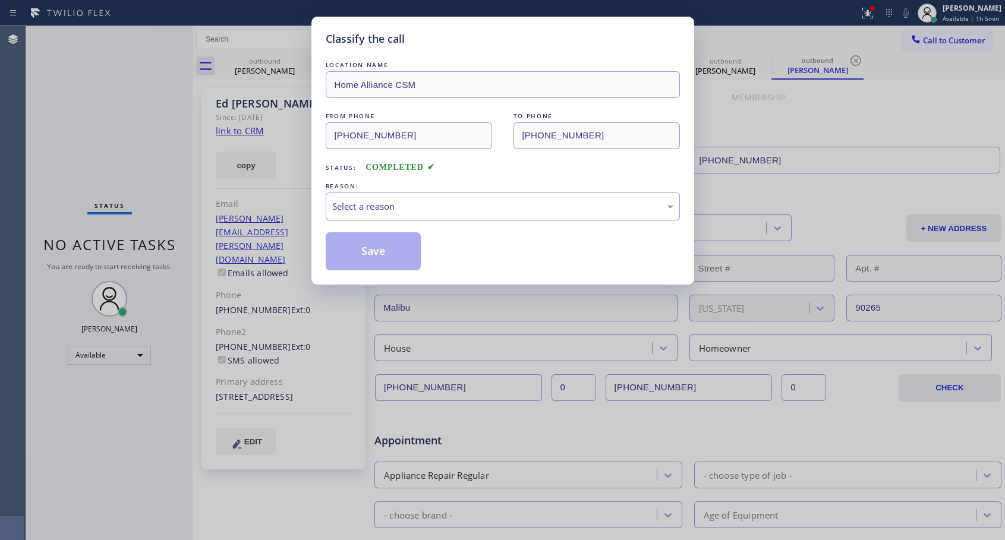
click at [428, 193] on div "Select a reason" at bounding box center [503, 206] width 354 height 28
click at [397, 248] on button "Save" at bounding box center [374, 251] width 96 height 38
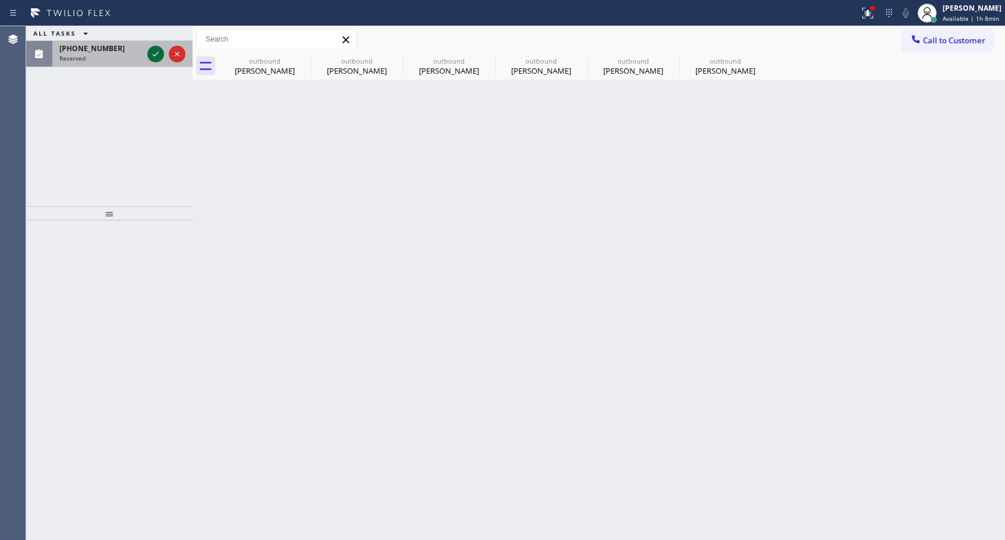
click at [156, 55] on icon at bounding box center [156, 54] width 6 height 5
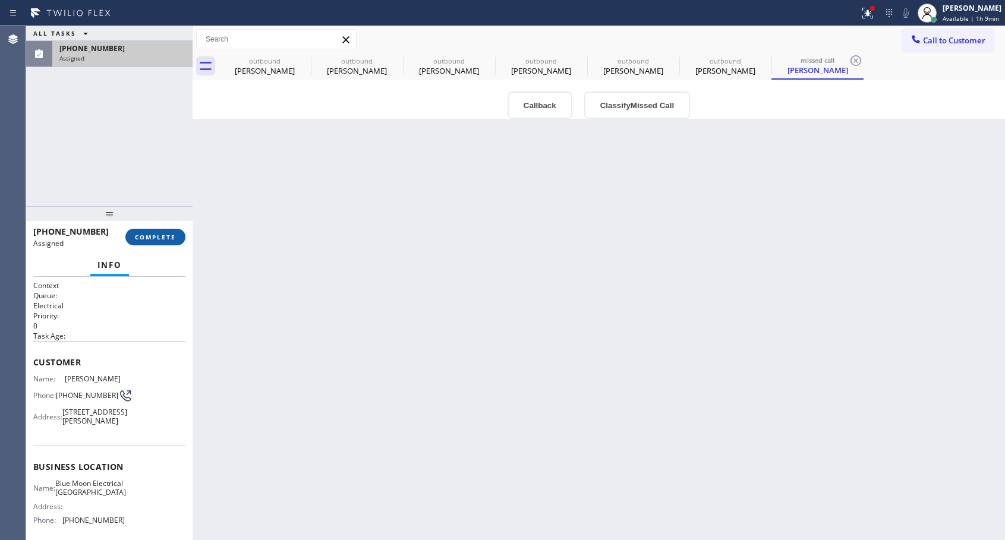
click at [171, 236] on span "COMPLETE" at bounding box center [155, 237] width 41 height 8
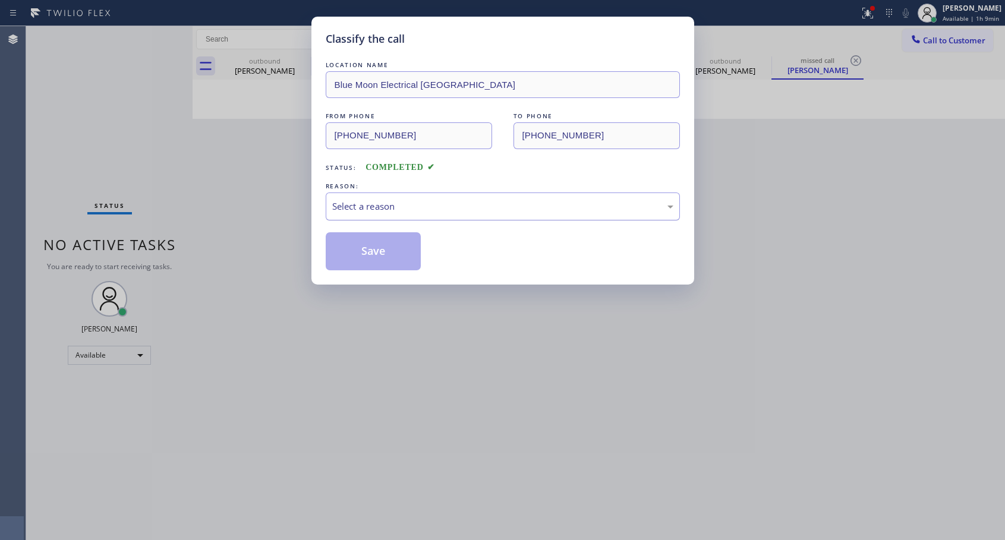
drag, startPoint x: 435, startPoint y: 202, endPoint x: 397, endPoint y: 219, distance: 42.0
click at [436, 202] on div "Select a reason" at bounding box center [502, 207] width 341 height 14
click at [364, 250] on button "Save" at bounding box center [374, 251] width 96 height 38
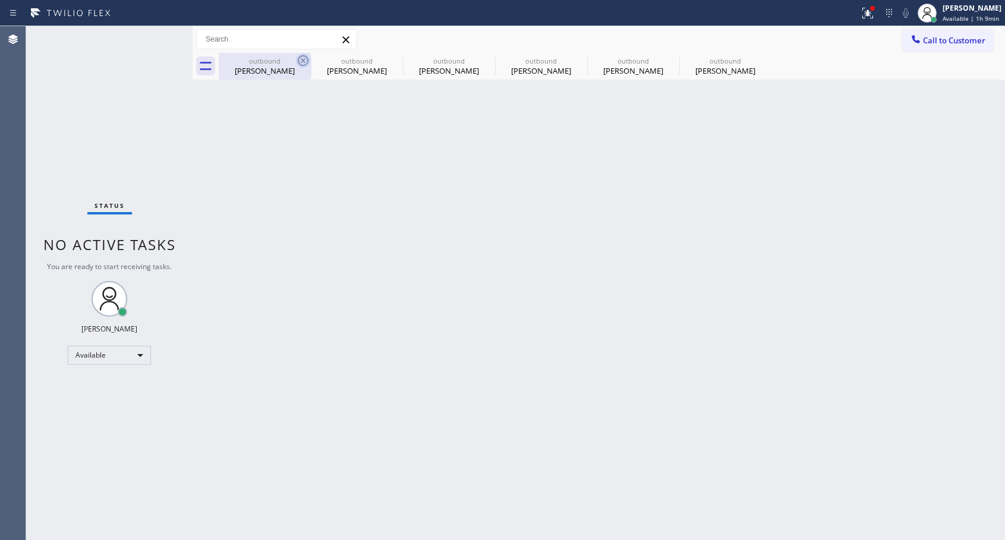
click at [301, 59] on icon at bounding box center [303, 60] width 11 height 11
click at [0, 0] on icon at bounding box center [0, 0] width 0 height 0
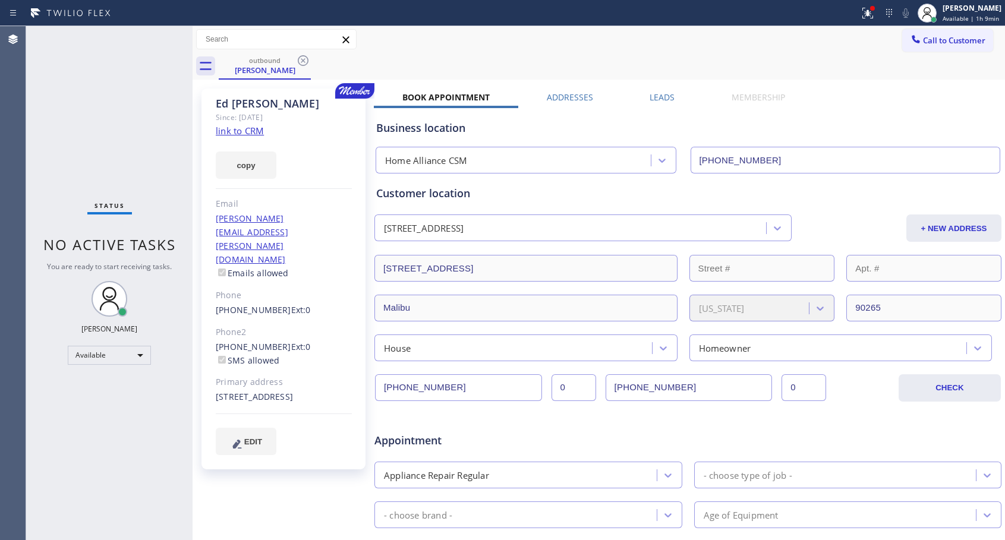
click at [301, 59] on icon at bounding box center [303, 60] width 11 height 11
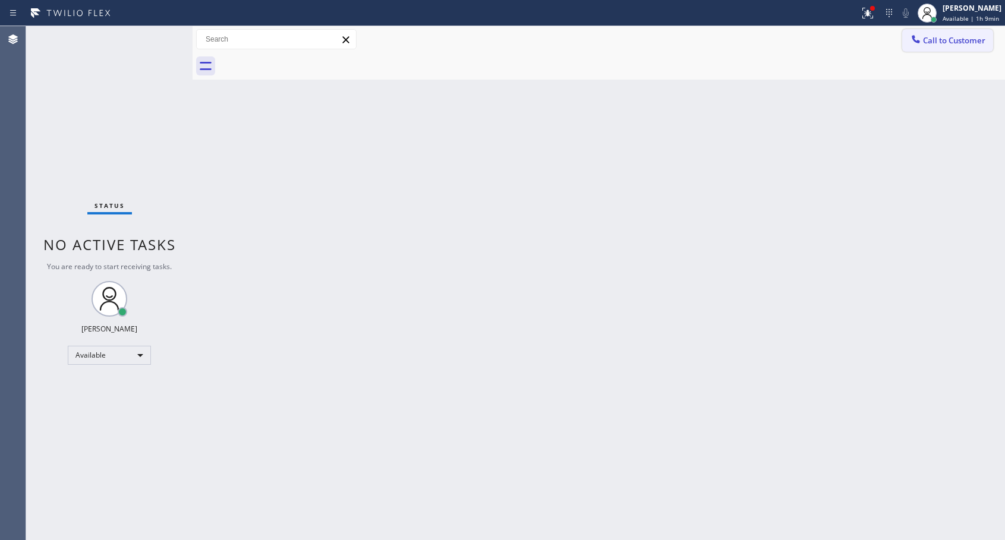
click at [930, 42] on span "Call to Customer" at bounding box center [954, 40] width 62 height 11
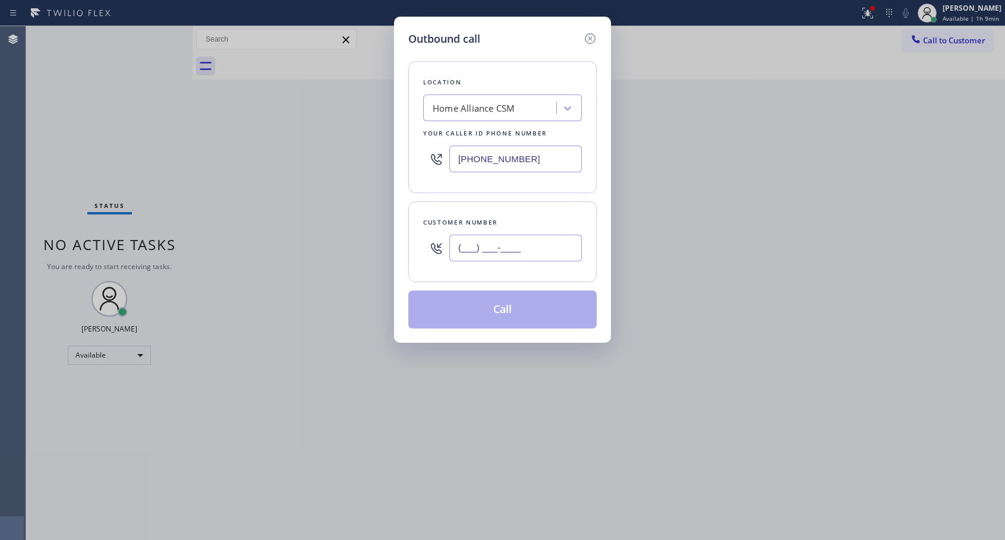
click at [522, 238] on input "(___) ___-____" at bounding box center [515, 248] width 132 height 27
paste input "310) 569-5473"
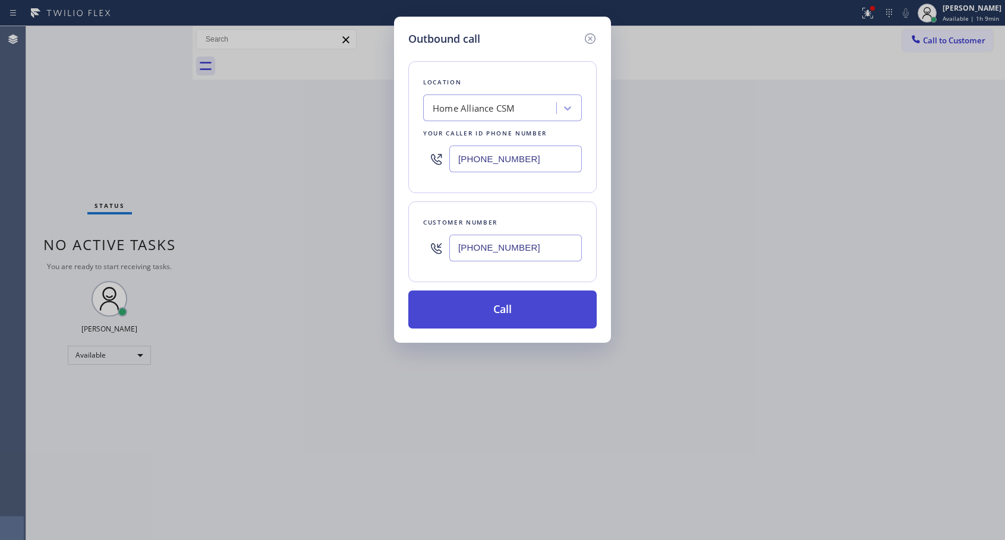
type input "[PHONE_NUMBER]"
click at [483, 315] on button "Call" at bounding box center [502, 309] width 188 height 38
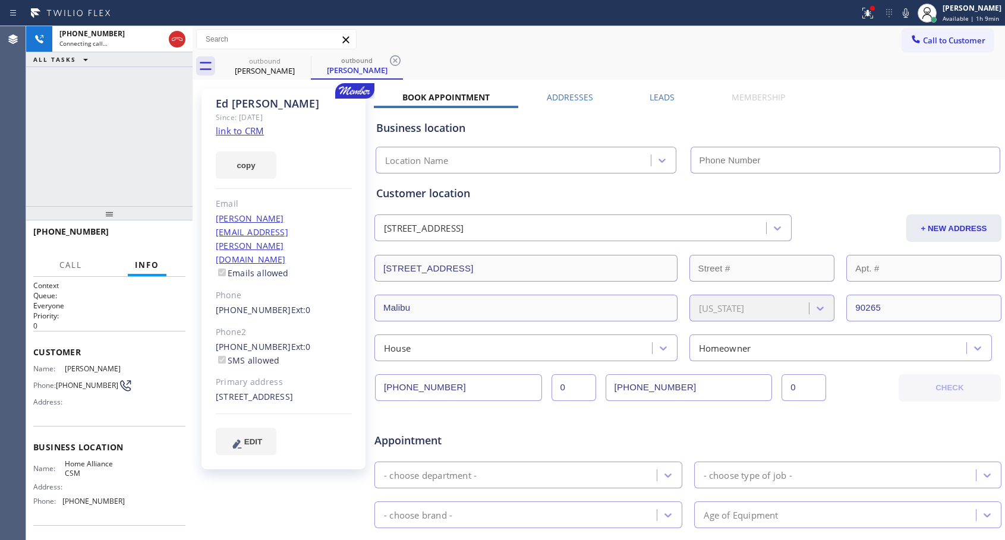
type input "[PHONE_NUMBER]"
click at [162, 235] on span "HANG UP" at bounding box center [158, 237] width 36 height 8
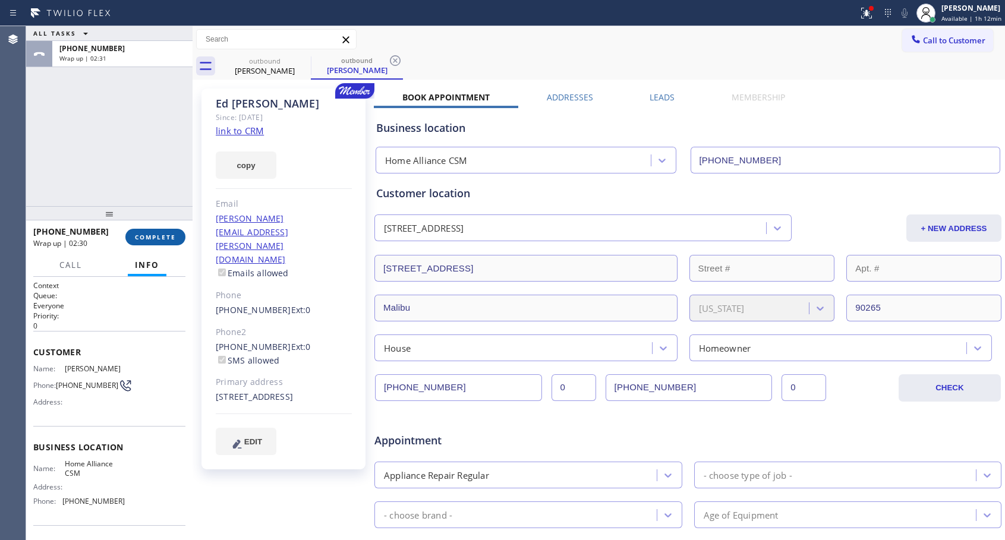
click at [164, 230] on button "COMPLETE" at bounding box center [155, 237] width 60 height 17
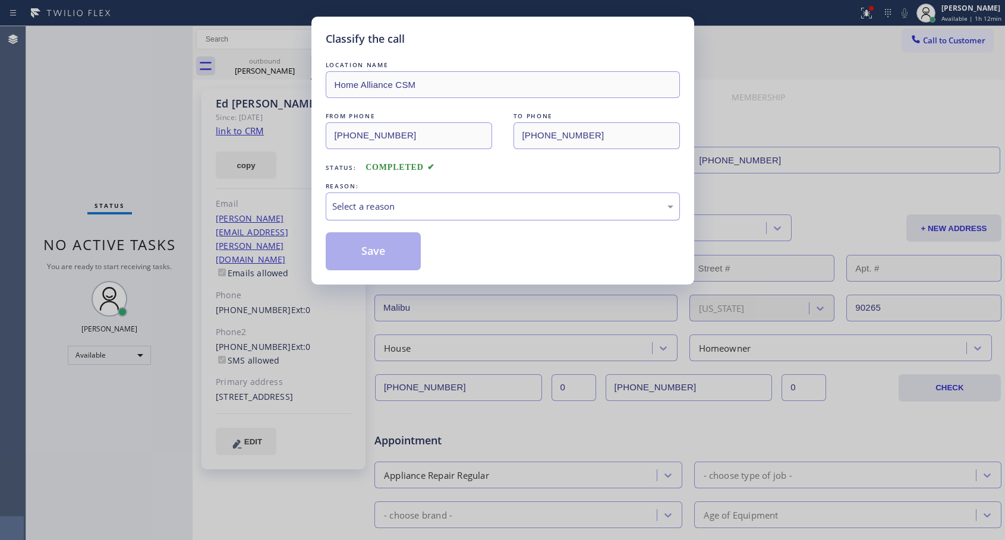
click at [362, 206] on div "Select a reason" at bounding box center [502, 207] width 341 height 14
click at [354, 248] on button "Save" at bounding box center [374, 251] width 96 height 38
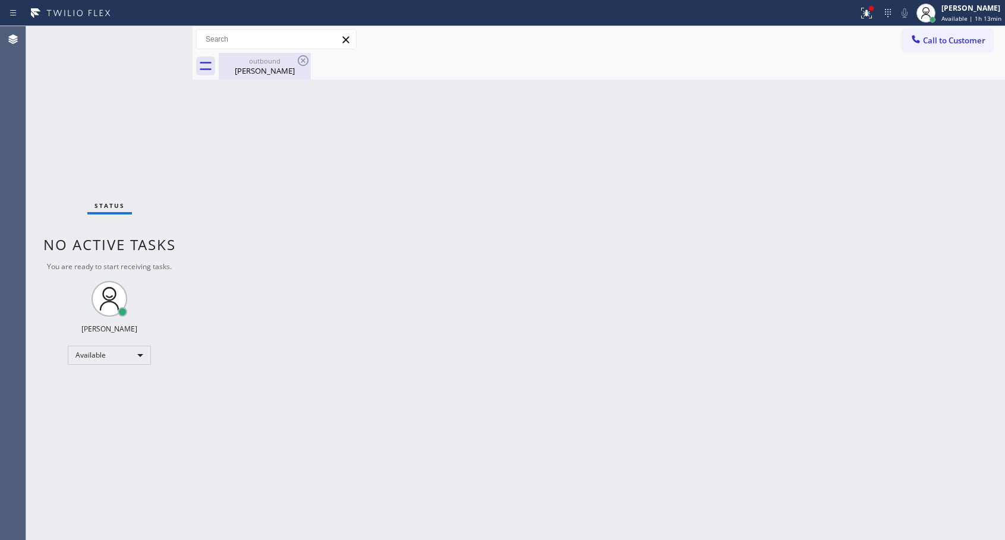
click at [273, 72] on div "[PERSON_NAME]" at bounding box center [265, 70] width 90 height 11
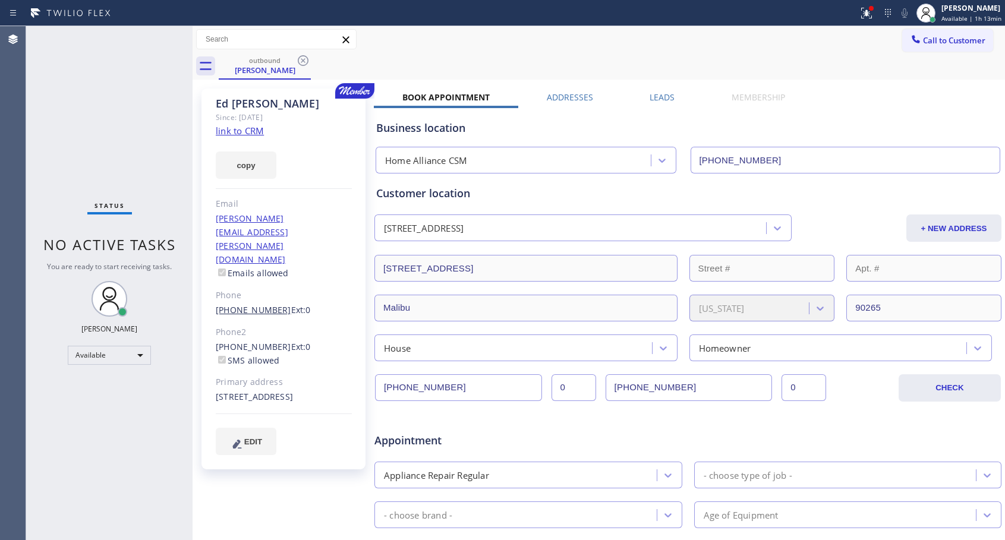
click at [255, 304] on link "[PHONE_NUMBER]" at bounding box center [253, 309] width 75 height 11
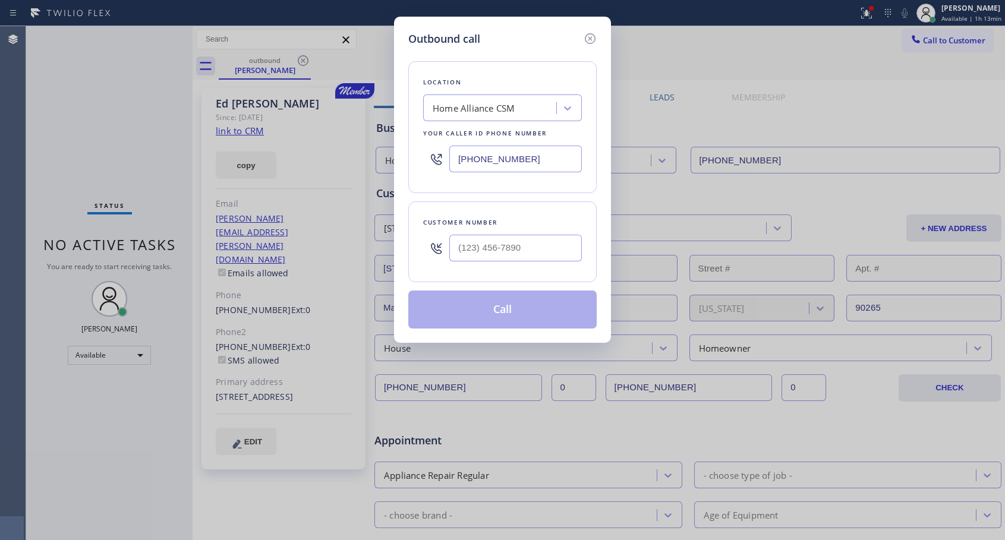
type input "[PHONE_NUMBER]"
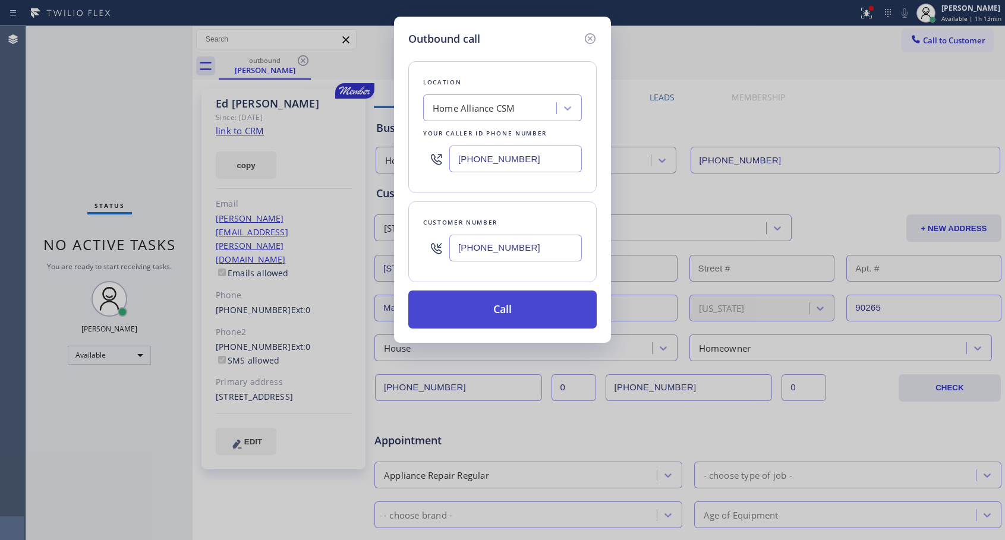
click at [468, 308] on button "Call" at bounding box center [502, 309] width 188 height 38
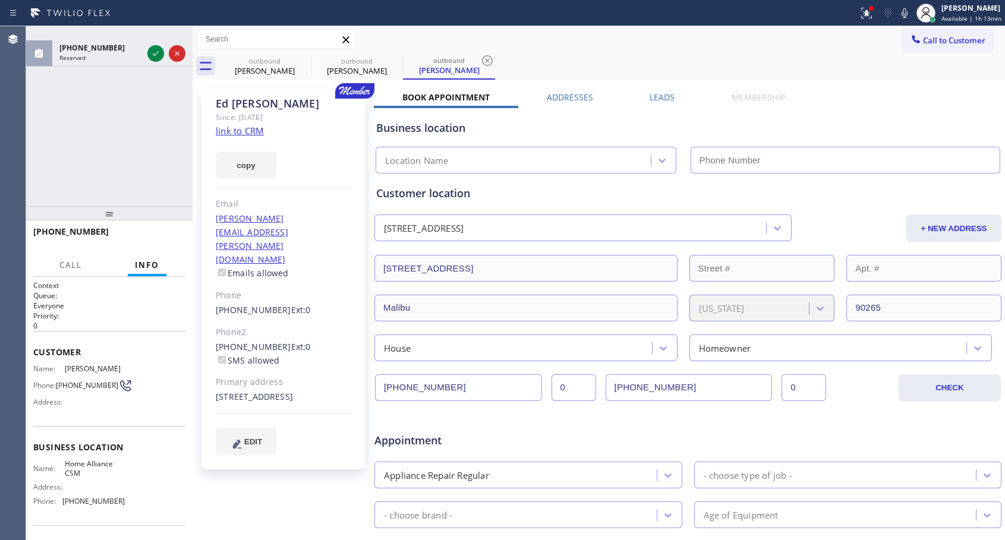
type input "[PHONE_NUMBER]"
